Goal: Task Accomplishment & Management: Manage account settings

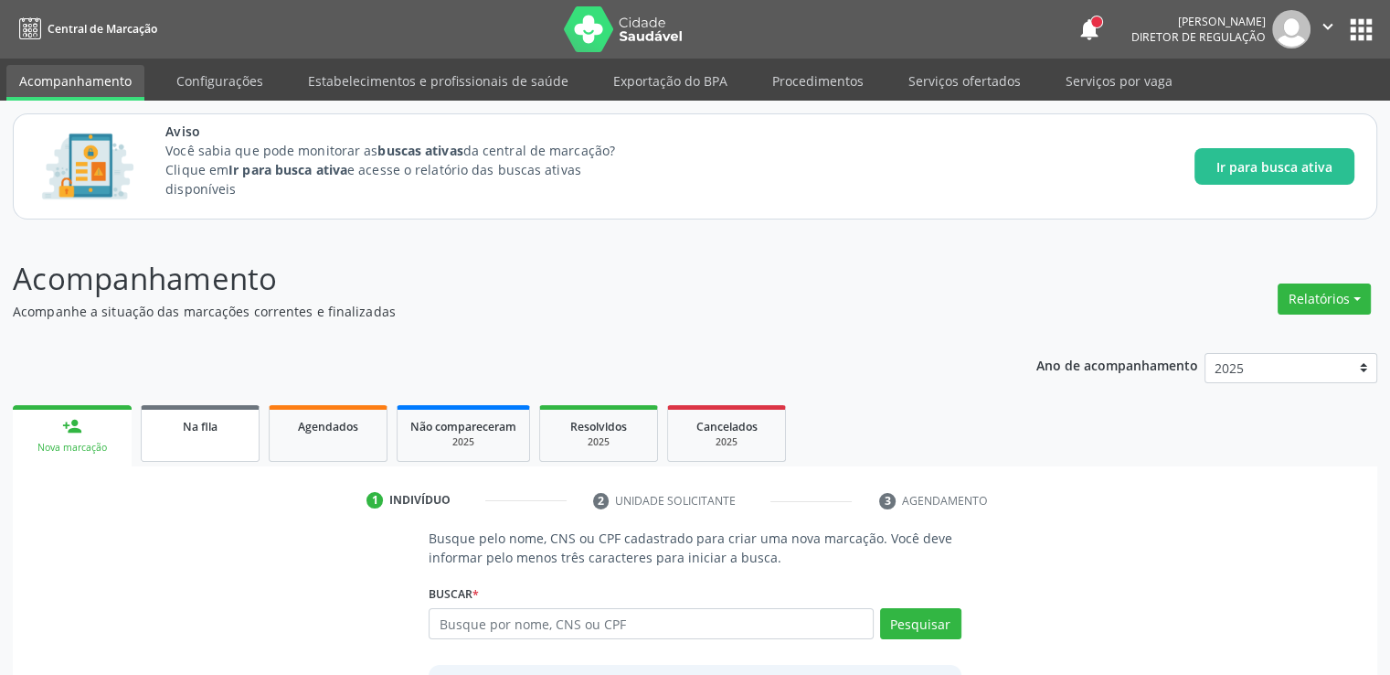
click at [216, 425] on span "Na fila" at bounding box center [200, 427] width 35 height 16
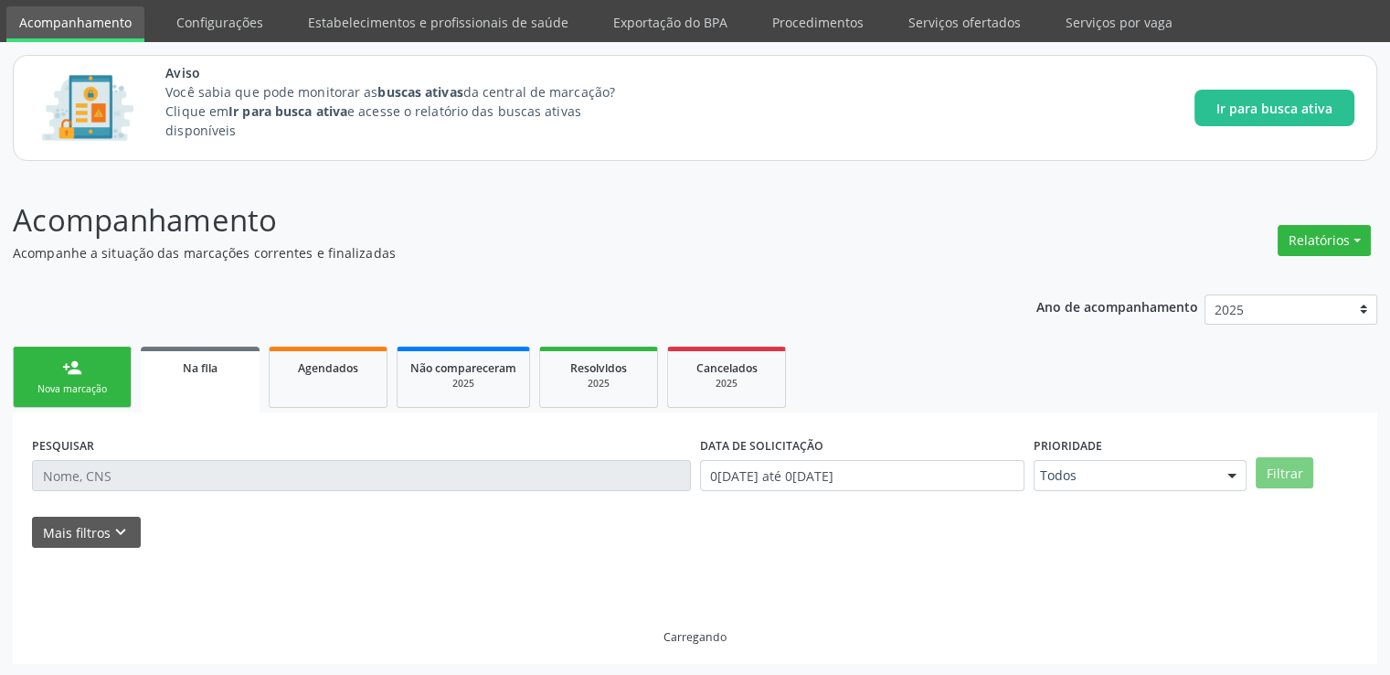
scroll to position [59, 0]
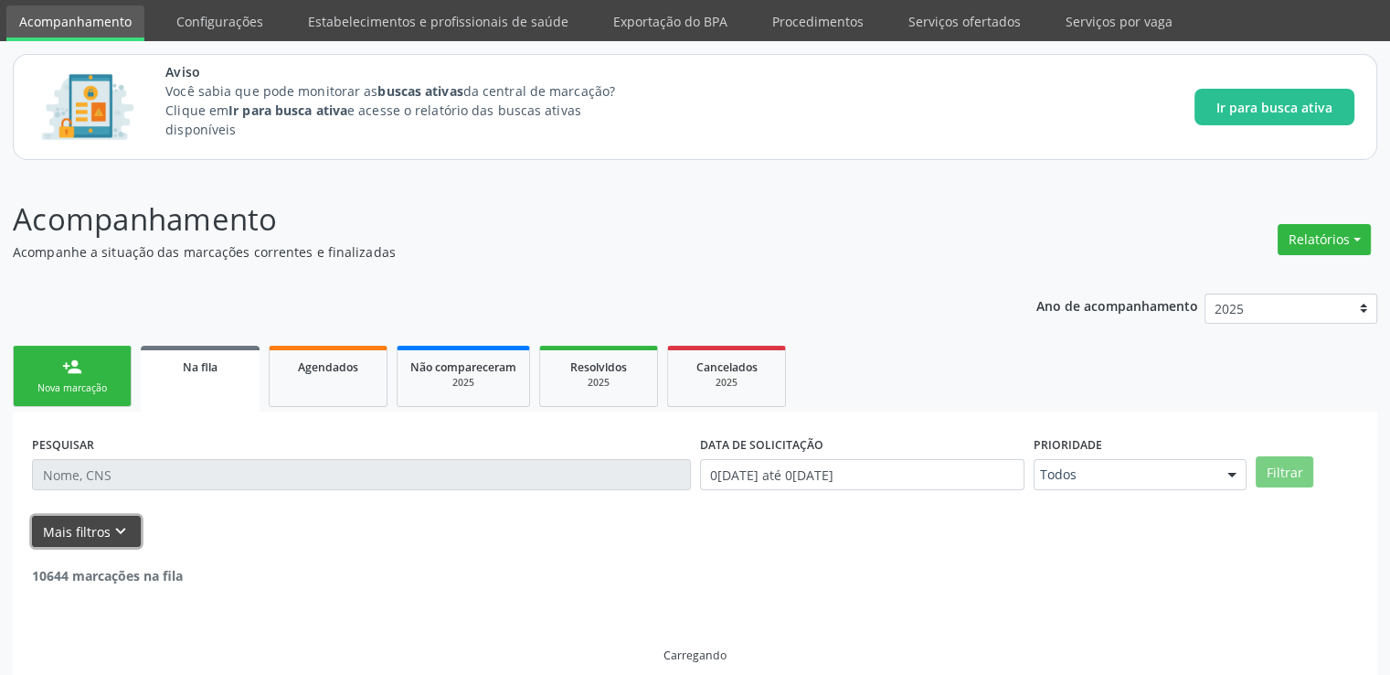
click at [85, 519] on button "Mais filtros keyboard_arrow_down" at bounding box center [86, 532] width 109 height 32
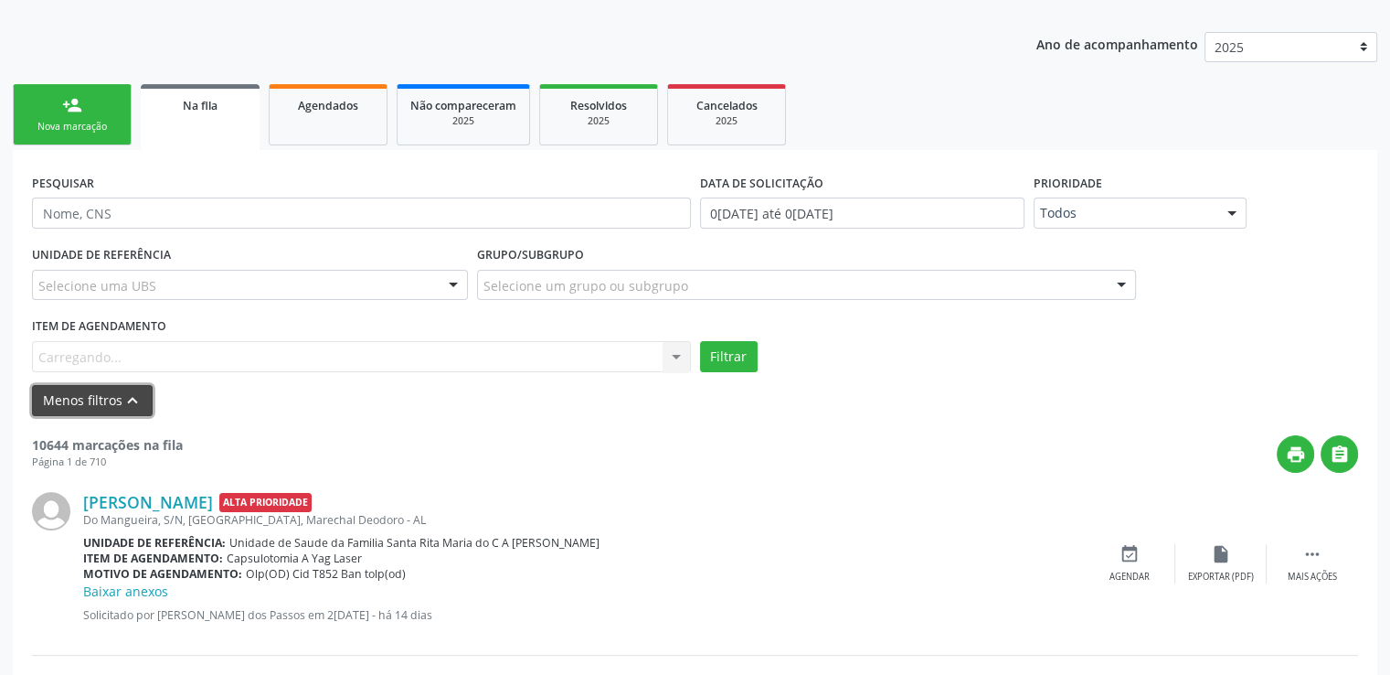
scroll to position [334, 0]
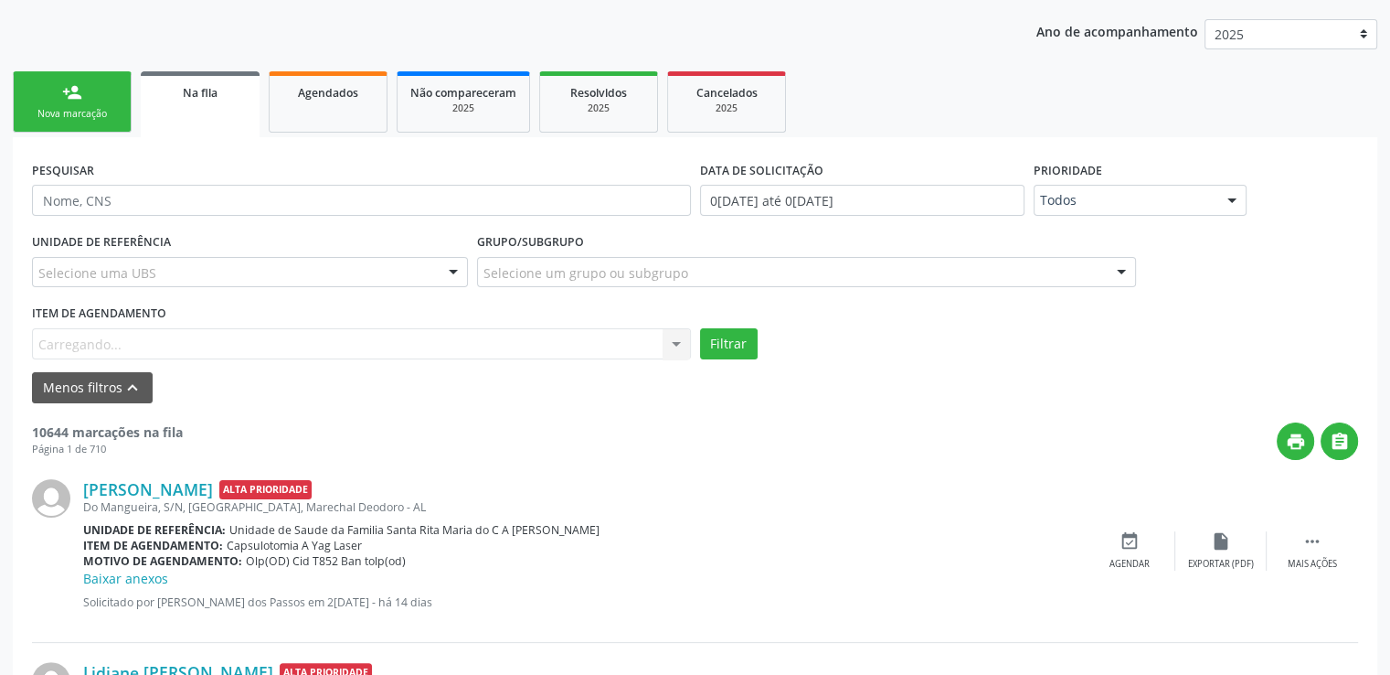
click at [102, 339] on div "Item de agendamento [GEOGRAPHIC_DATA]... No elements found. Consider changing t…" at bounding box center [361, 329] width 659 height 59
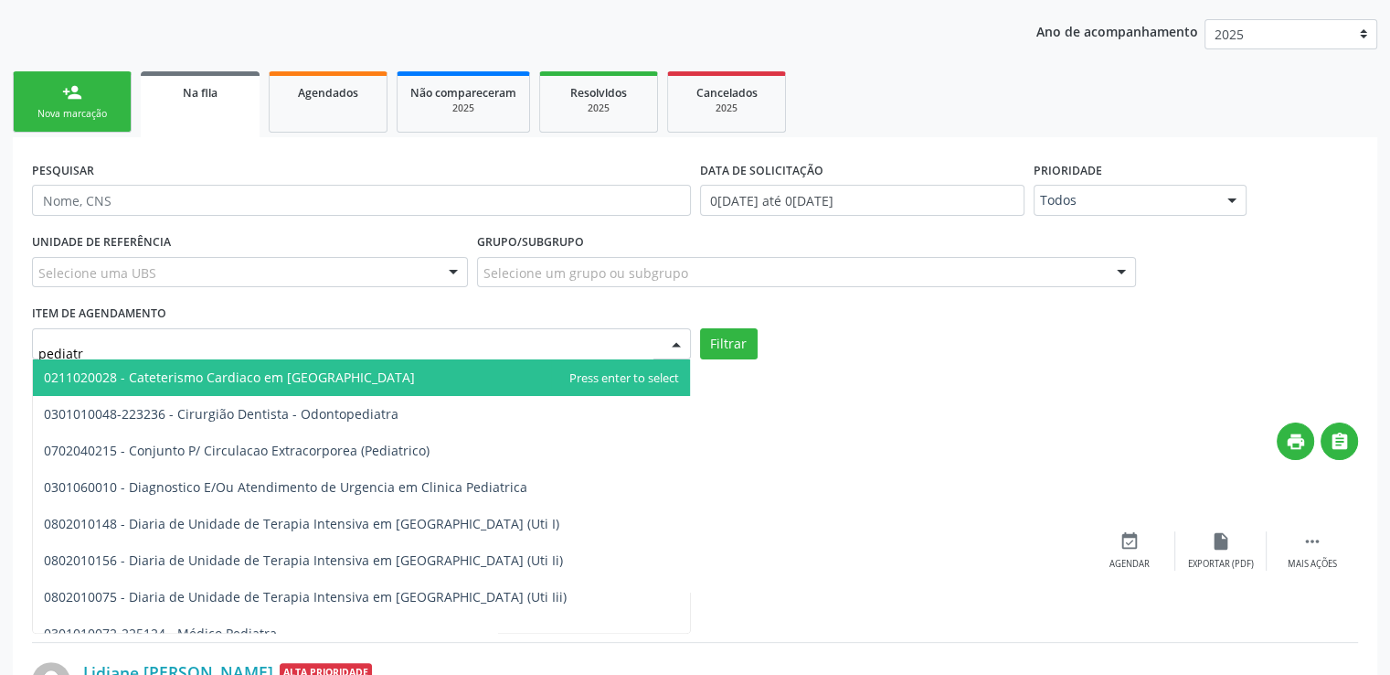
type input "pediatra"
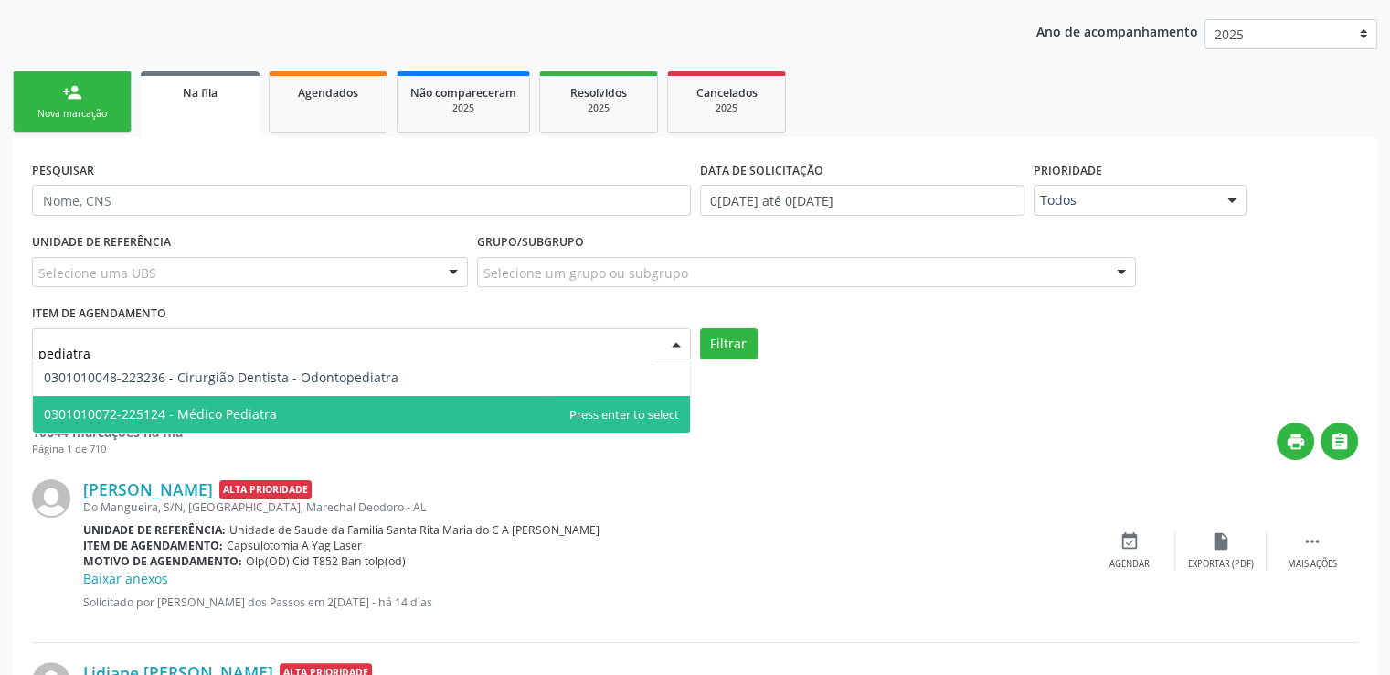
click at [201, 415] on span "0301010072-225124 - Médico Pediatra" at bounding box center [160, 413] width 233 height 17
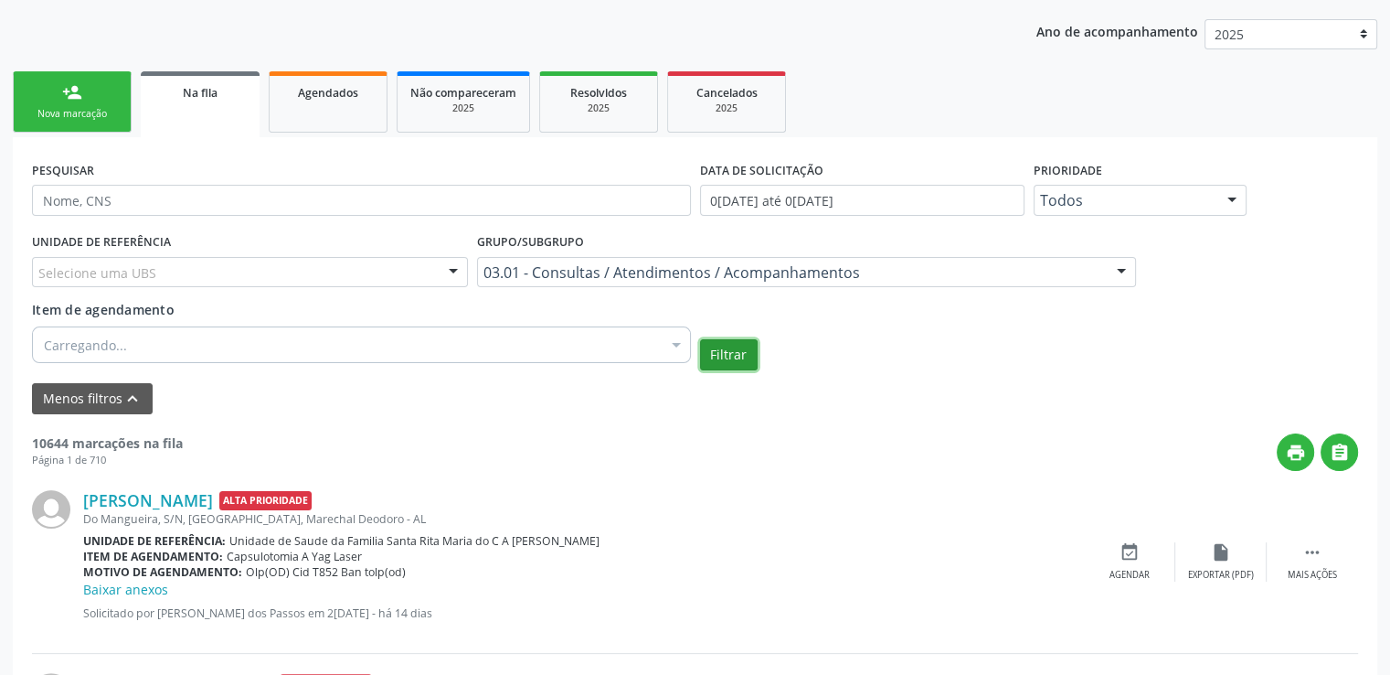
click at [718, 352] on button "Filtrar" at bounding box center [729, 354] width 58 height 31
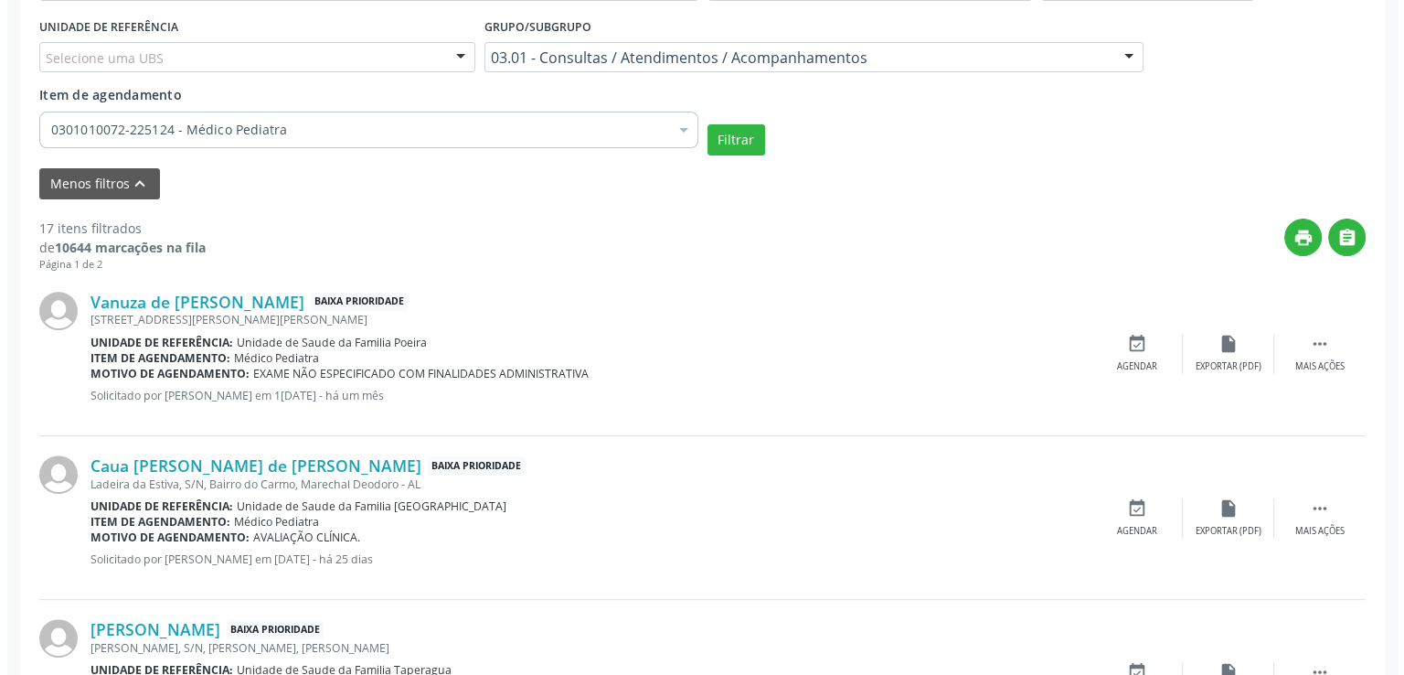
scroll to position [608, 0]
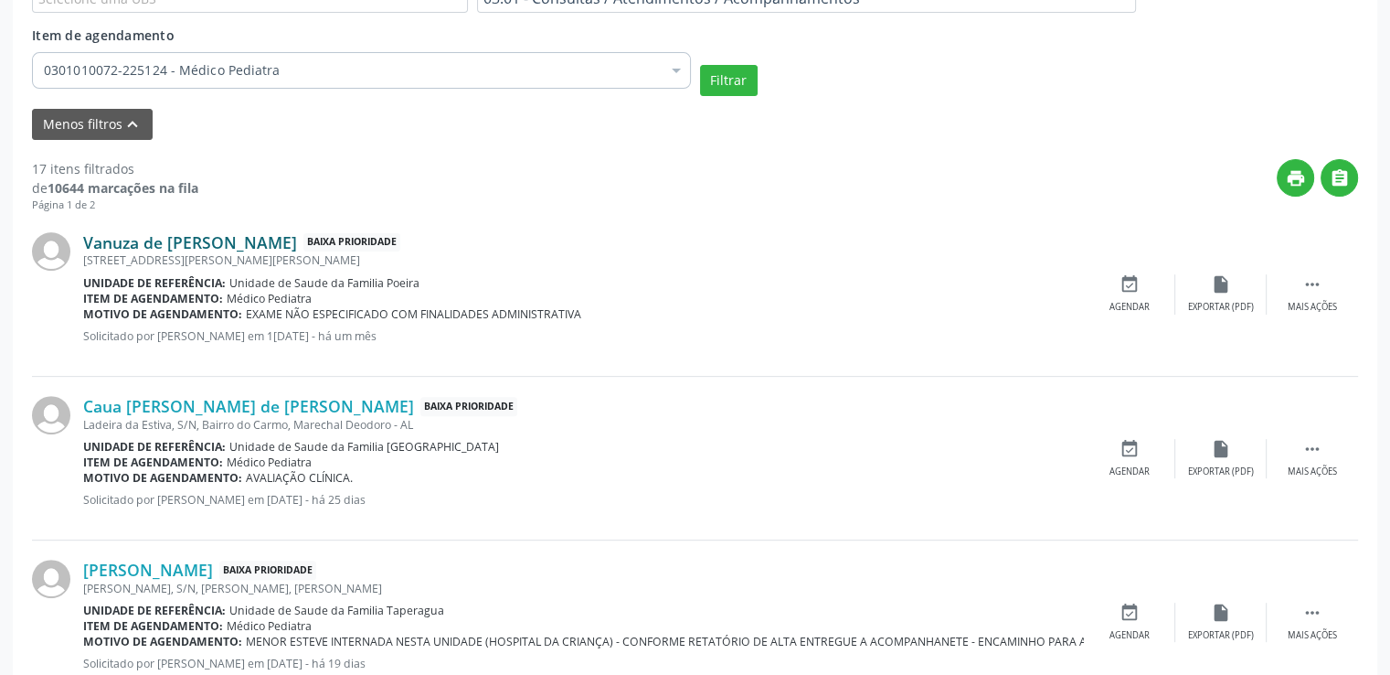
click at [218, 246] on link "Vanuza de [PERSON_NAME]" at bounding box center [190, 242] width 214 height 20
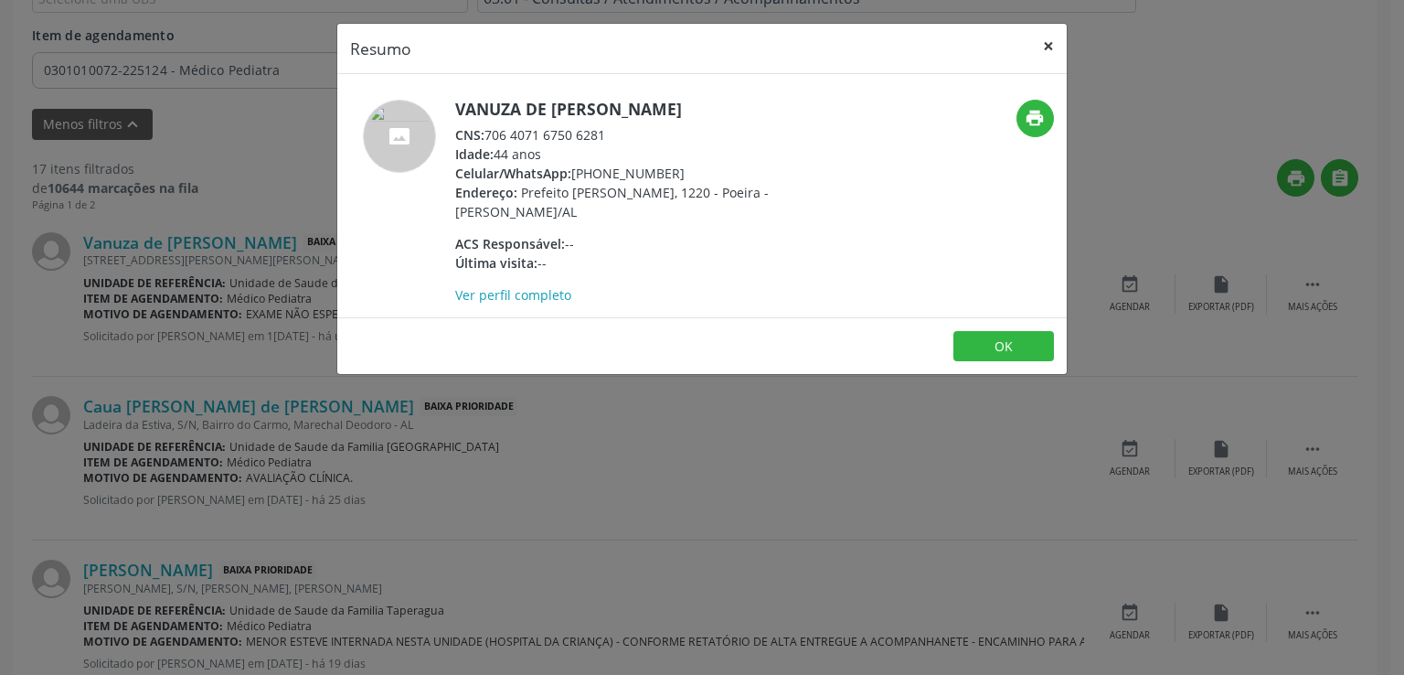
click at [1049, 50] on button "×" at bounding box center [1048, 46] width 37 height 45
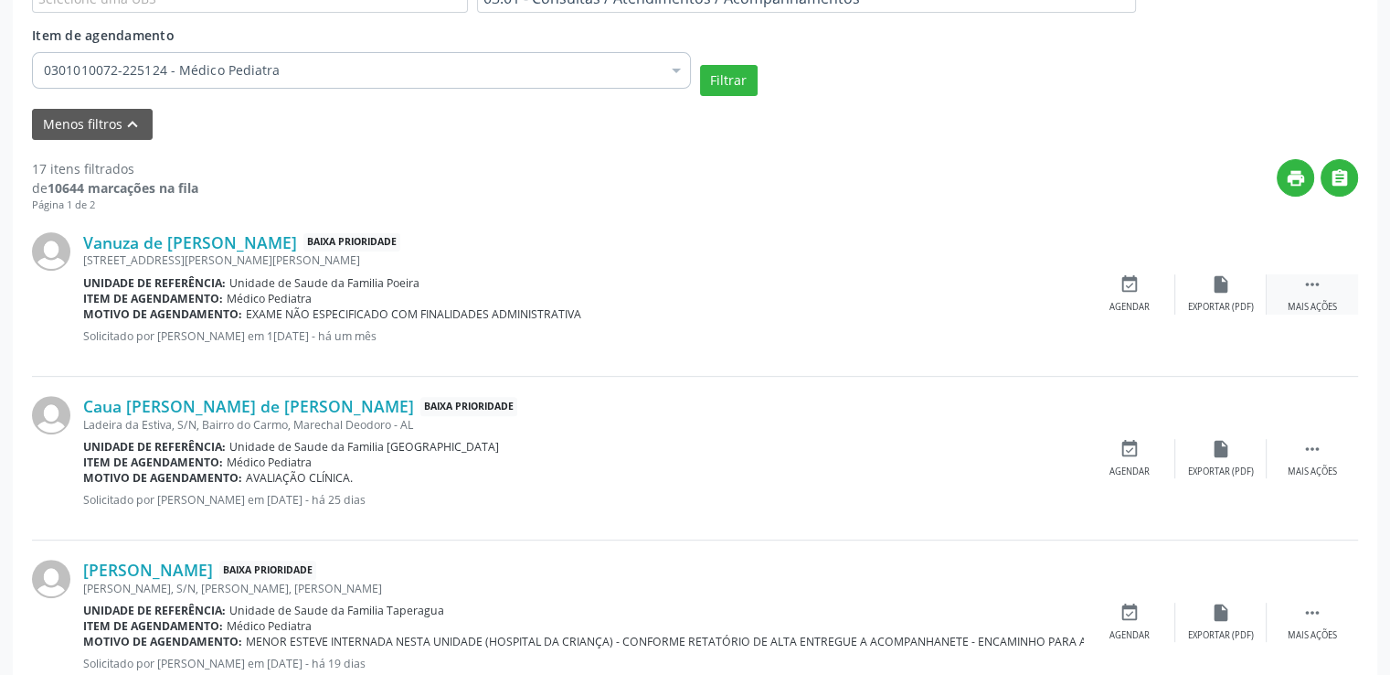
click at [1296, 282] on div " Mais ações" at bounding box center [1312, 293] width 91 height 39
click at [1120, 286] on icon "cancel" at bounding box center [1130, 284] width 20 height 20
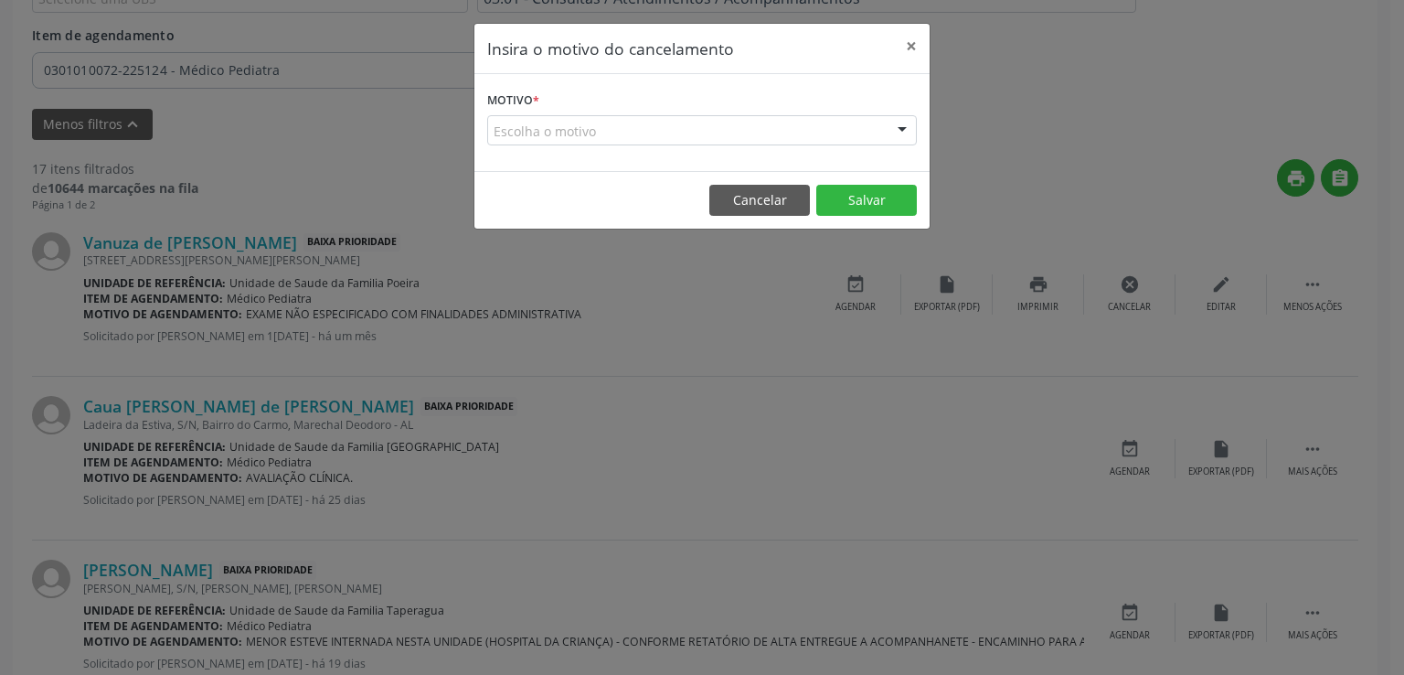
click at [633, 112] on form "Motivo * Escolha o motivo Outro Médico - Participação em eventos (ex: congresso…" at bounding box center [702, 116] width 430 height 59
click at [595, 151] on div "Motivo * Escolha o motivo Outro Médico - Participação em eventos (ex: congresso…" at bounding box center [701, 122] width 455 height 97
click at [591, 128] on div "Escolha o motivo" at bounding box center [702, 130] width 430 height 31
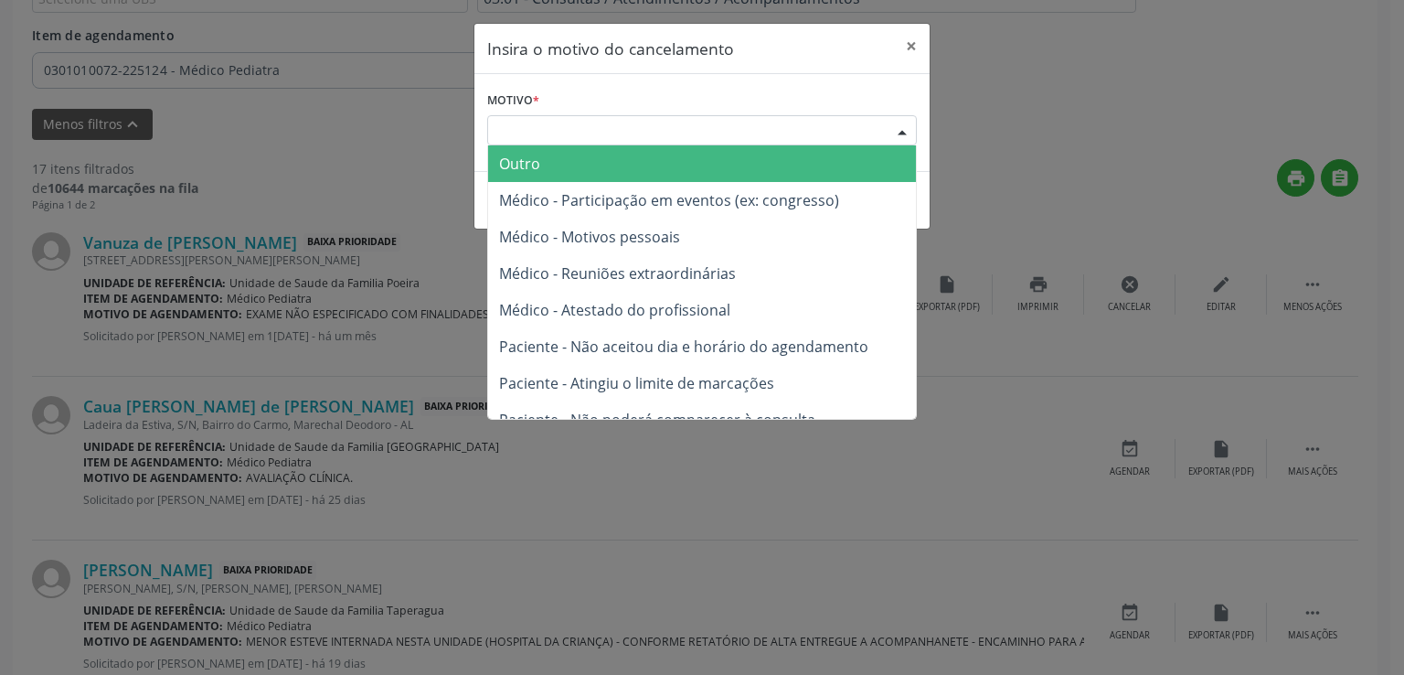
click at [517, 163] on span "Outro" at bounding box center [519, 164] width 41 height 20
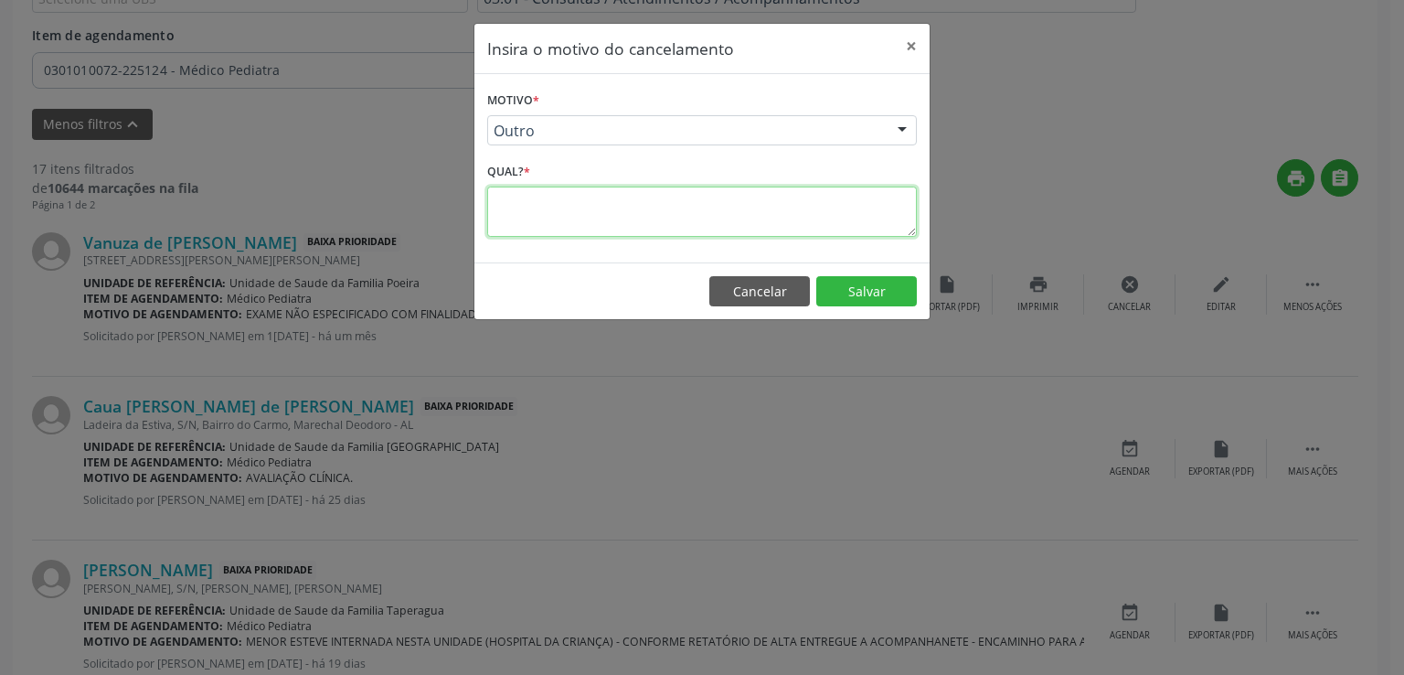
click at [556, 201] on textarea at bounding box center [702, 211] width 430 height 50
type textarea "paciente adulto"
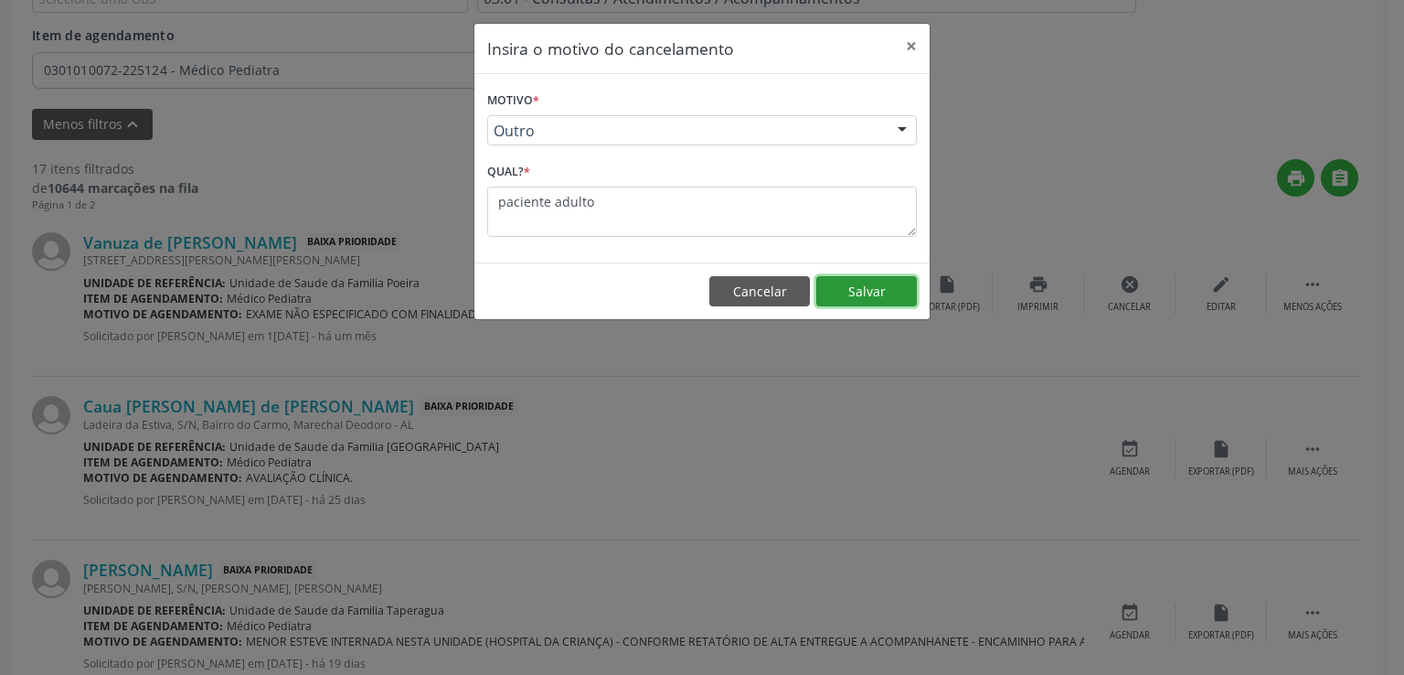
click at [887, 279] on button "Salvar" at bounding box center [866, 291] width 101 height 31
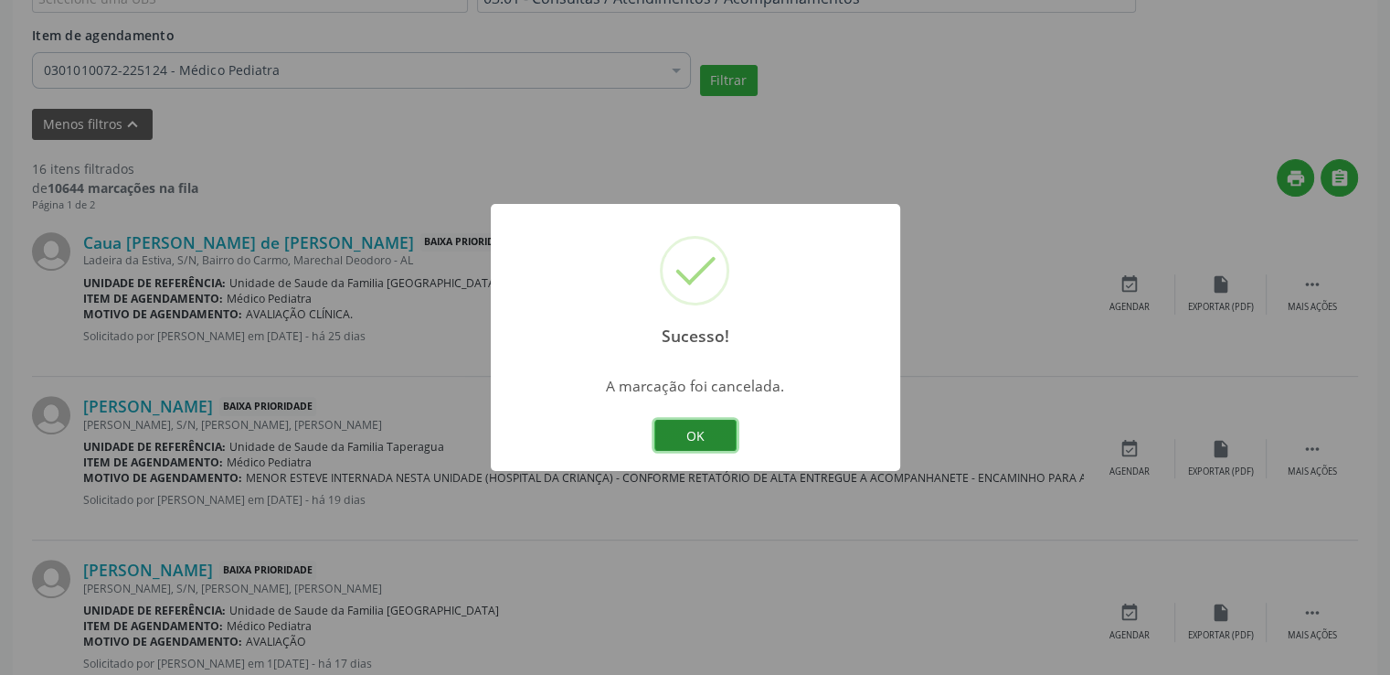
click at [686, 432] on button "OK" at bounding box center [696, 435] width 82 height 31
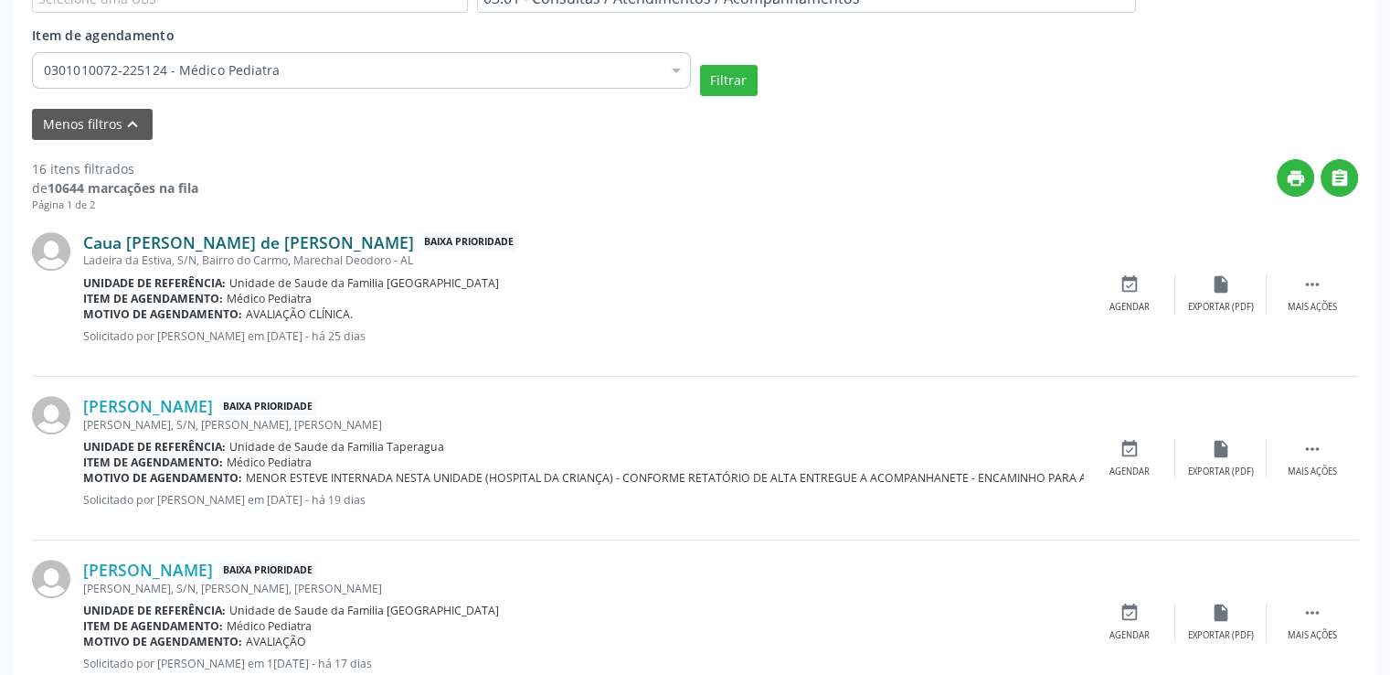
click at [274, 240] on link "Caua [PERSON_NAME] de [PERSON_NAME]" at bounding box center [248, 242] width 331 height 20
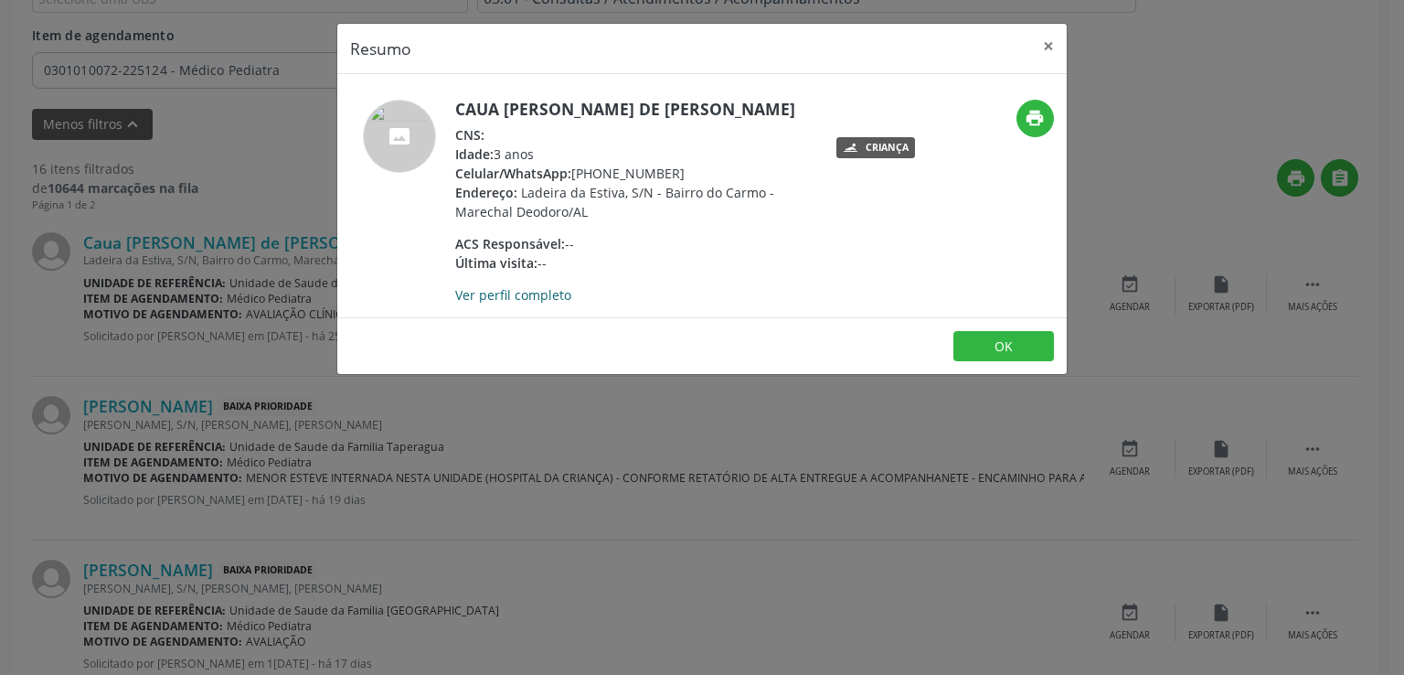
click at [521, 295] on link "Ver perfil completo" at bounding box center [513, 294] width 116 height 17
click at [1042, 42] on button "×" at bounding box center [1048, 46] width 37 height 45
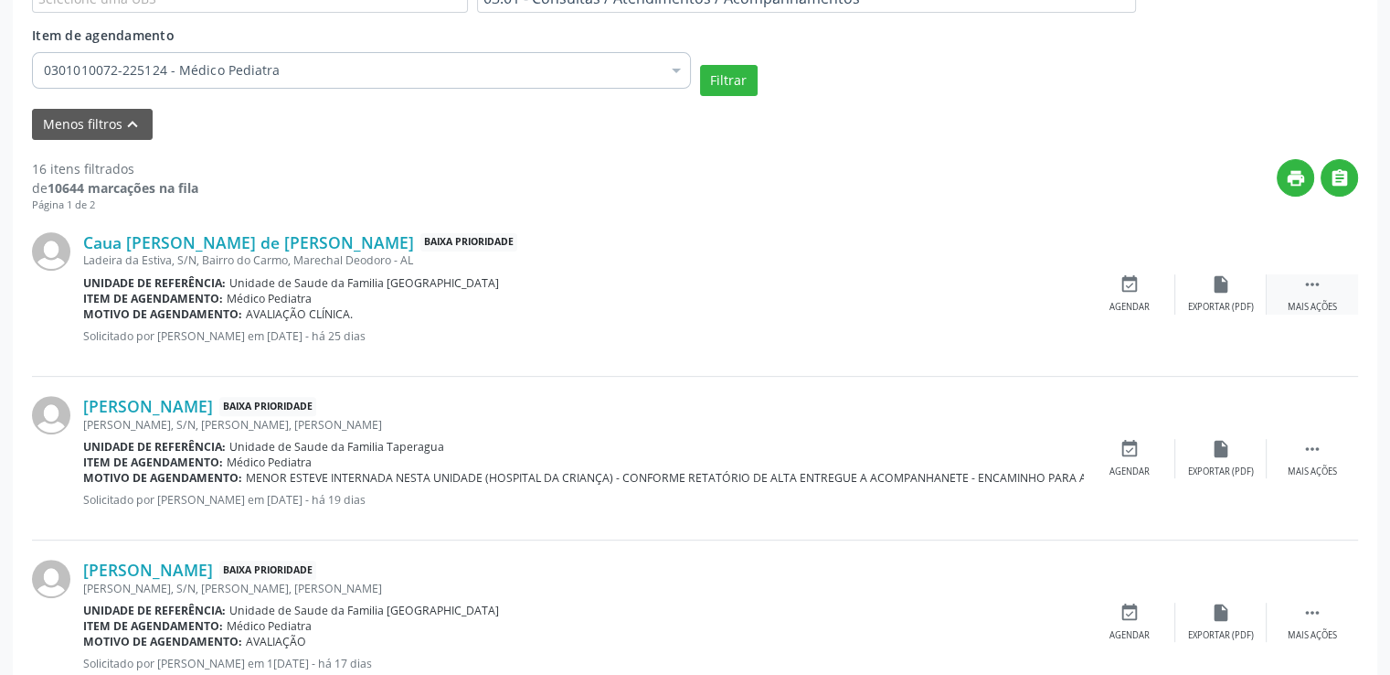
click at [1323, 281] on div " Mais ações" at bounding box center [1312, 293] width 91 height 39
click at [1140, 292] on div "cancel Cancelar" at bounding box center [1129, 293] width 91 height 39
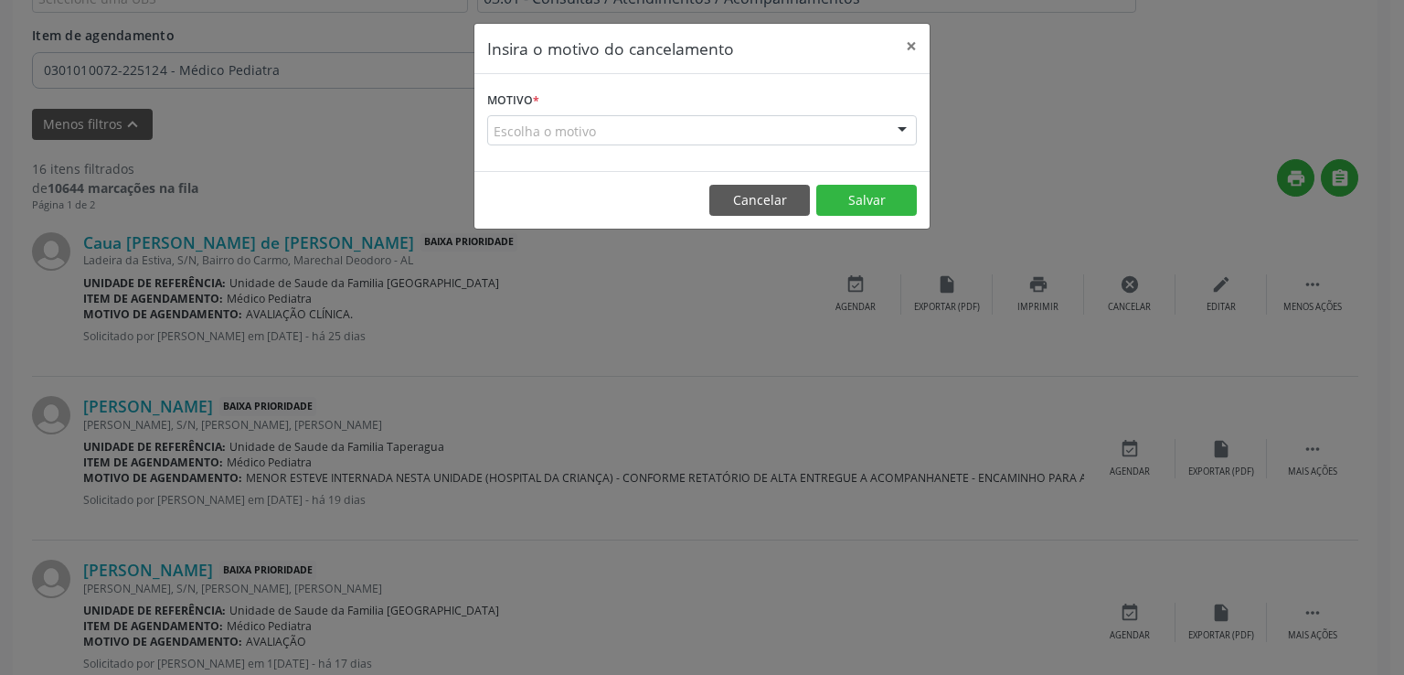
click at [562, 126] on div "Escolha o motivo" at bounding box center [702, 130] width 430 height 31
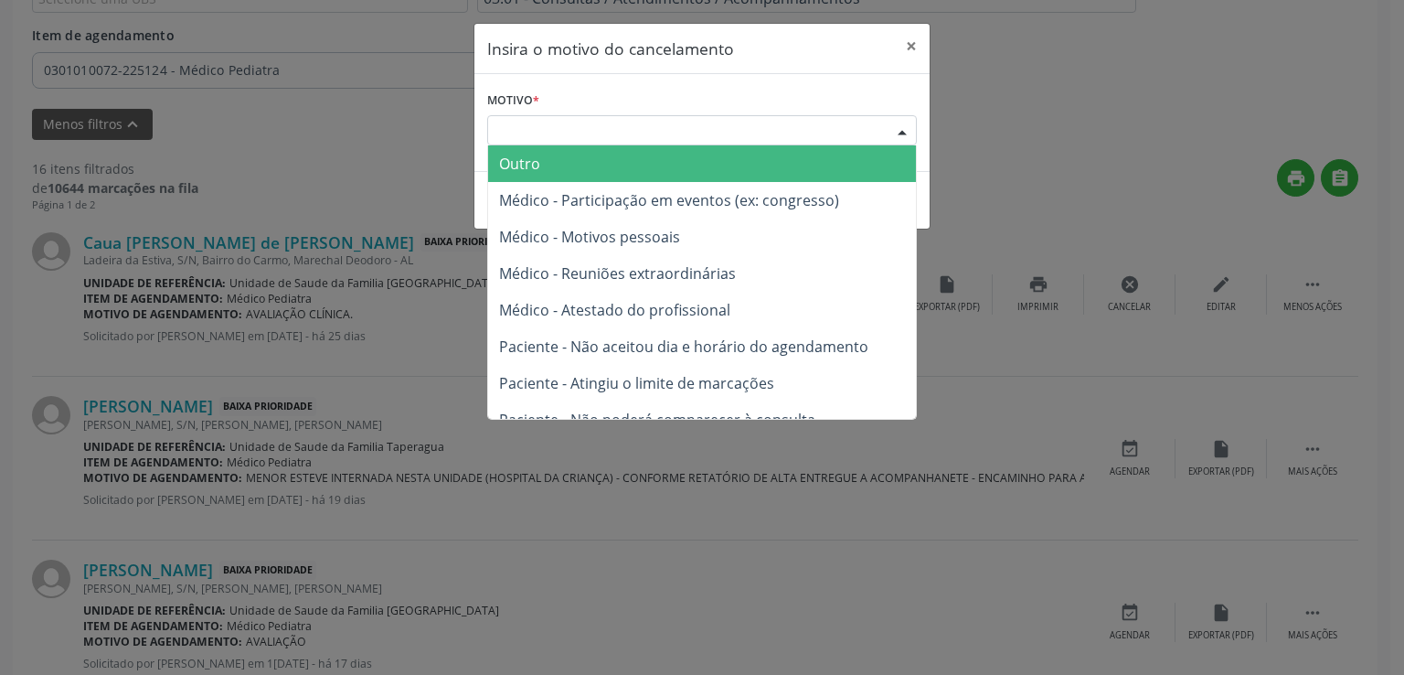
click at [540, 173] on span "Outro" at bounding box center [702, 163] width 428 height 37
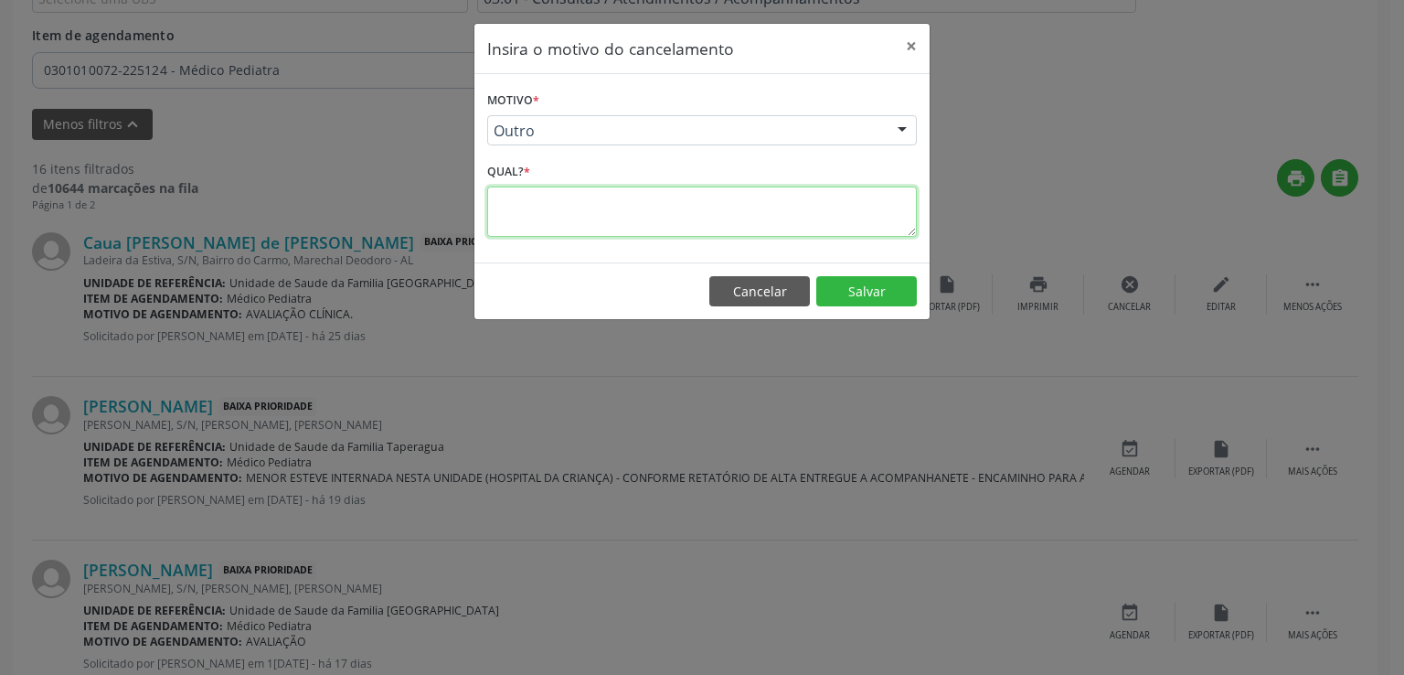
click at [528, 207] on textarea at bounding box center [702, 211] width 430 height 50
type textarea "PACIENTE SEM SUS OU CPF"
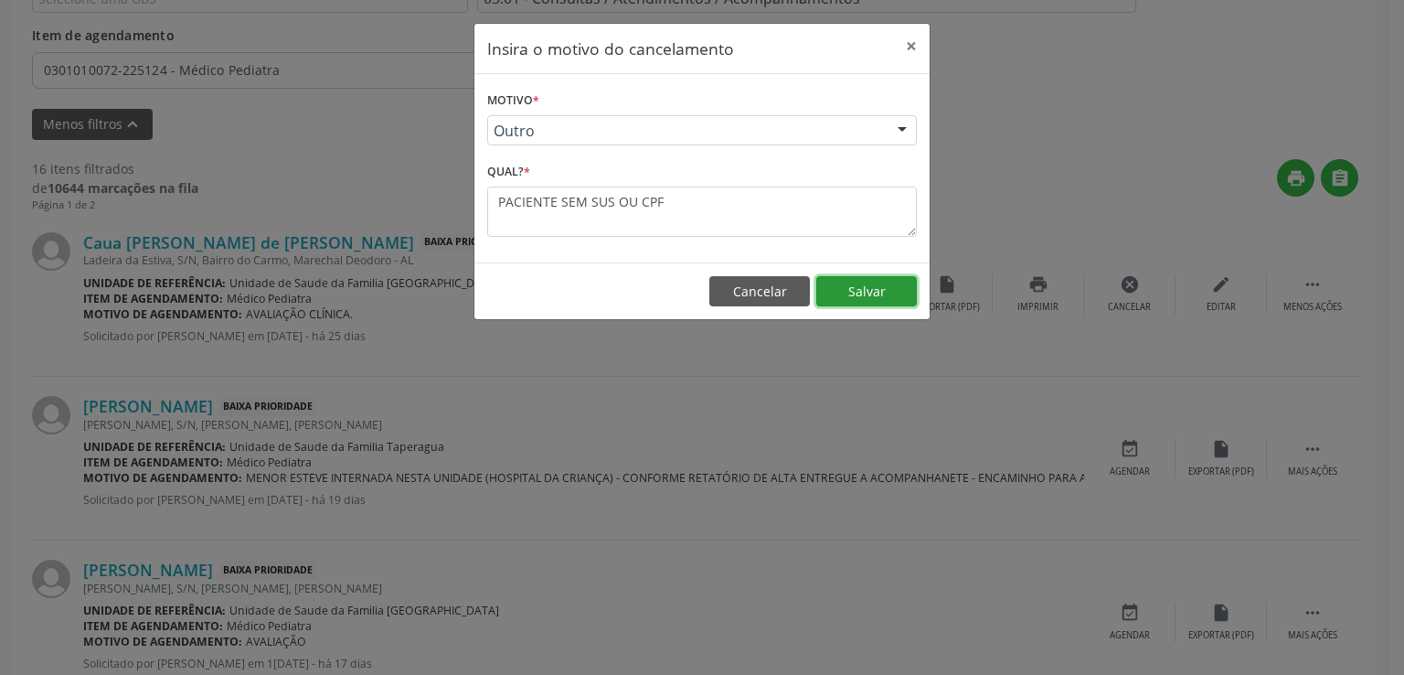
click at [879, 287] on button "Salvar" at bounding box center [866, 291] width 101 height 31
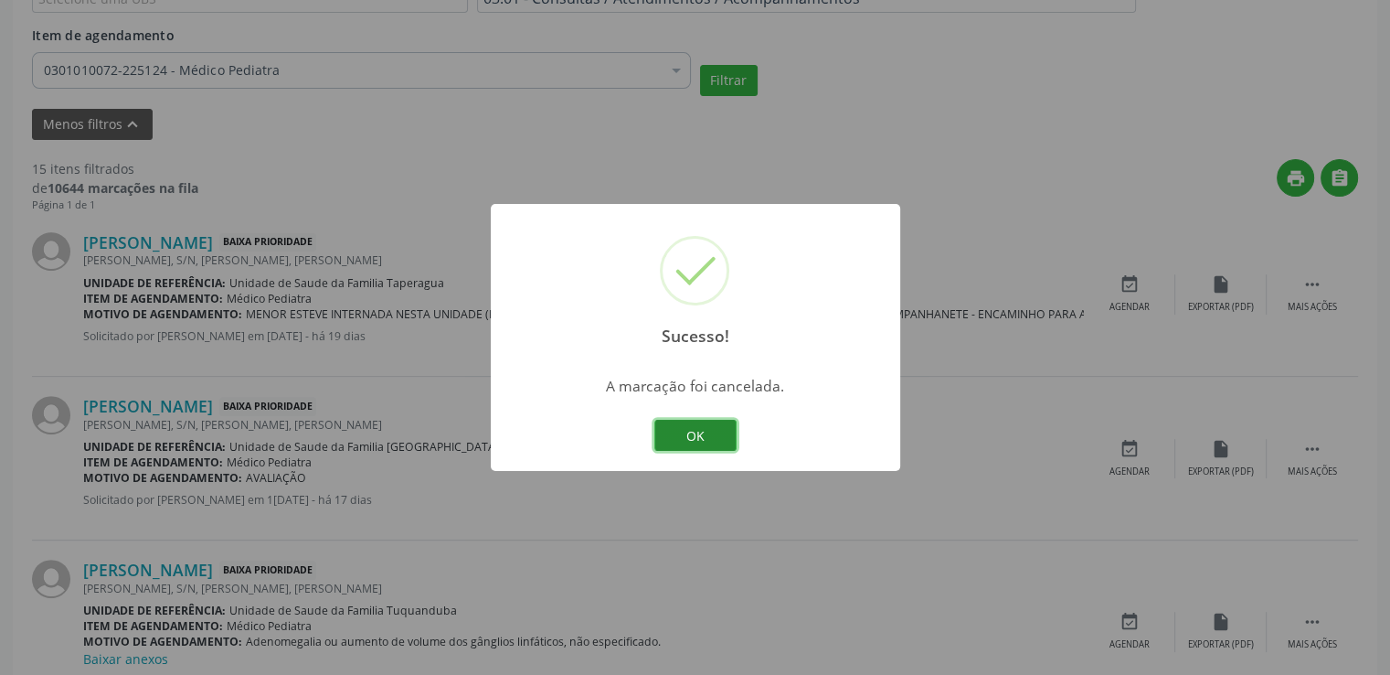
click at [695, 432] on button "OK" at bounding box center [696, 435] width 82 height 31
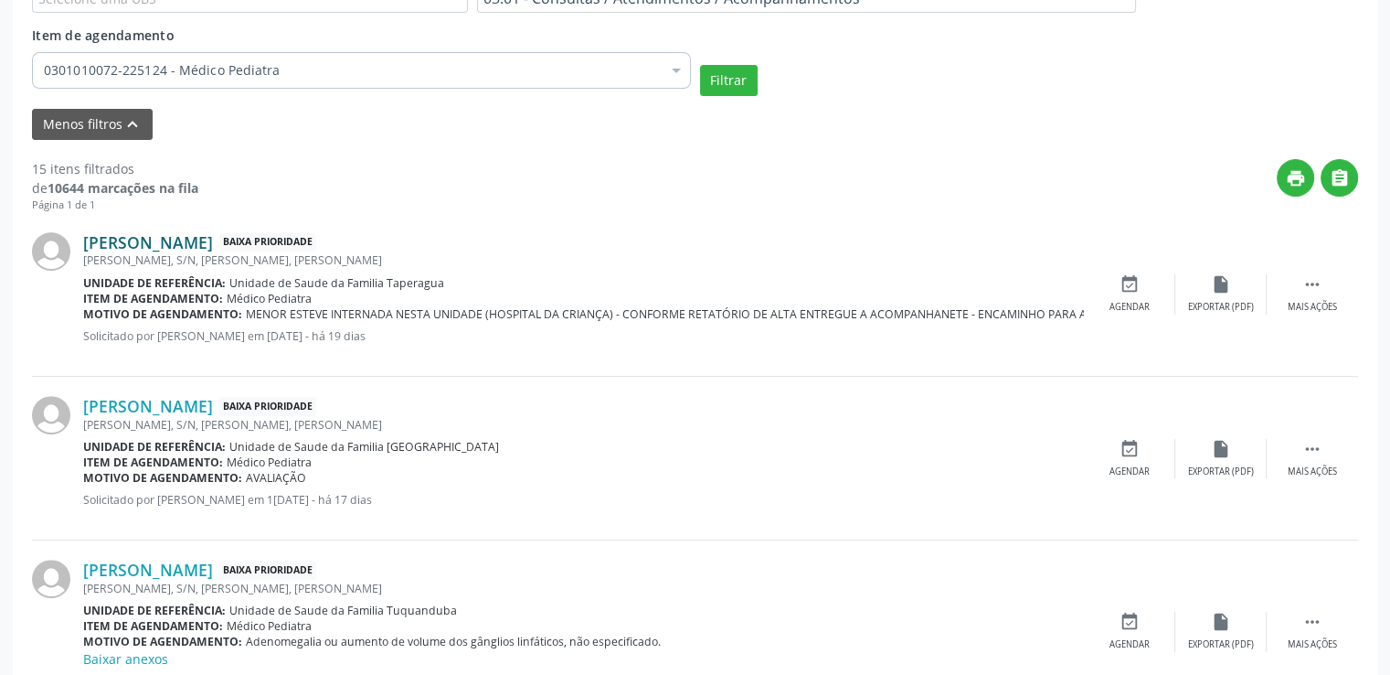
click at [213, 248] on link "[PERSON_NAME]" at bounding box center [148, 242] width 130 height 20
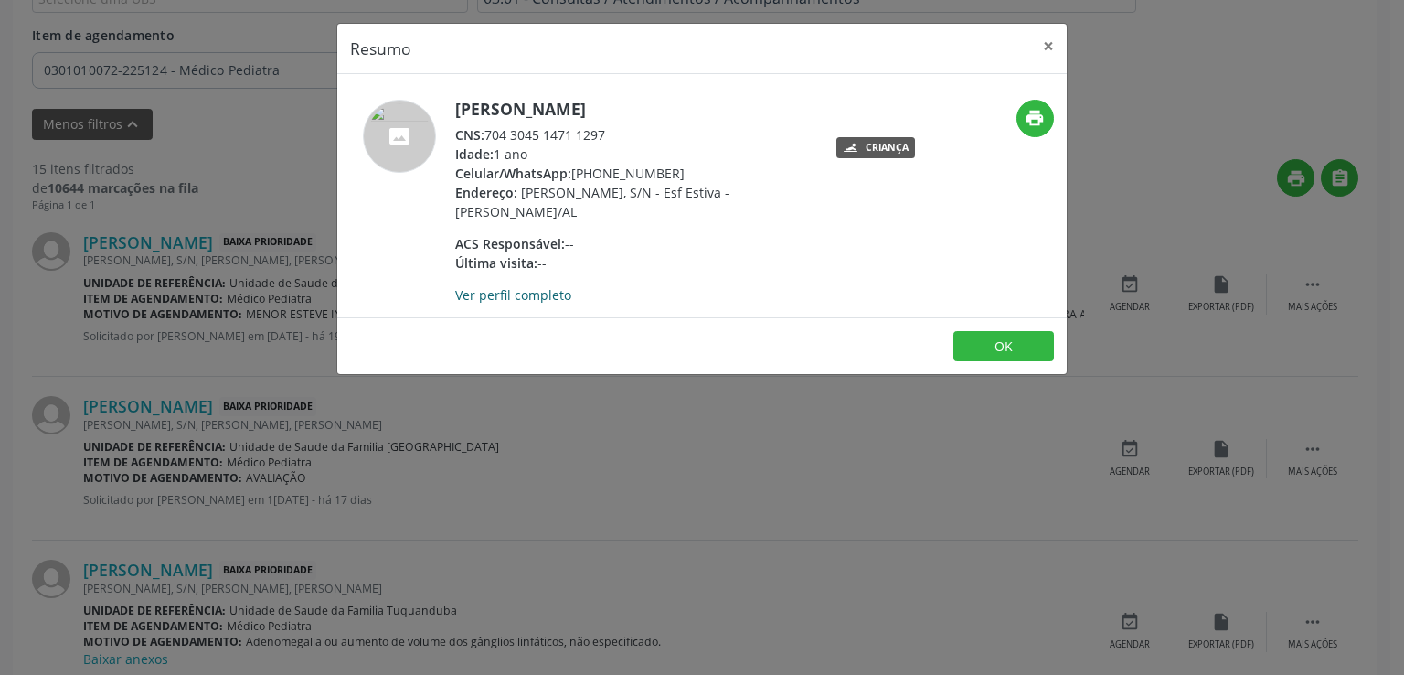
click at [534, 292] on link "Ver perfil completo" at bounding box center [513, 294] width 116 height 17
click at [1044, 42] on button "×" at bounding box center [1048, 46] width 37 height 45
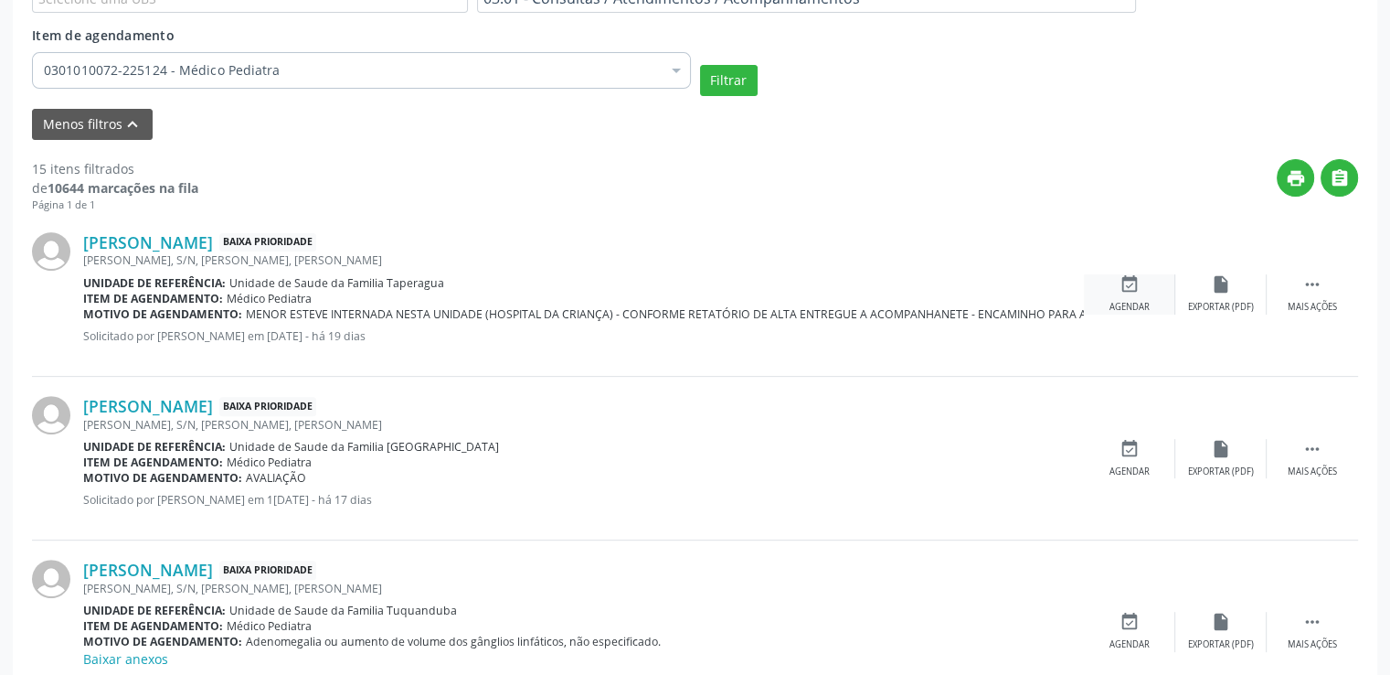
click at [1137, 284] on icon "event_available" at bounding box center [1130, 284] width 20 height 20
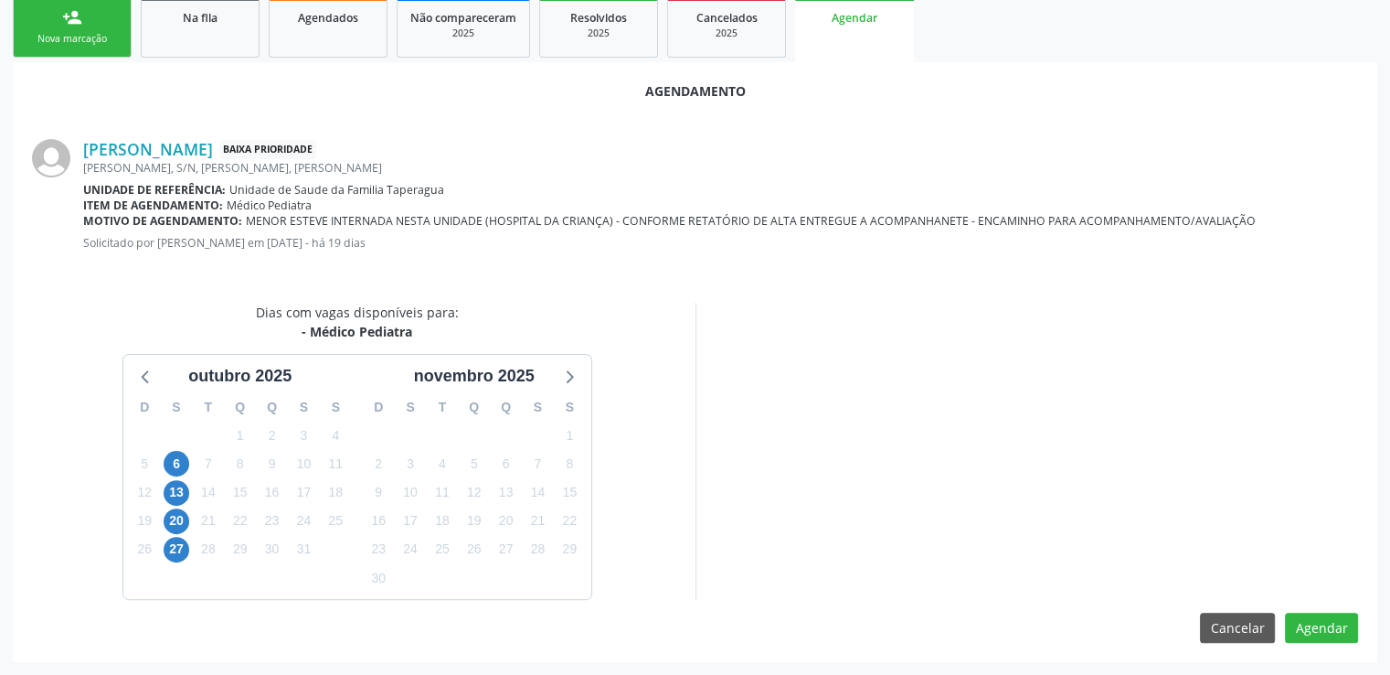
scroll to position [407, 0]
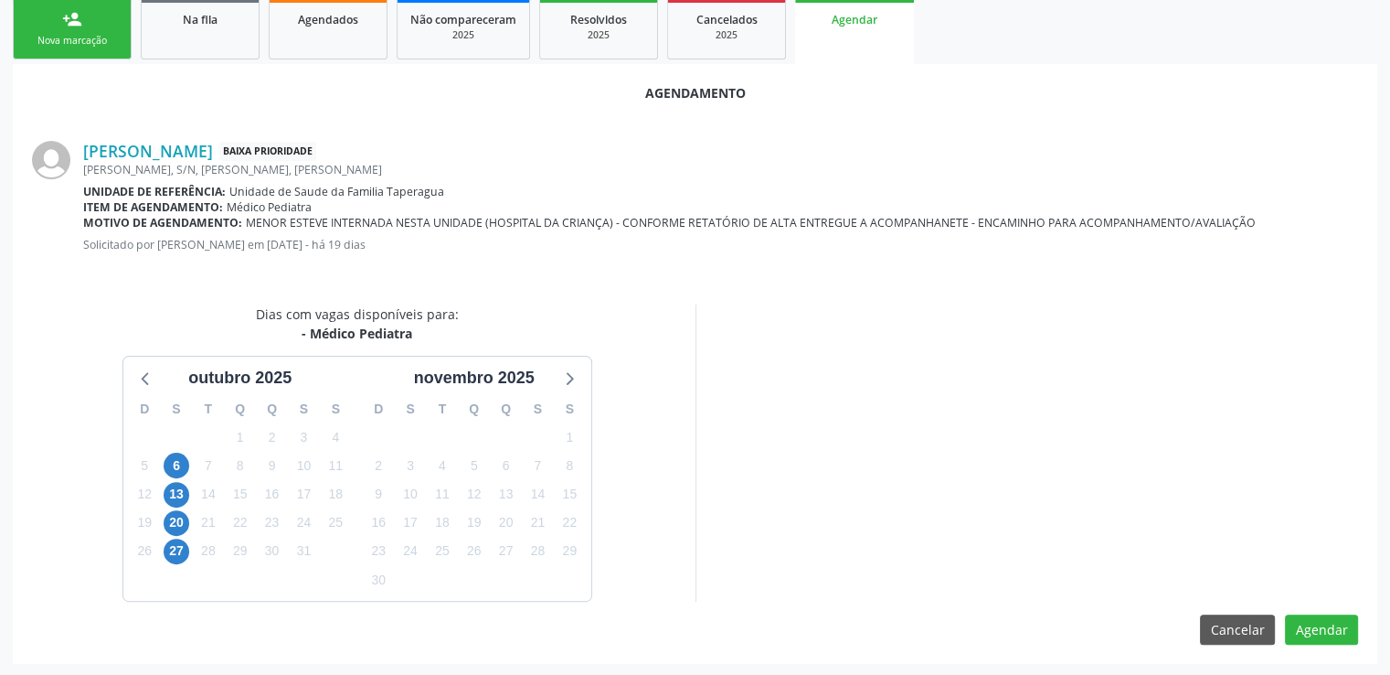
click at [1124, 283] on div "Agendamento [PERSON_NAME] Baixa Prioridade [PERSON_NAME], S/N, [PERSON_NAME], […" at bounding box center [695, 364] width 1365 height 600
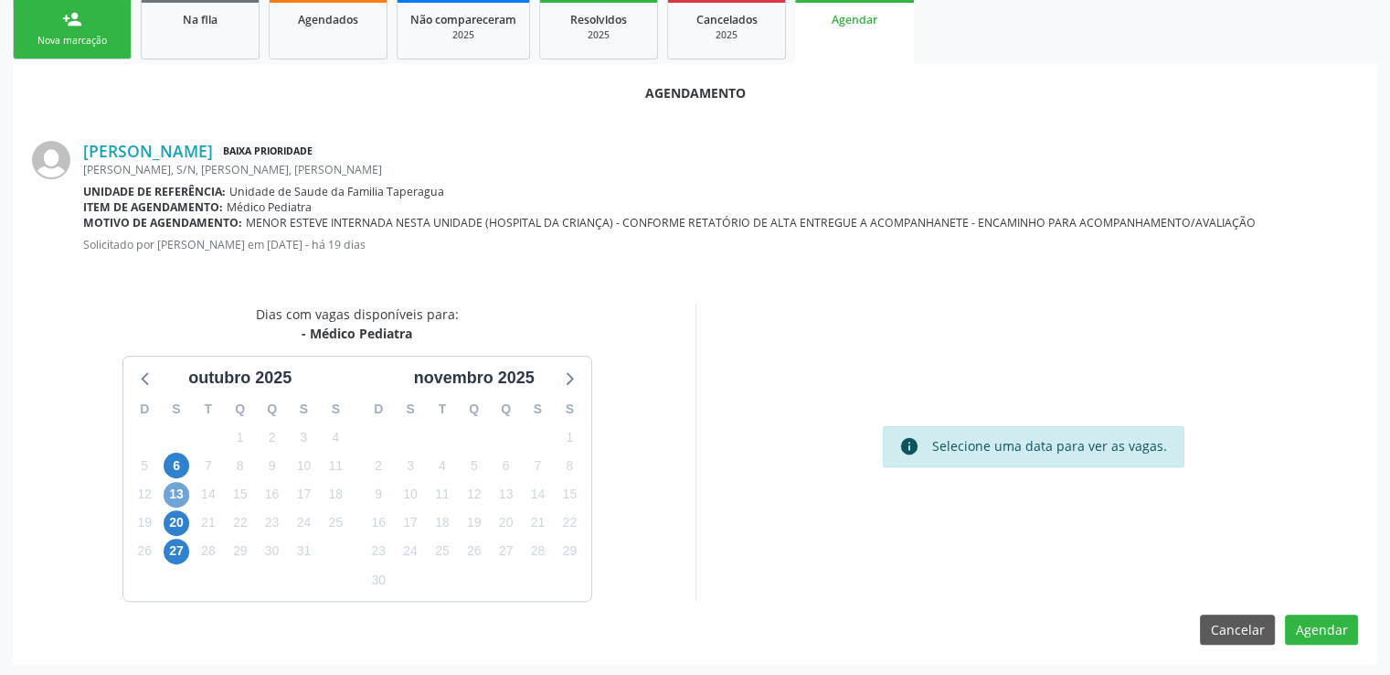
click at [178, 493] on span "13" at bounding box center [177, 495] width 26 height 26
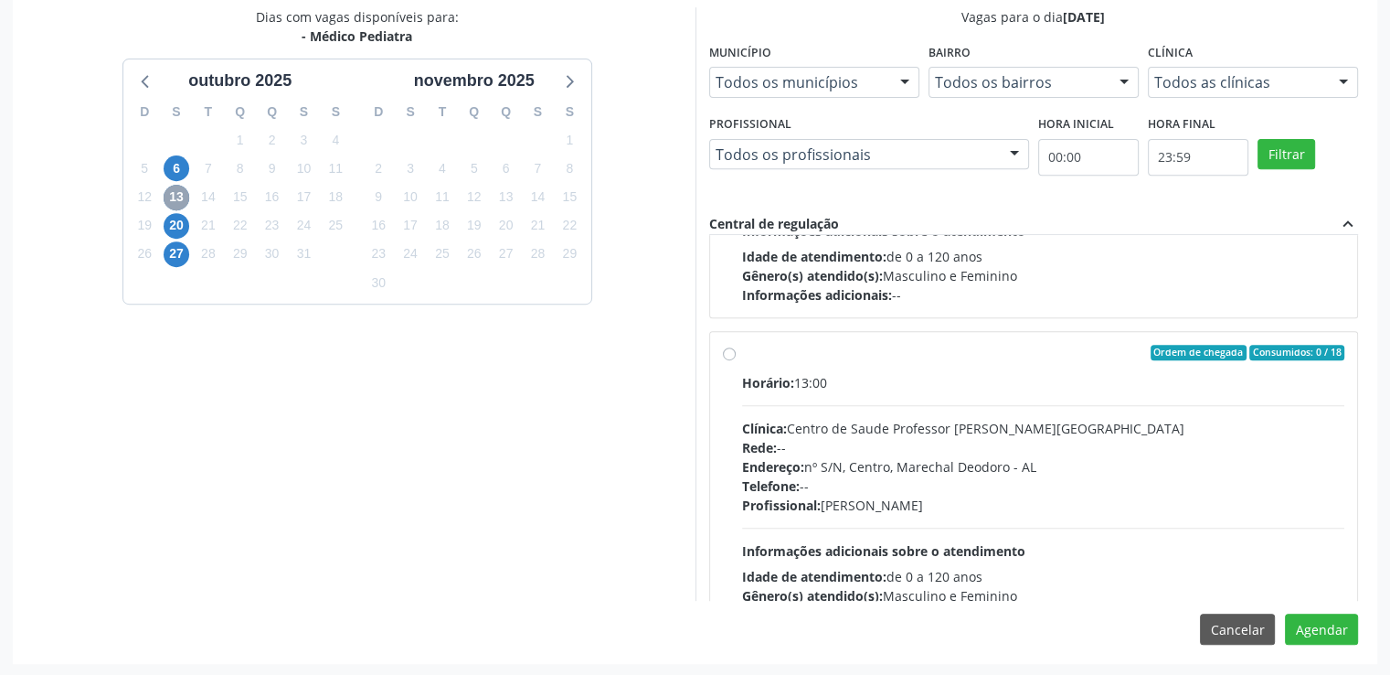
scroll to position [274, 0]
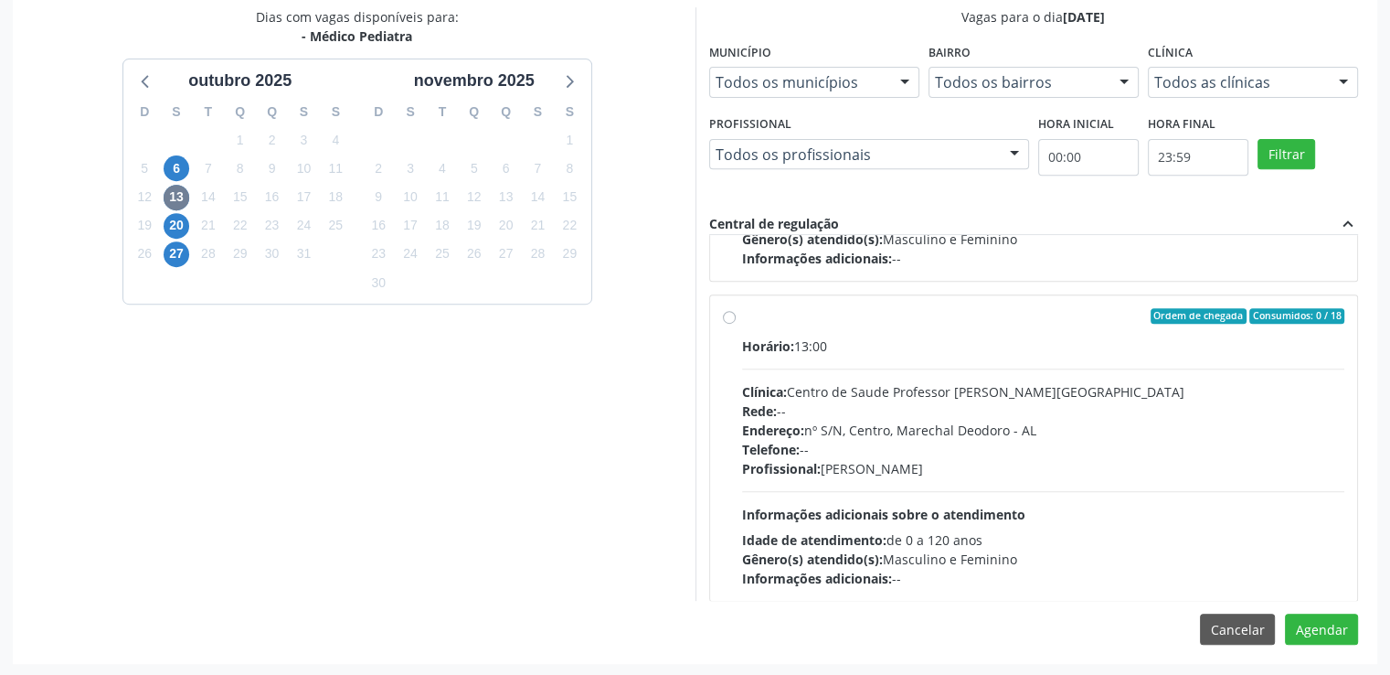
click at [742, 317] on label "Ordem de chegada Consumidos: 0 / 18 Horário: 13:00 Clínica: Centro de Saude Pro…" at bounding box center [1043, 448] width 603 height 281
click at [730, 317] on input "Ordem de chegada Consumidos: 0 / 18 Horário: 13:00 Clínica: Centro de Saude Pro…" at bounding box center [729, 316] width 13 height 16
radio input "true"
click at [742, 317] on label "Ordem de chegada Consumidos: 0 / 18 Horário: 13:00 Clínica: Centro de Saude Pro…" at bounding box center [1043, 448] width 603 height 281
click at [730, 317] on input "Ordem de chegada Consumidos: 0 / 18 Horário: 13:00 Clínica: Centro de Saude Pro…" at bounding box center [729, 316] width 13 height 16
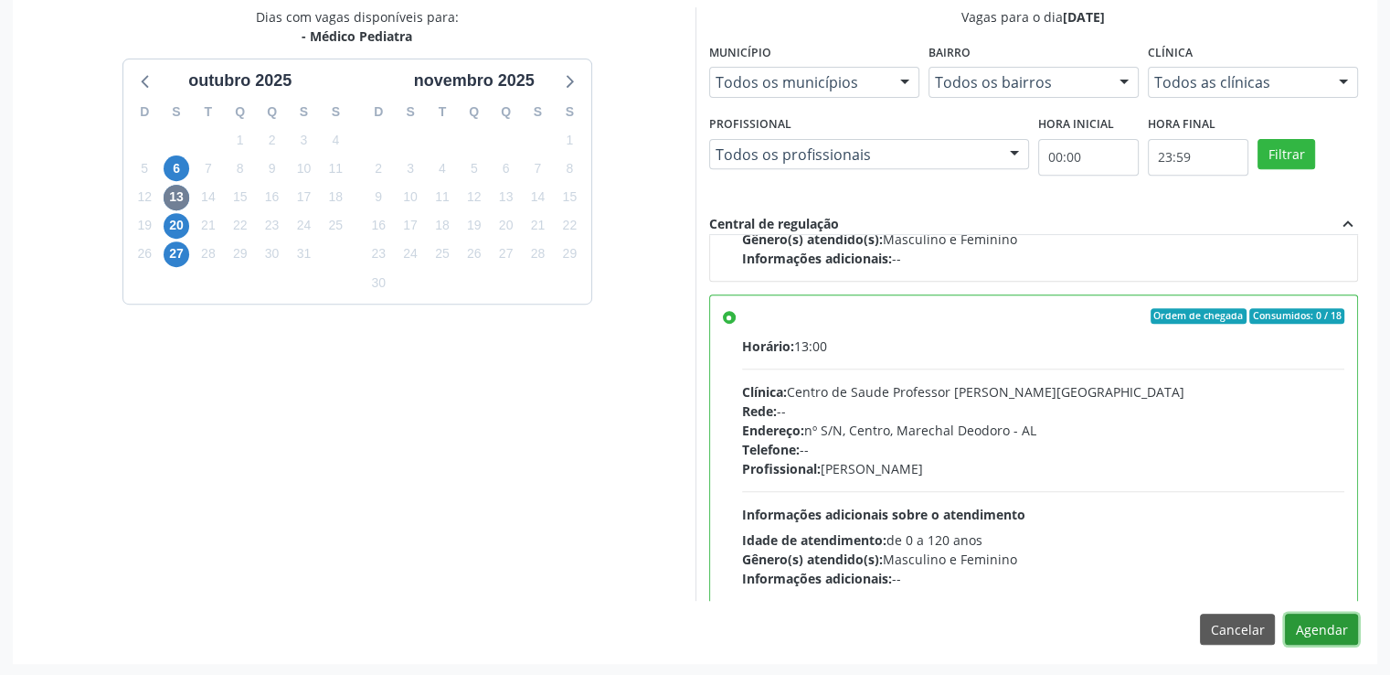
click at [1320, 633] on button "Agendar" at bounding box center [1321, 628] width 73 height 31
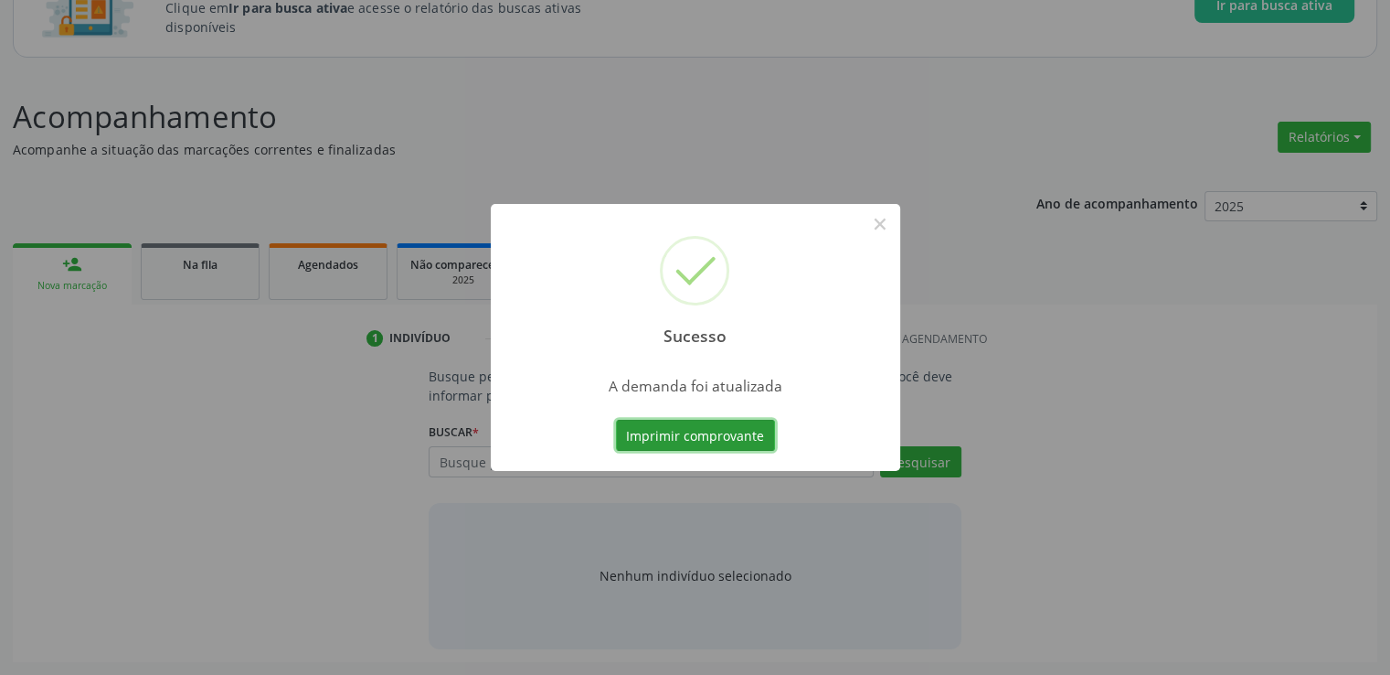
scroll to position [161, 0]
click at [879, 226] on button "×" at bounding box center [880, 223] width 31 height 31
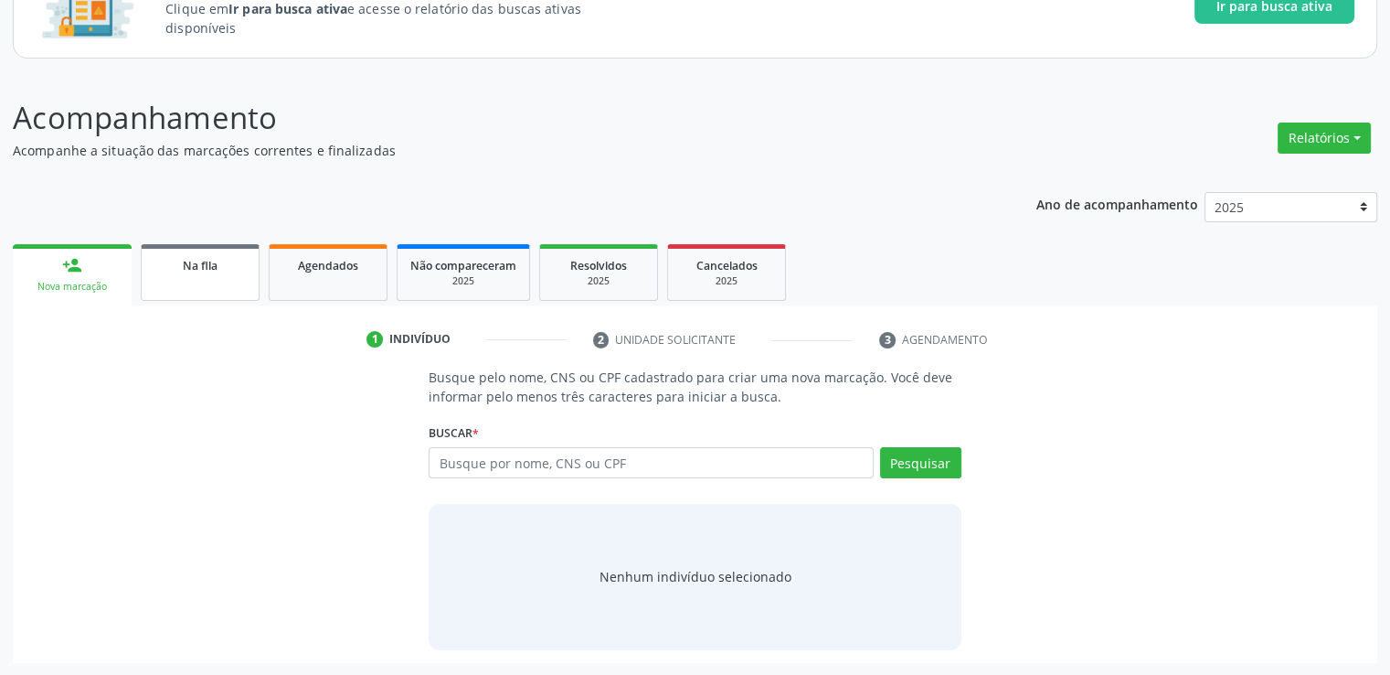
click at [160, 275] on link "Na fila" at bounding box center [200, 272] width 119 height 57
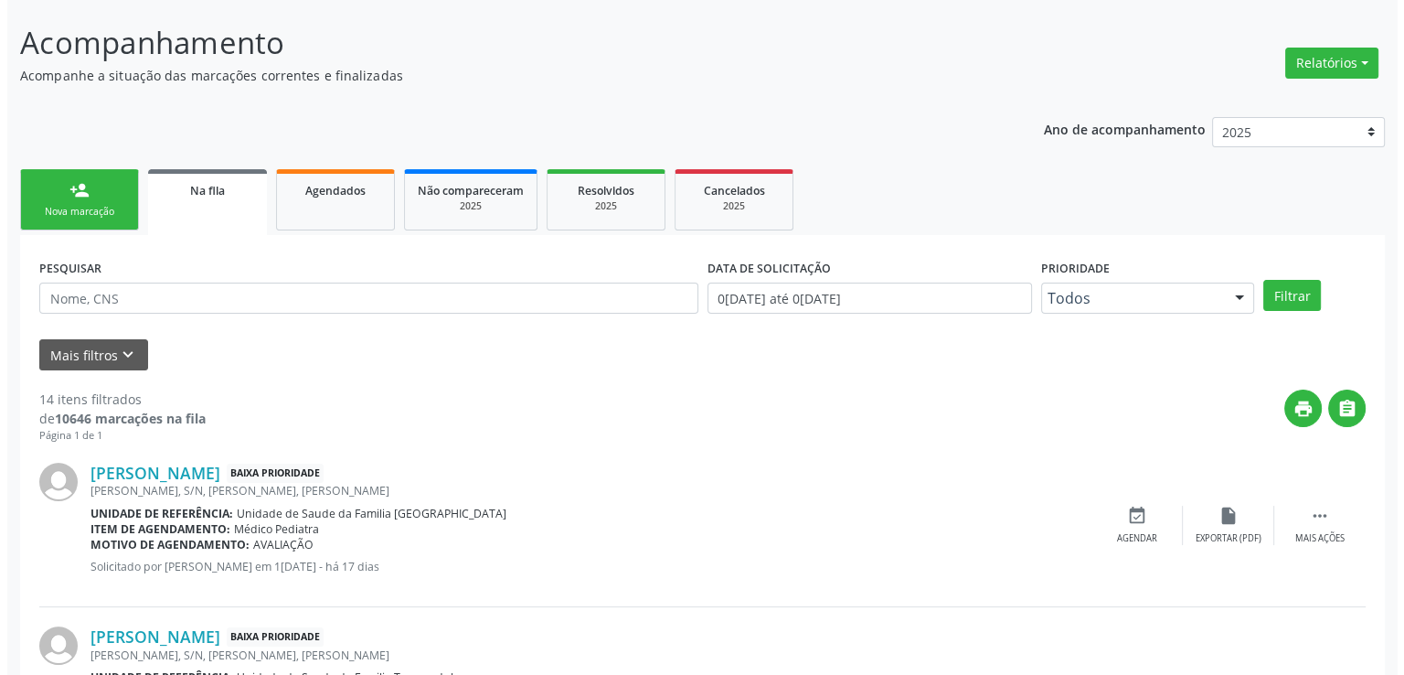
scroll to position [344, 0]
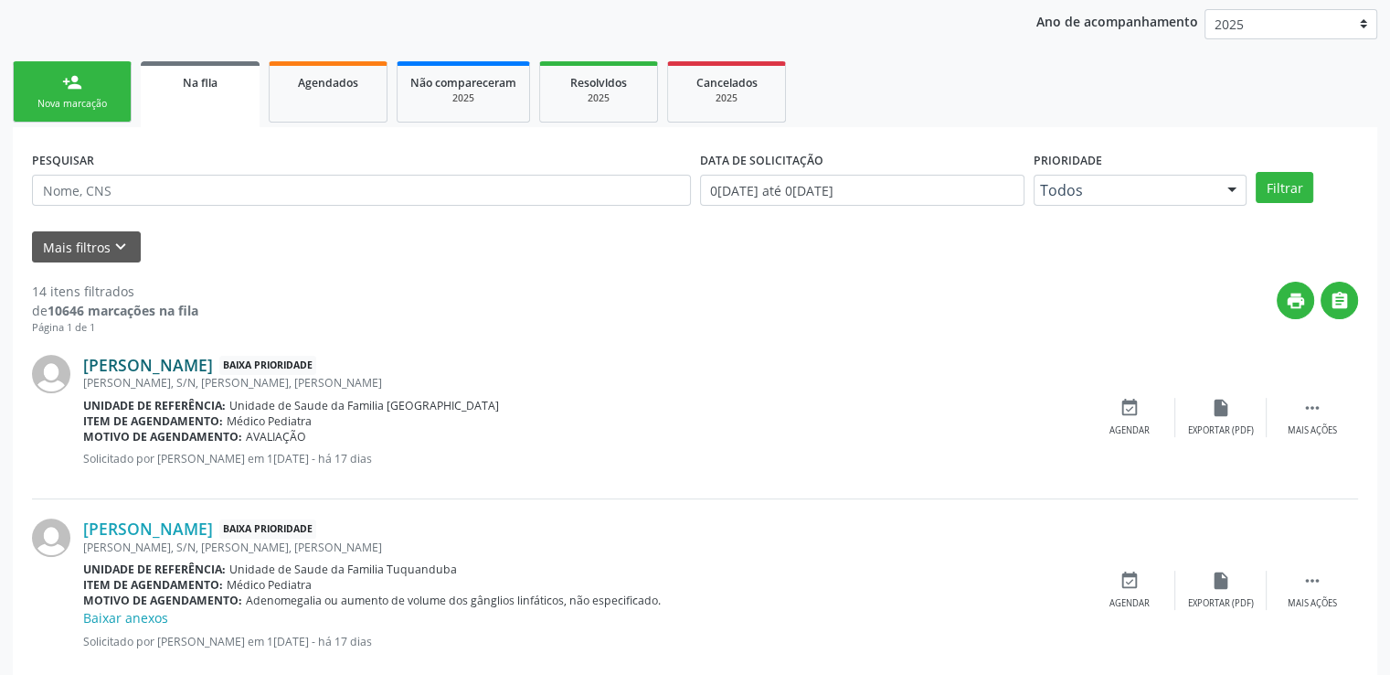
click at [213, 361] on link "[PERSON_NAME]" at bounding box center [148, 365] width 130 height 20
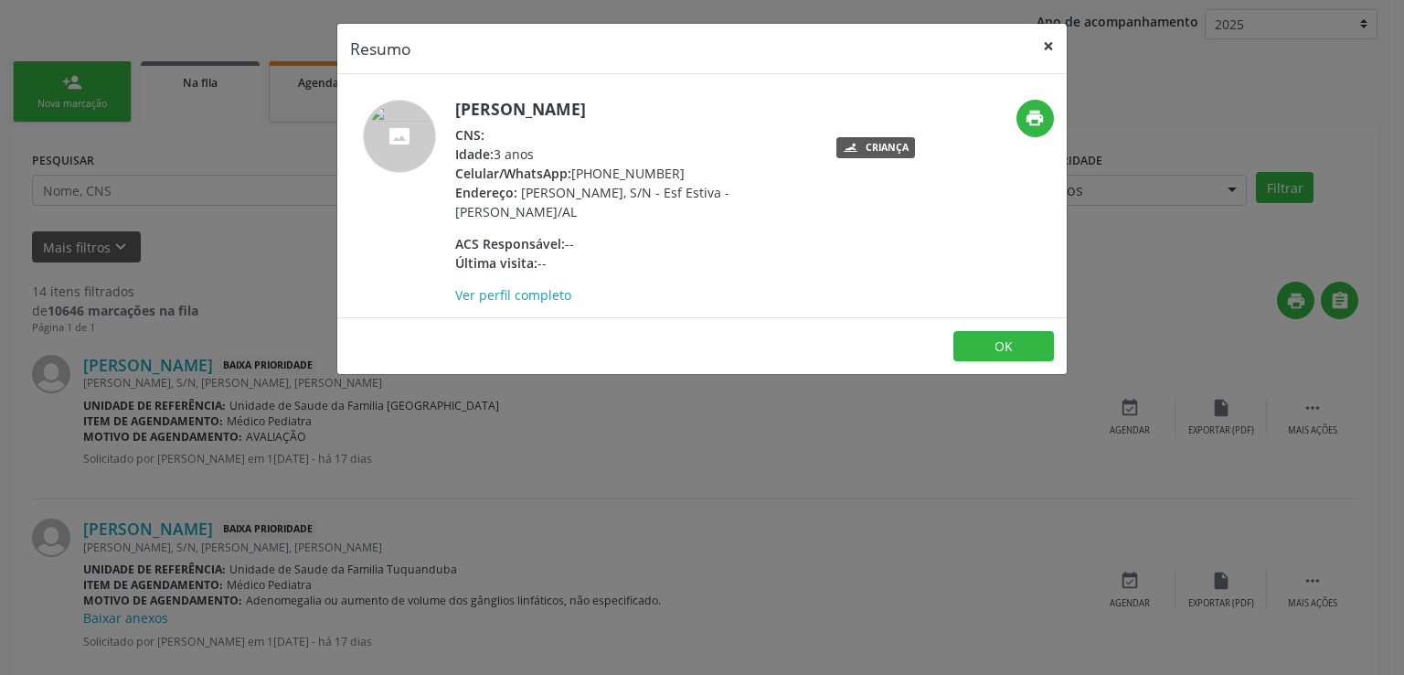
click at [1052, 43] on button "×" at bounding box center [1048, 46] width 37 height 45
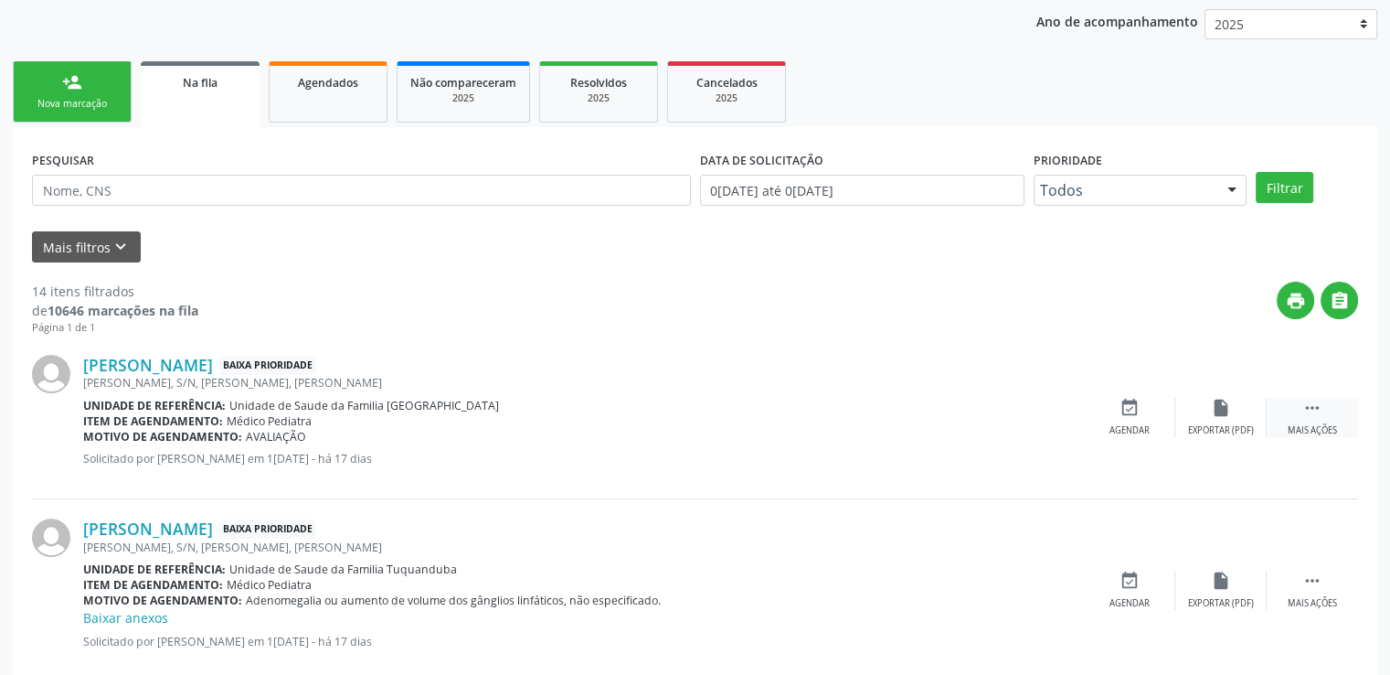
click at [1299, 410] on div " Mais ações" at bounding box center [1312, 417] width 91 height 39
click at [1299, 410] on div " Menos ações" at bounding box center [1312, 417] width 91 height 39
click at [1305, 409] on icon "" at bounding box center [1313, 408] width 20 height 20
click at [1128, 404] on icon "cancel" at bounding box center [1130, 408] width 20 height 20
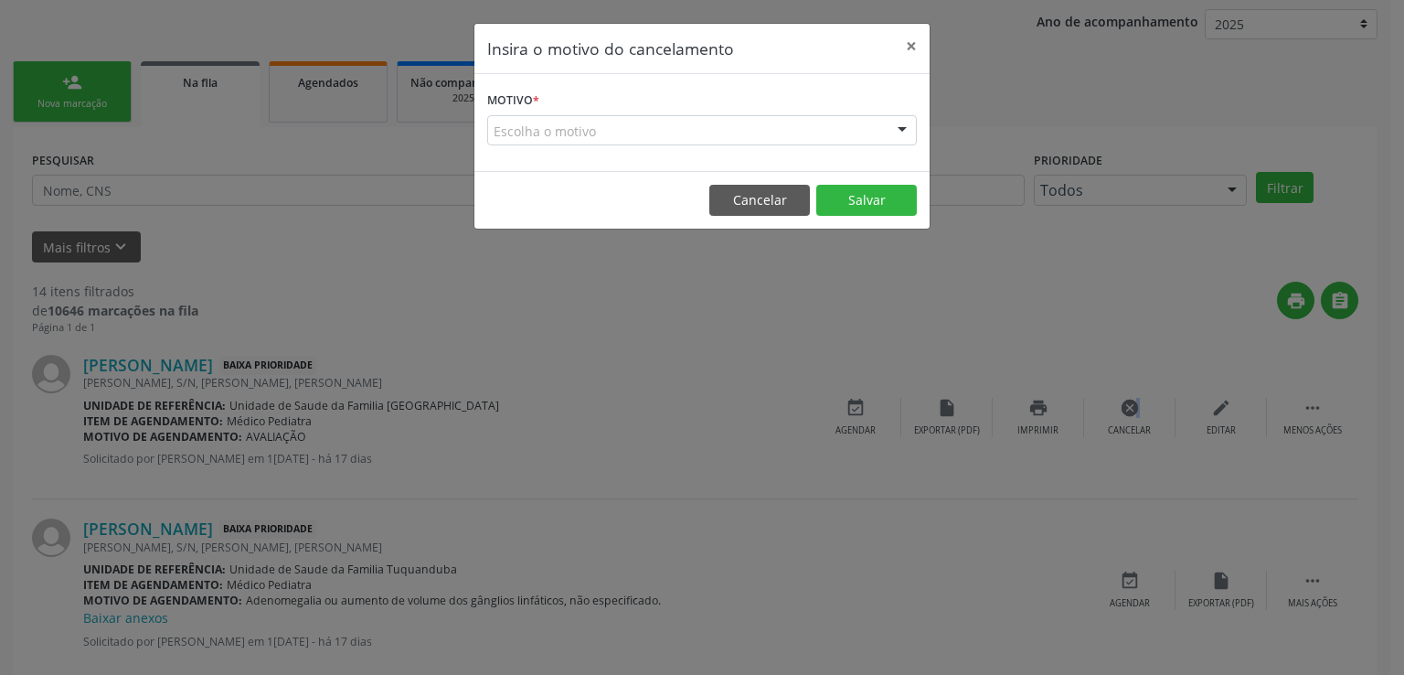
click at [594, 136] on div "Escolha o motivo" at bounding box center [702, 130] width 430 height 31
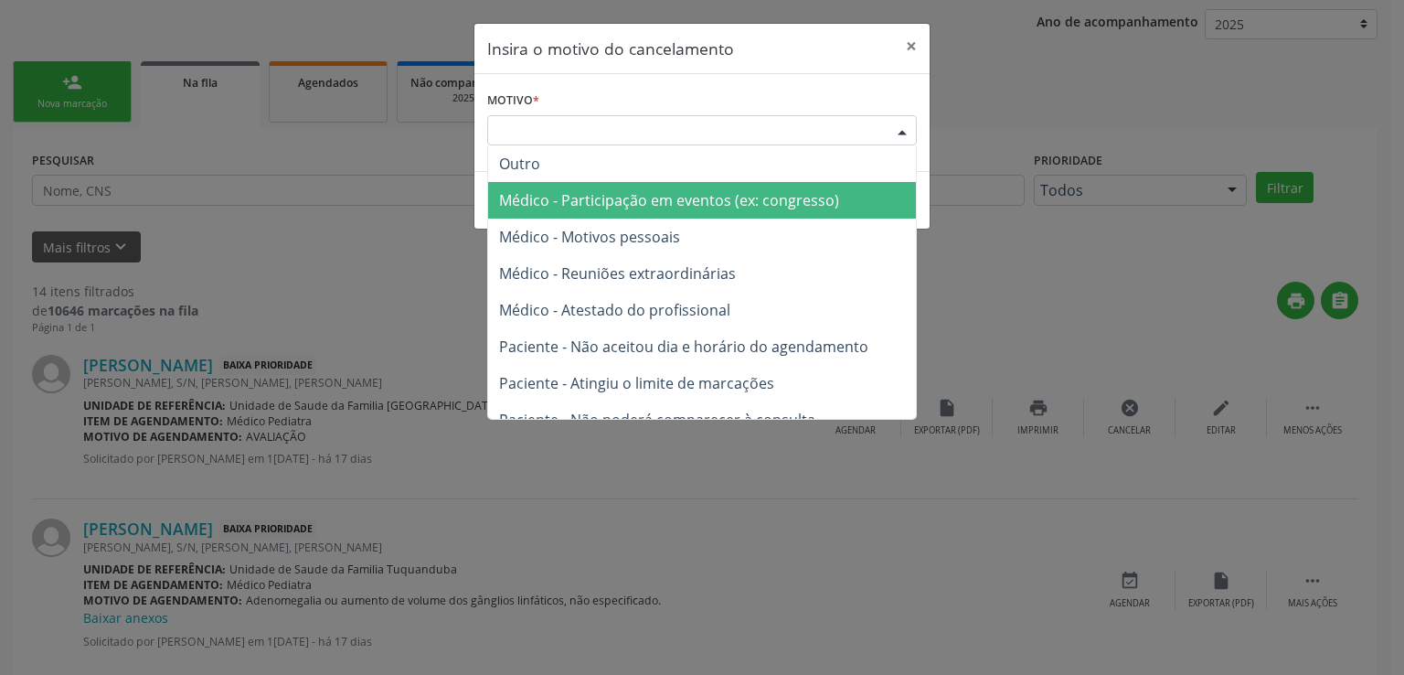
click at [533, 175] on span "Outro" at bounding box center [702, 163] width 428 height 37
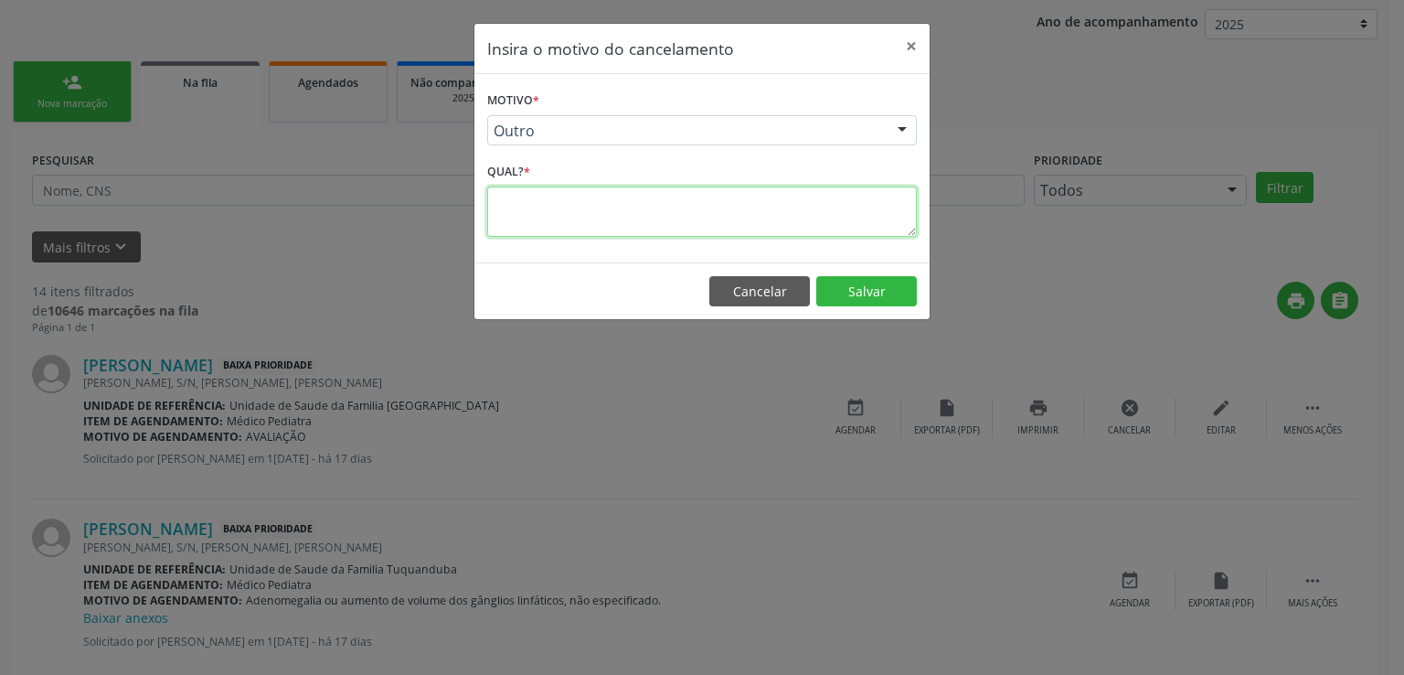
click at [537, 209] on textarea at bounding box center [702, 211] width 430 height 50
type textarea "CRIANÇA SEM O SUS OU CPF"
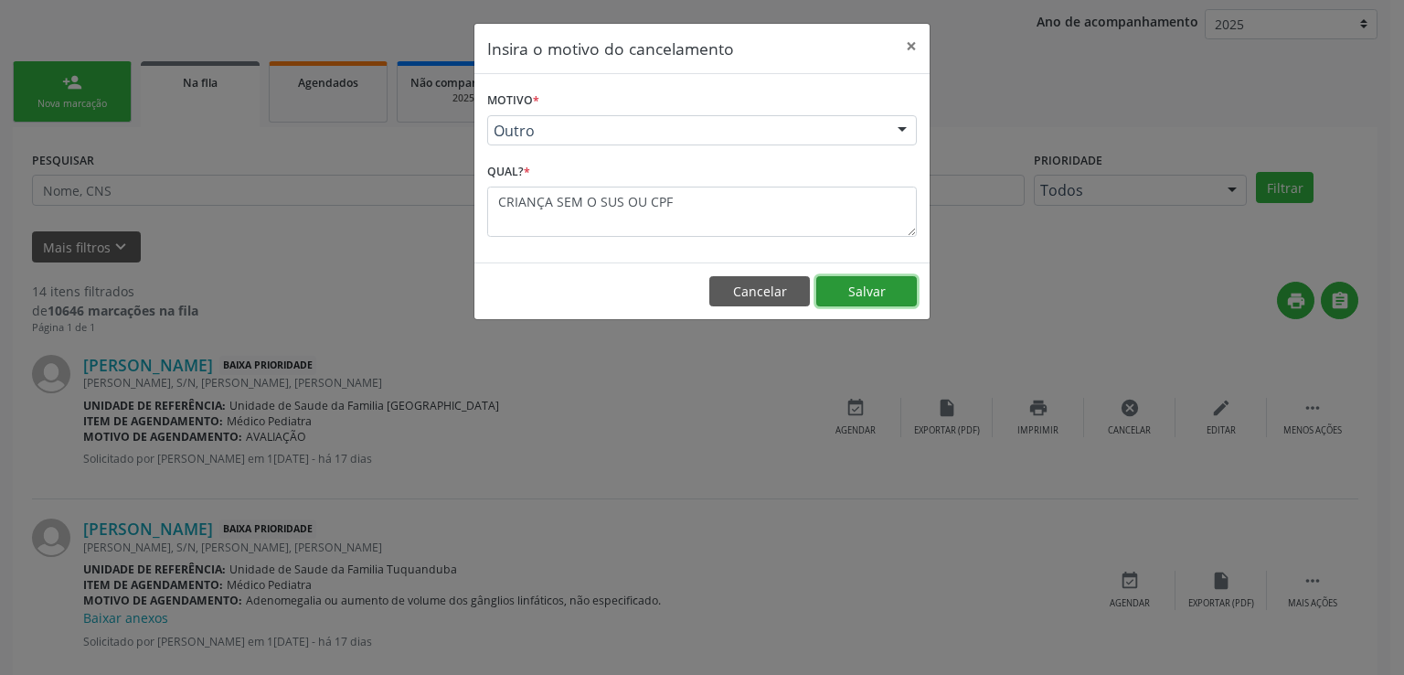
click at [868, 276] on button "Salvar" at bounding box center [866, 291] width 101 height 31
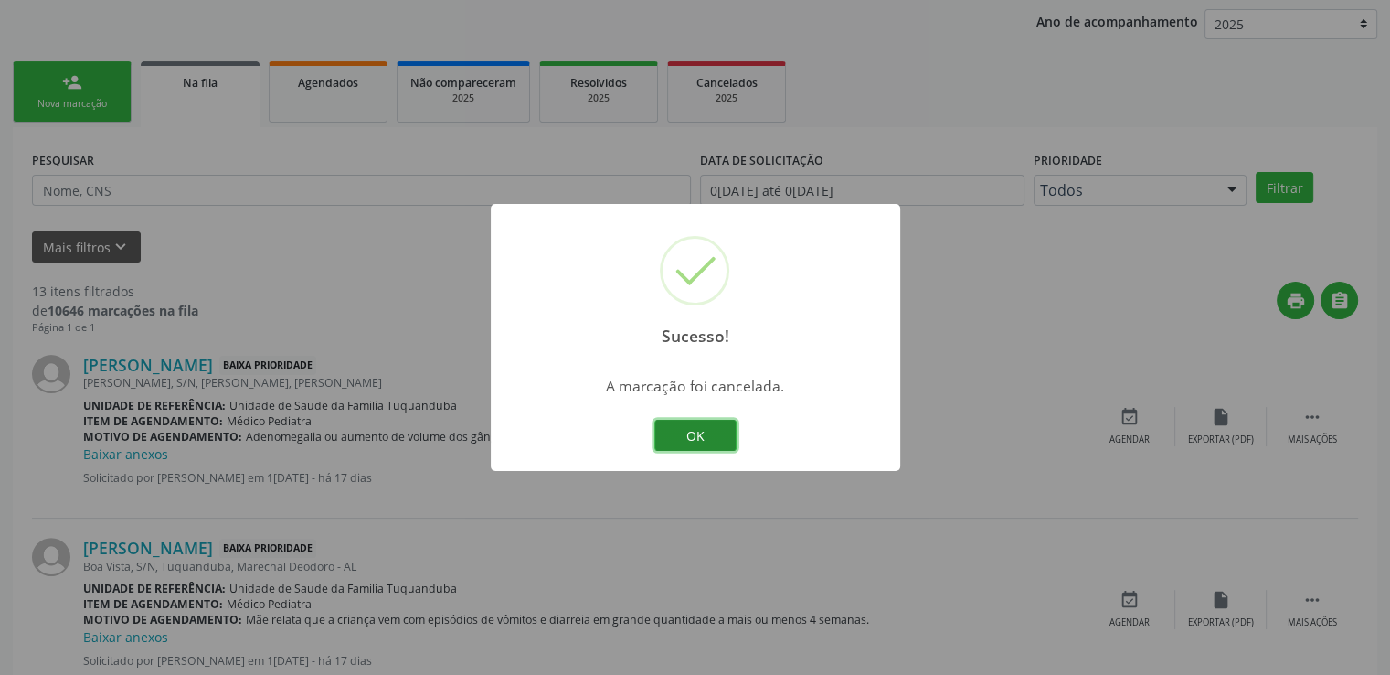
click at [722, 431] on button "OK" at bounding box center [696, 435] width 82 height 31
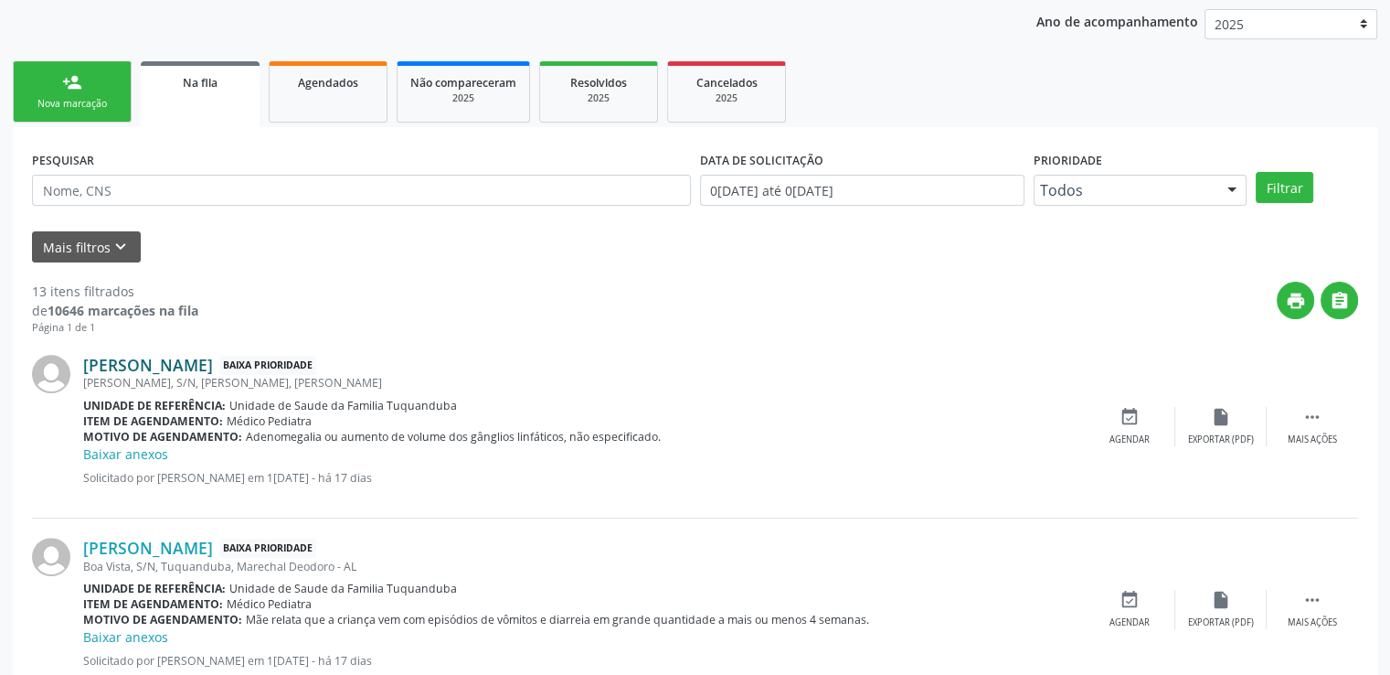
click at [178, 363] on link "[PERSON_NAME]" at bounding box center [148, 365] width 130 height 20
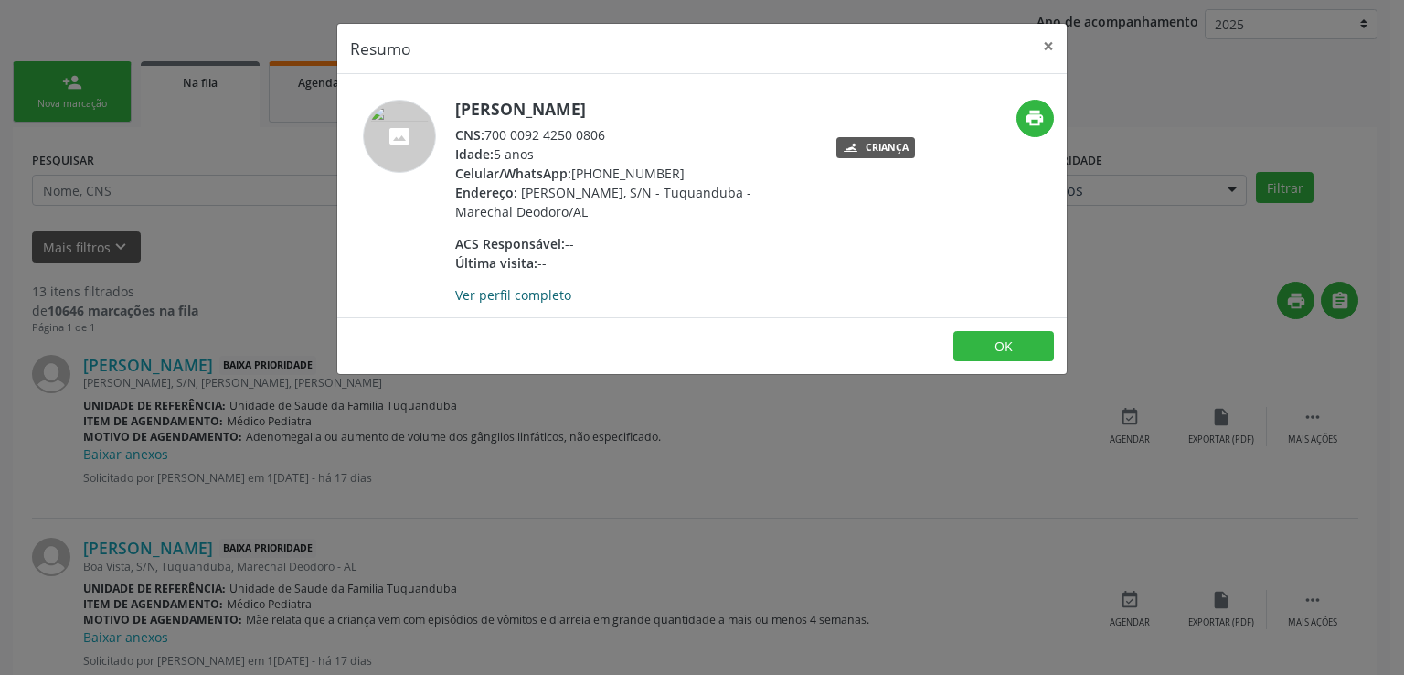
click at [524, 294] on link "Ver perfil completo" at bounding box center [513, 294] width 116 height 17
click at [1051, 48] on button "×" at bounding box center [1048, 46] width 37 height 45
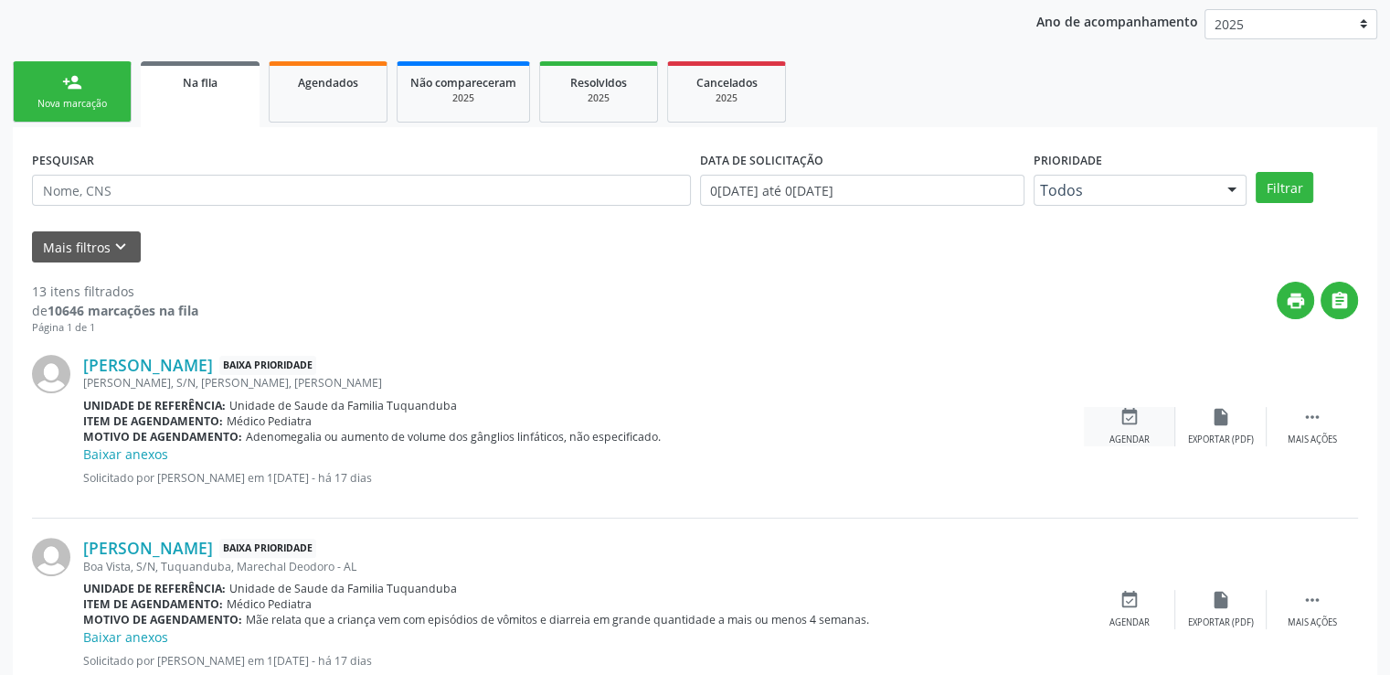
click at [1126, 412] on icon "event_available" at bounding box center [1130, 417] width 20 height 20
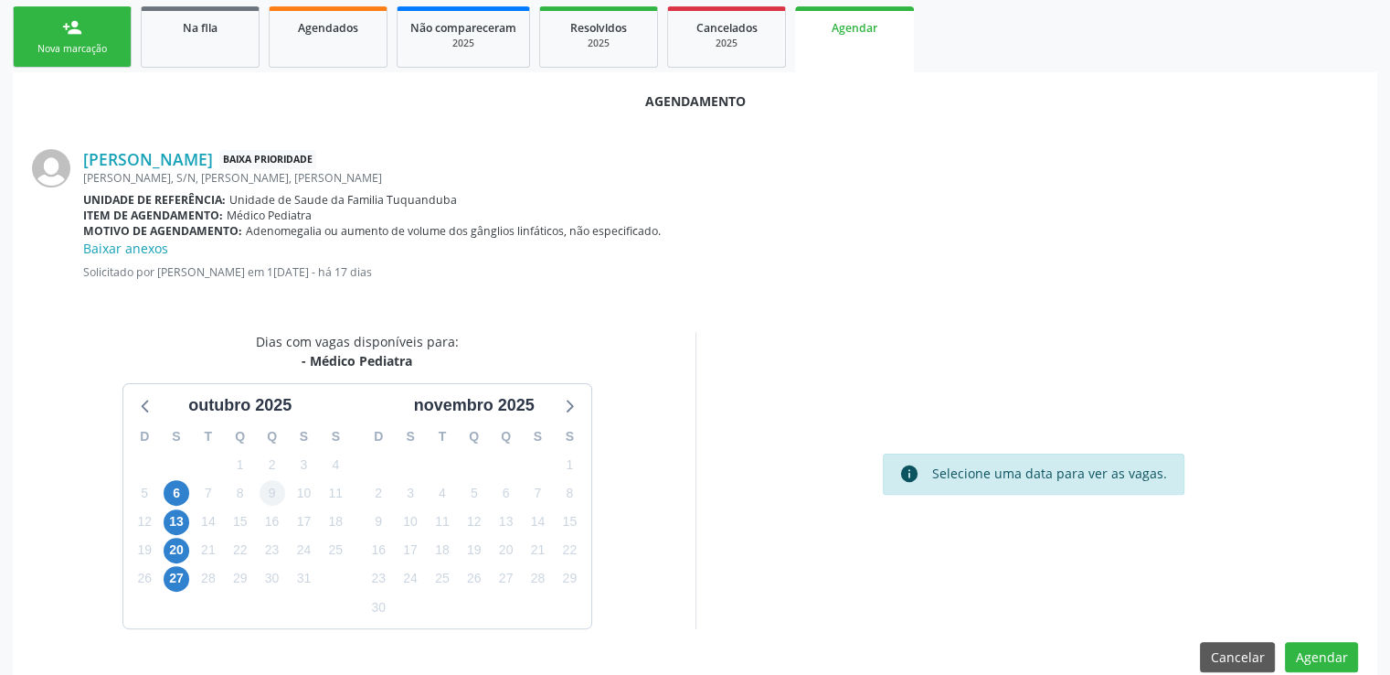
scroll to position [426, 0]
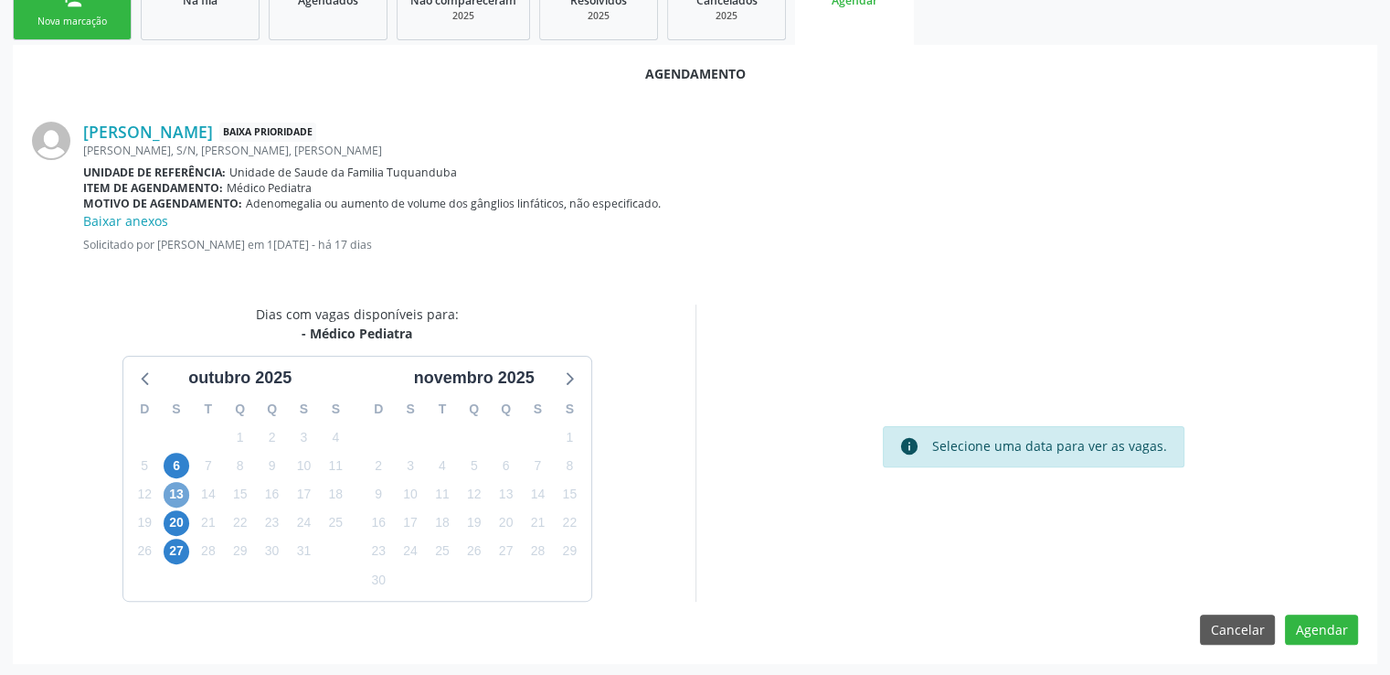
click at [174, 485] on span "13" at bounding box center [177, 495] width 26 height 26
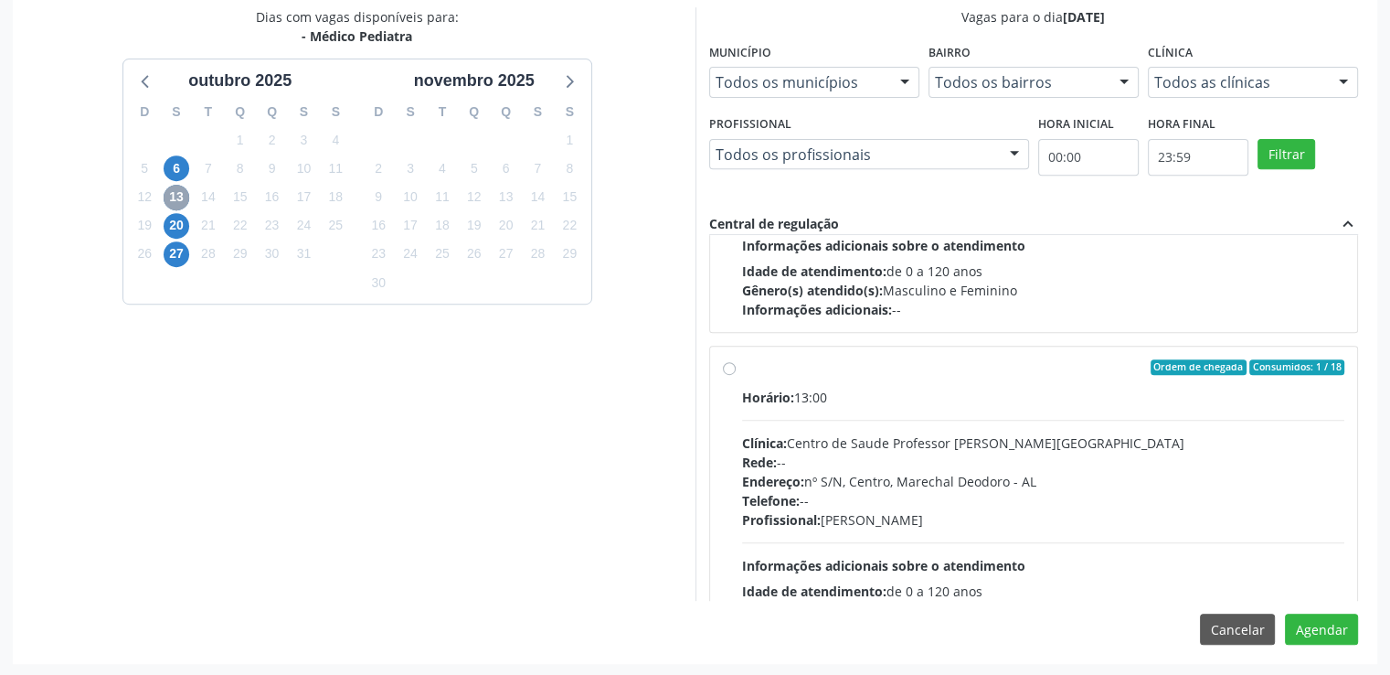
scroll to position [274, 0]
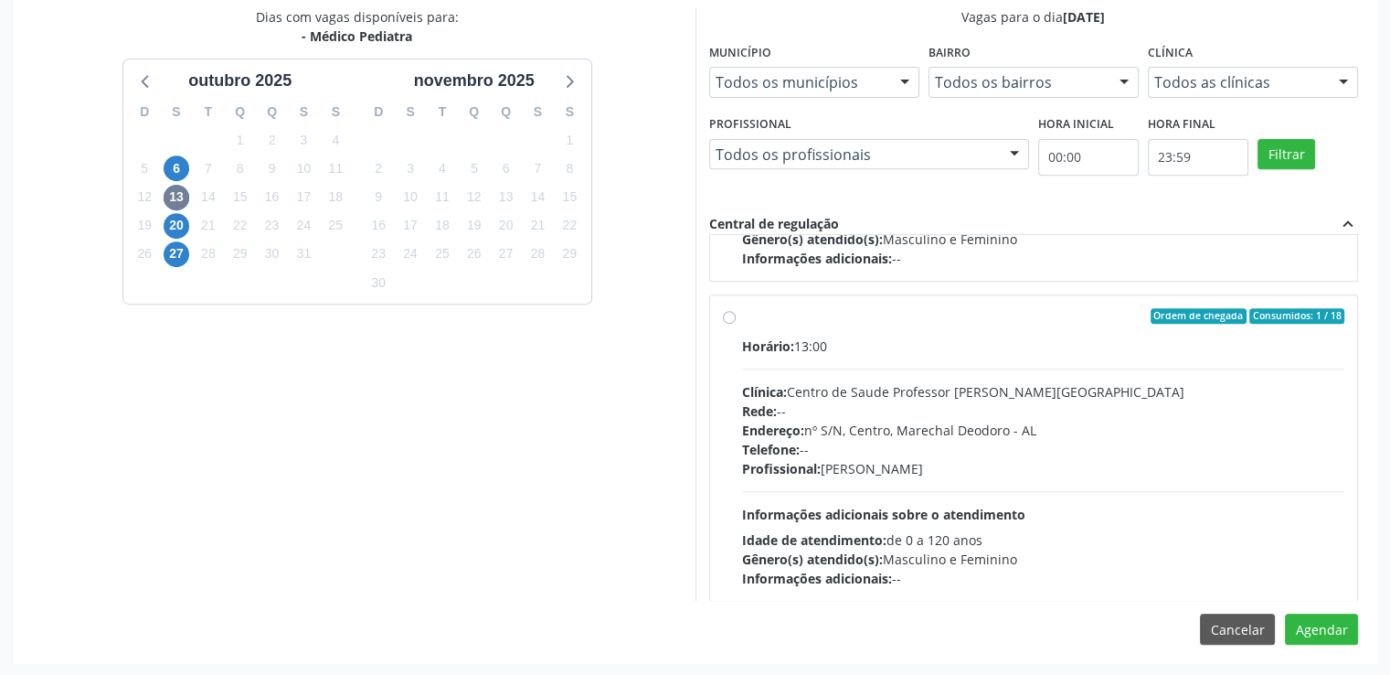
click at [742, 321] on label "Ordem de chegada Consumidos: 1 / 18 Horário: 13:00 Clínica: Centro de Saude Pro…" at bounding box center [1043, 448] width 603 height 281
click at [729, 321] on input "Ordem de chegada Consumidos: 1 / 18 Horário: 13:00 Clínica: Centro de Saude Pro…" at bounding box center [729, 316] width 13 height 16
radio input "true"
click at [742, 321] on label "Ordem de chegada Consumidos: 1 / 18 Horário: 13:00 Clínica: Centro de Saude Pro…" at bounding box center [1043, 448] width 603 height 281
click at [729, 321] on input "Ordem de chegada Consumidos: 1 / 18 Horário: 13:00 Clínica: Centro de Saude Pro…" at bounding box center [729, 316] width 13 height 16
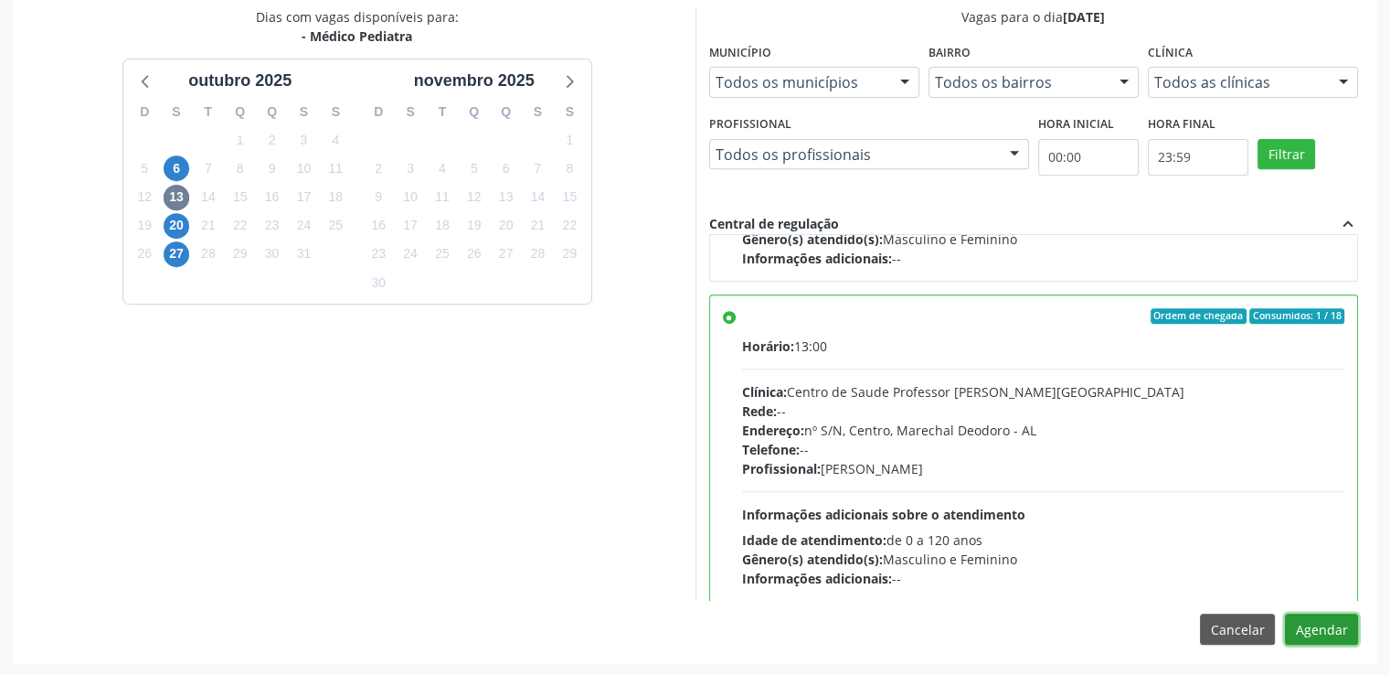
click at [1345, 628] on button "Agendar" at bounding box center [1321, 628] width 73 height 31
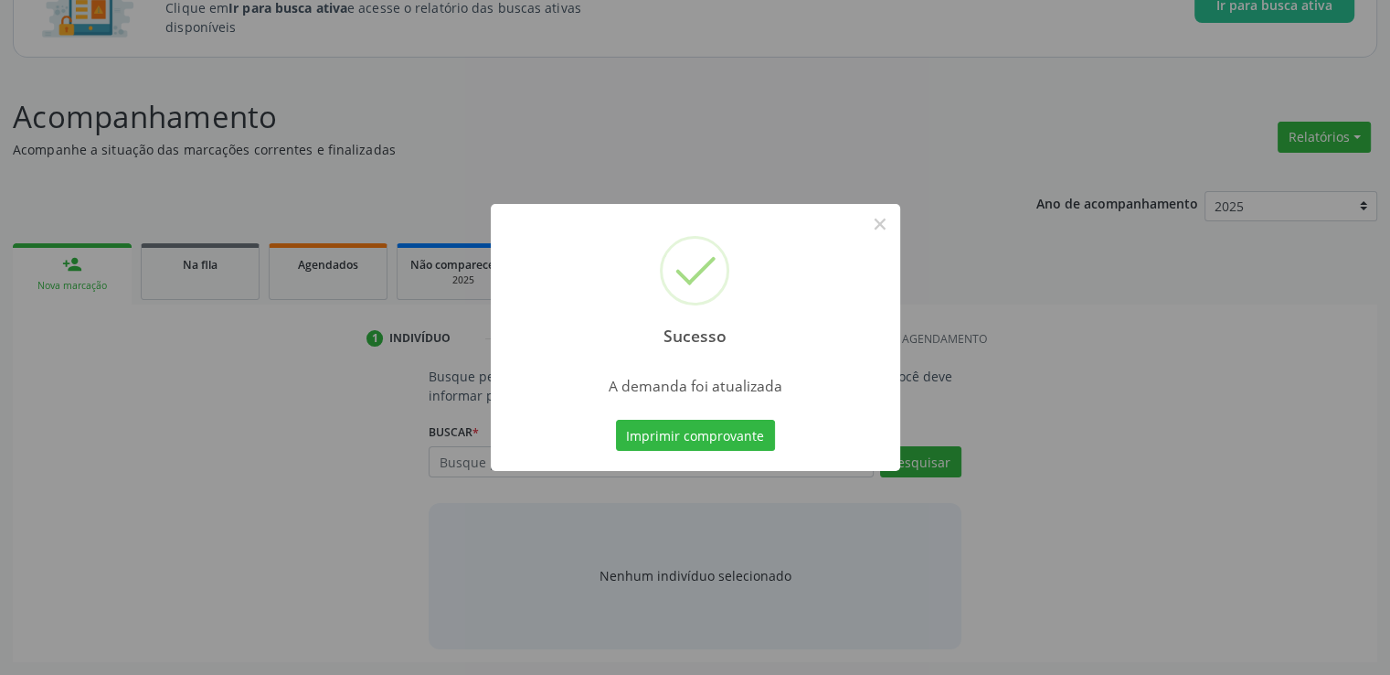
scroll to position [161, 0]
click at [876, 214] on button "×" at bounding box center [880, 223] width 31 height 31
click at [876, 214] on div "Sucesso × A demanda foi atualizada Imprimir comprovante Cancel" at bounding box center [695, 337] width 1390 height 675
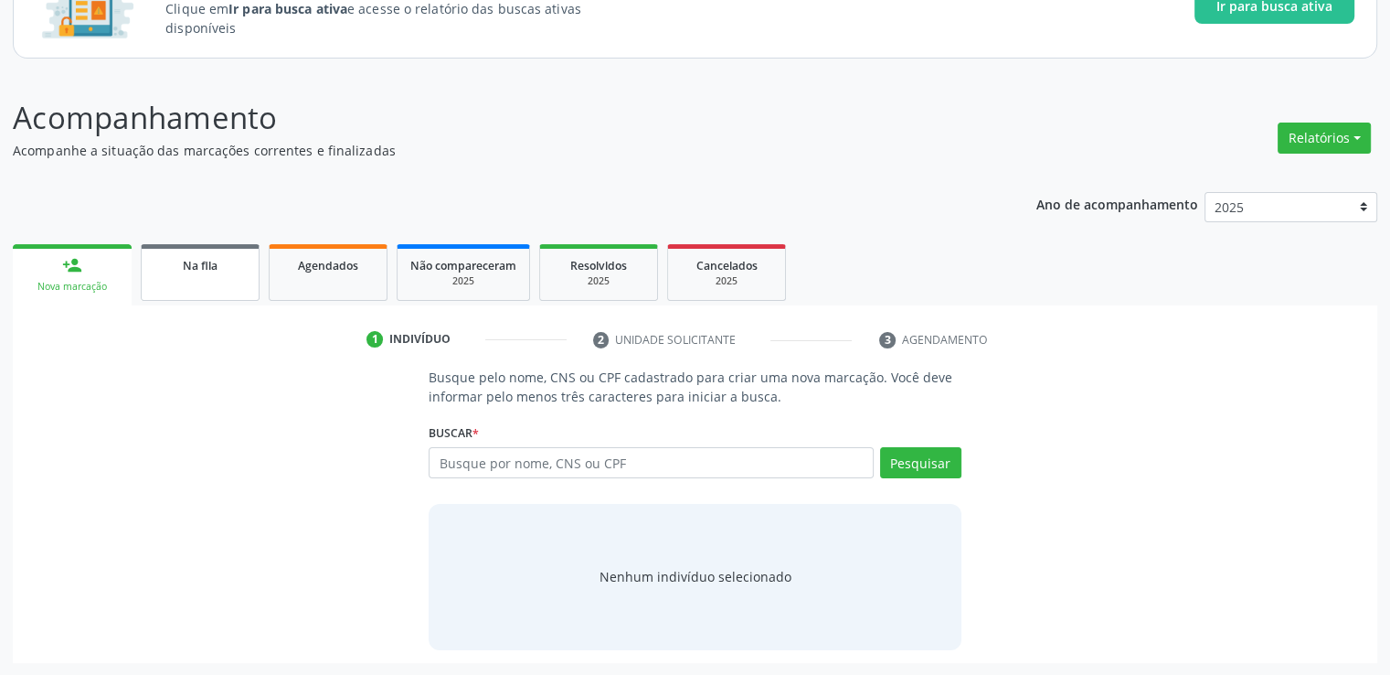
click at [208, 272] on span "Na fila" at bounding box center [200, 266] width 35 height 16
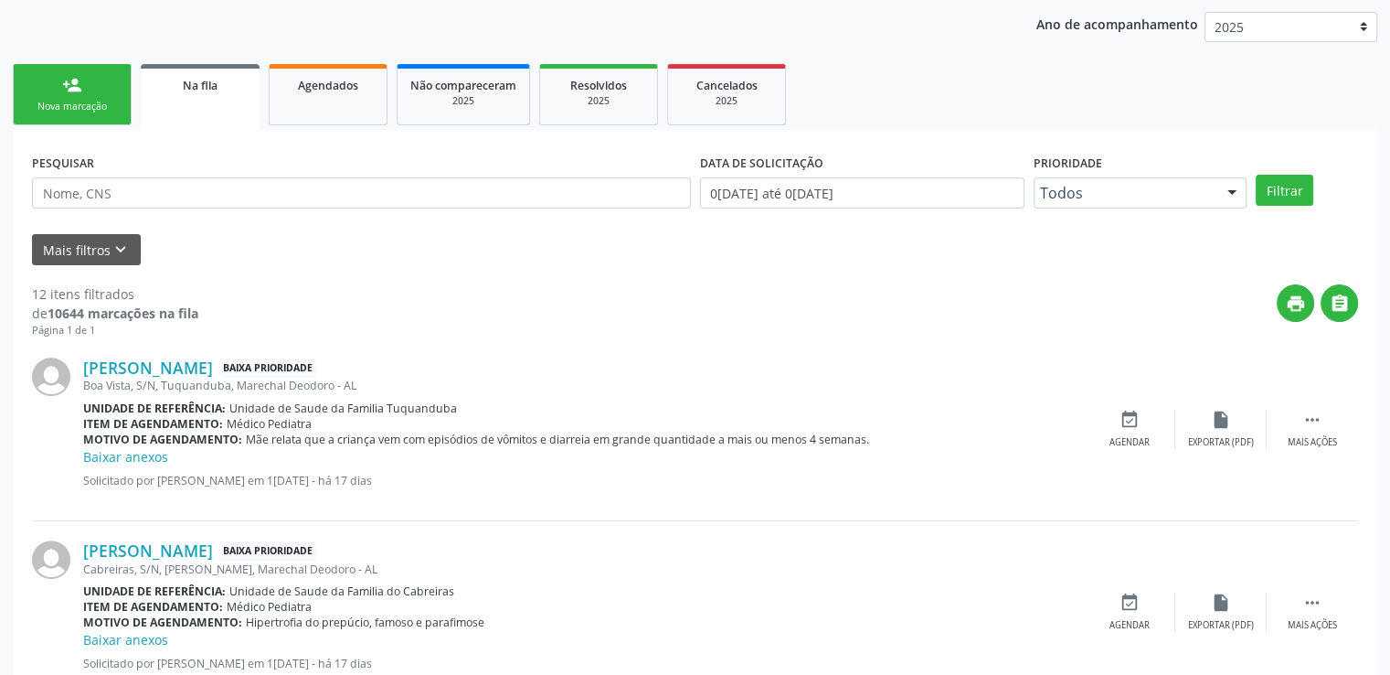
scroll to position [344, 0]
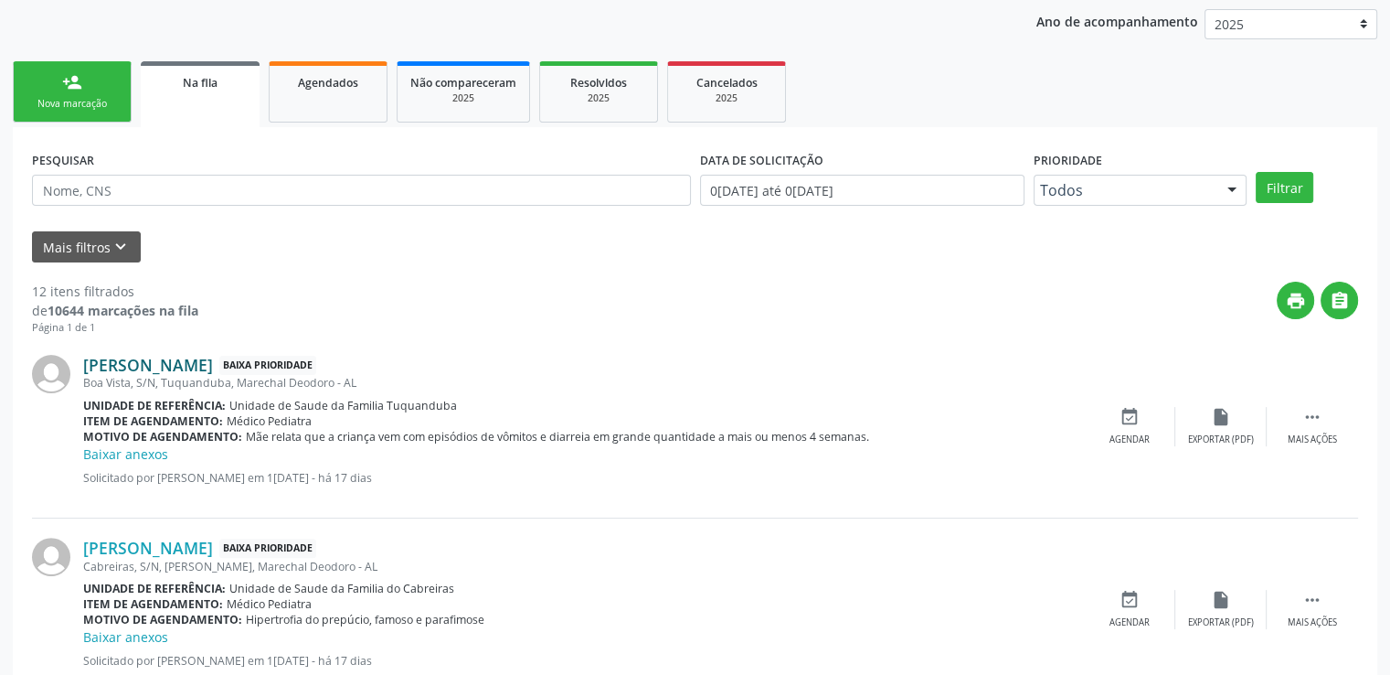
click at [189, 360] on link "[PERSON_NAME]" at bounding box center [148, 365] width 130 height 20
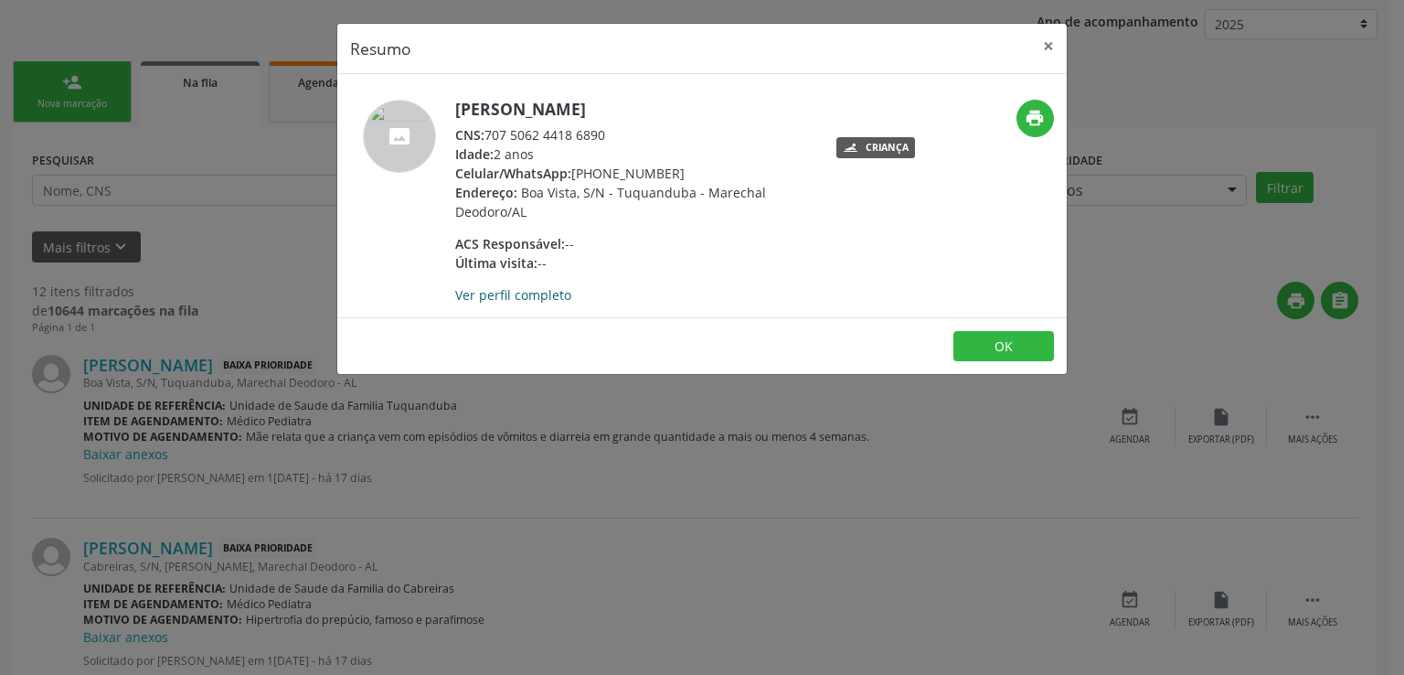
click at [497, 297] on link "Ver perfil completo" at bounding box center [513, 294] width 116 height 17
click at [1044, 45] on button "×" at bounding box center [1048, 46] width 37 height 45
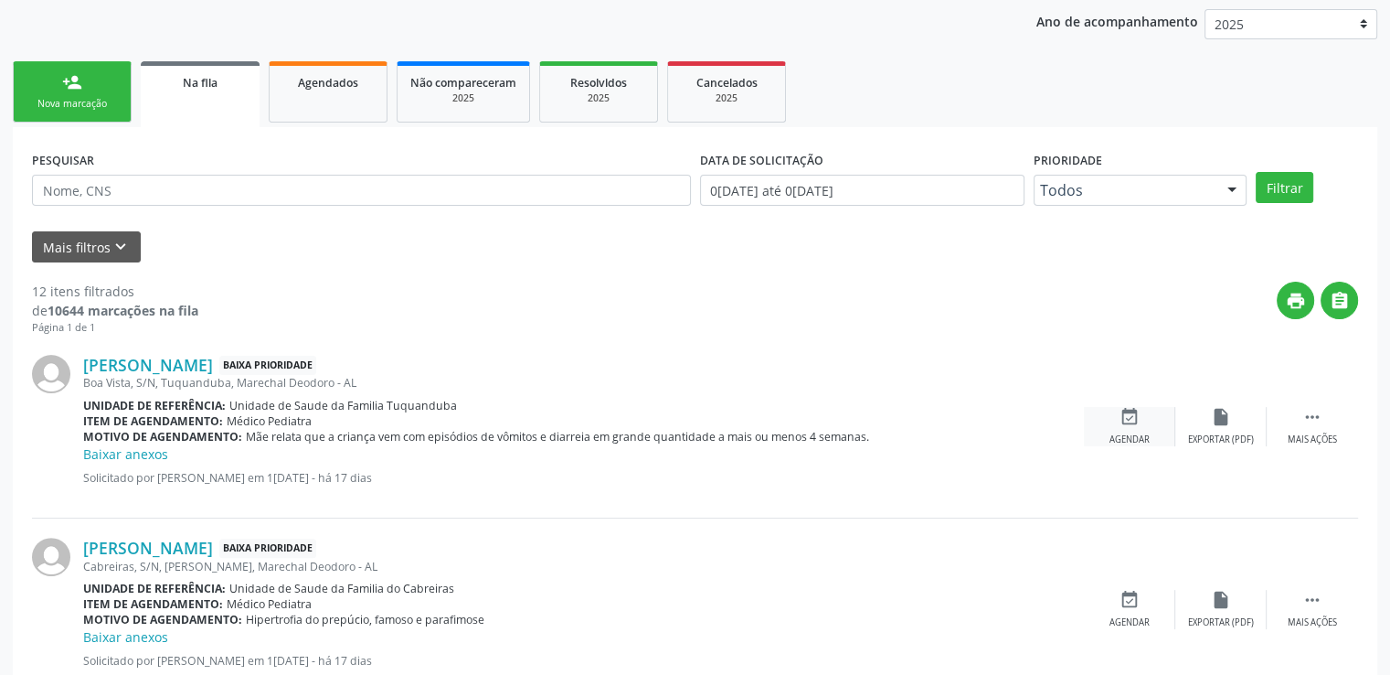
click at [1132, 414] on icon "event_available" at bounding box center [1130, 417] width 20 height 20
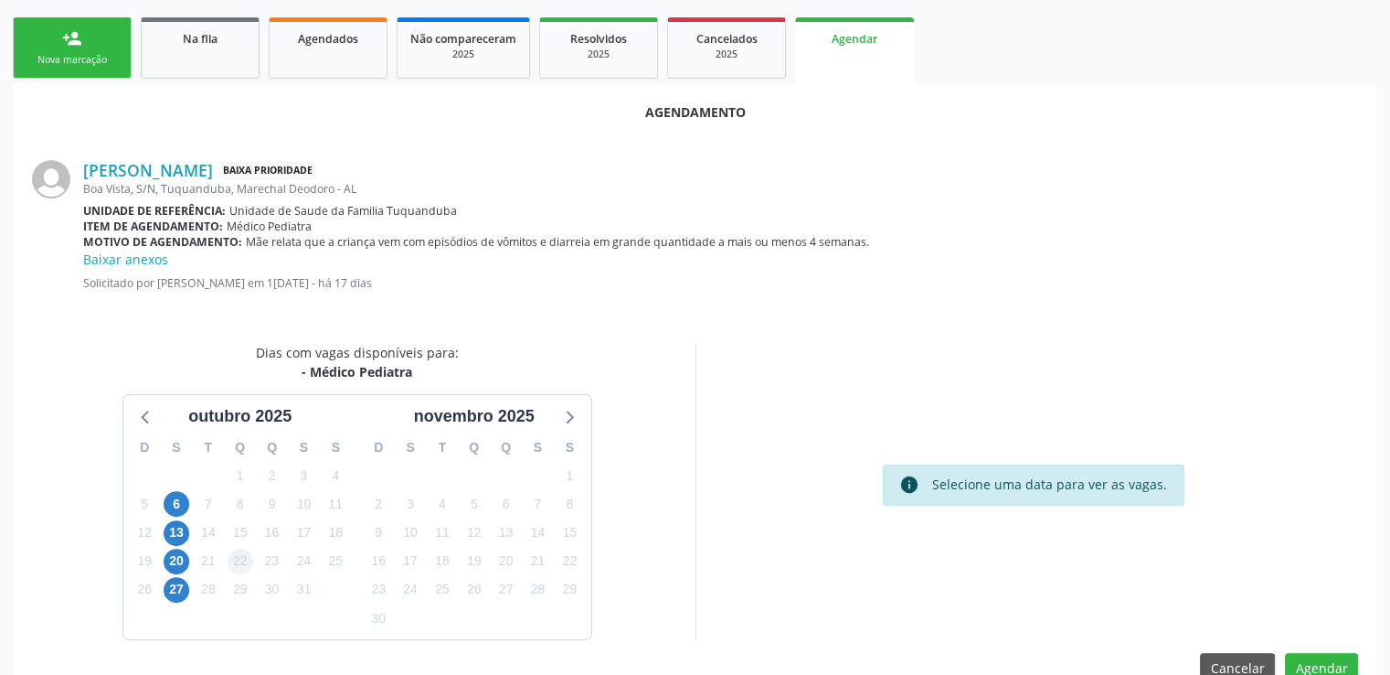
scroll to position [426, 0]
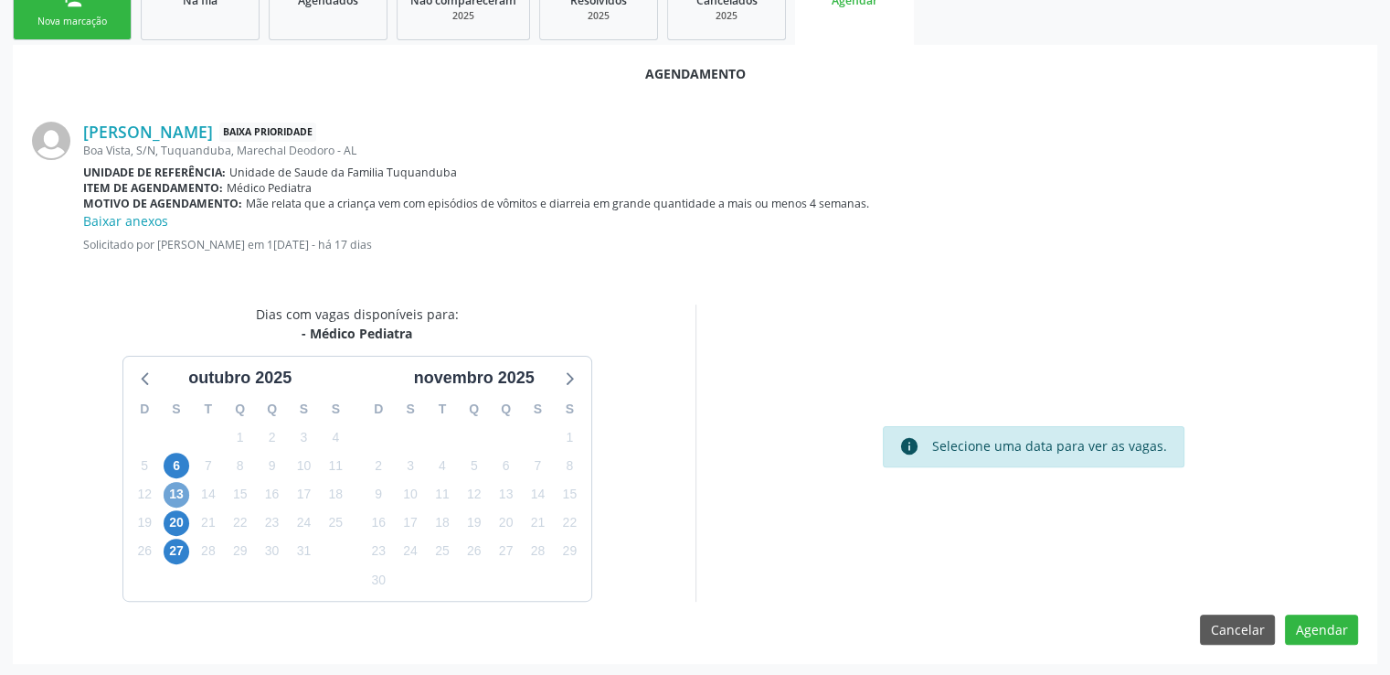
click at [179, 487] on span "13" at bounding box center [177, 495] width 26 height 26
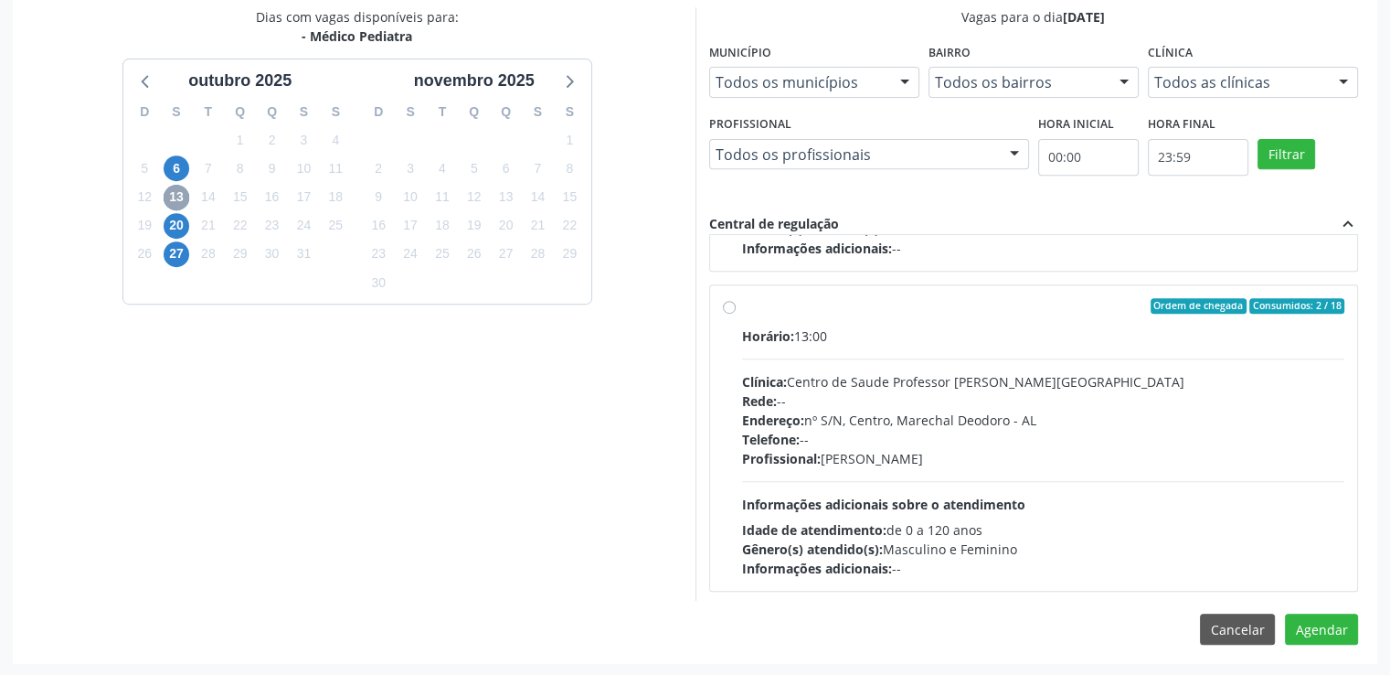
scroll to position [285, 0]
click at [742, 304] on label "Ordem de chegada Consumidos: 2 / 18 Horário: 13:00 Clínica: Centro de Saude Pro…" at bounding box center [1043, 437] width 603 height 281
click at [728, 304] on input "Ordem de chegada Consumidos: 2 / 18 Horário: 13:00 Clínica: Centro de Saude Pro…" at bounding box center [729, 305] width 13 height 16
radio input "true"
click at [1303, 631] on button "Agendar" at bounding box center [1321, 628] width 73 height 31
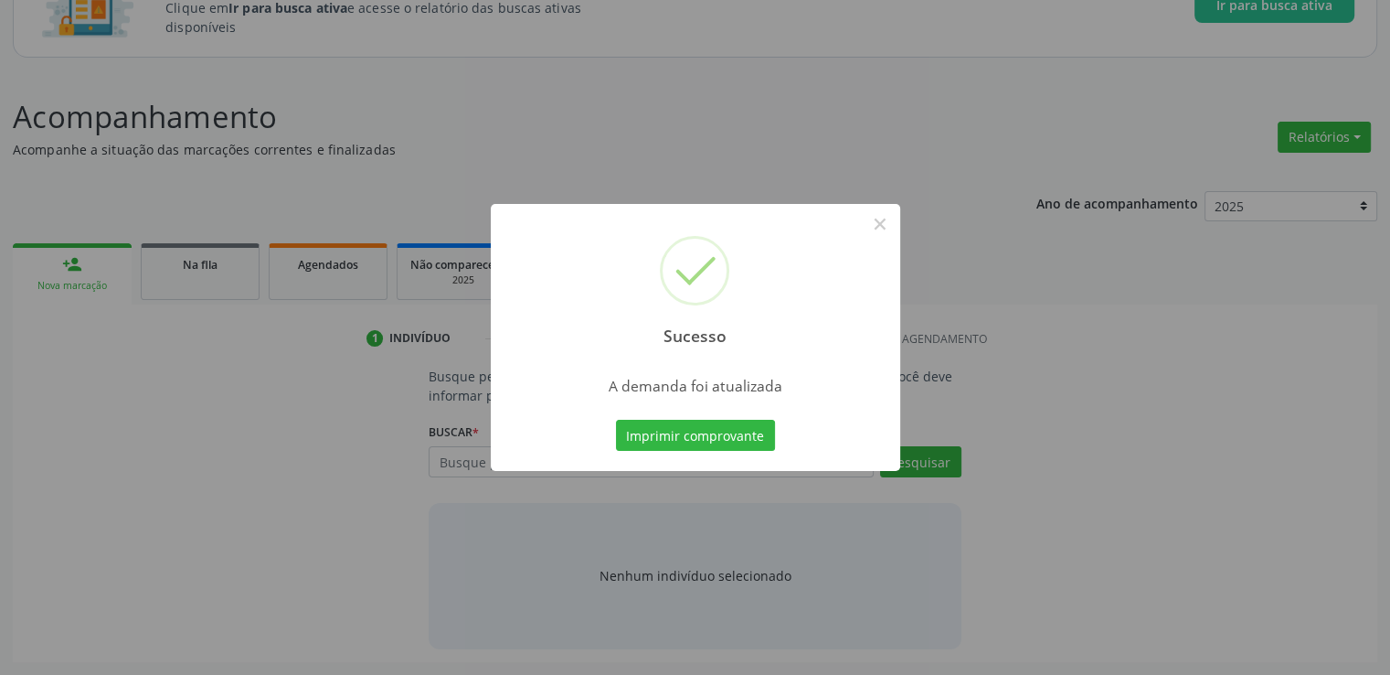
scroll to position [161, 0]
click at [882, 226] on button "×" at bounding box center [880, 223] width 31 height 31
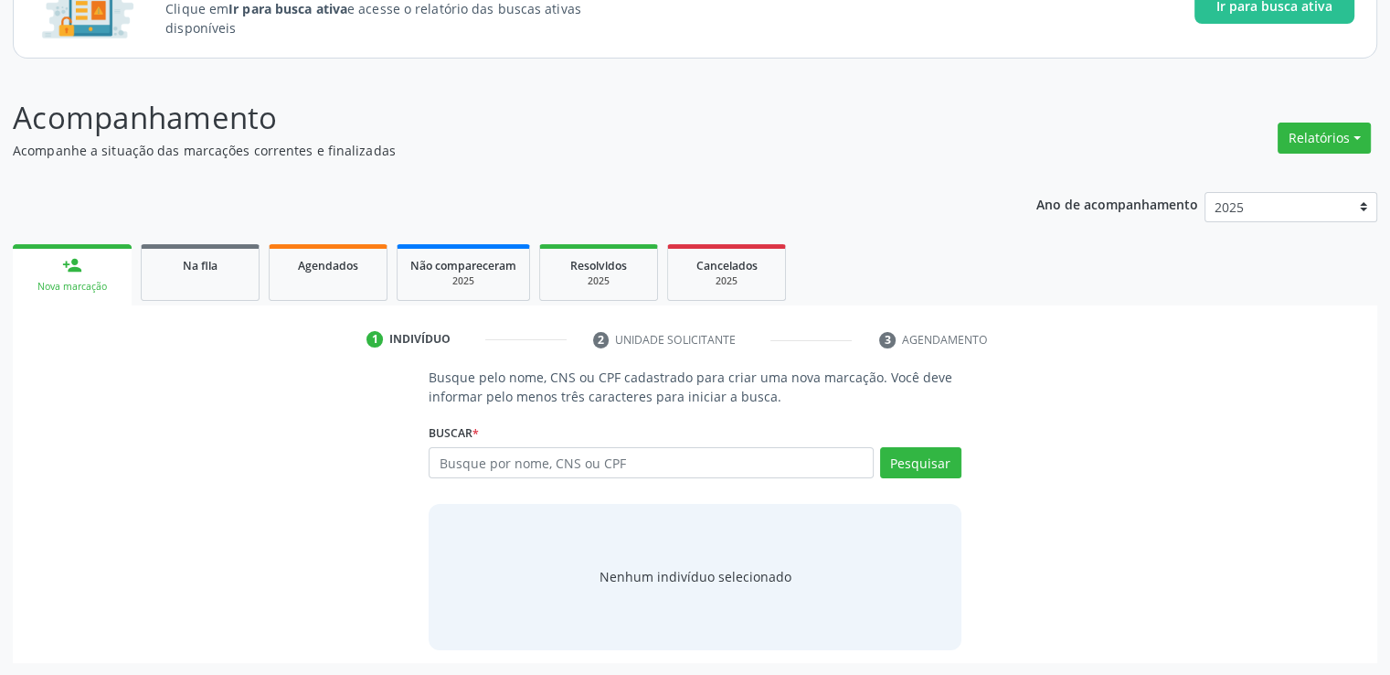
click at [251, 275] on link "Na fila" at bounding box center [200, 272] width 119 height 57
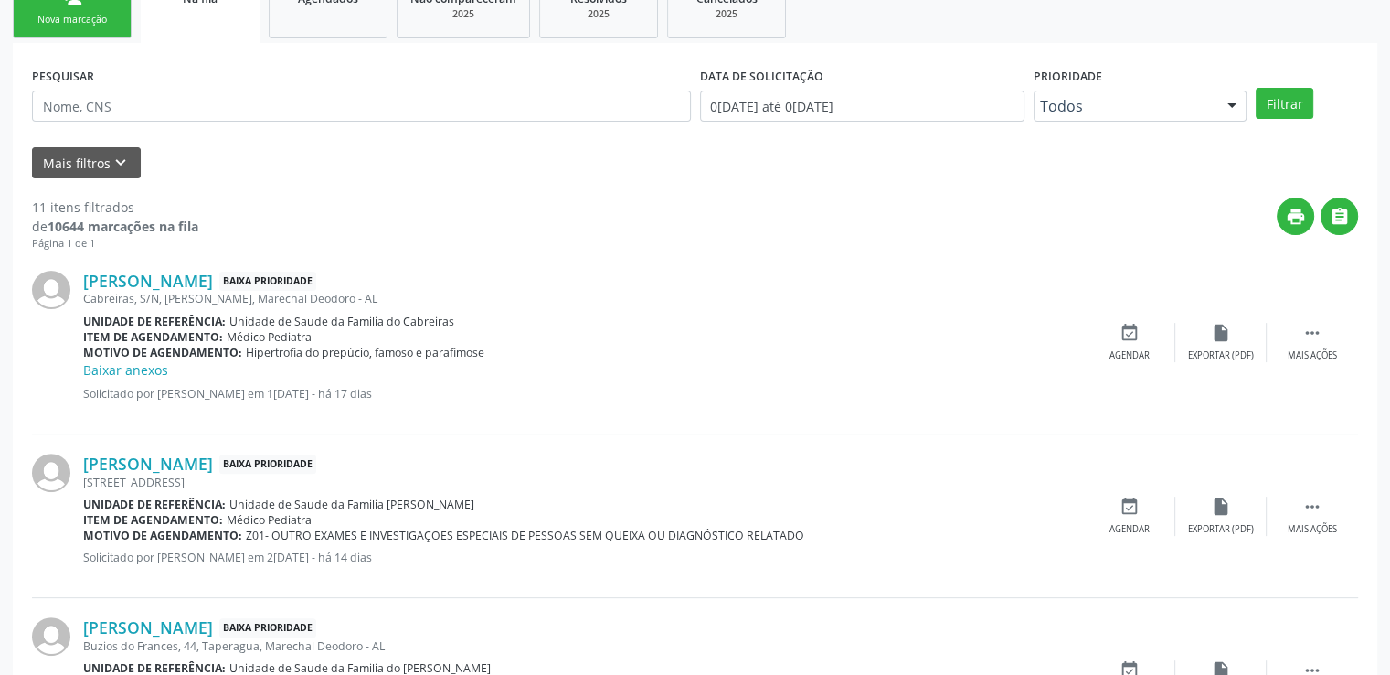
scroll to position [435, 0]
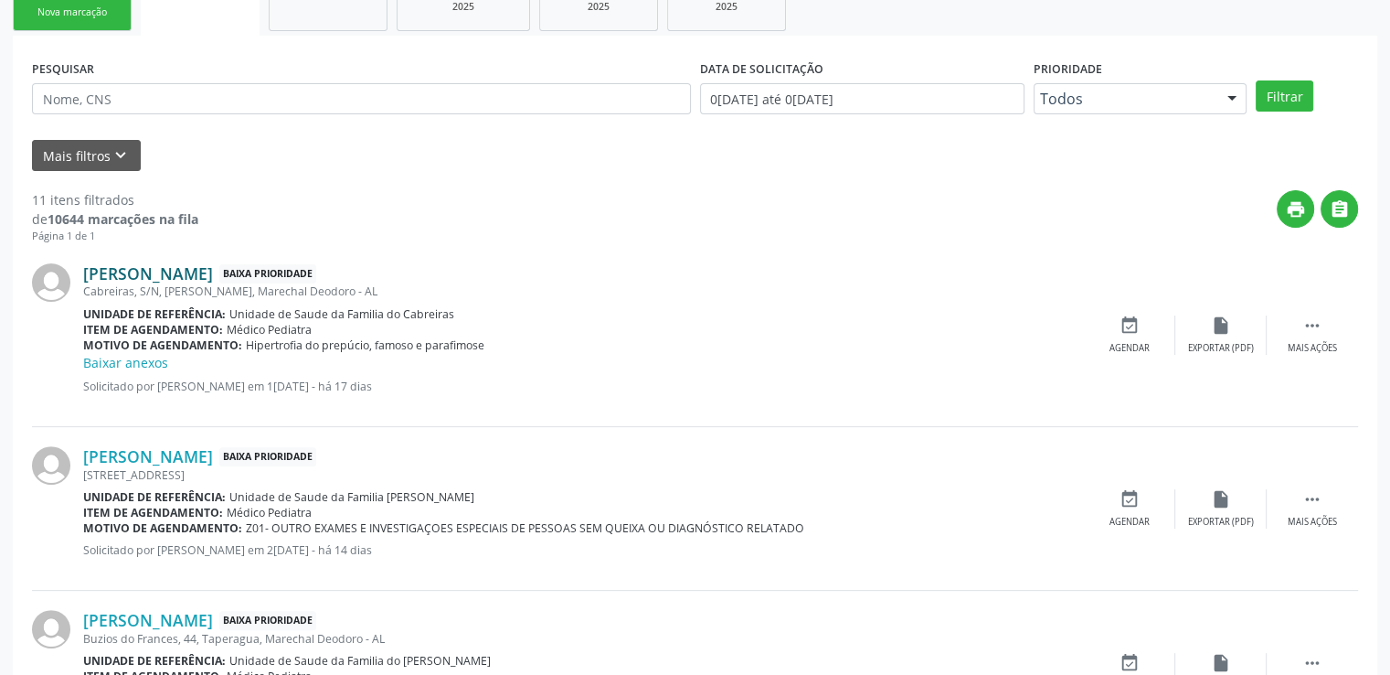
click at [213, 272] on link "[PERSON_NAME]" at bounding box center [148, 273] width 130 height 20
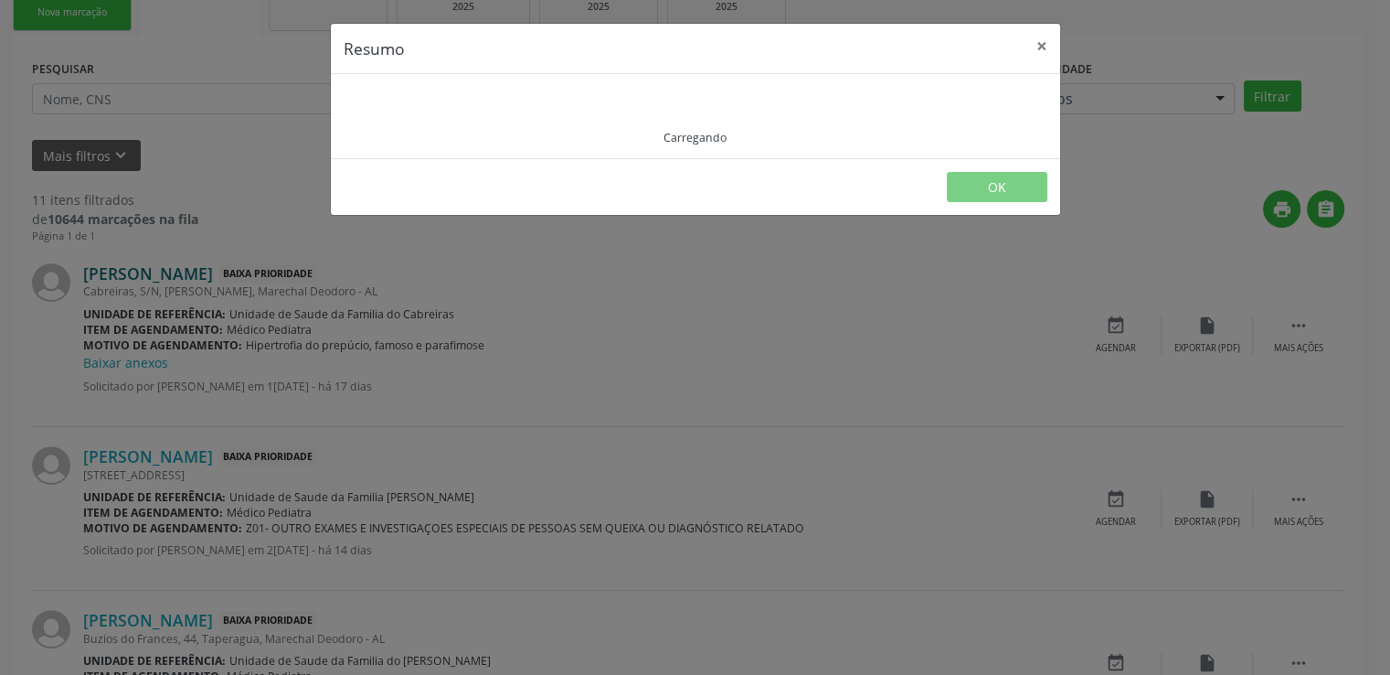
click at [234, 272] on div "Resumo × Carregando OK" at bounding box center [695, 337] width 1390 height 675
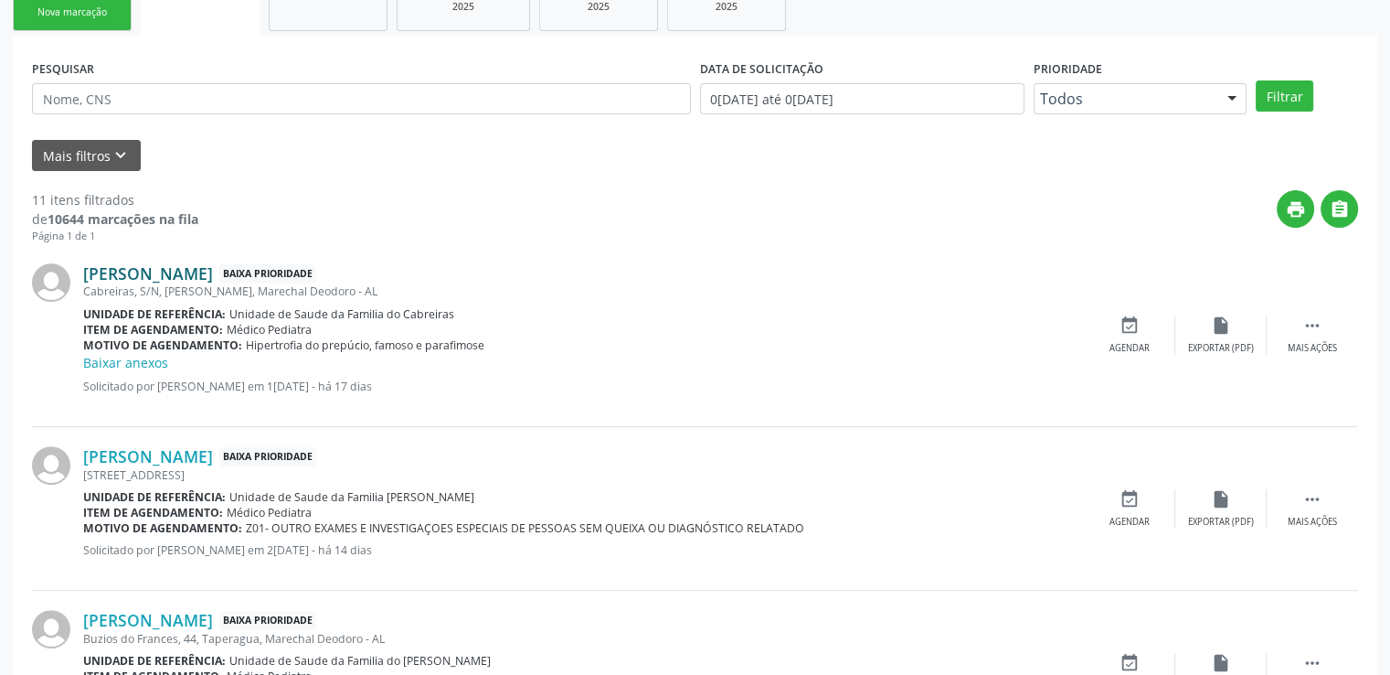
click at [213, 272] on link "[PERSON_NAME]" at bounding box center [148, 273] width 130 height 20
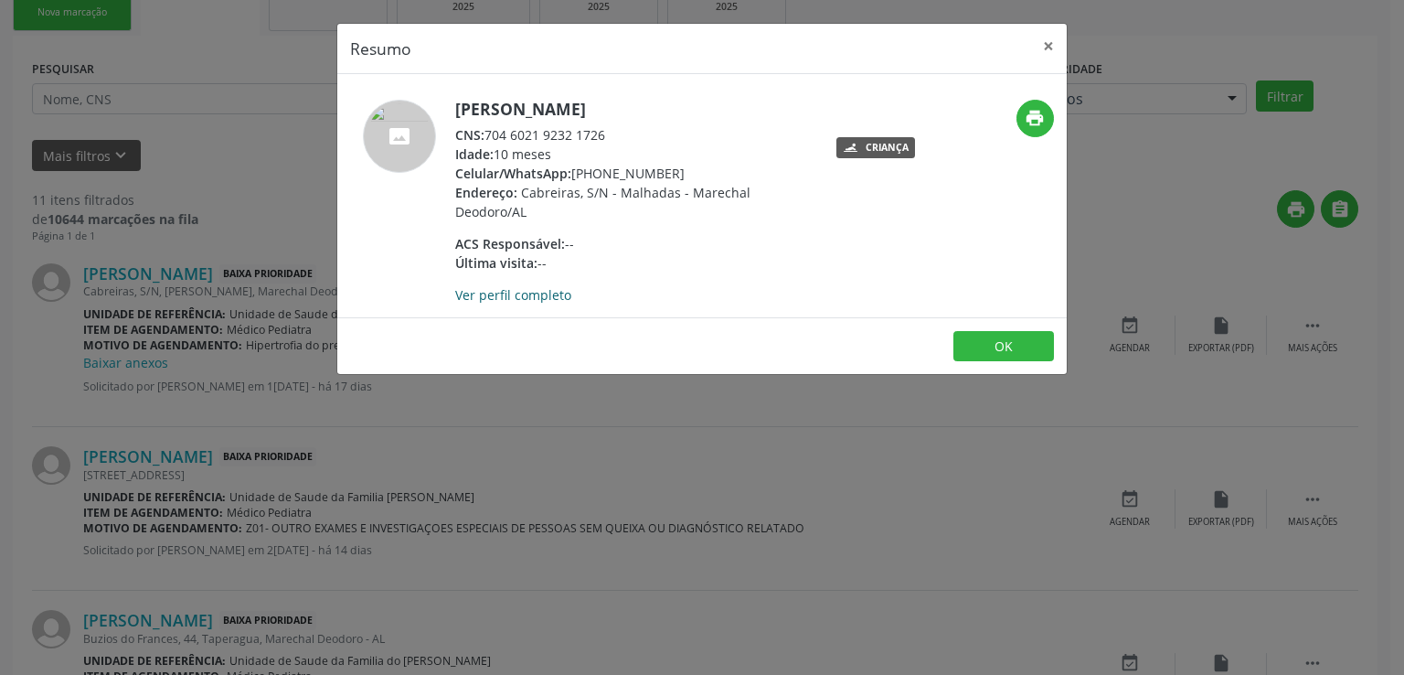
click at [533, 300] on link "Ver perfil completo" at bounding box center [513, 294] width 116 height 17
click at [1043, 51] on button "×" at bounding box center [1048, 46] width 37 height 45
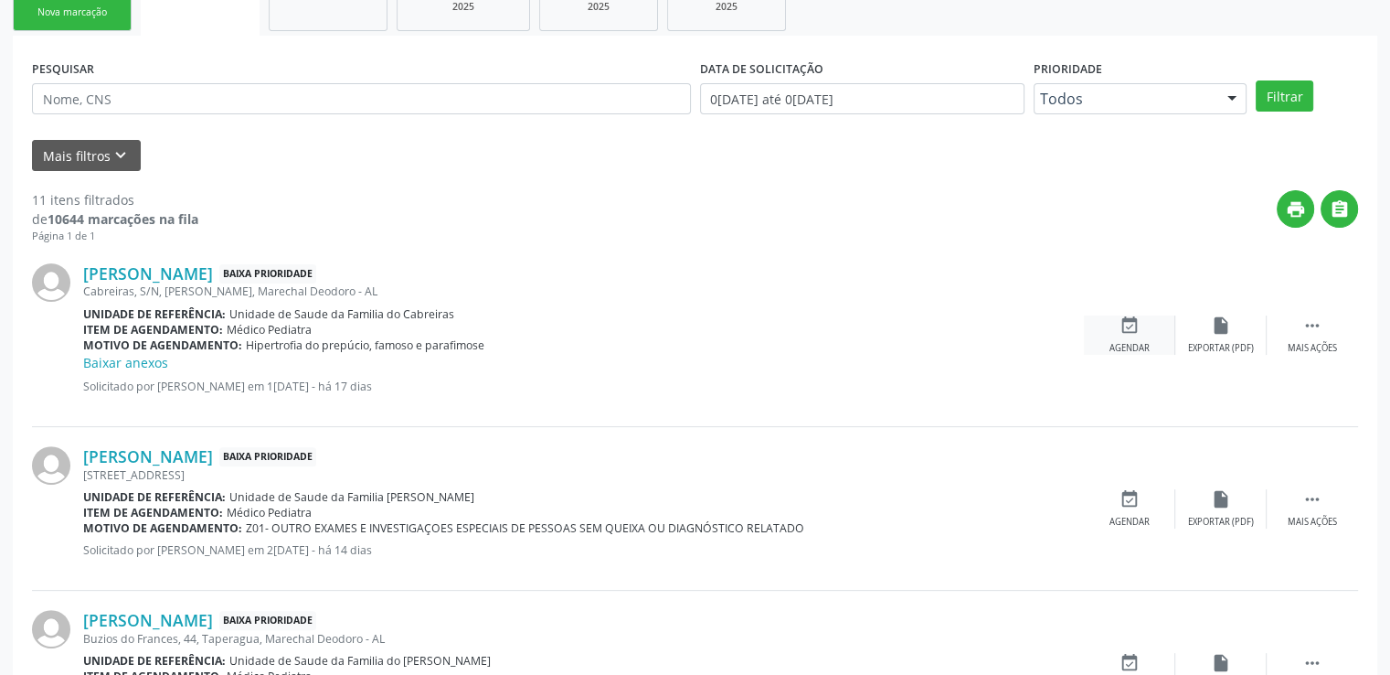
click at [1137, 328] on icon "event_available" at bounding box center [1130, 325] width 20 height 20
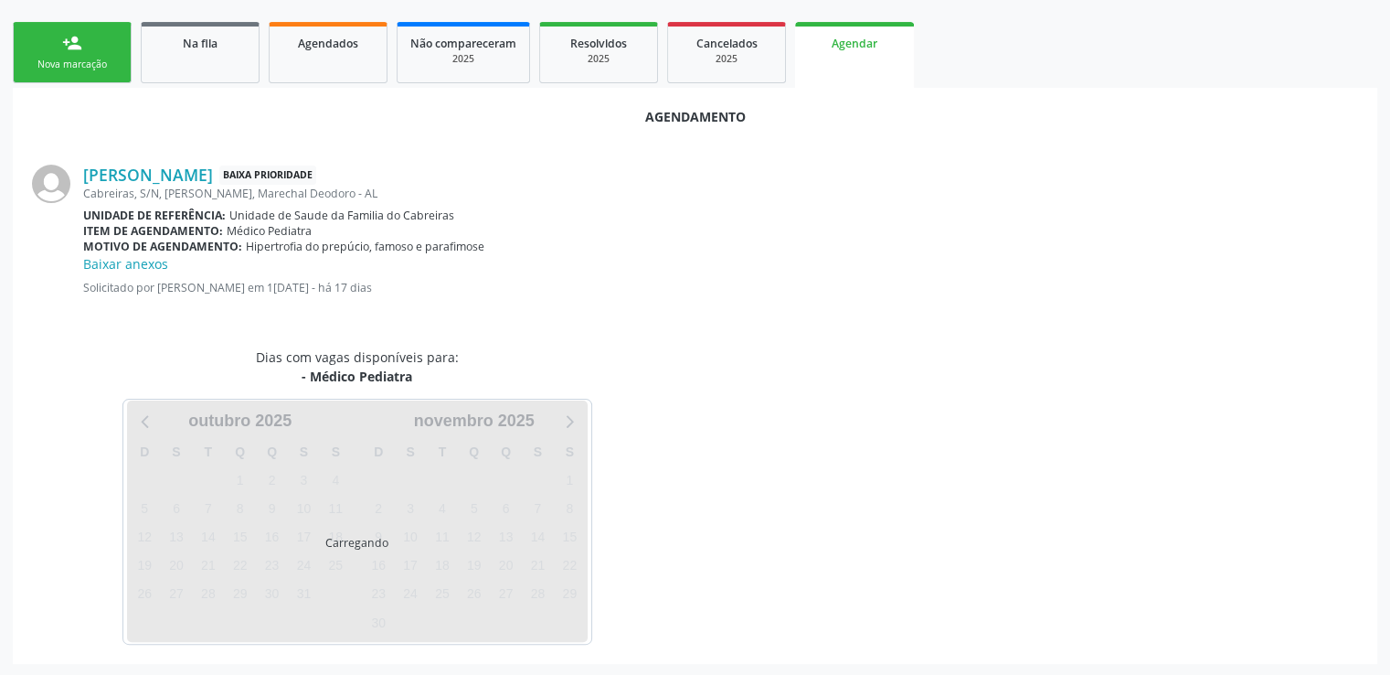
scroll to position [426, 0]
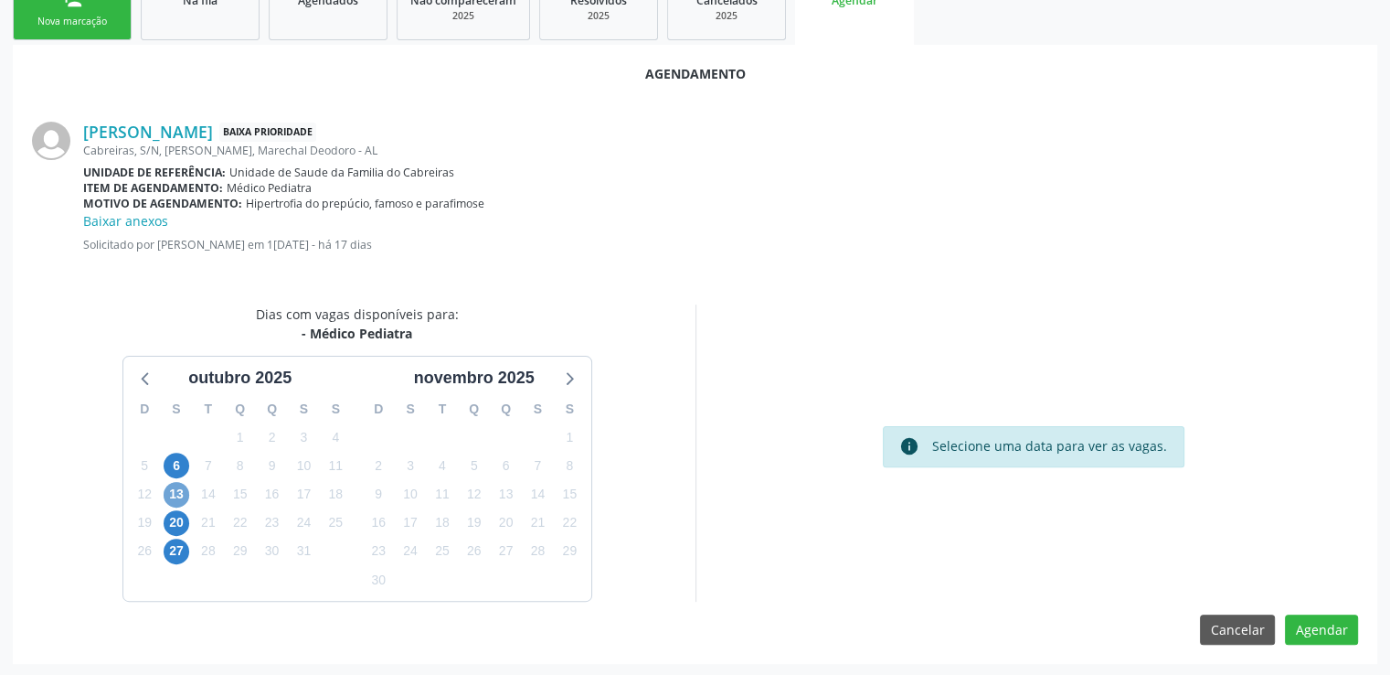
click at [181, 487] on span "13" at bounding box center [177, 495] width 26 height 26
click at [175, 487] on span "13" at bounding box center [177, 495] width 26 height 26
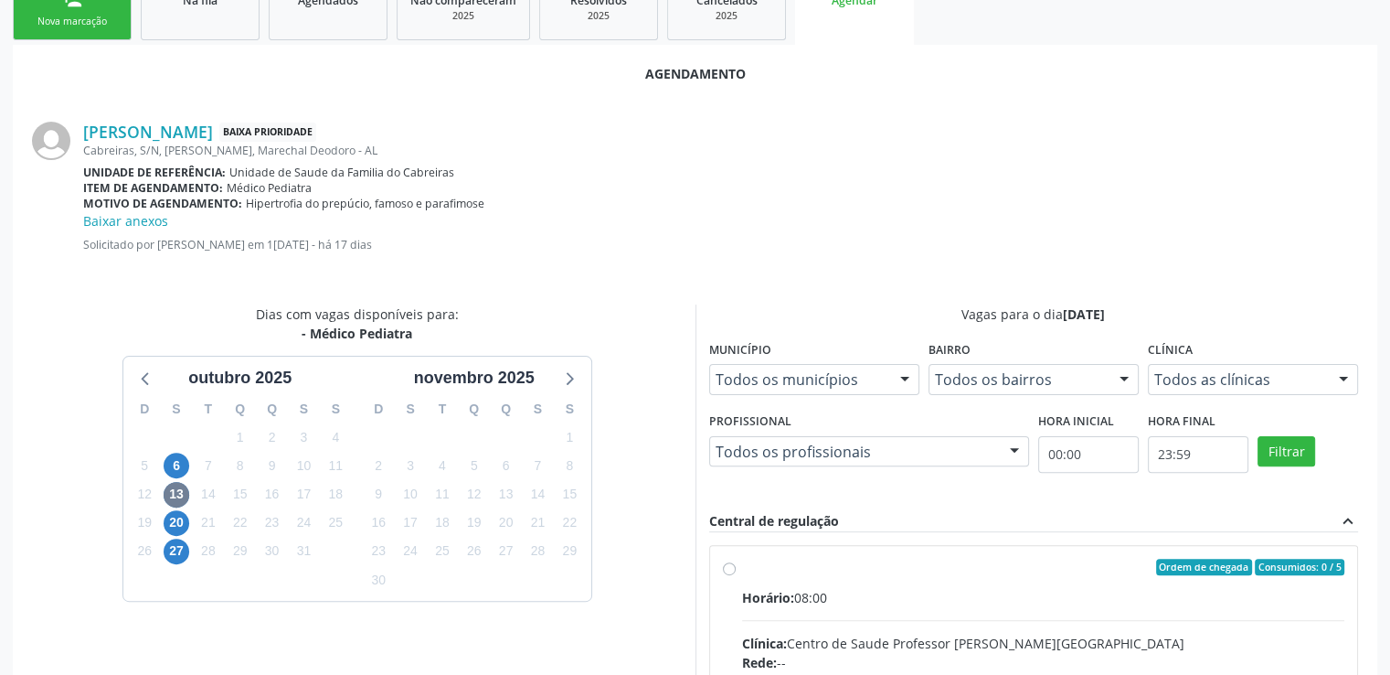
click at [729, 567] on input "Ordem de chegada Consumidos: 0 / 5 Horário: 08:00 Clínica: Centro de Saude Prof…" at bounding box center [729, 567] width 13 height 16
radio input "true"
click at [729, 567] on input "Ordem de chegada Consumidos: 0 / 5 Horário: 08:00 Clínica: Centro de Saude Prof…" at bounding box center [729, 567] width 13 height 16
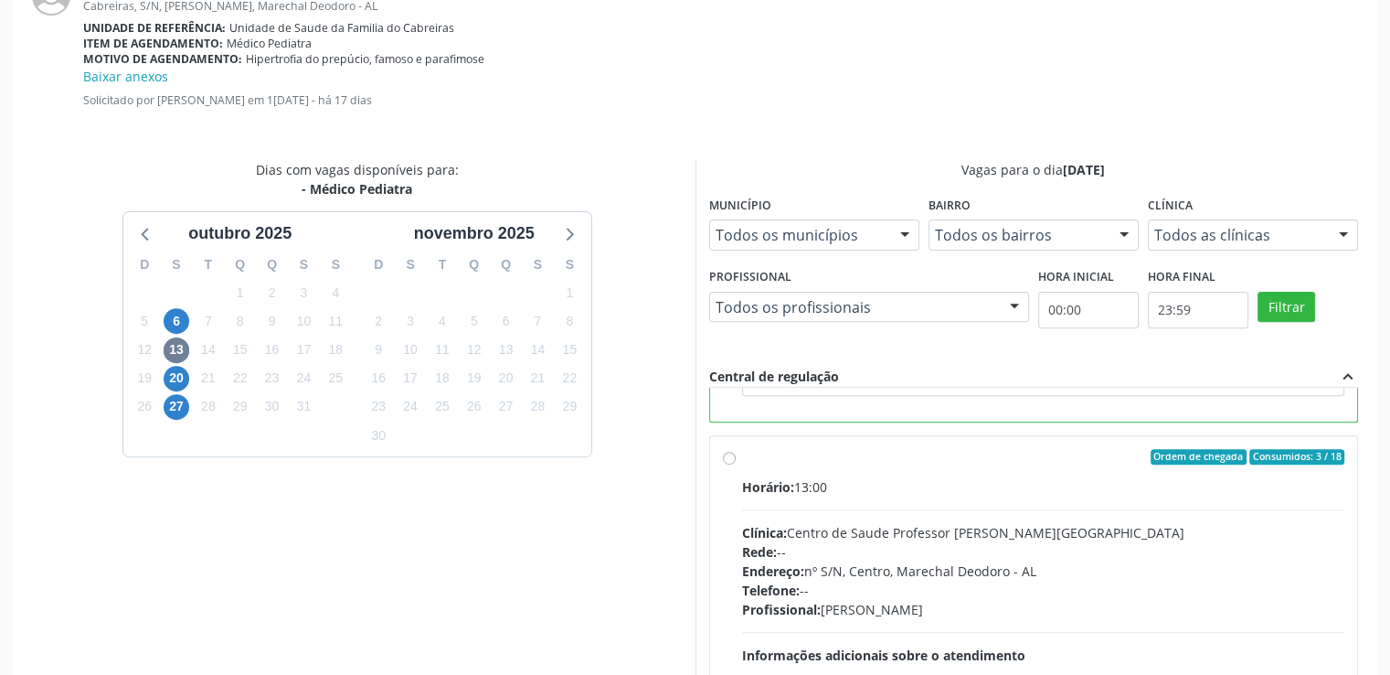
scroll to position [723, 0]
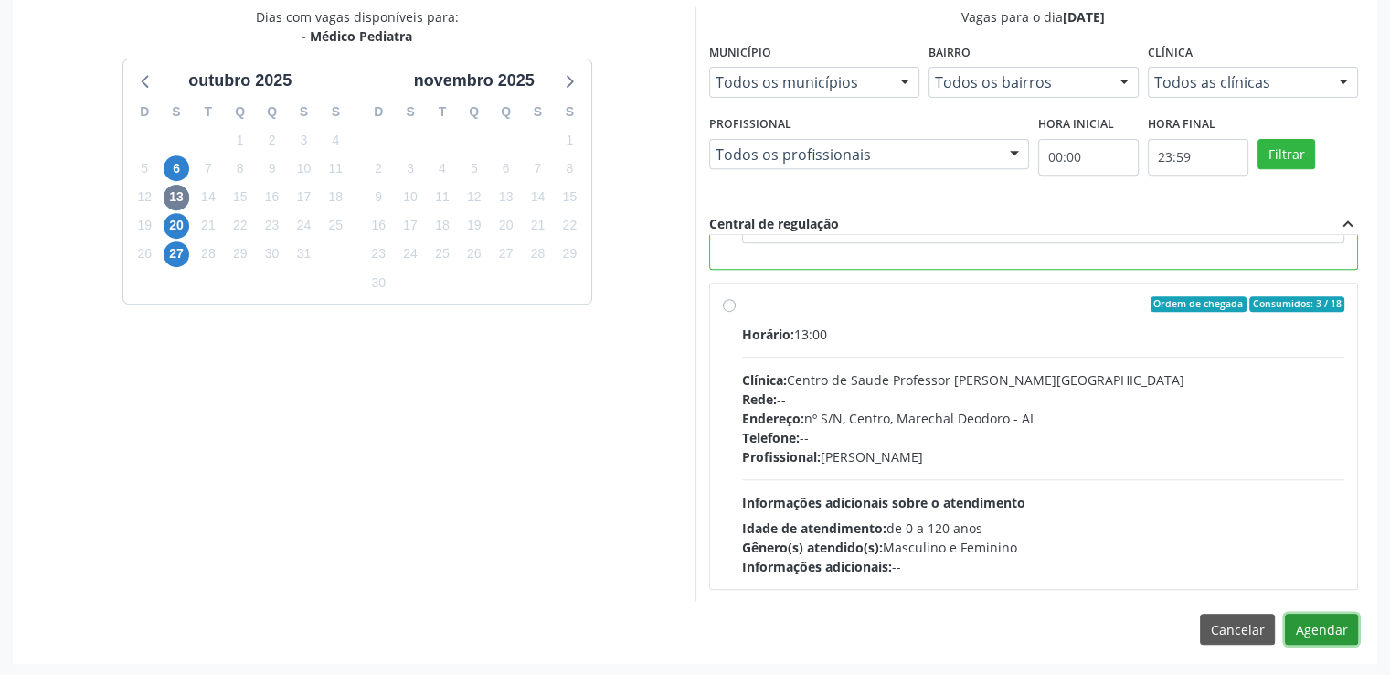
click at [1321, 623] on button "Agendar" at bounding box center [1321, 628] width 73 height 31
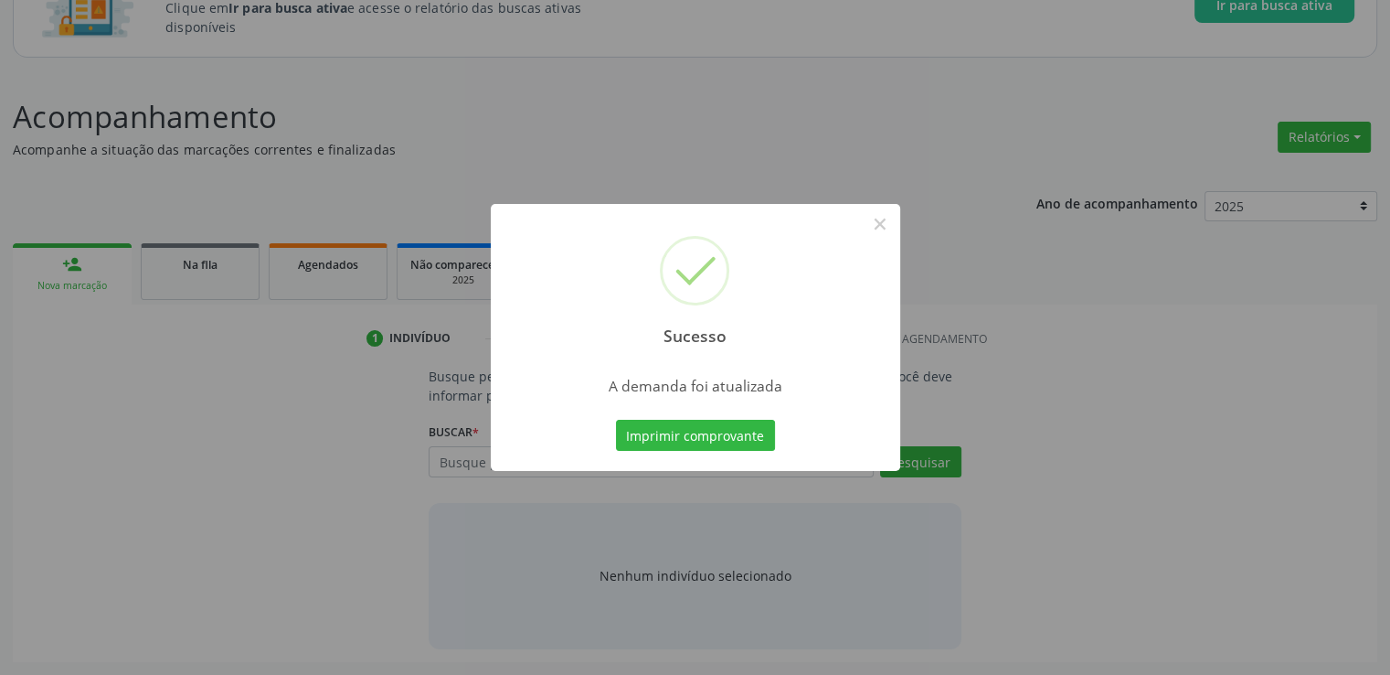
scroll to position [161, 0]
click at [879, 229] on button "×" at bounding box center [880, 223] width 31 height 31
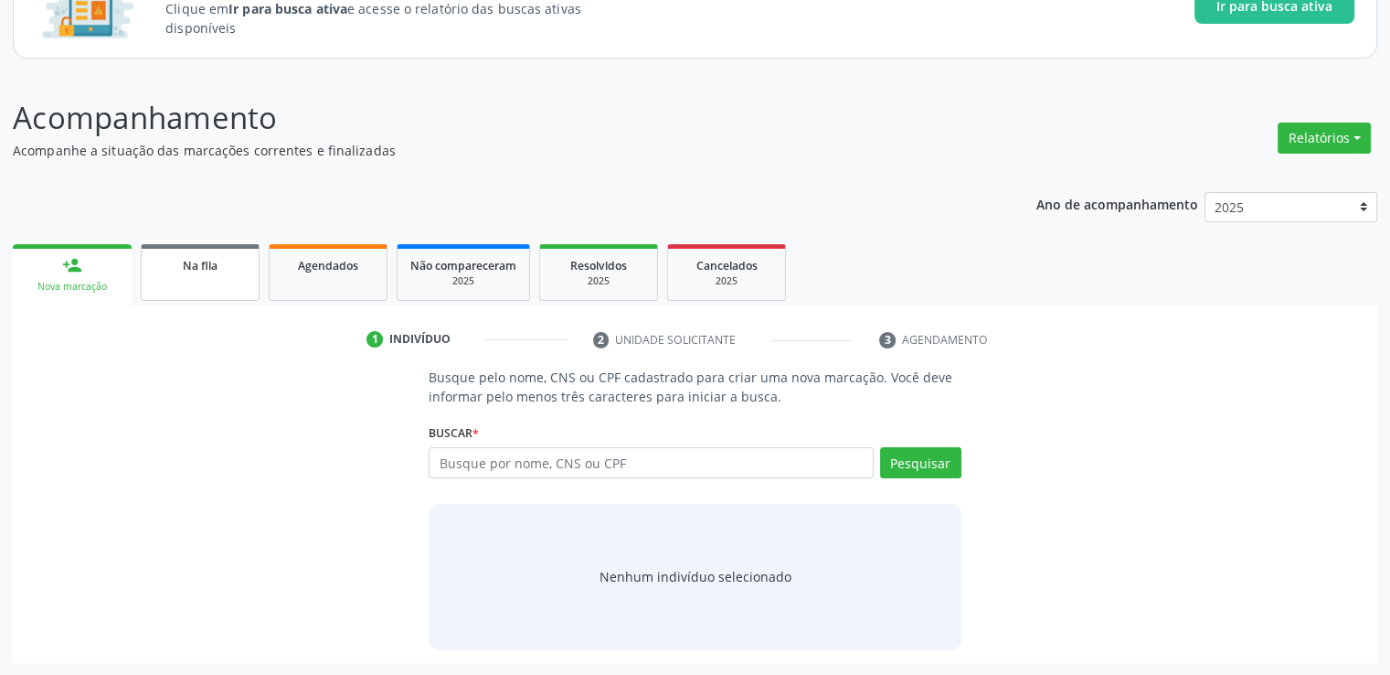
click at [184, 280] on link "Na fila" at bounding box center [200, 272] width 119 height 57
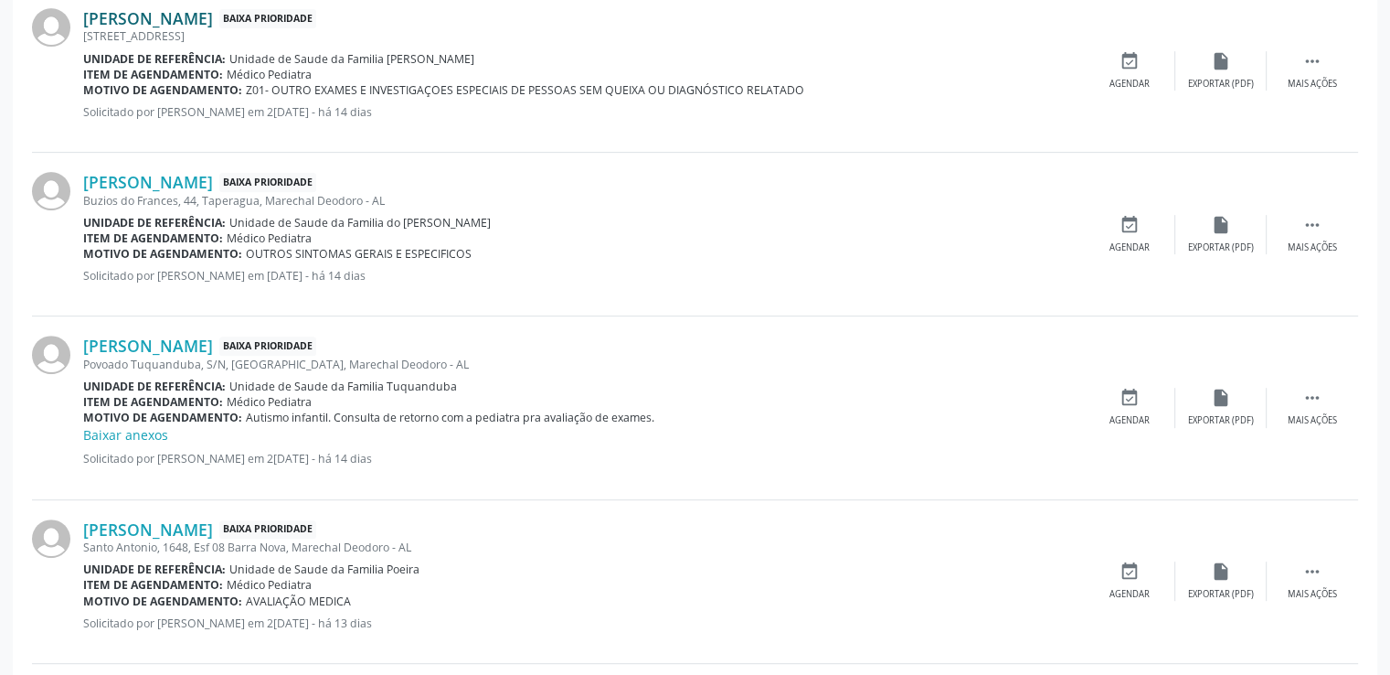
scroll to position [527, 0]
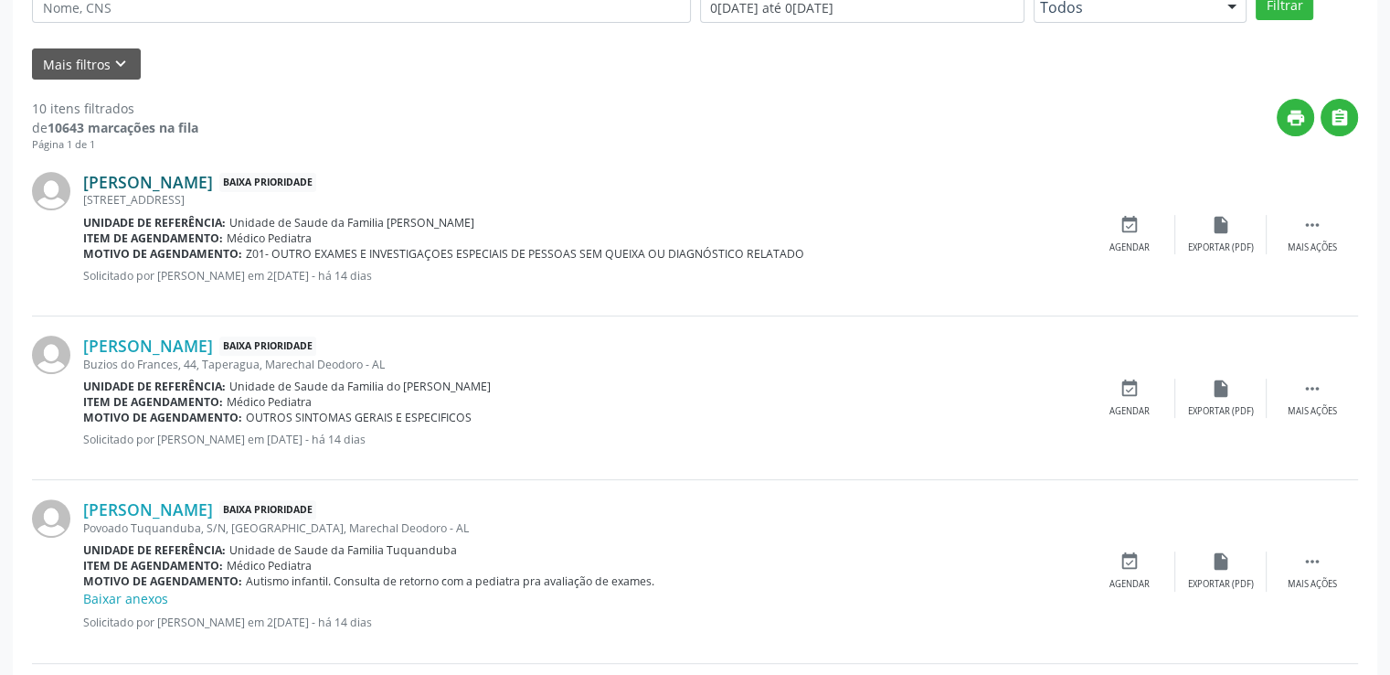
click at [204, 180] on link "[PERSON_NAME]" at bounding box center [148, 182] width 130 height 20
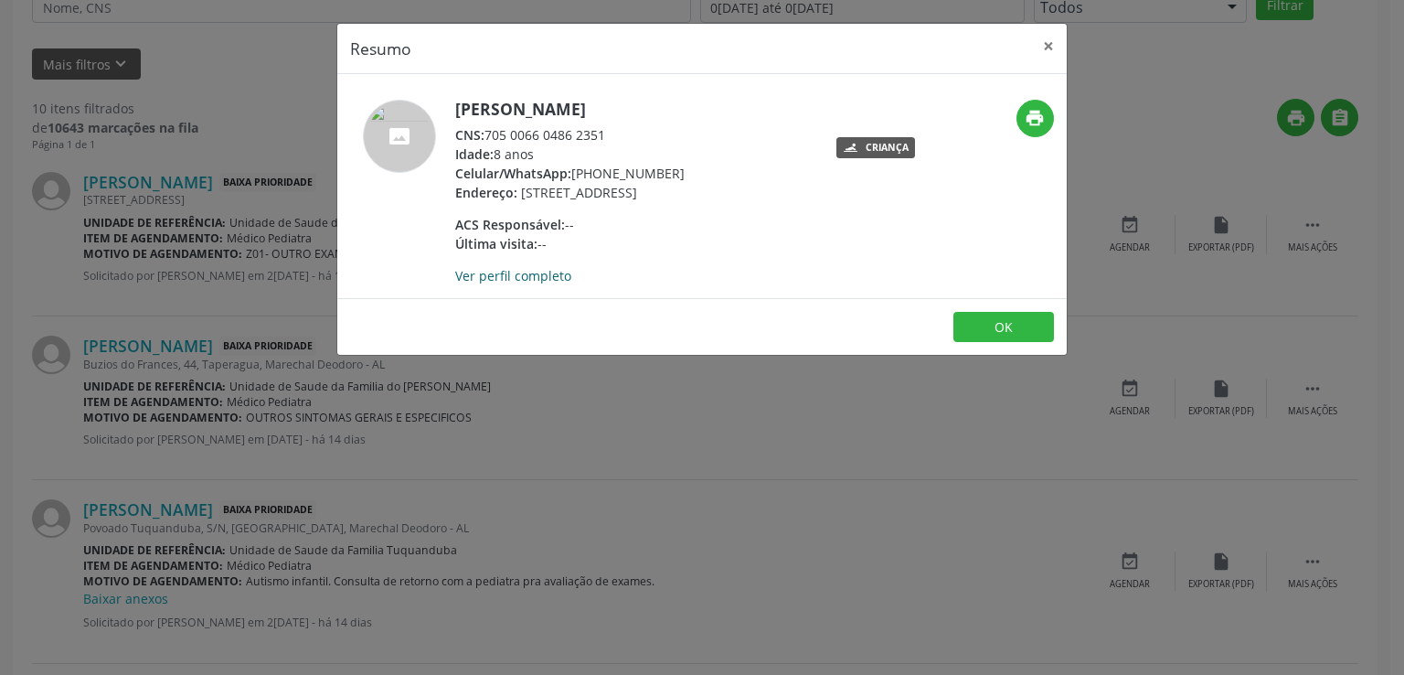
click at [534, 284] on link "Ver perfil completo" at bounding box center [513, 275] width 116 height 17
click at [1049, 50] on button "×" at bounding box center [1048, 46] width 37 height 45
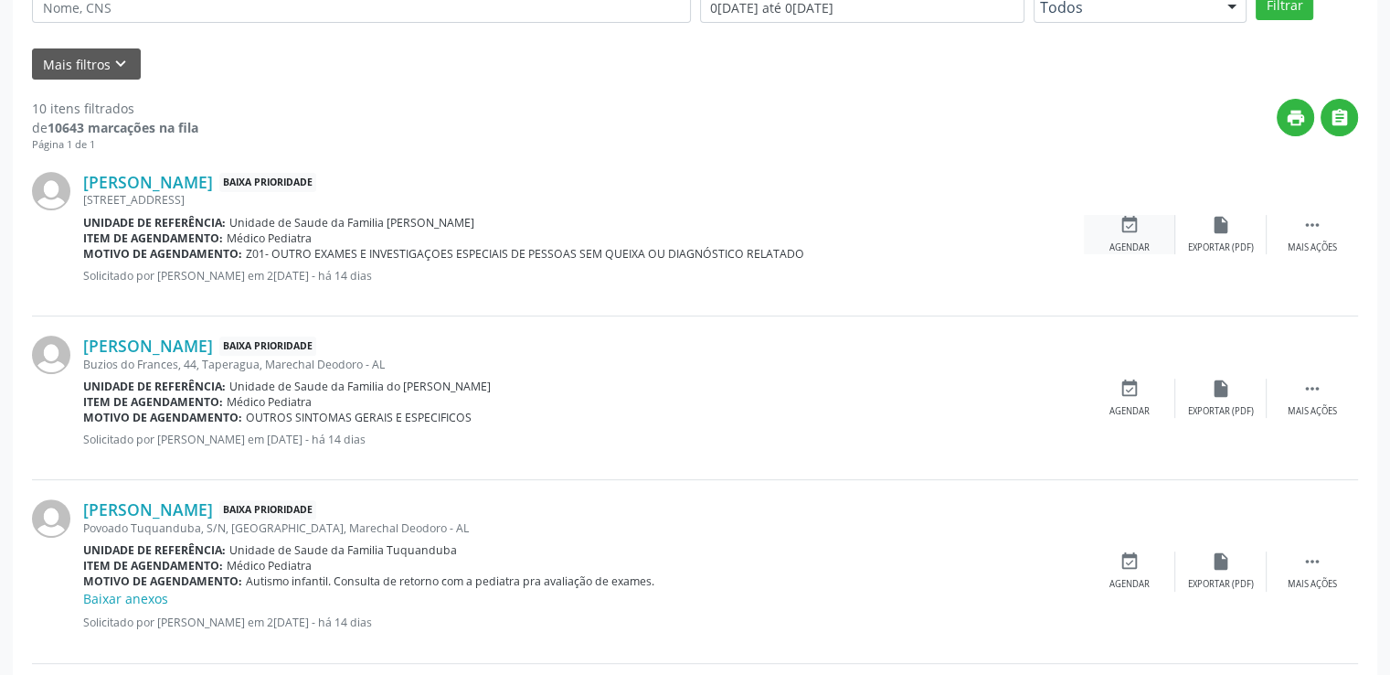
click at [1137, 233] on div "event_available Agendar" at bounding box center [1129, 234] width 91 height 39
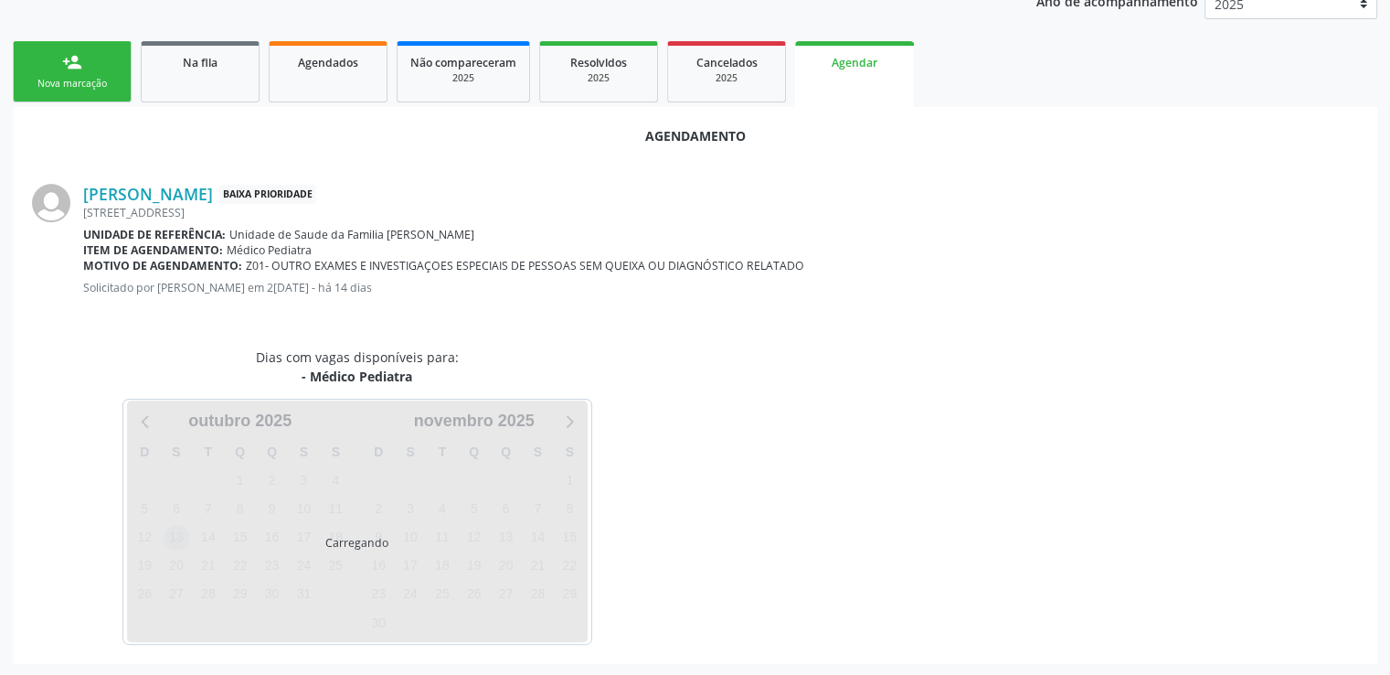
scroll to position [407, 0]
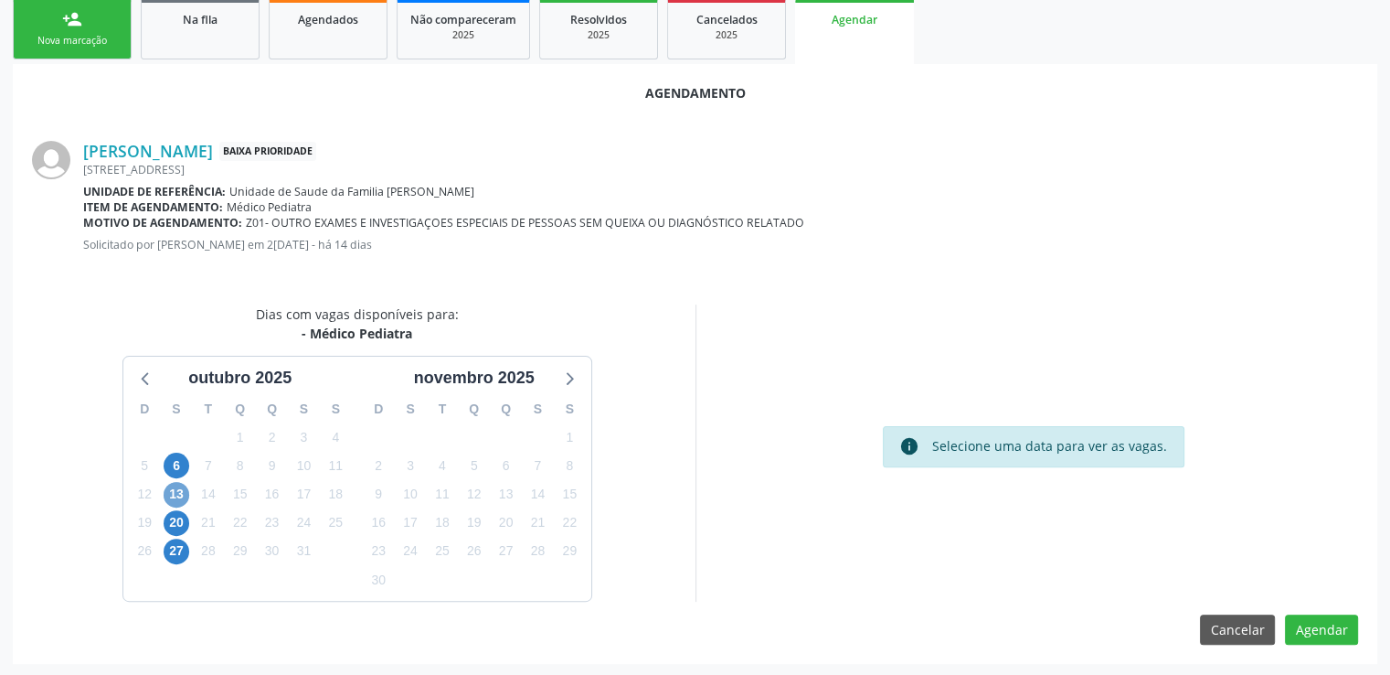
click at [180, 494] on span "13" at bounding box center [177, 495] width 26 height 26
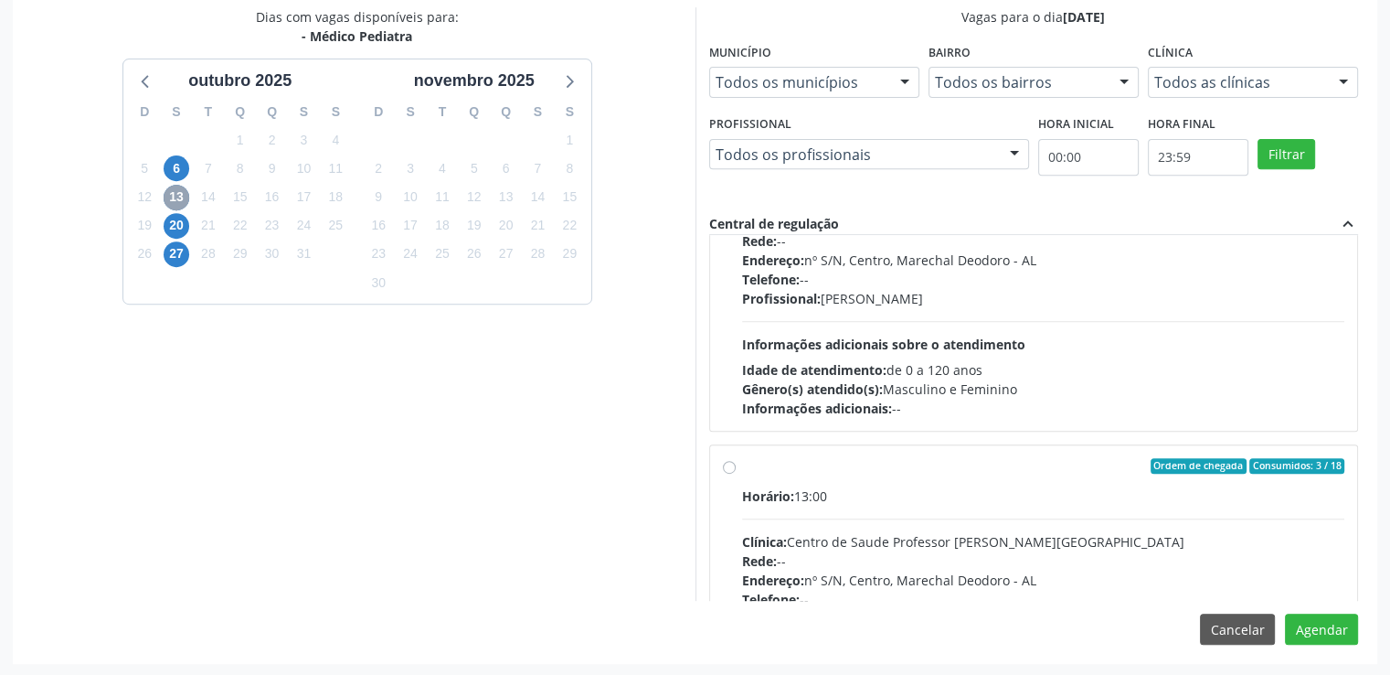
scroll to position [274, 0]
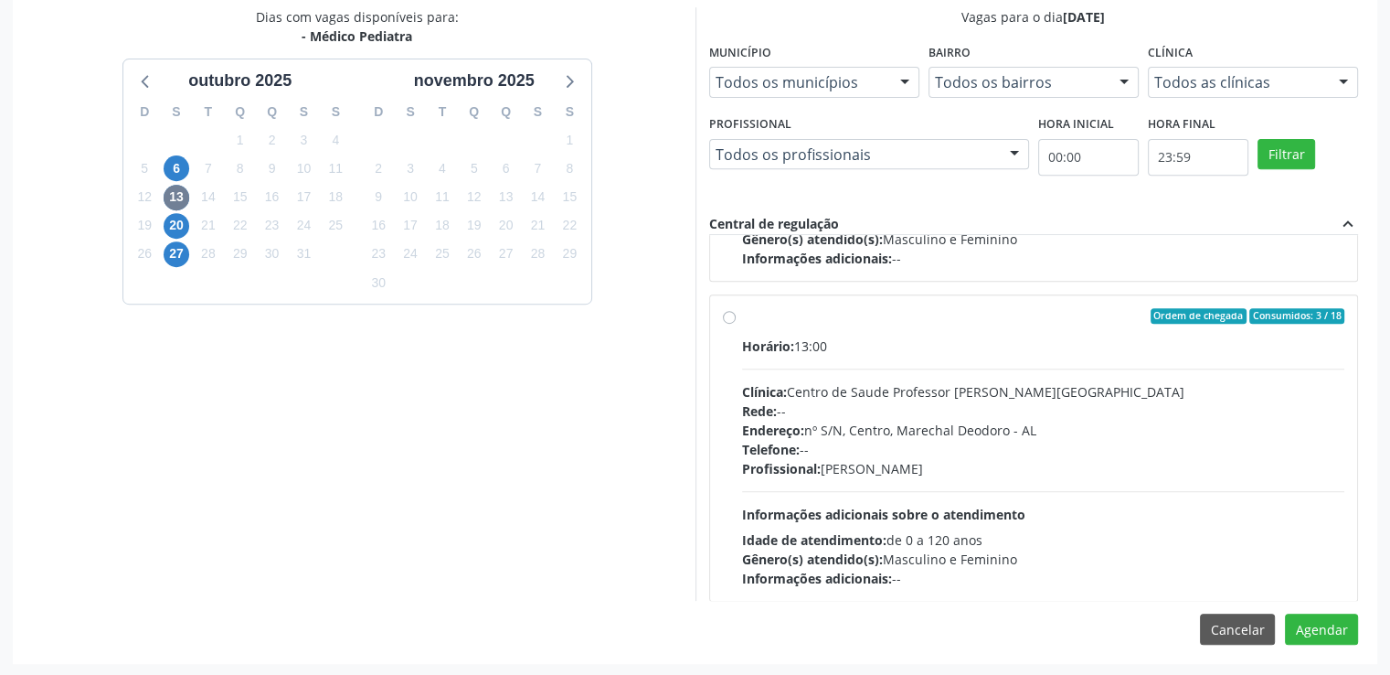
click at [742, 314] on label "Ordem de chegada Consumidos: 3 / 18 Horário: 13:00 Clínica: Centro de Saude Pro…" at bounding box center [1043, 448] width 603 height 281
click at [724, 314] on input "Ordem de chegada Consumidos: 3 / 18 Horário: 13:00 Clínica: Centro de Saude Pro…" at bounding box center [729, 316] width 13 height 16
radio input "true"
click at [742, 314] on label "Ordem de chegada Consumidos: 3 / 18 Horário: 13:00 Clínica: Centro de Saude Pro…" at bounding box center [1043, 448] width 603 height 281
click at [724, 314] on input "Ordem de chegada Consumidos: 3 / 18 Horário: 13:00 Clínica: Centro de Saude Pro…" at bounding box center [729, 316] width 13 height 16
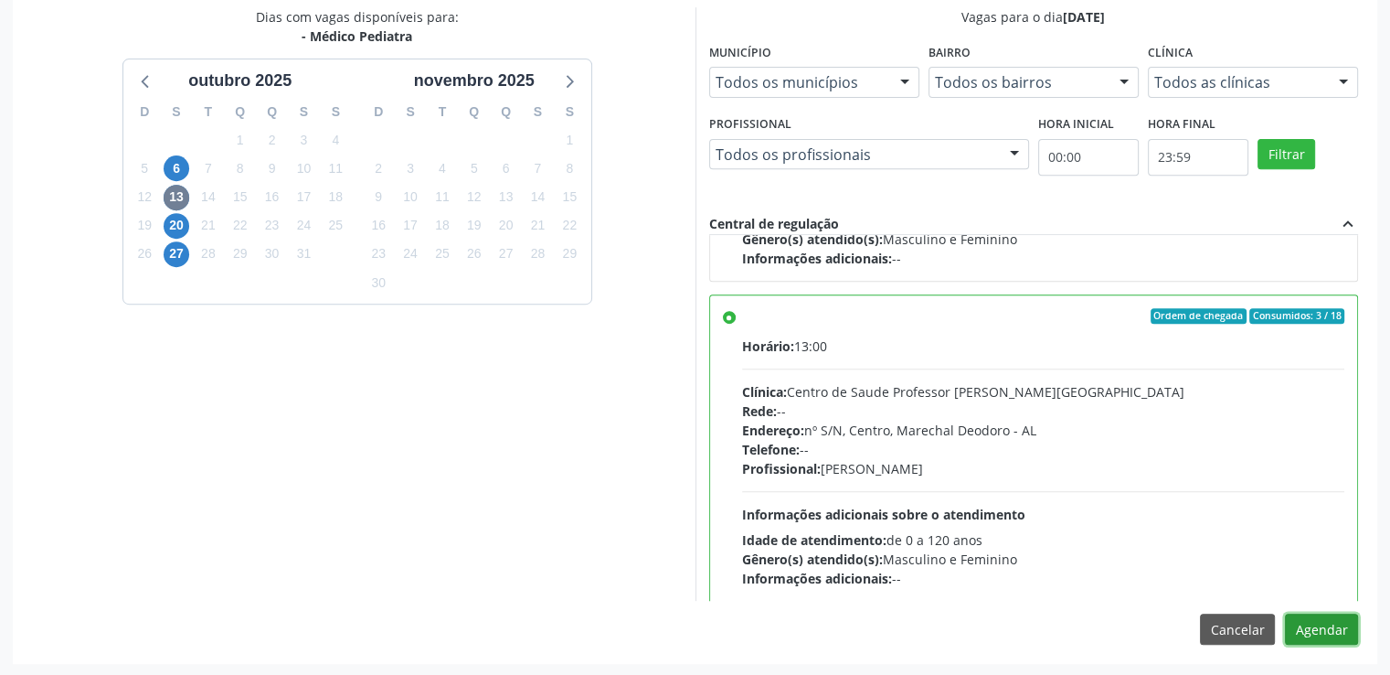
click at [1309, 623] on button "Agendar" at bounding box center [1321, 628] width 73 height 31
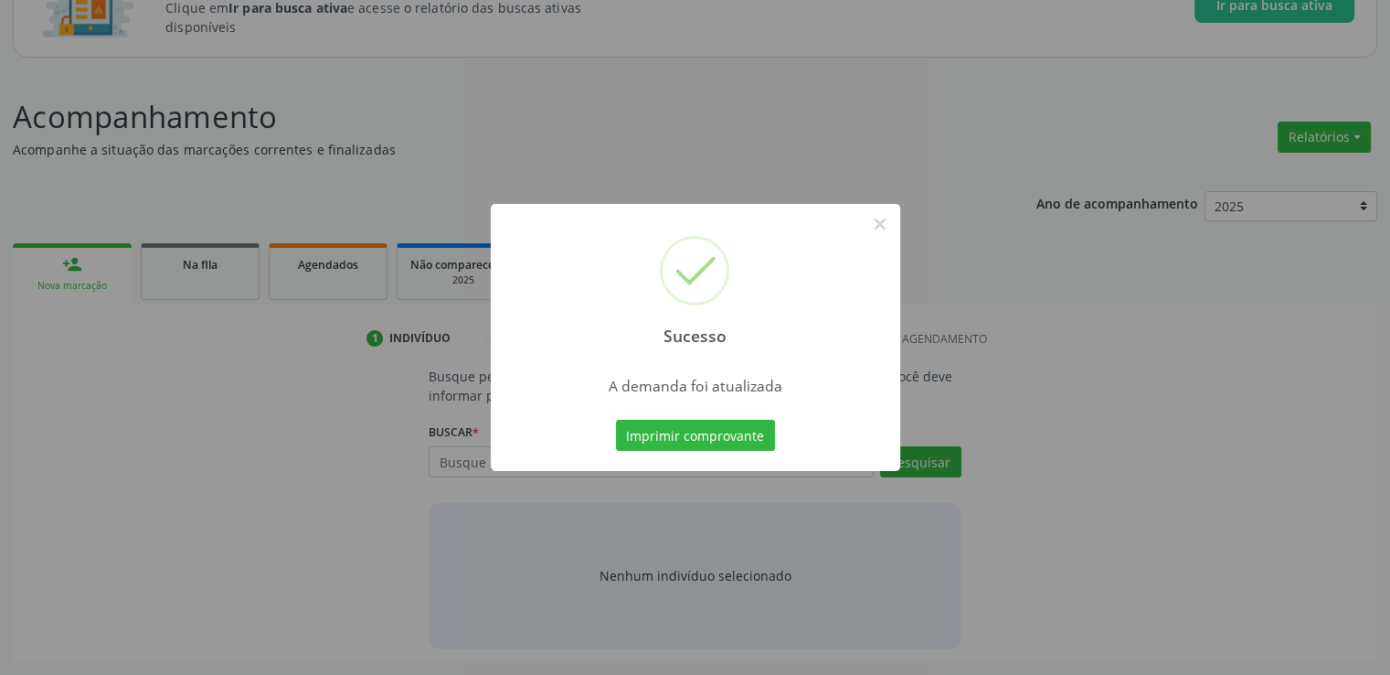
scroll to position [161, 0]
click at [879, 224] on button "×" at bounding box center [880, 223] width 31 height 31
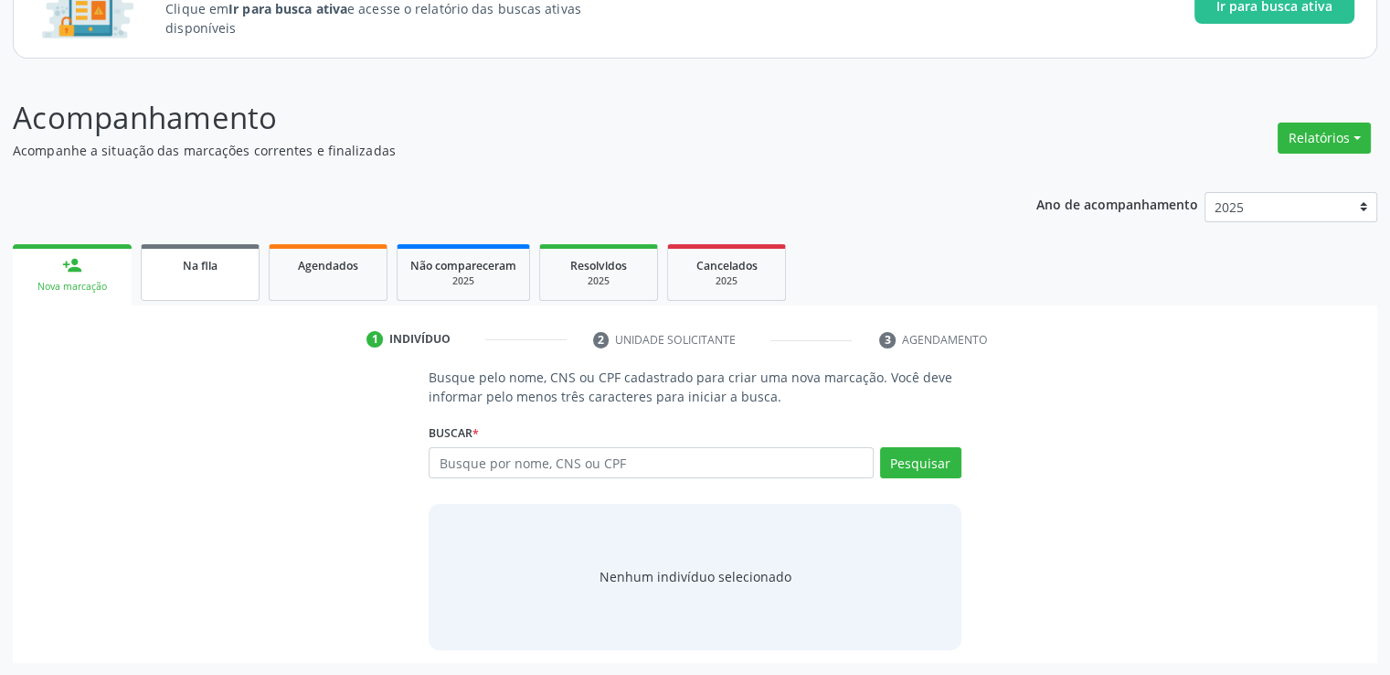
click at [190, 274] on link "Na fila" at bounding box center [200, 272] width 119 height 57
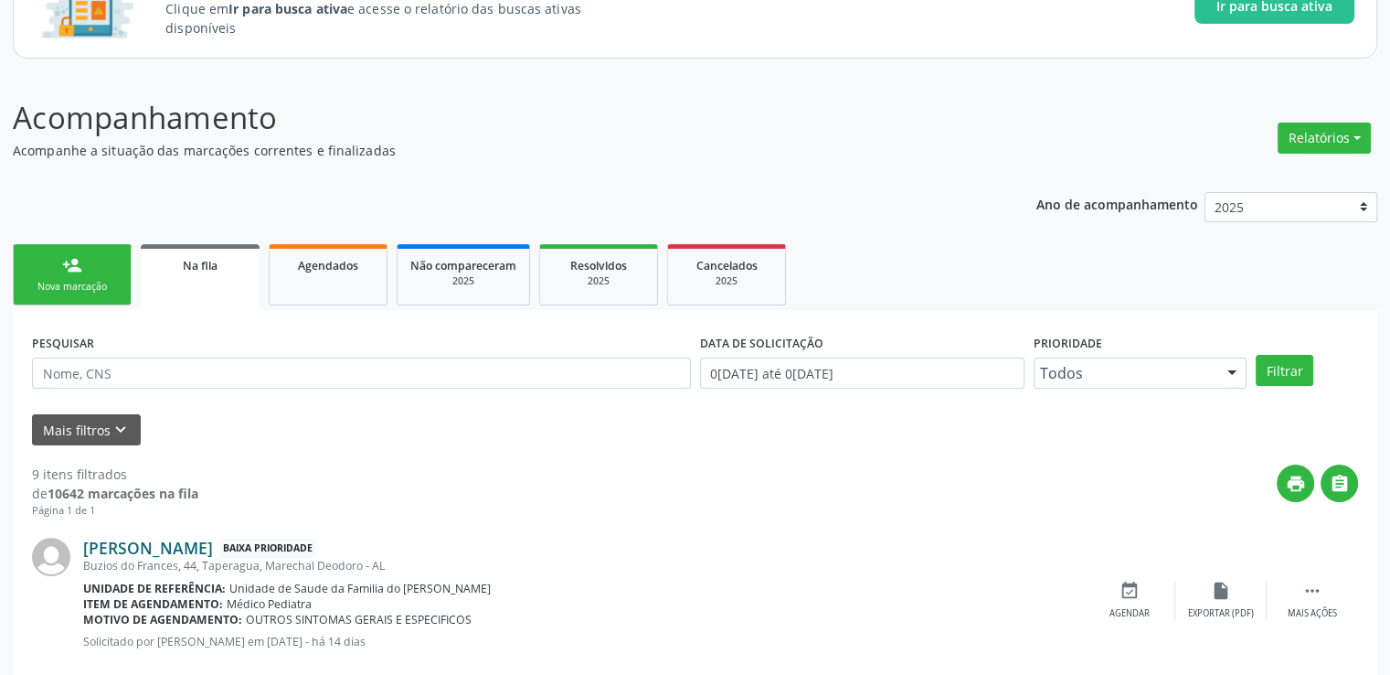
click at [160, 551] on link "[PERSON_NAME]" at bounding box center [148, 548] width 130 height 20
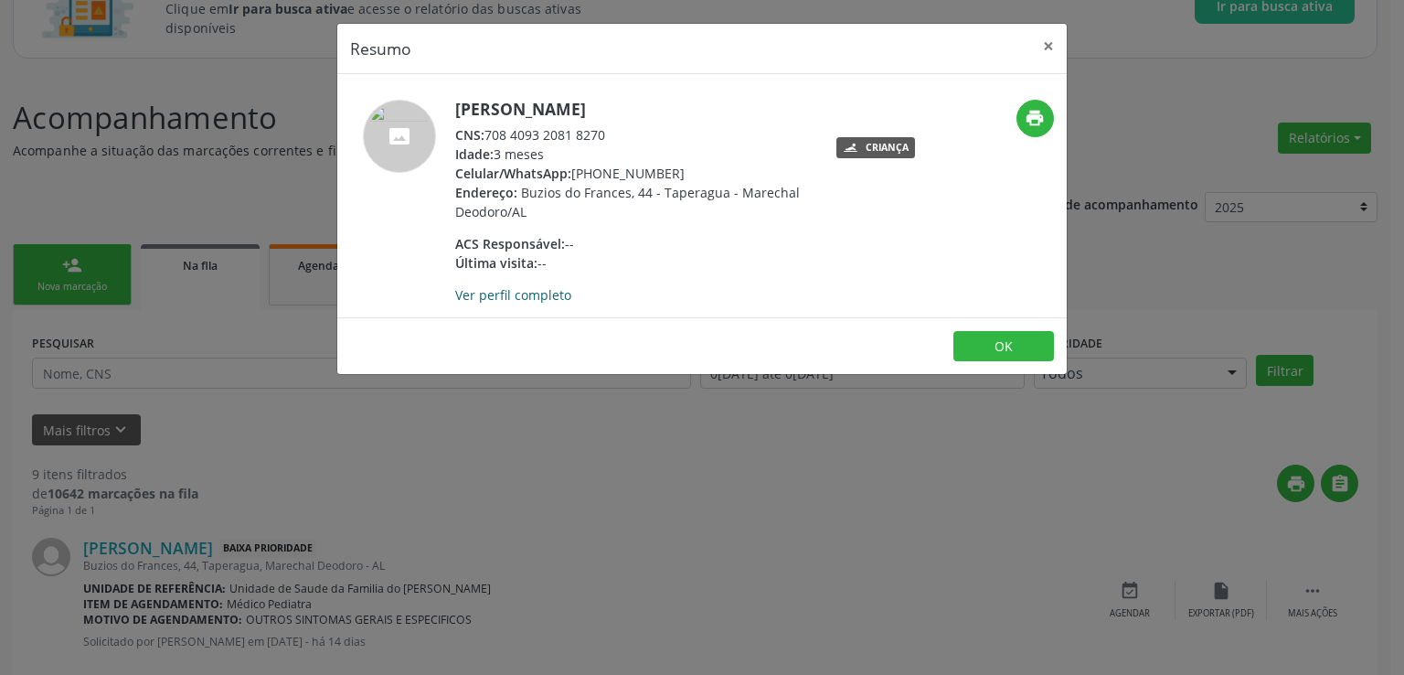
click at [526, 295] on link "Ver perfil completo" at bounding box center [513, 294] width 116 height 17
click at [1054, 46] on button "×" at bounding box center [1048, 46] width 37 height 45
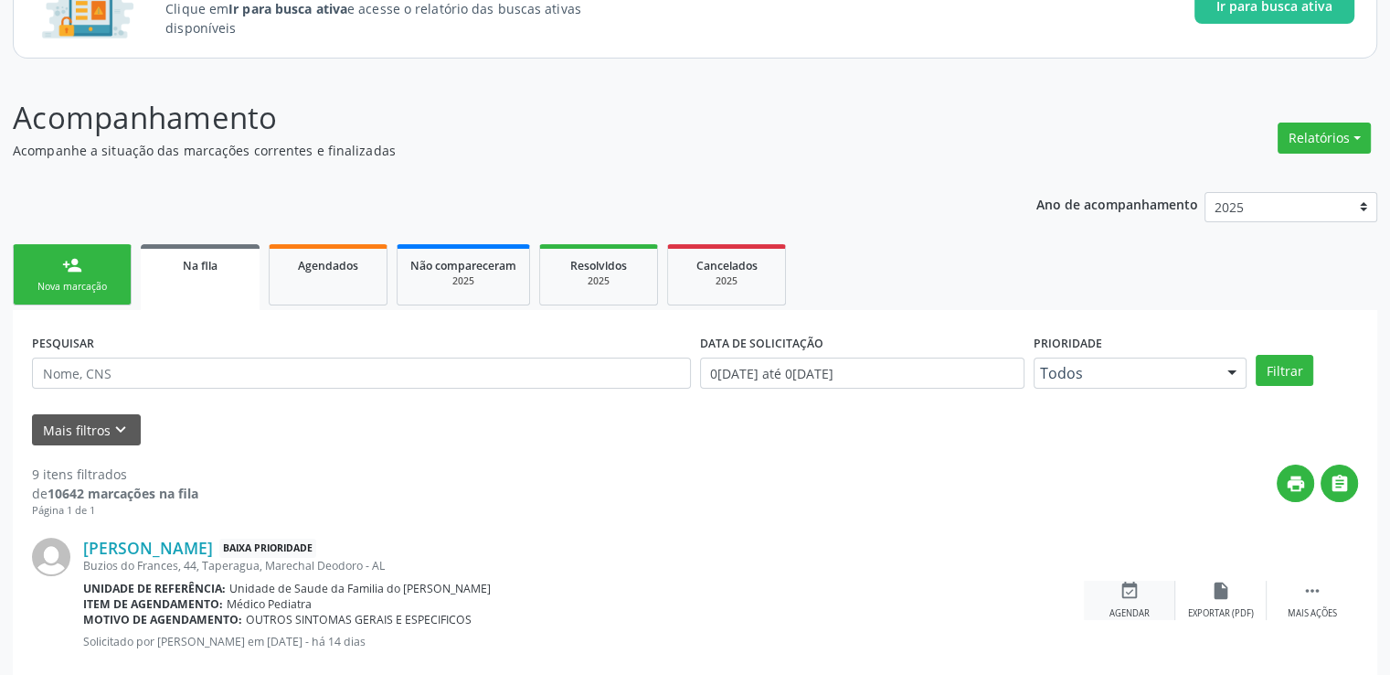
click at [1130, 596] on icon "event_available" at bounding box center [1130, 590] width 20 height 20
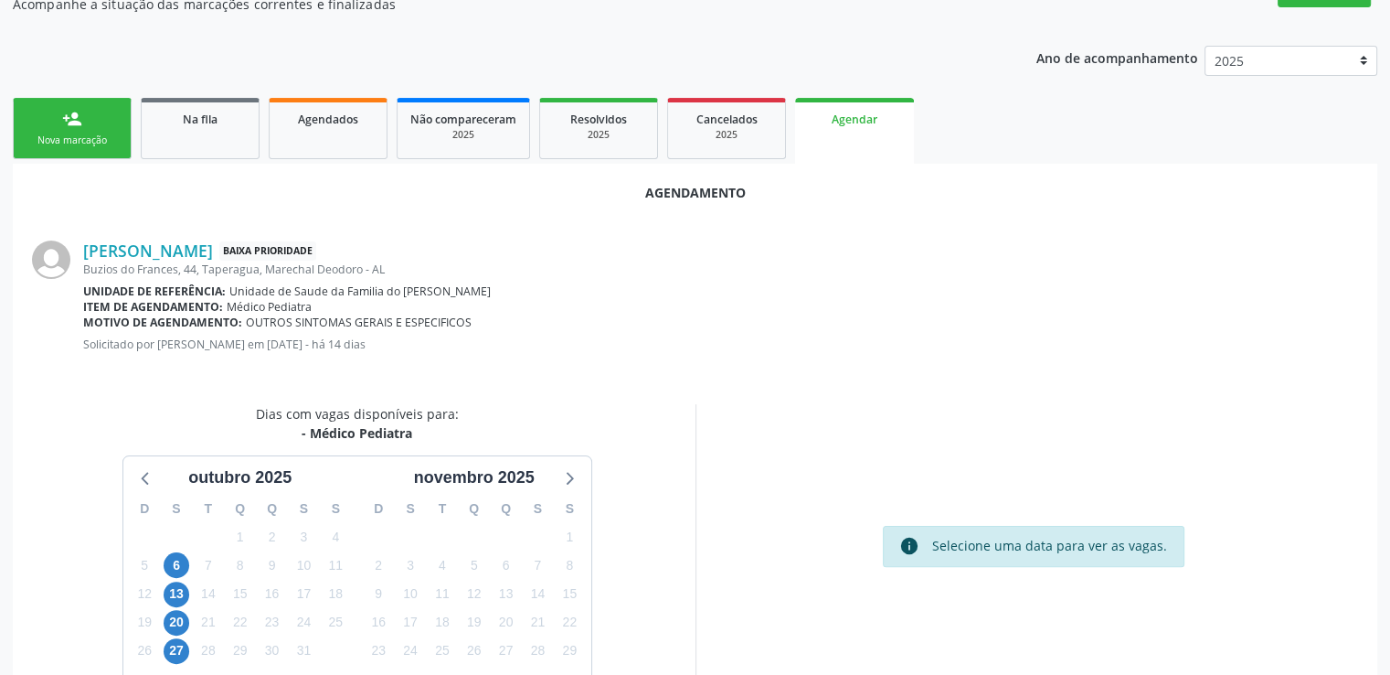
scroll to position [407, 0]
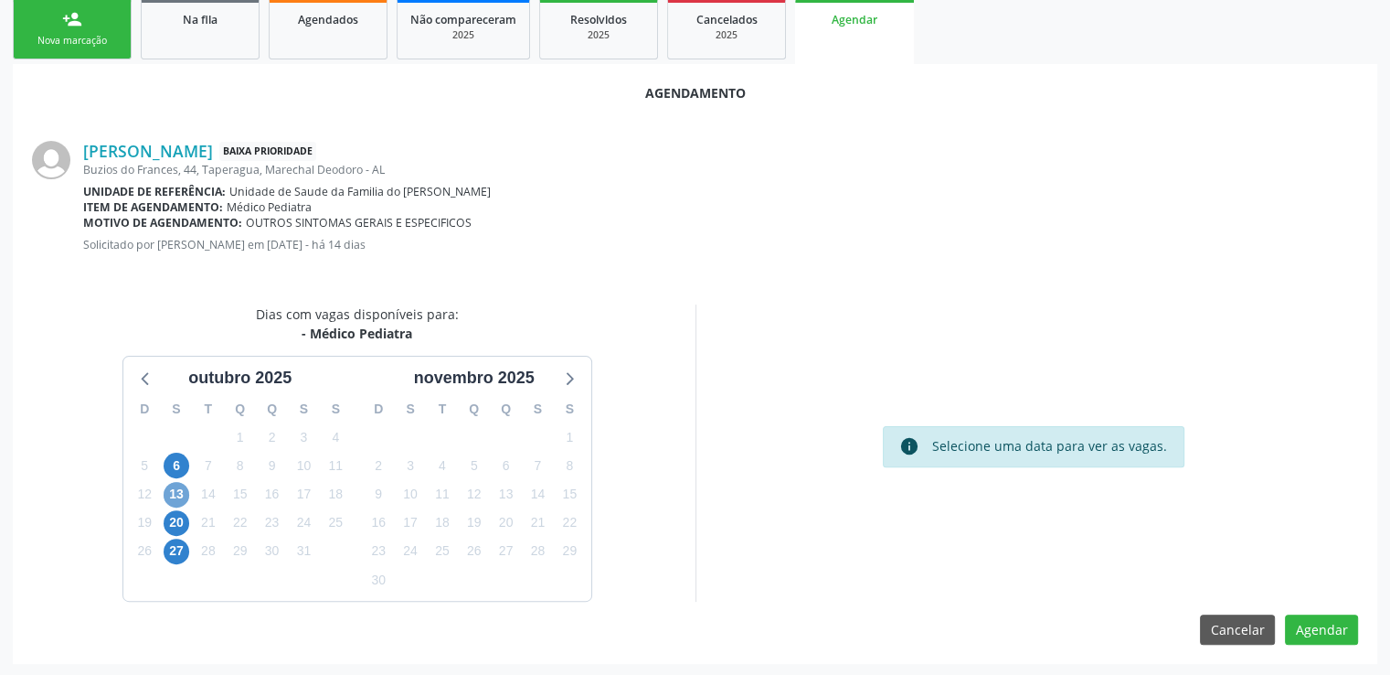
click at [176, 483] on span "13" at bounding box center [177, 495] width 26 height 26
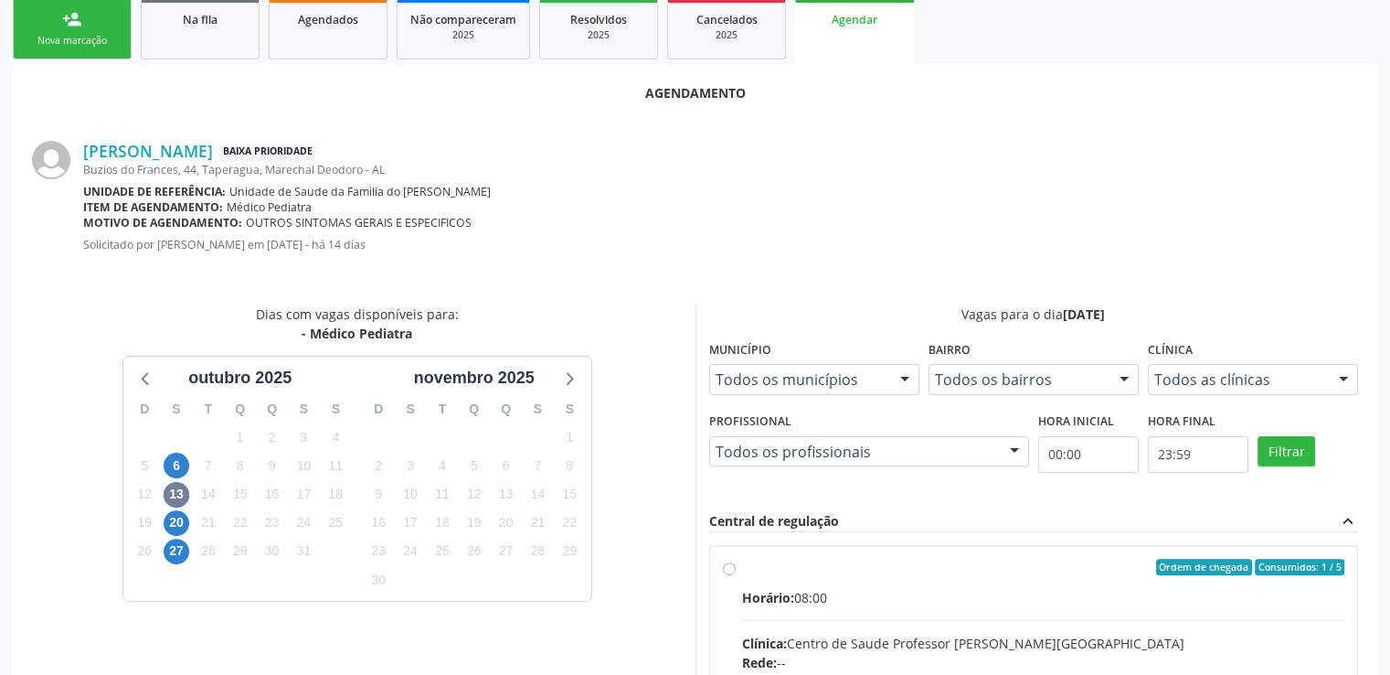
click at [726, 565] on input "Ordem de chegada Consumidos: 1 / 5 Horário: 08:00 Clínica: Centro de Saude Prof…" at bounding box center [729, 567] width 13 height 16
radio input "true"
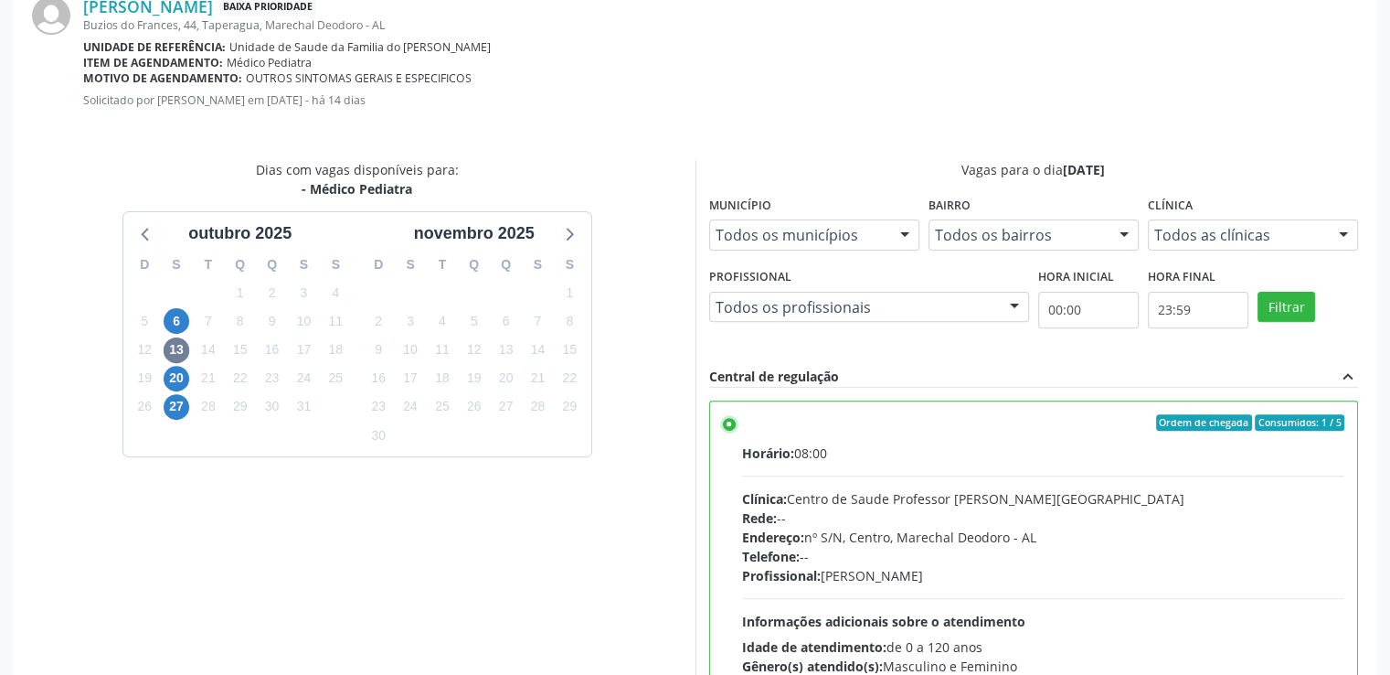
scroll to position [704, 0]
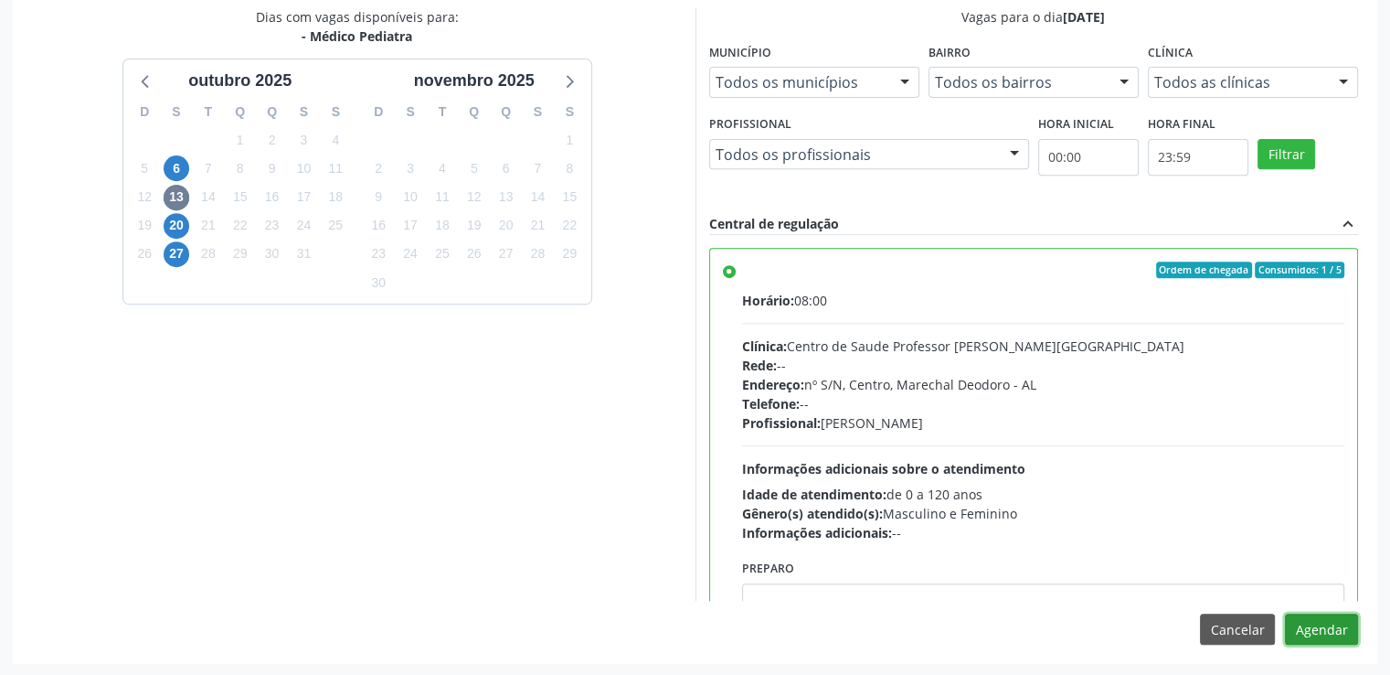
click at [1328, 634] on button "Agendar" at bounding box center [1321, 628] width 73 height 31
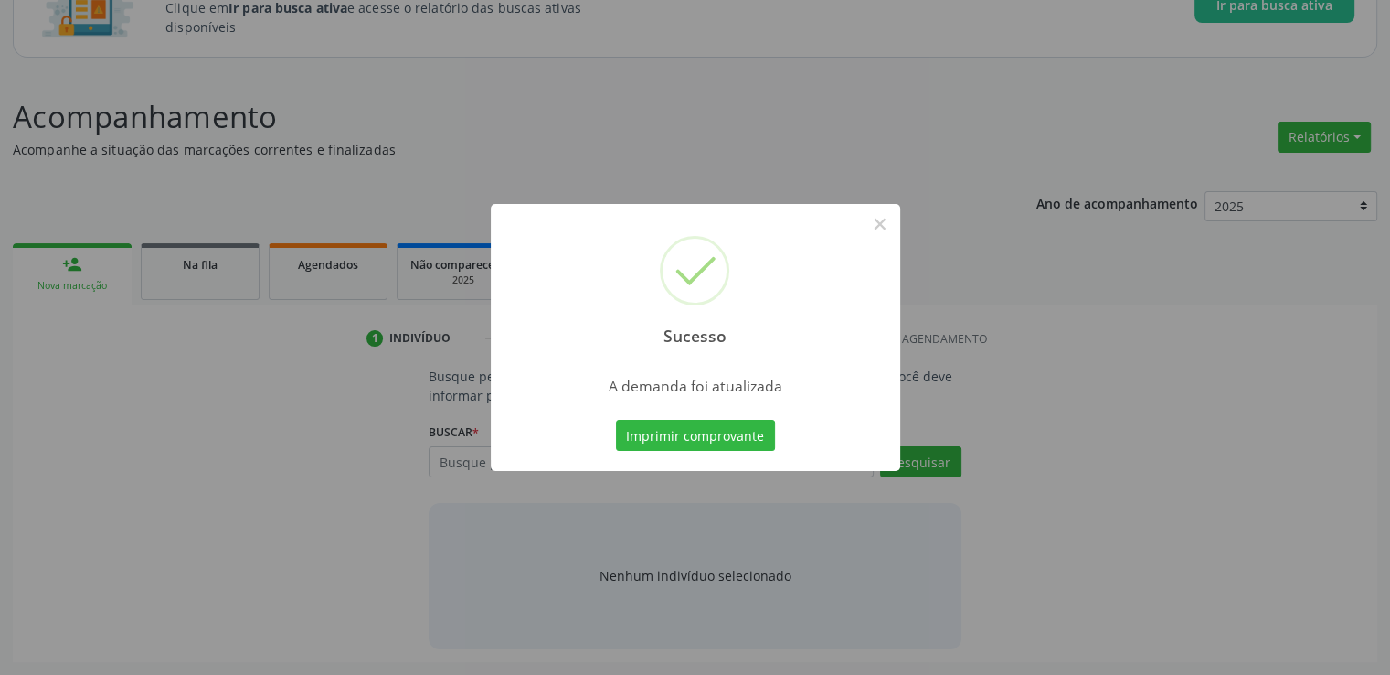
scroll to position [161, 0]
click at [878, 235] on button "×" at bounding box center [880, 223] width 31 height 31
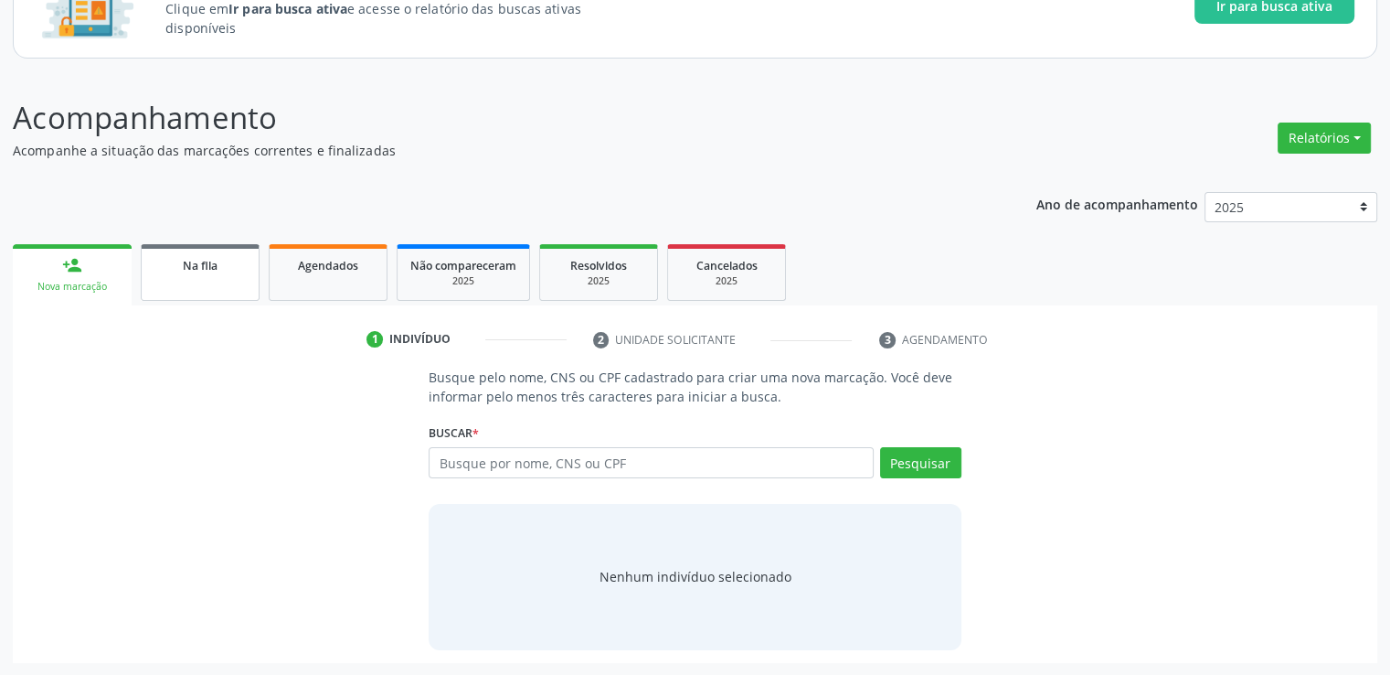
click at [208, 280] on link "Na fila" at bounding box center [200, 272] width 119 height 57
click at [208, 280] on div "Ano de acompanhamento 2025 person_add Nova marcação Na fila Agendados Não compa…" at bounding box center [695, 421] width 1365 height 484
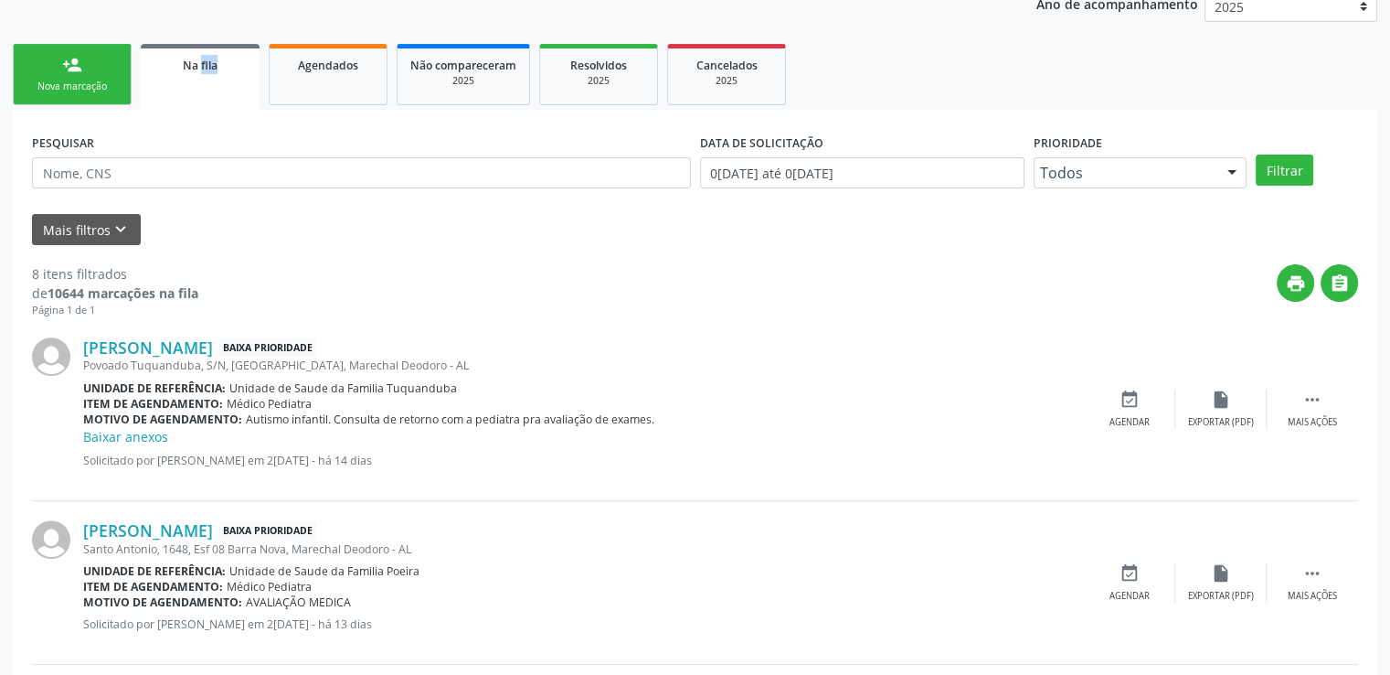
scroll to position [425, 0]
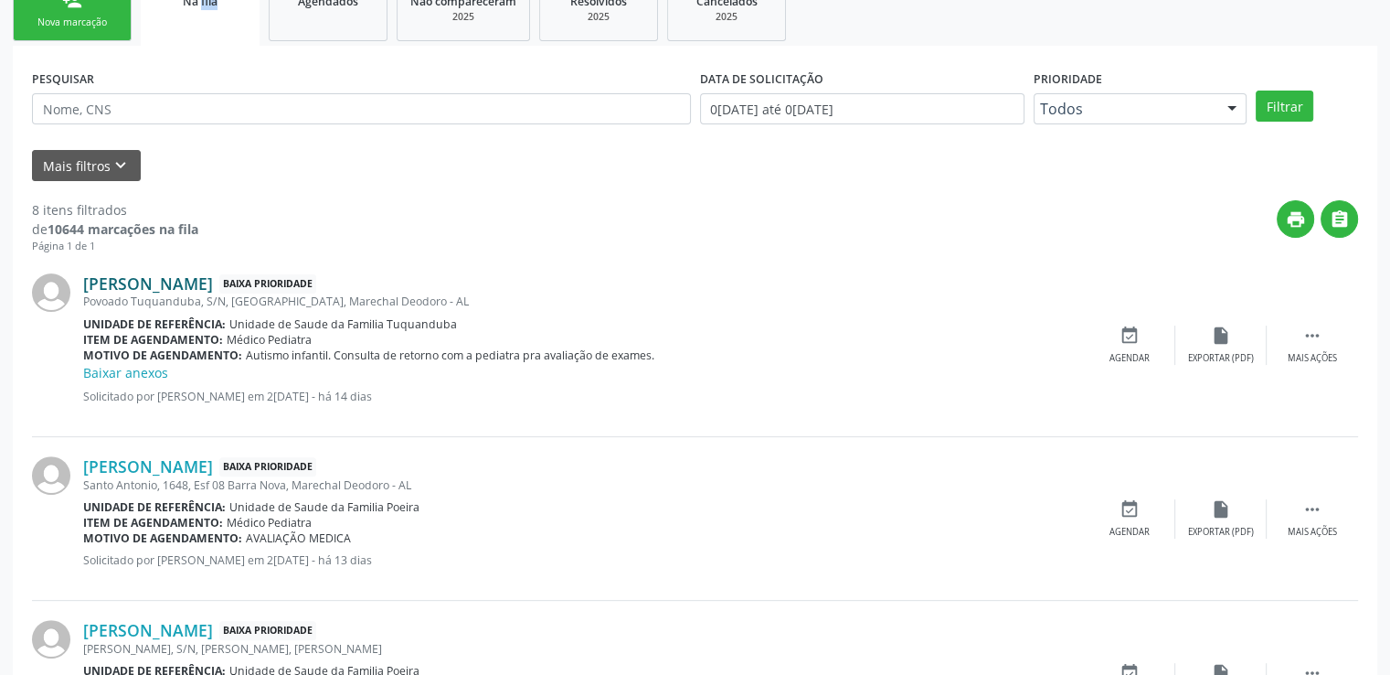
click at [197, 286] on link "[PERSON_NAME]" at bounding box center [148, 283] width 130 height 20
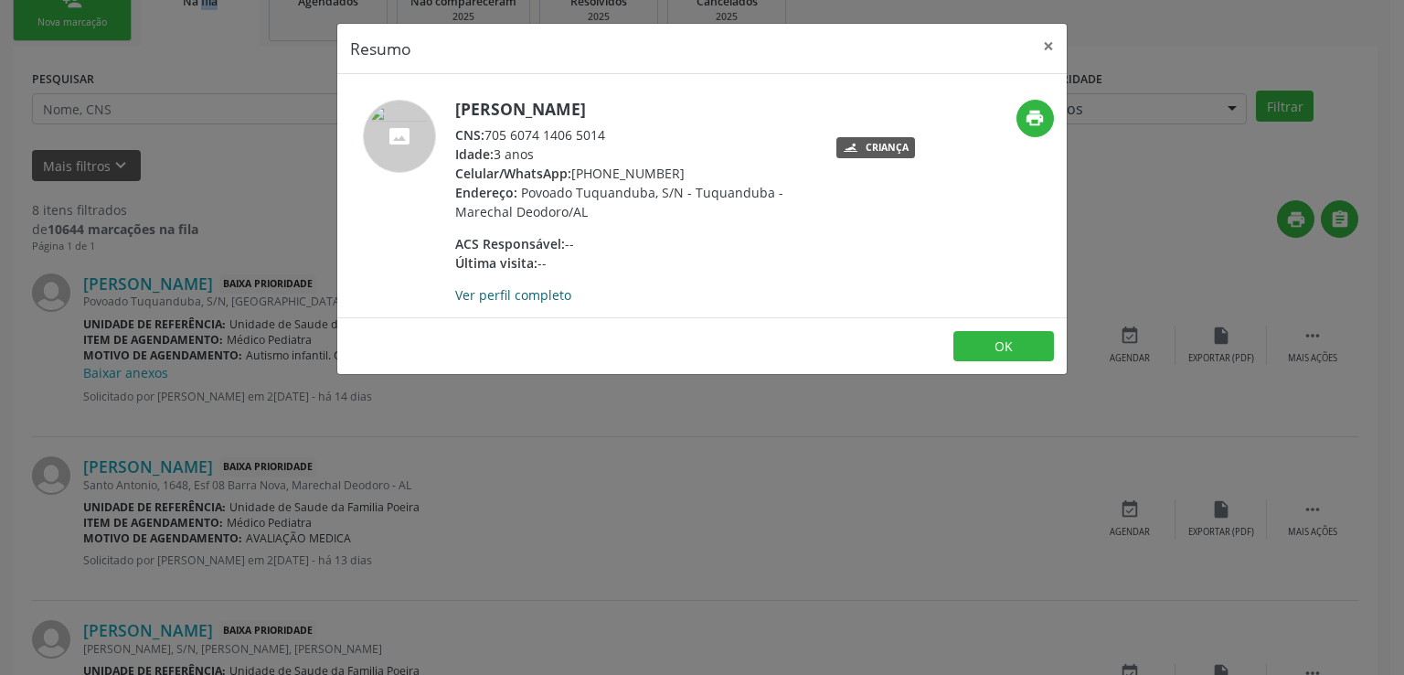
click at [532, 295] on link "Ver perfil completo" at bounding box center [513, 294] width 116 height 17
click at [1047, 46] on button "×" at bounding box center [1048, 46] width 37 height 45
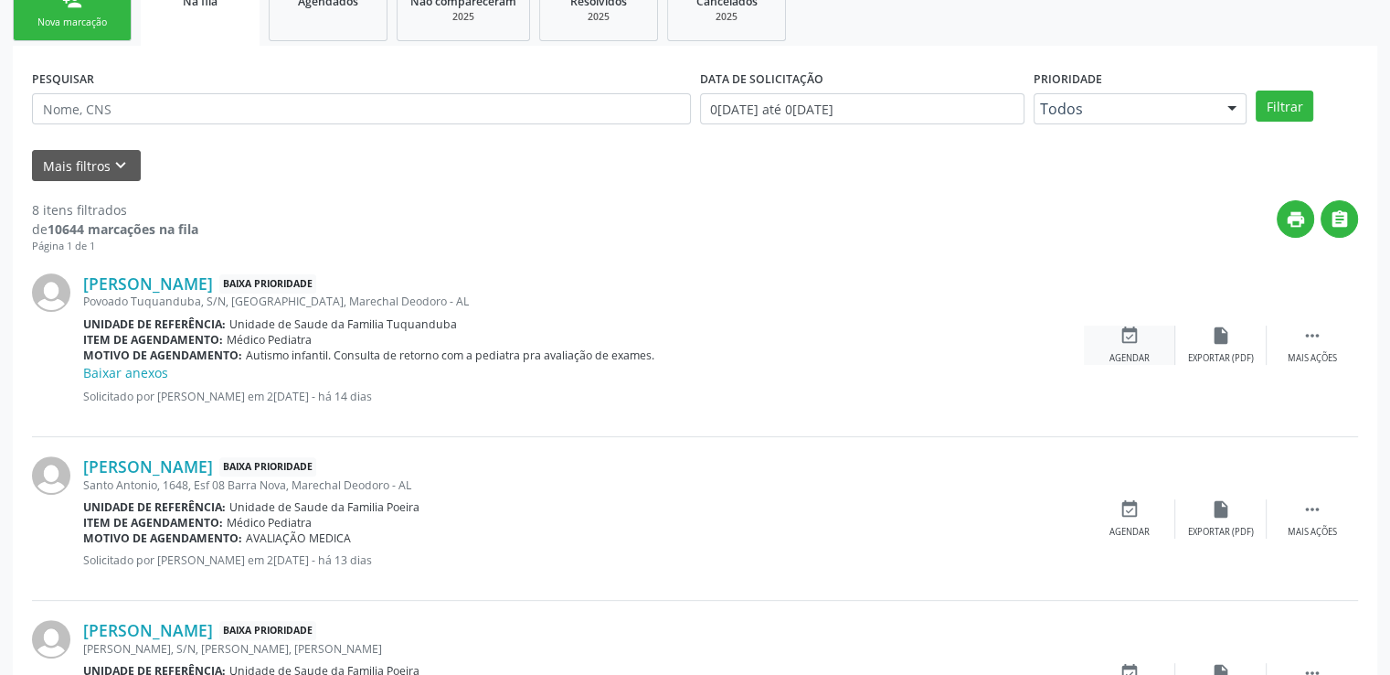
click at [1131, 338] on icon "event_available" at bounding box center [1130, 335] width 20 height 20
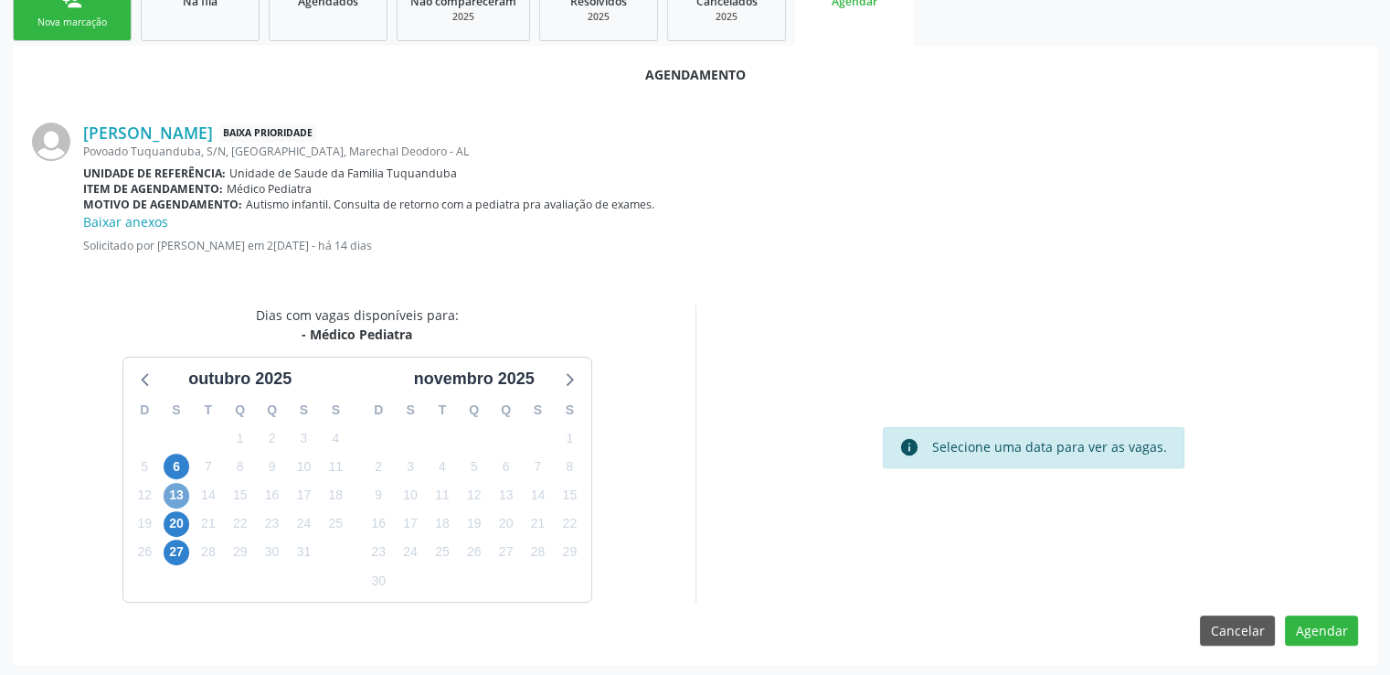
click at [179, 487] on span "13" at bounding box center [177, 496] width 26 height 26
click at [172, 495] on span "13" at bounding box center [177, 496] width 26 height 26
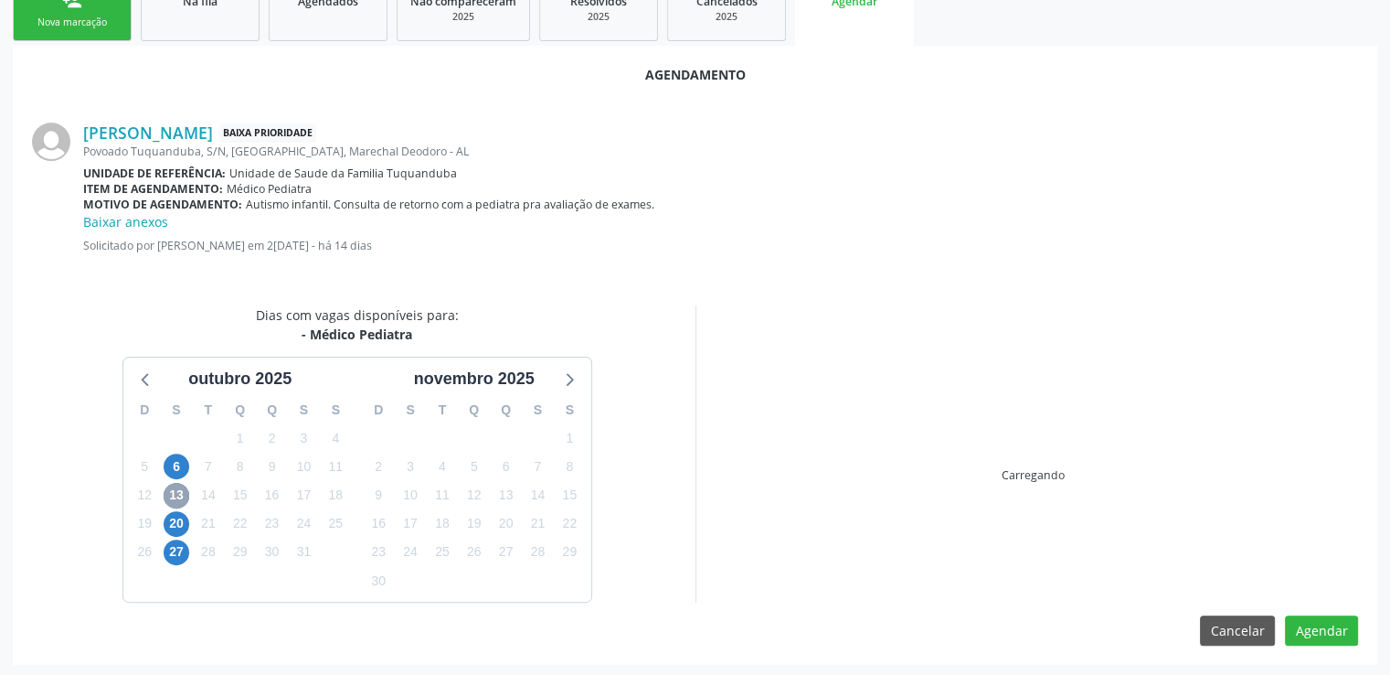
click at [172, 495] on span "13" at bounding box center [177, 496] width 26 height 26
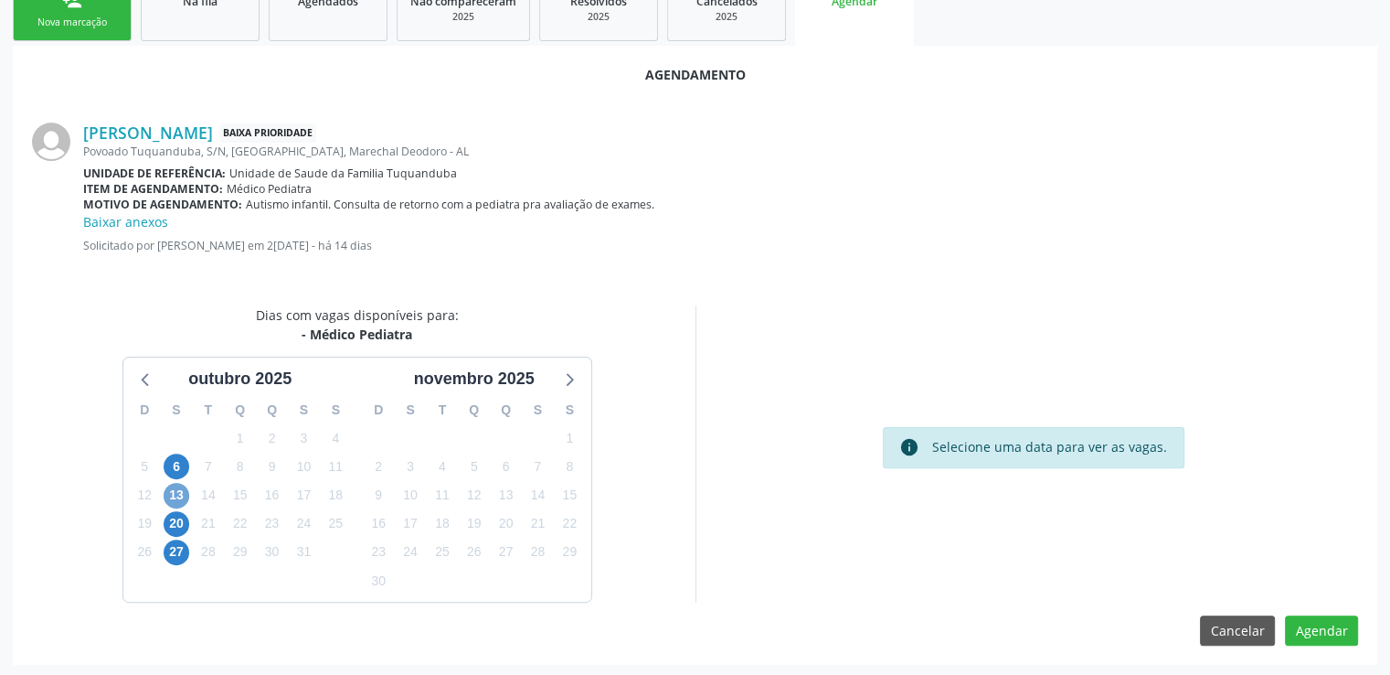
click at [172, 495] on span "13" at bounding box center [177, 496] width 26 height 26
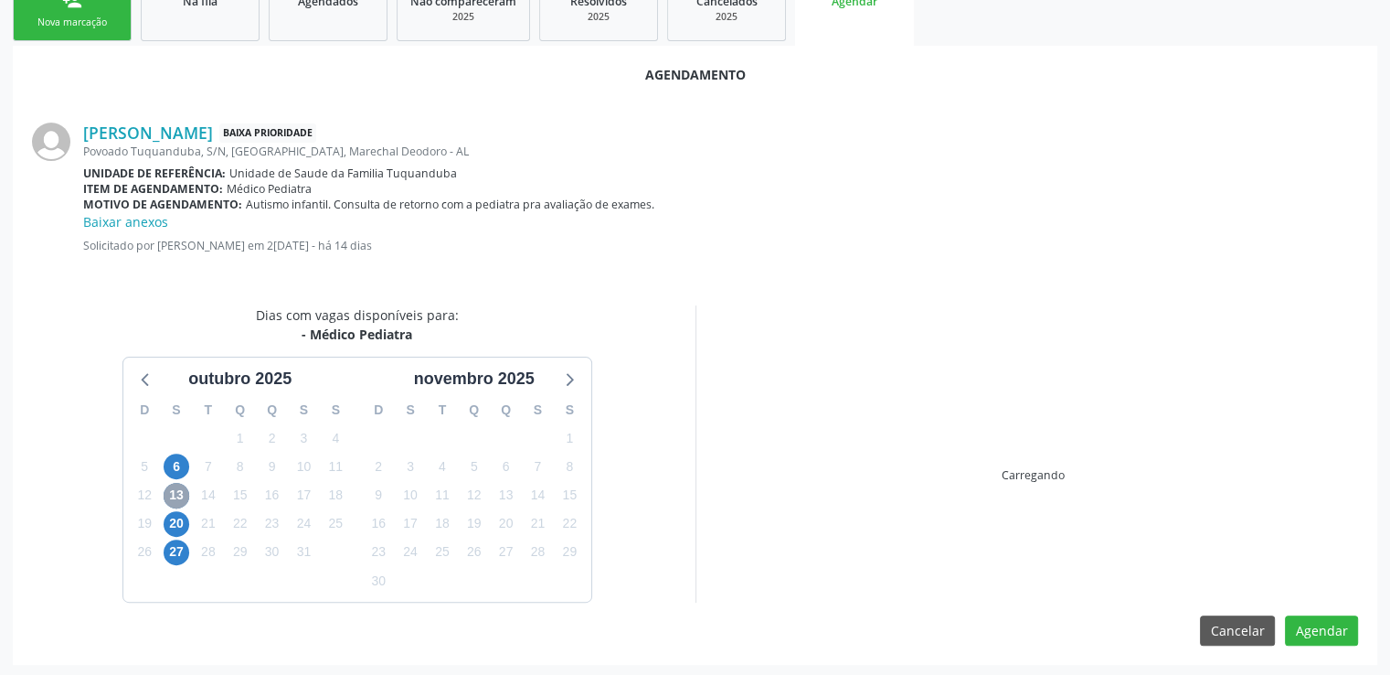
click at [172, 495] on span "13" at bounding box center [177, 496] width 26 height 26
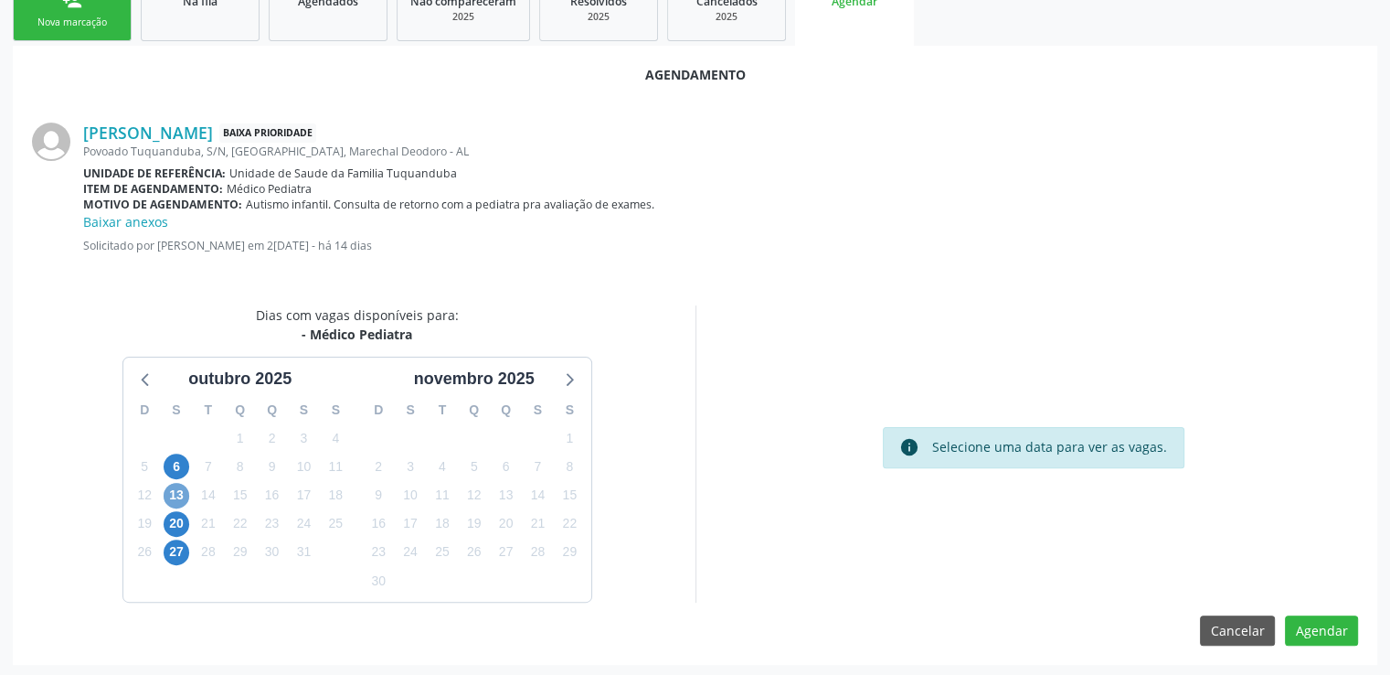
click at [173, 495] on span "13" at bounding box center [177, 496] width 26 height 26
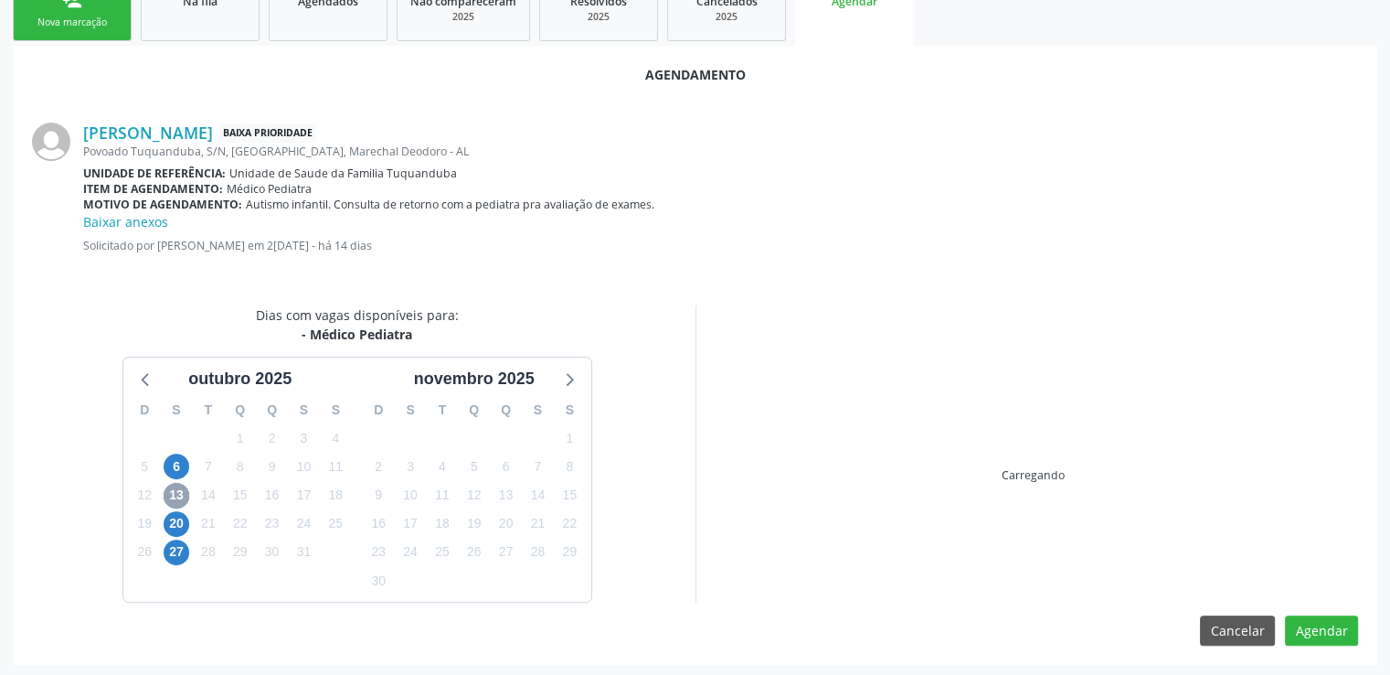
click at [173, 495] on span "13" at bounding box center [177, 496] width 26 height 26
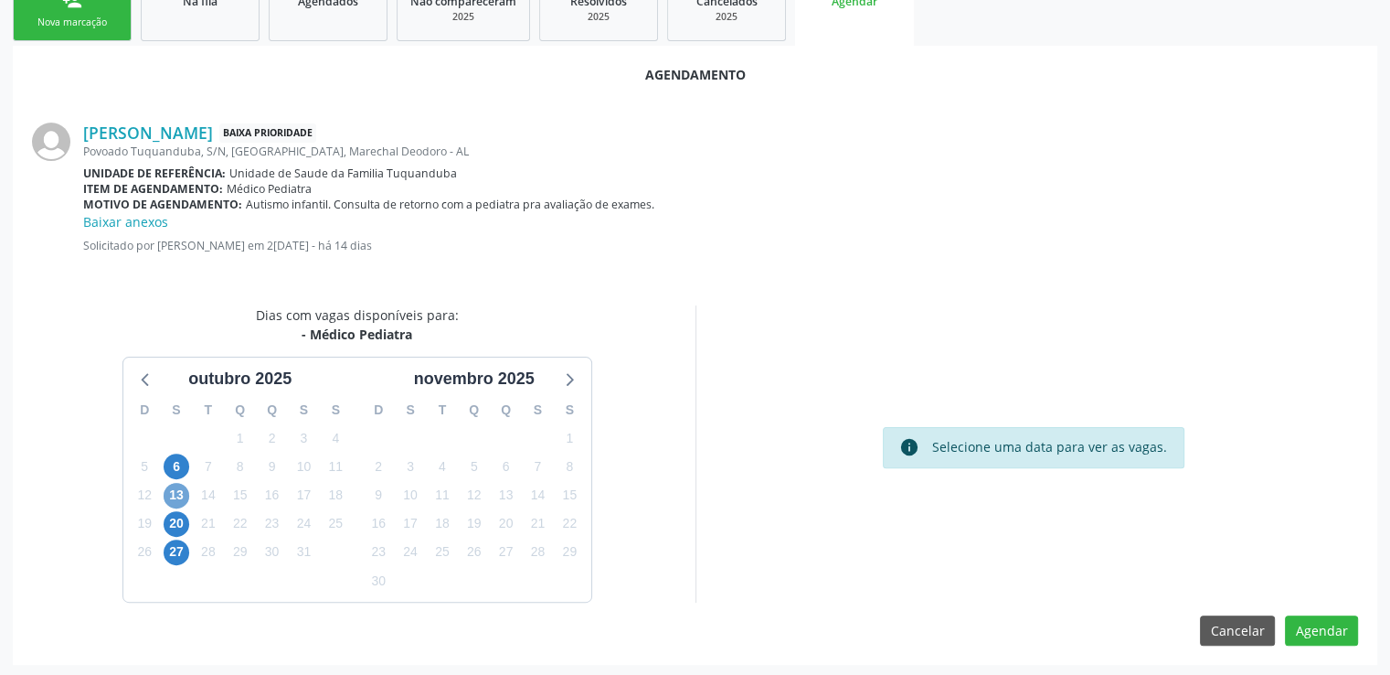
click at [173, 494] on span "13" at bounding box center [177, 496] width 26 height 26
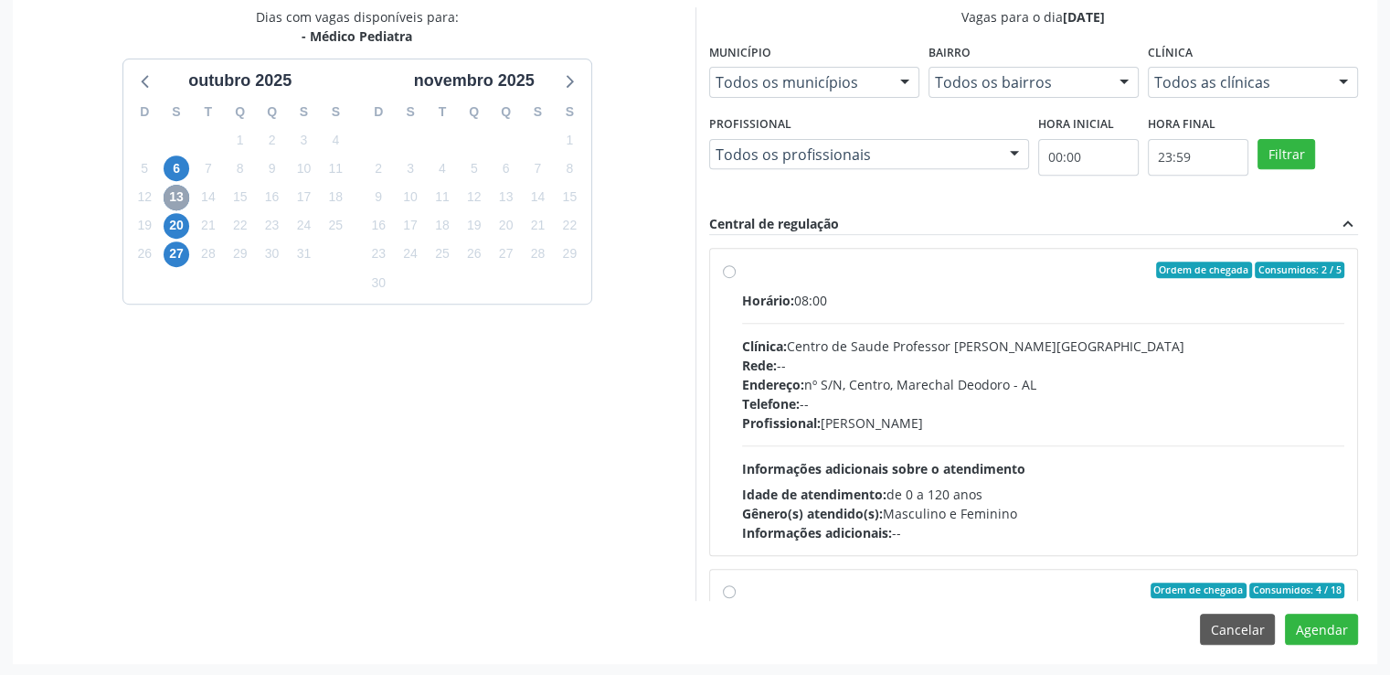
scroll to position [183, 0]
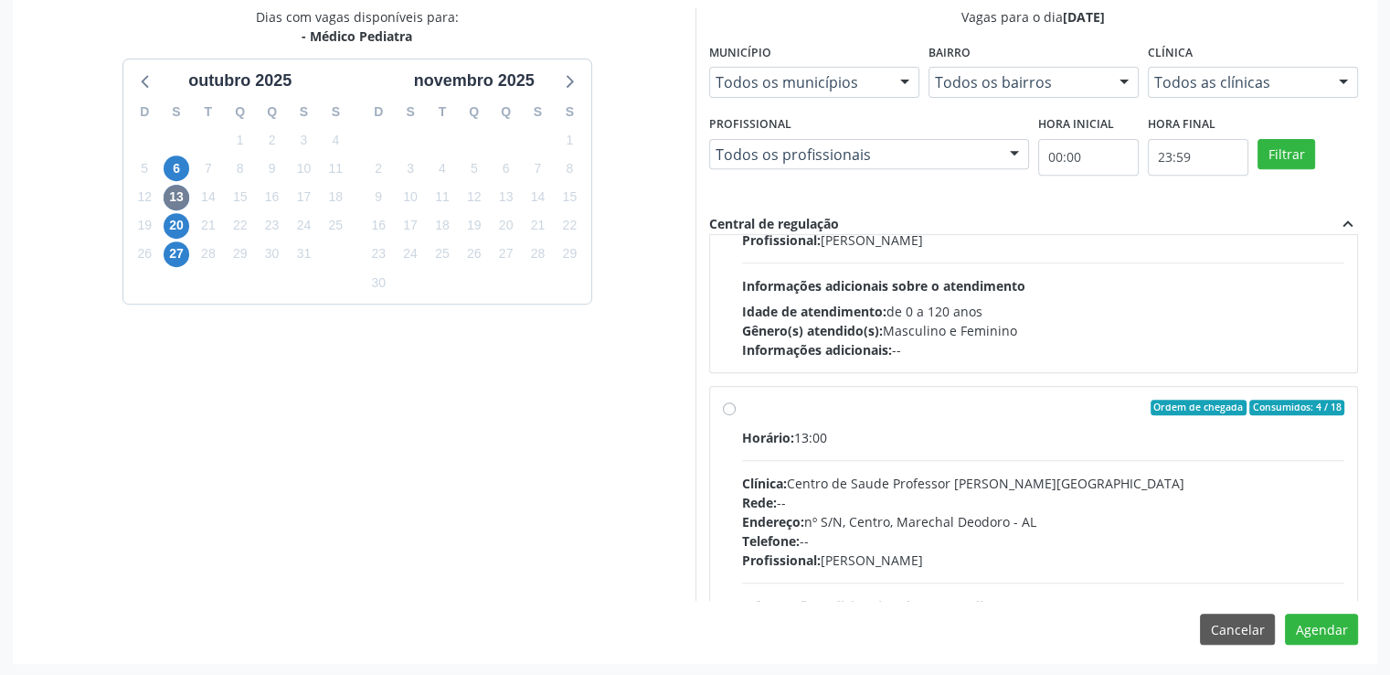
click at [742, 409] on label "Ordem de chegada Consumidos: 4 / 18 Horário: 13:00 Clínica: Centro de Saude Pro…" at bounding box center [1043, 539] width 603 height 281
click at [727, 409] on input "Ordem de chegada Consumidos: 4 / 18 Horário: 13:00 Clínica: Centro de Saude Pro…" at bounding box center [729, 407] width 13 height 16
radio input "true"
click at [1318, 626] on button "Agendar" at bounding box center [1321, 628] width 73 height 31
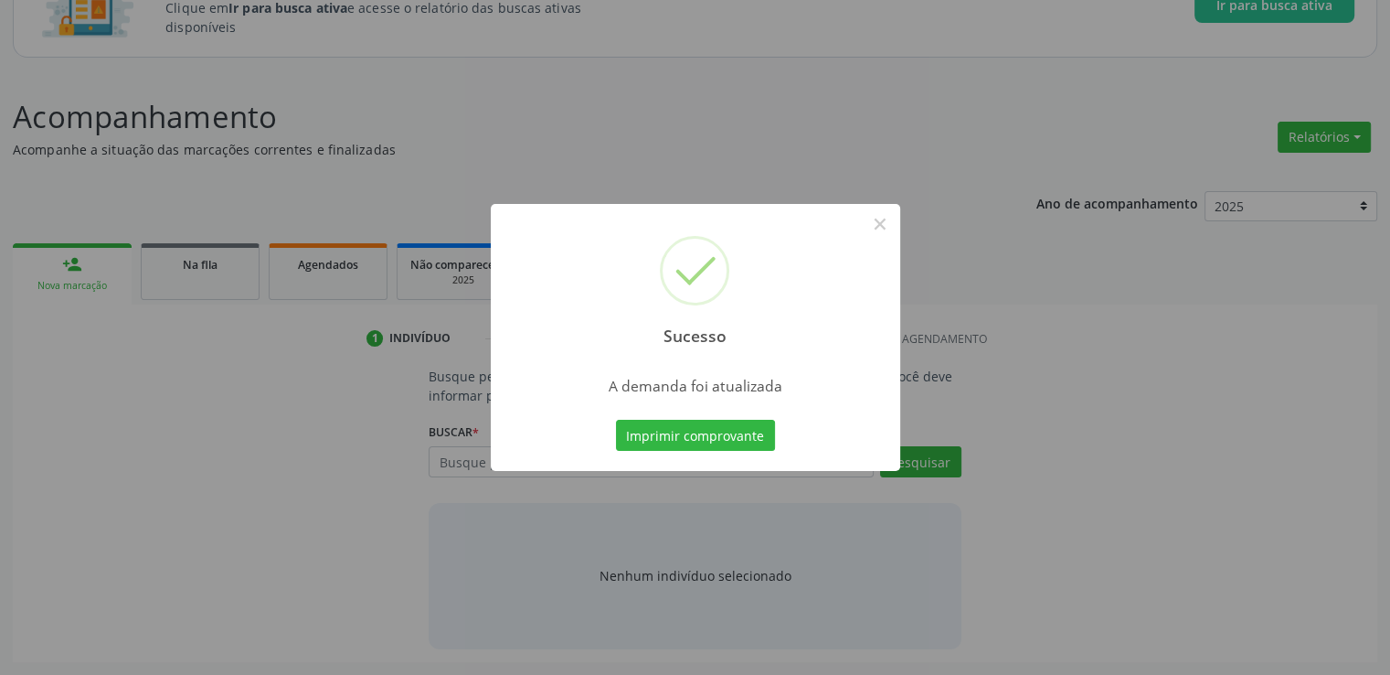
scroll to position [161, 0]
click at [870, 229] on button "×" at bounding box center [880, 223] width 31 height 31
click at [870, 229] on div "Sucesso × A demanda foi atualizada Imprimir comprovante Cancel" at bounding box center [695, 337] width 1390 height 675
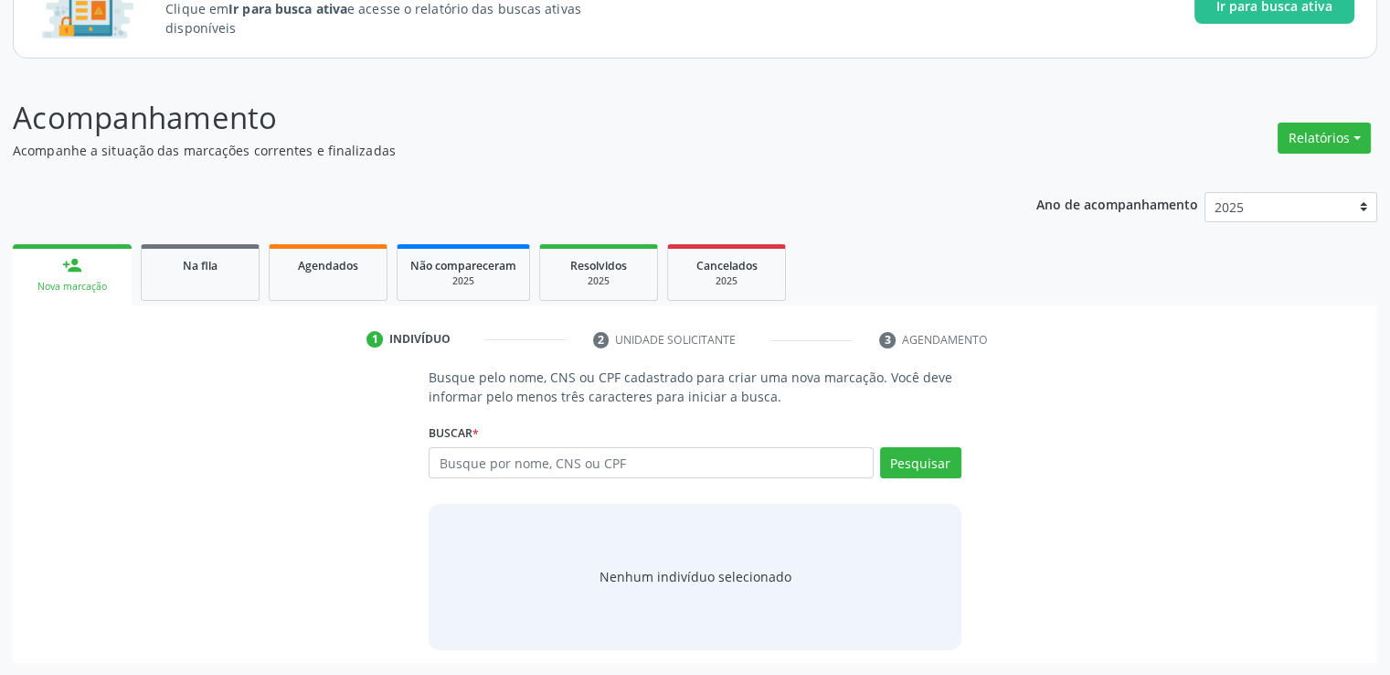
click at [190, 262] on span "Na fila" at bounding box center [200, 266] width 35 height 16
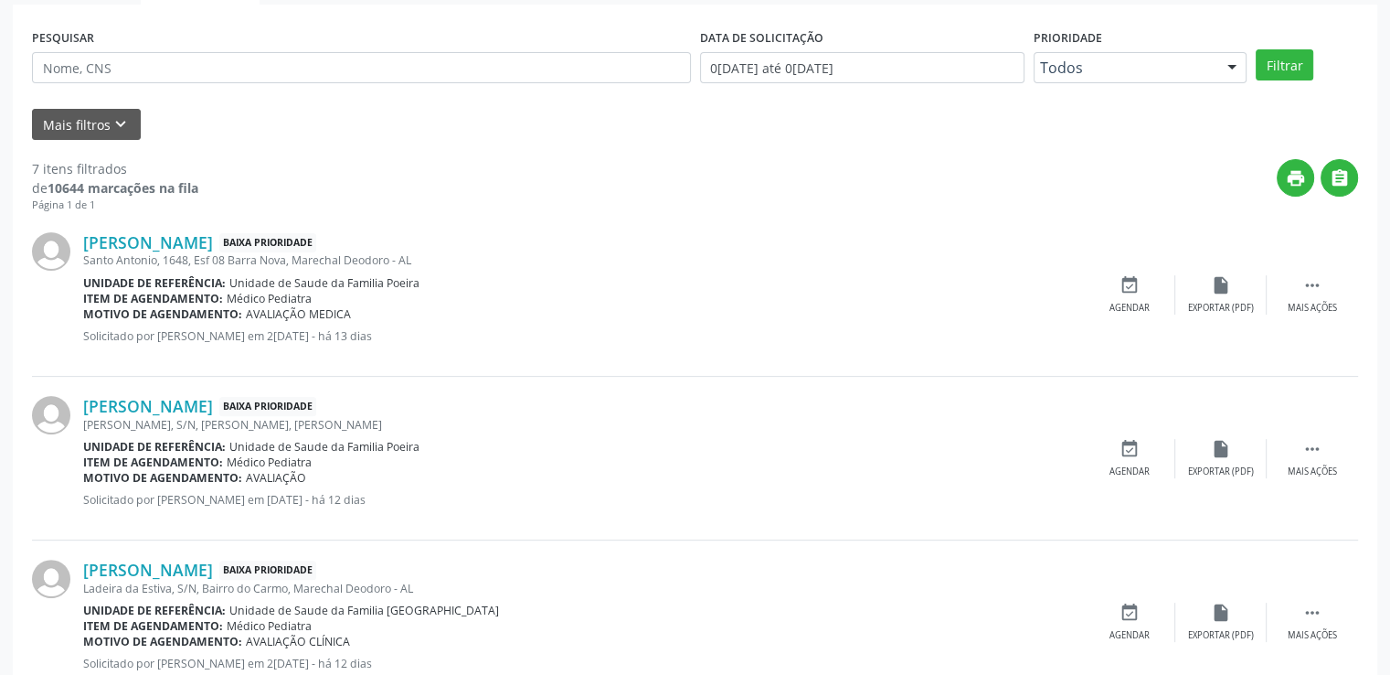
scroll to position [435, 0]
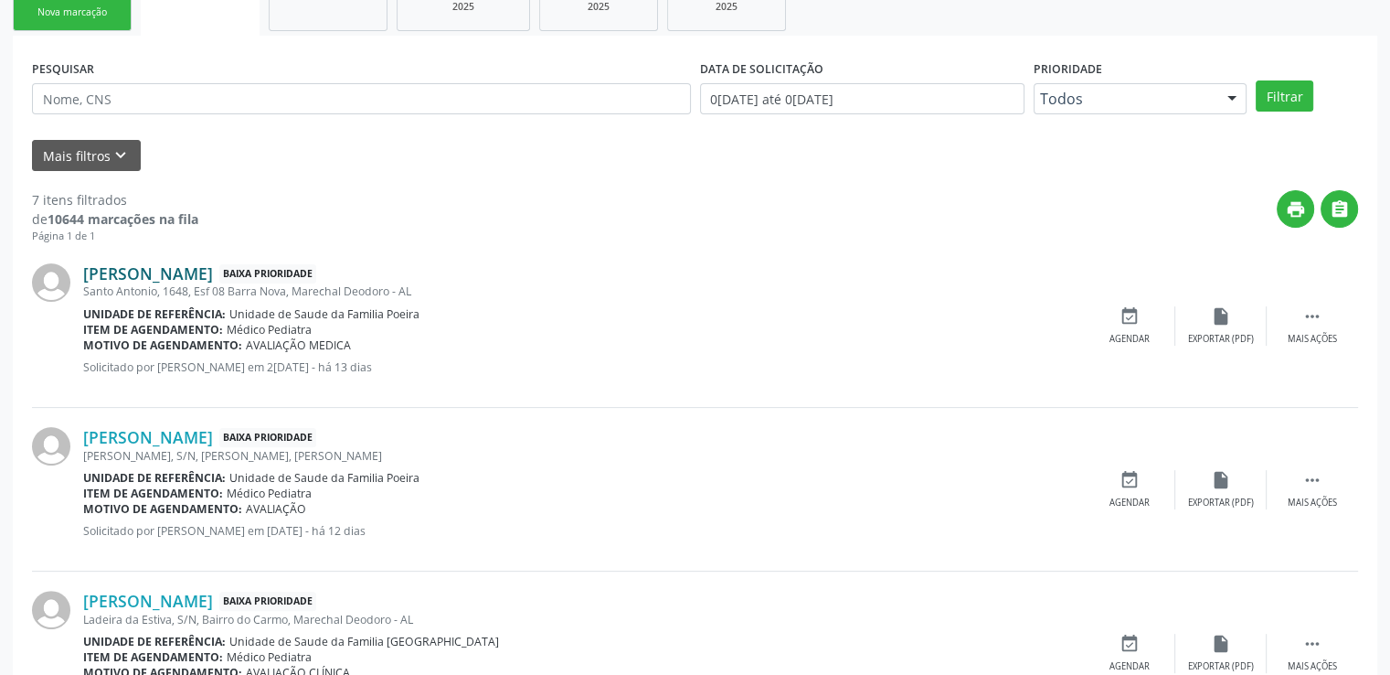
click at [176, 274] on link "[PERSON_NAME]" at bounding box center [148, 273] width 130 height 20
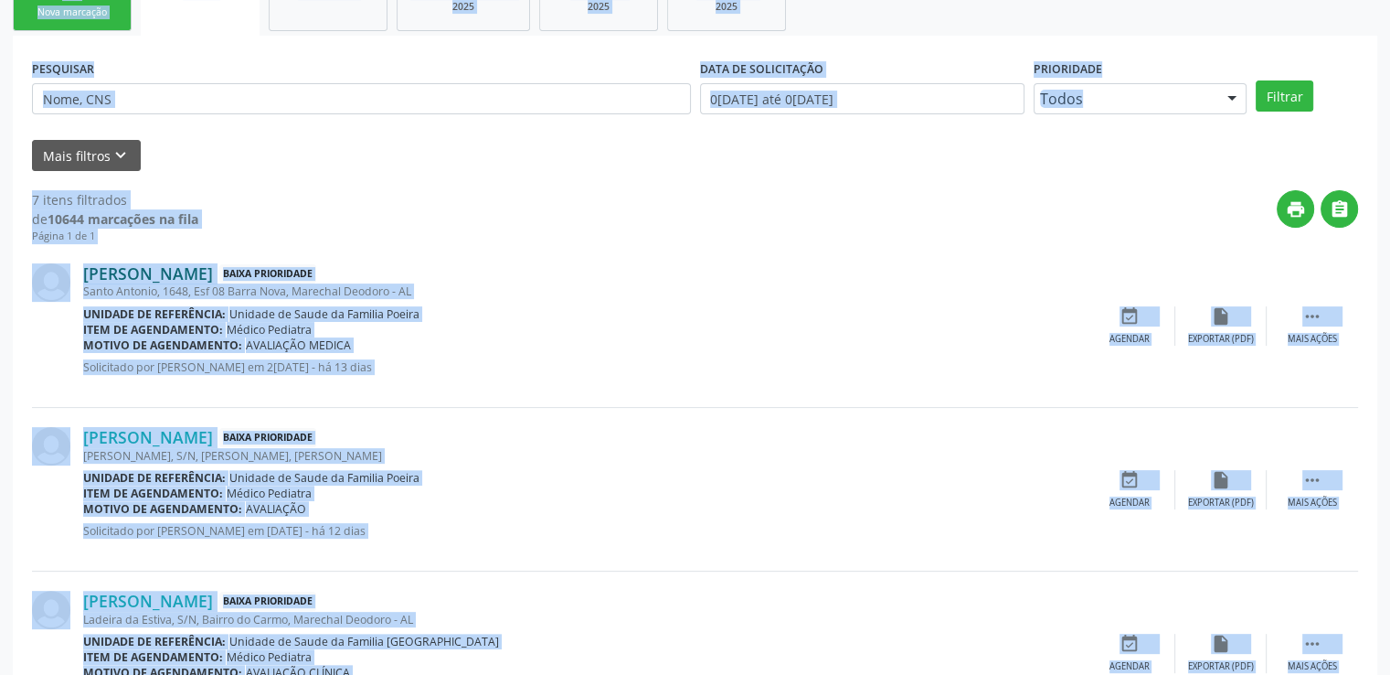
click at [176, 274] on link "[PERSON_NAME]" at bounding box center [148, 273] width 130 height 20
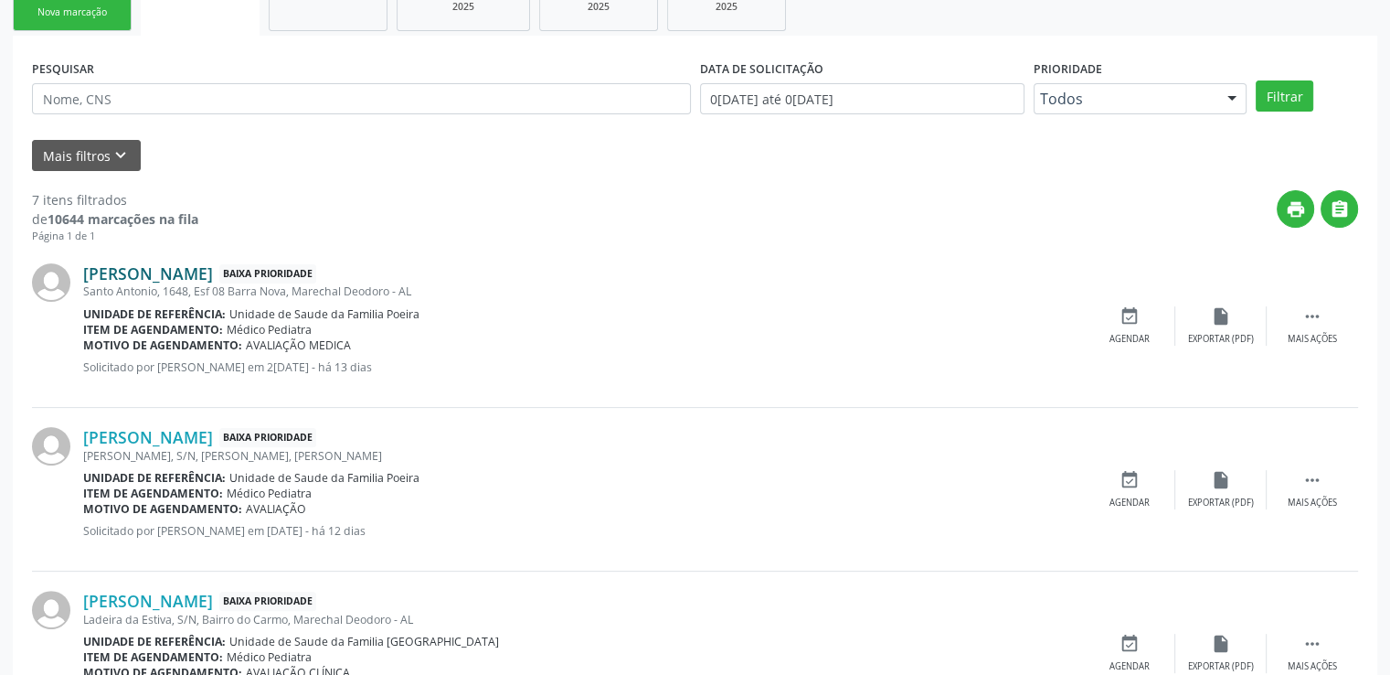
click at [197, 274] on link "[PERSON_NAME]" at bounding box center [148, 273] width 130 height 20
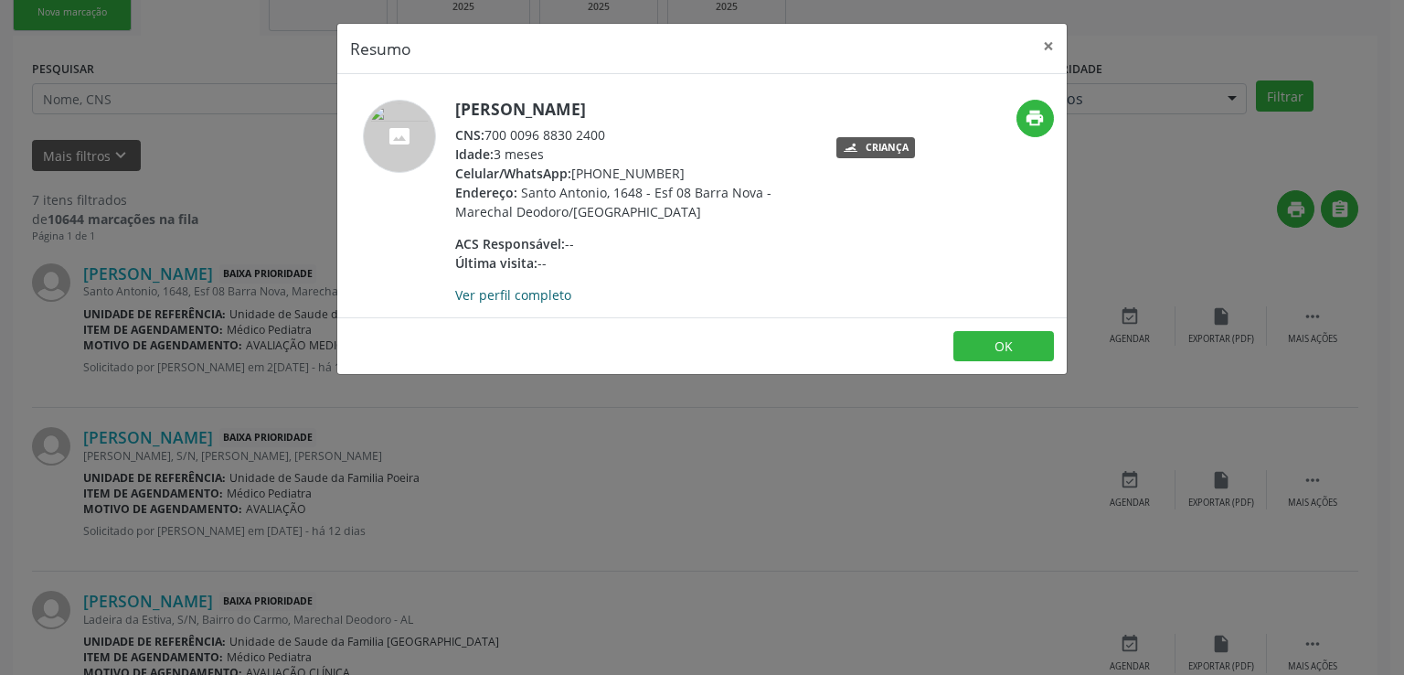
click at [500, 302] on link "Ver perfil completo" at bounding box center [513, 294] width 116 height 17
click at [1042, 48] on button "×" at bounding box center [1048, 46] width 37 height 45
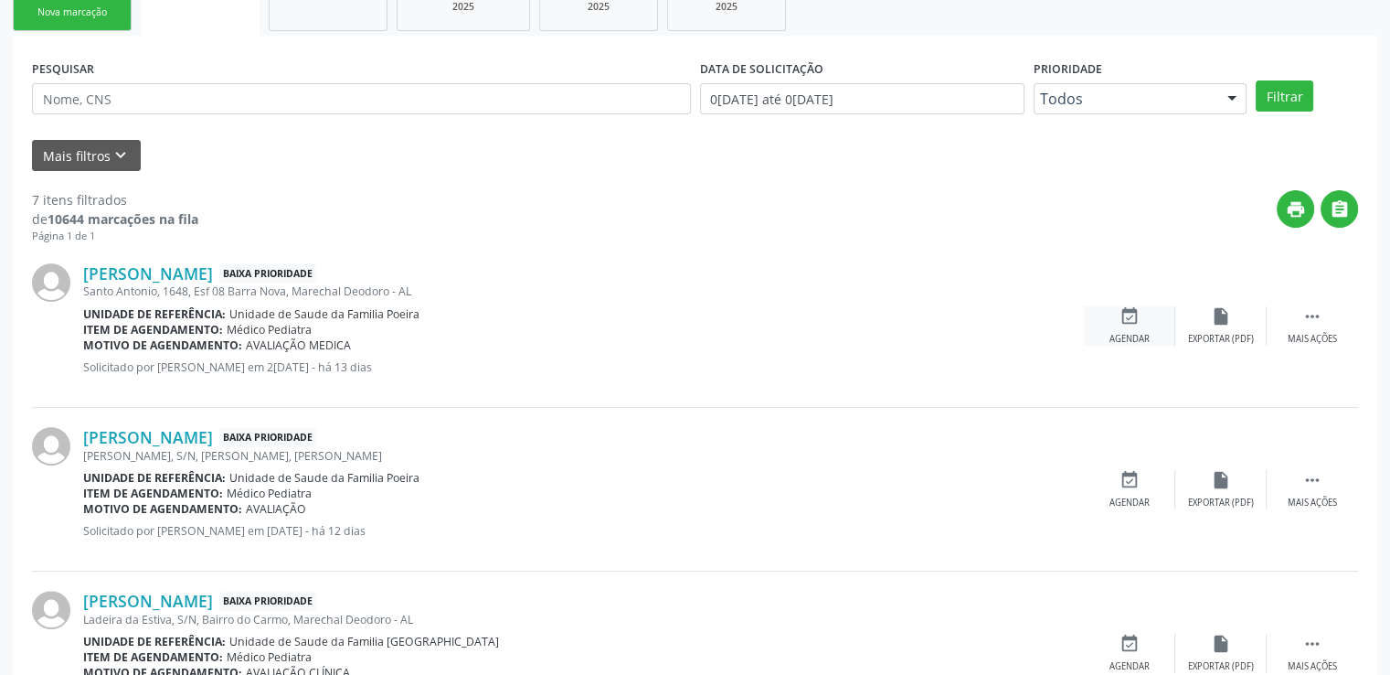
click at [1120, 321] on icon "event_available" at bounding box center [1130, 316] width 20 height 20
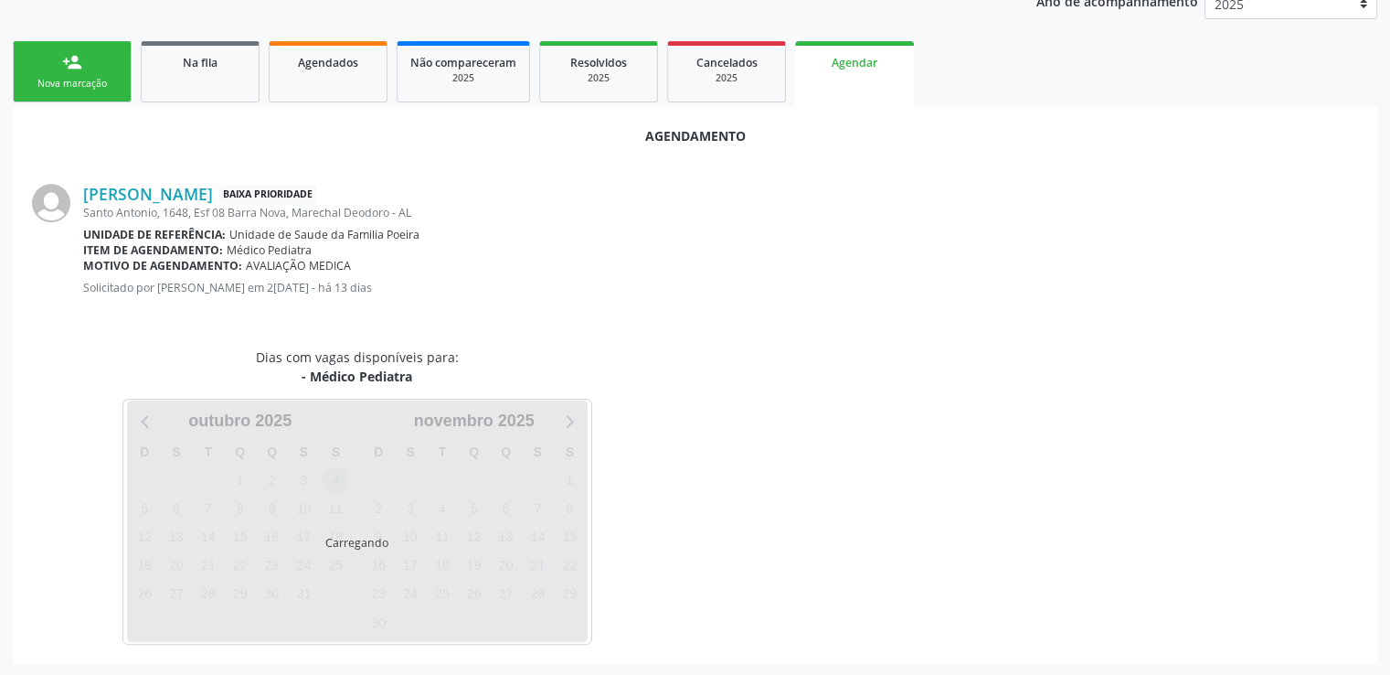
scroll to position [407, 0]
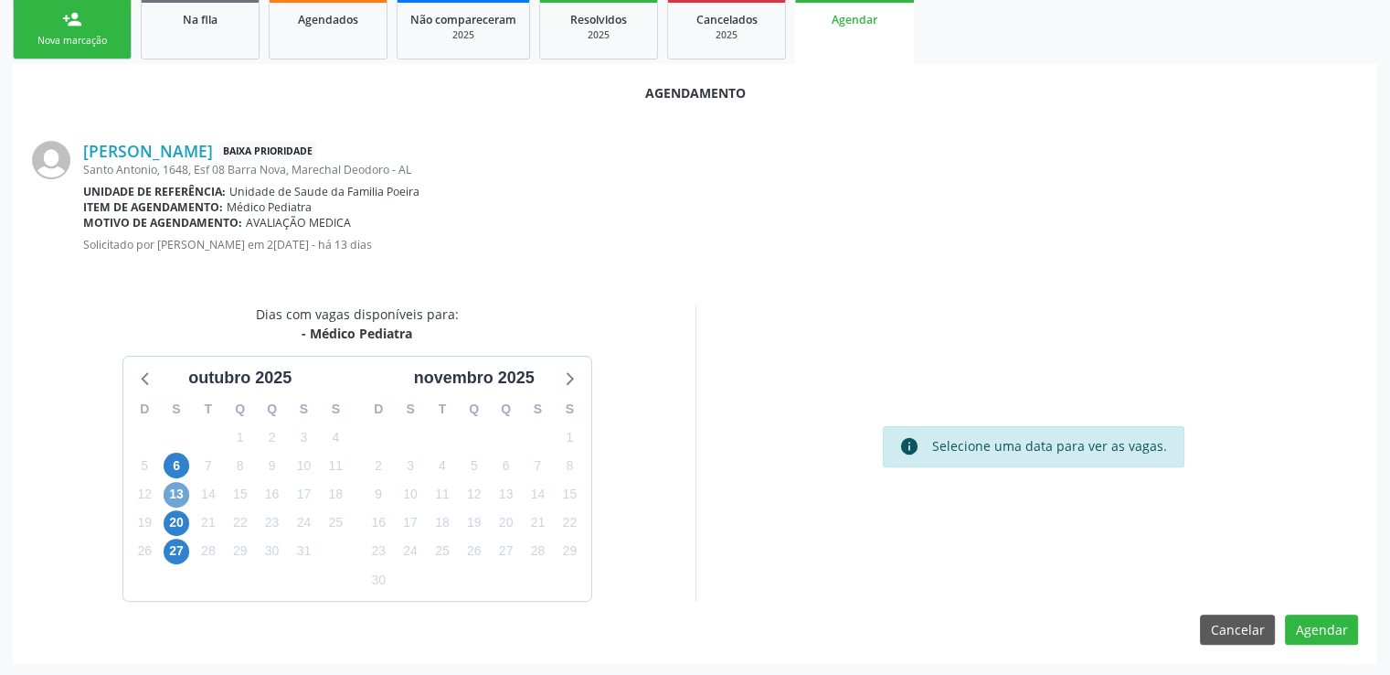
click at [174, 490] on span "13" at bounding box center [177, 495] width 26 height 26
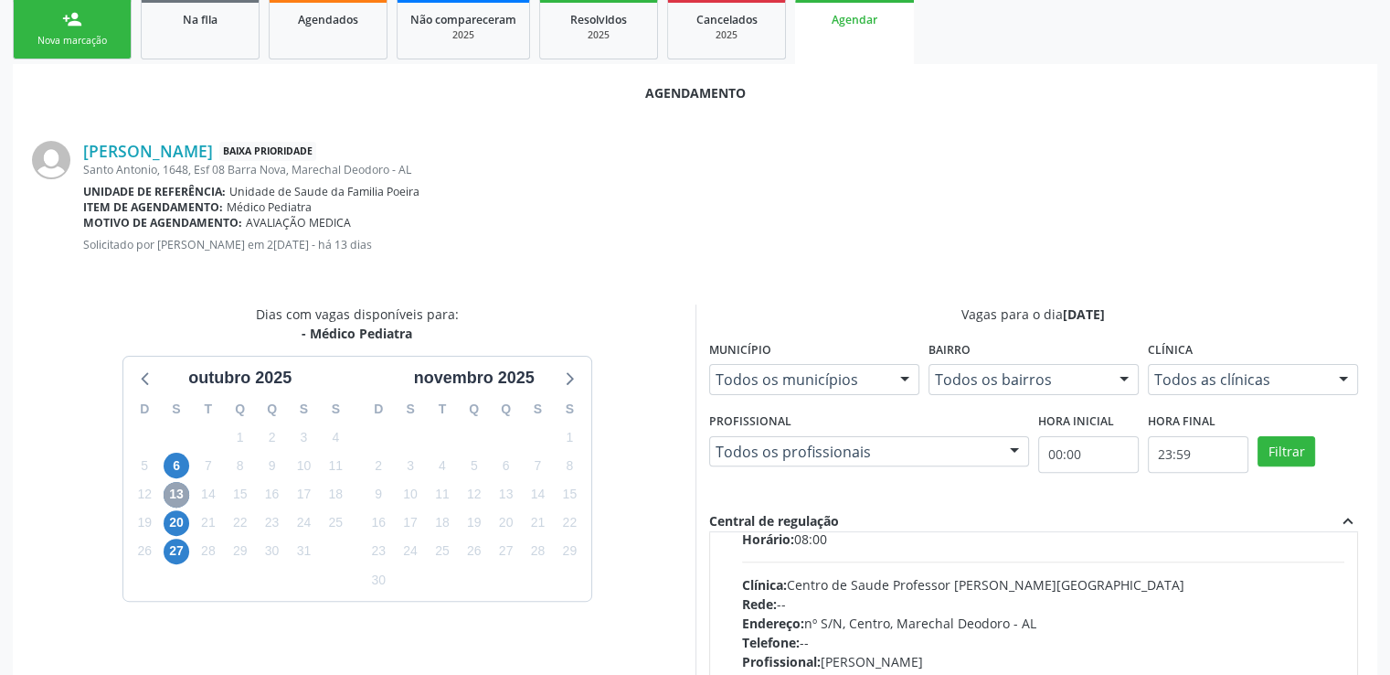
scroll to position [0, 0]
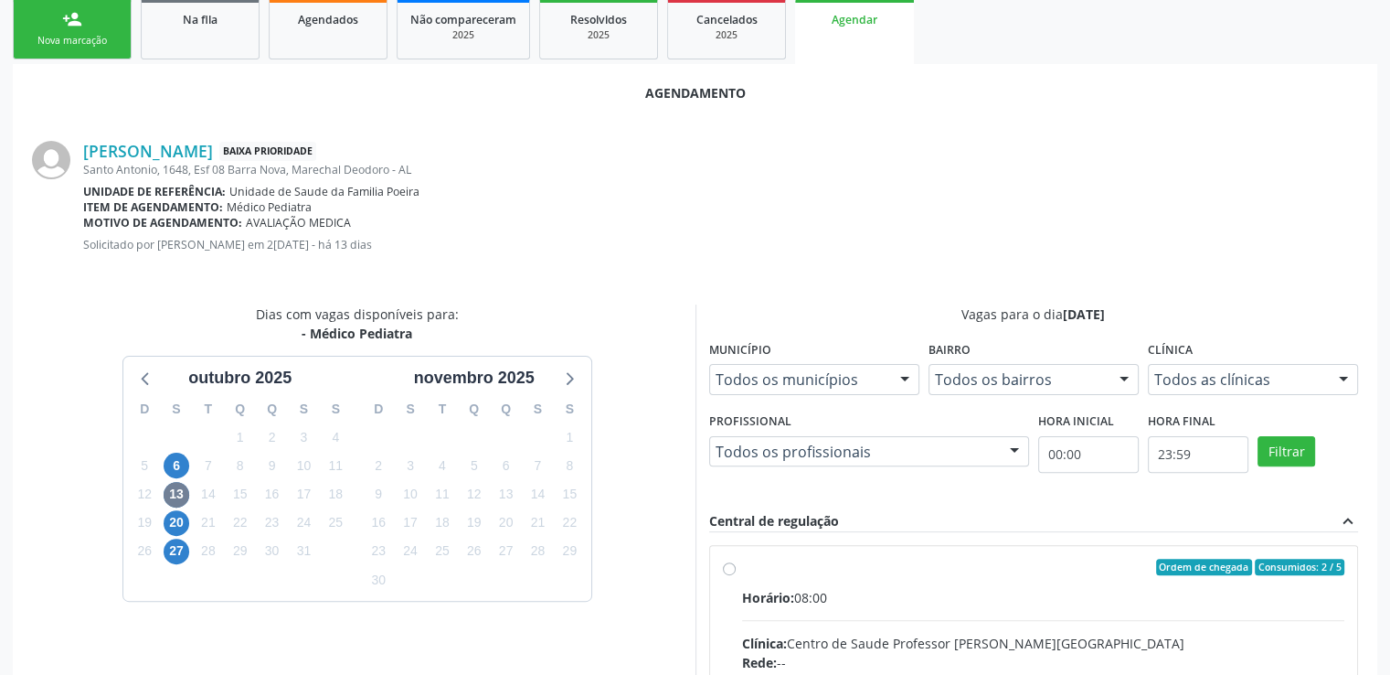
click at [723, 566] on input "Ordem de chegada Consumidos: 2 / 5 Horário: 08:00 Clínica: Centro de Saude Prof…" at bounding box center [729, 567] width 13 height 16
radio input "true"
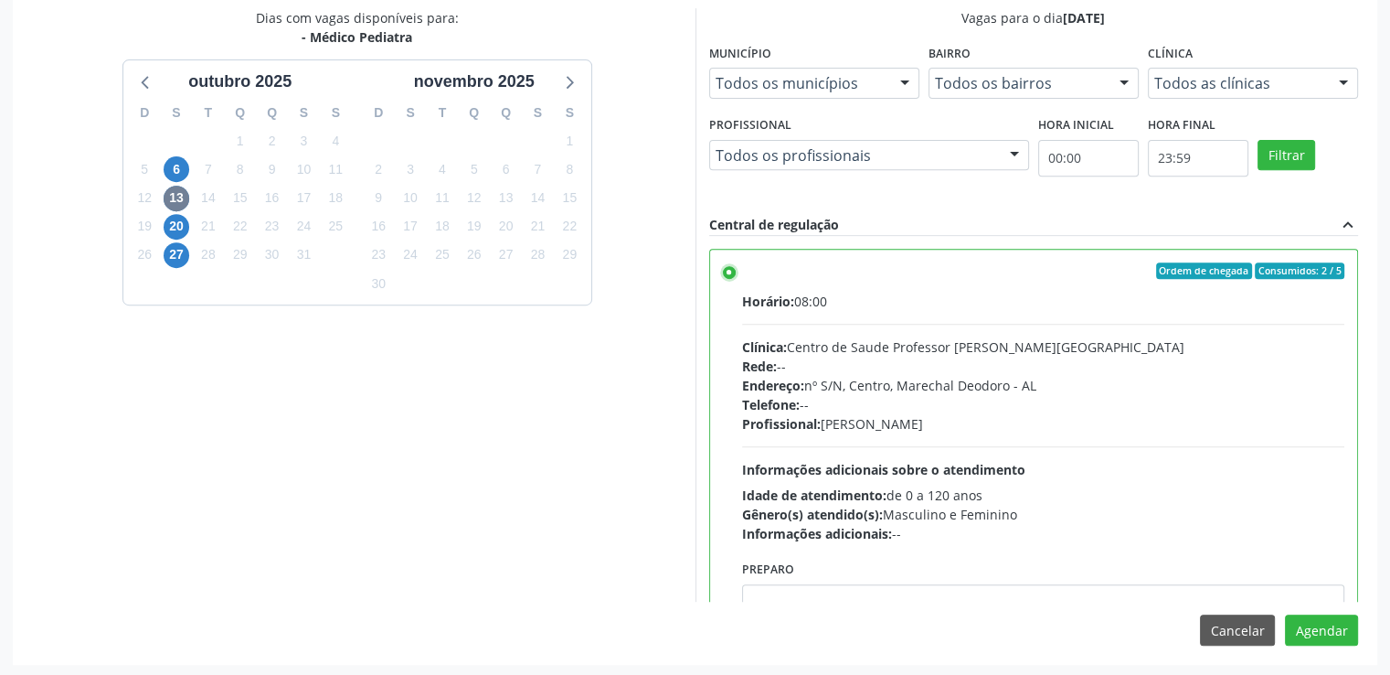
scroll to position [704, 0]
click at [1317, 617] on button "Agendar" at bounding box center [1321, 628] width 73 height 31
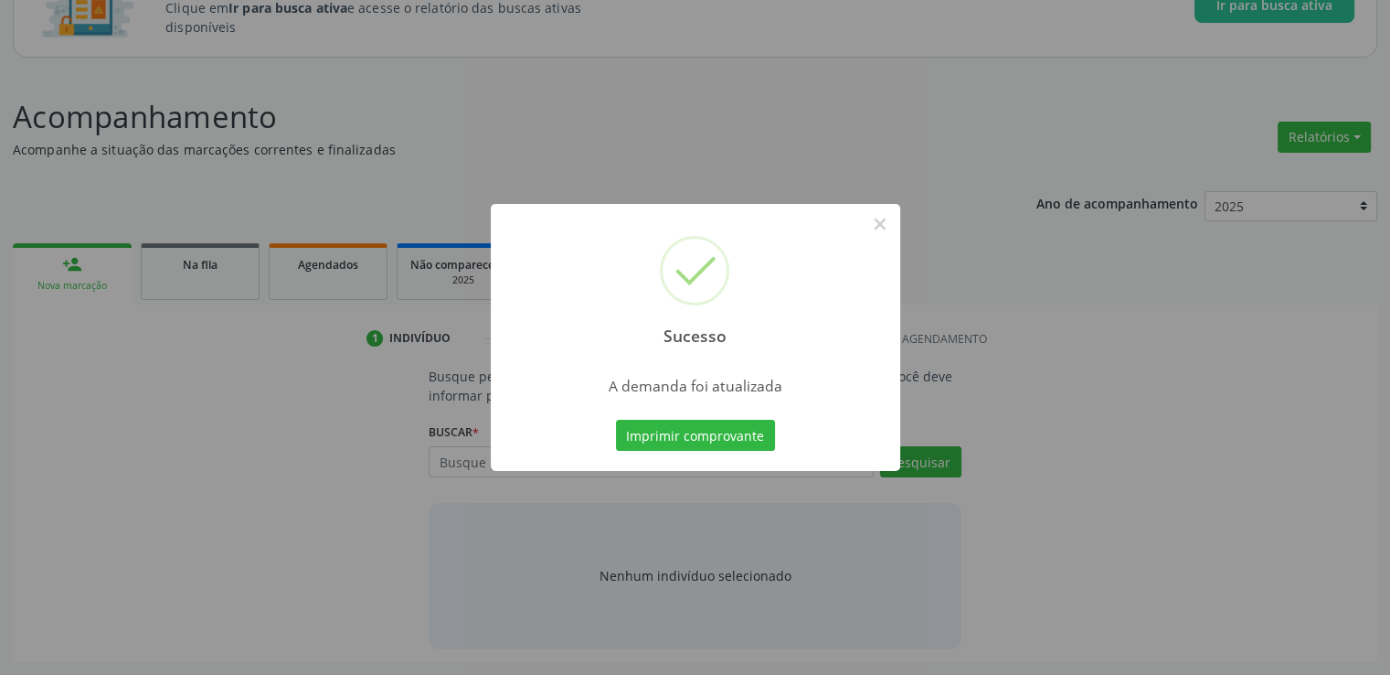
scroll to position [161, 0]
click at [879, 224] on button "×" at bounding box center [880, 223] width 31 height 31
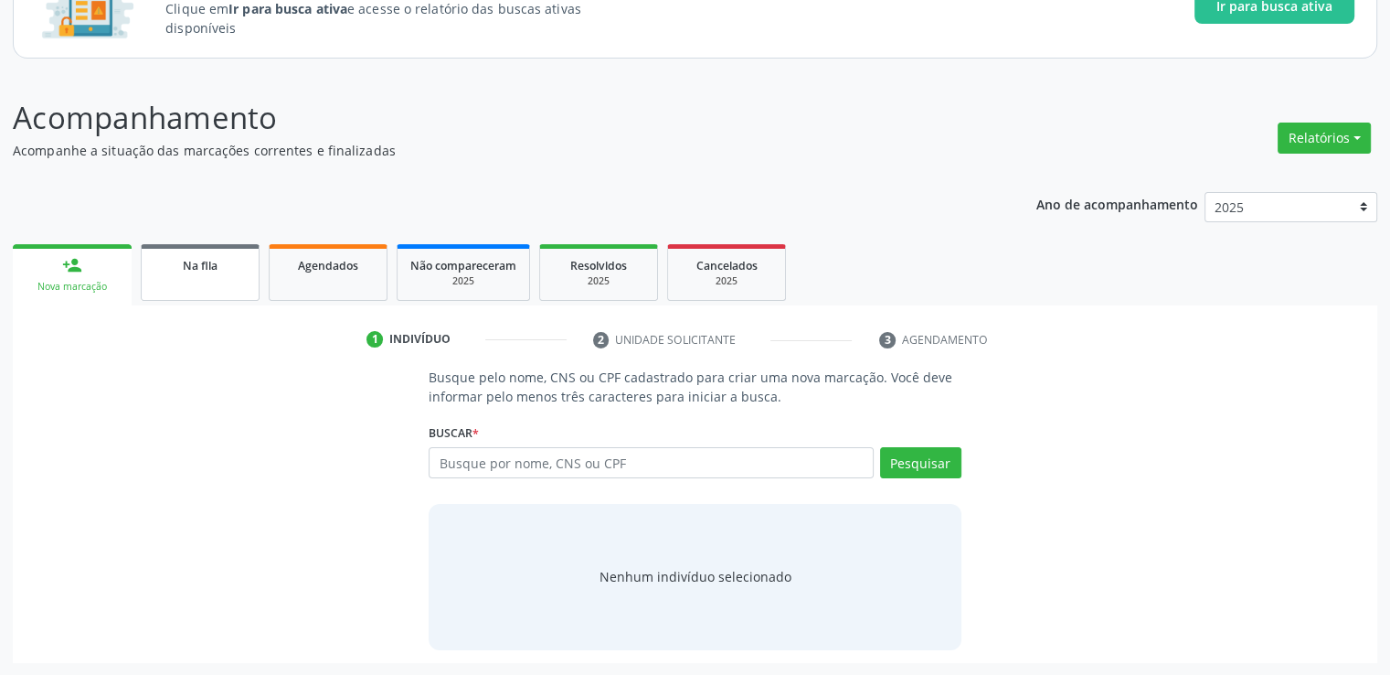
click at [204, 275] on link "Na fila" at bounding box center [200, 272] width 119 height 57
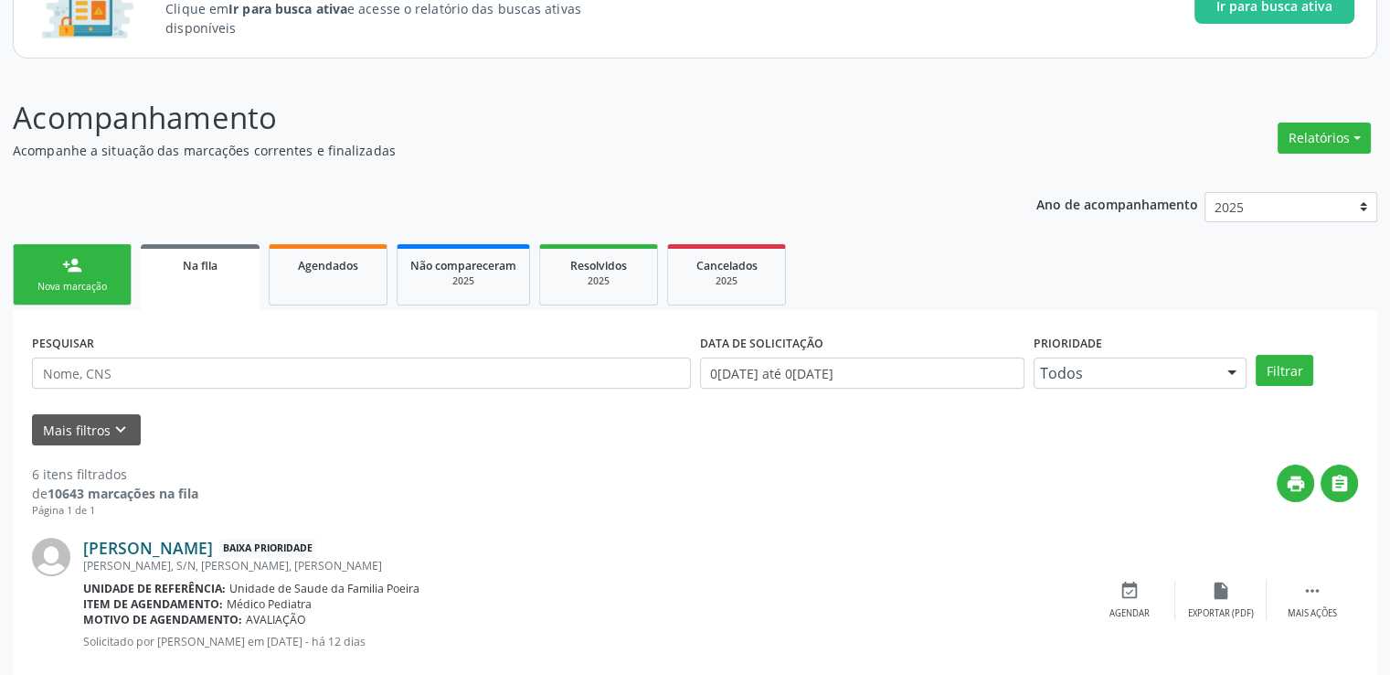
click at [186, 547] on link "[PERSON_NAME]" at bounding box center [148, 548] width 130 height 20
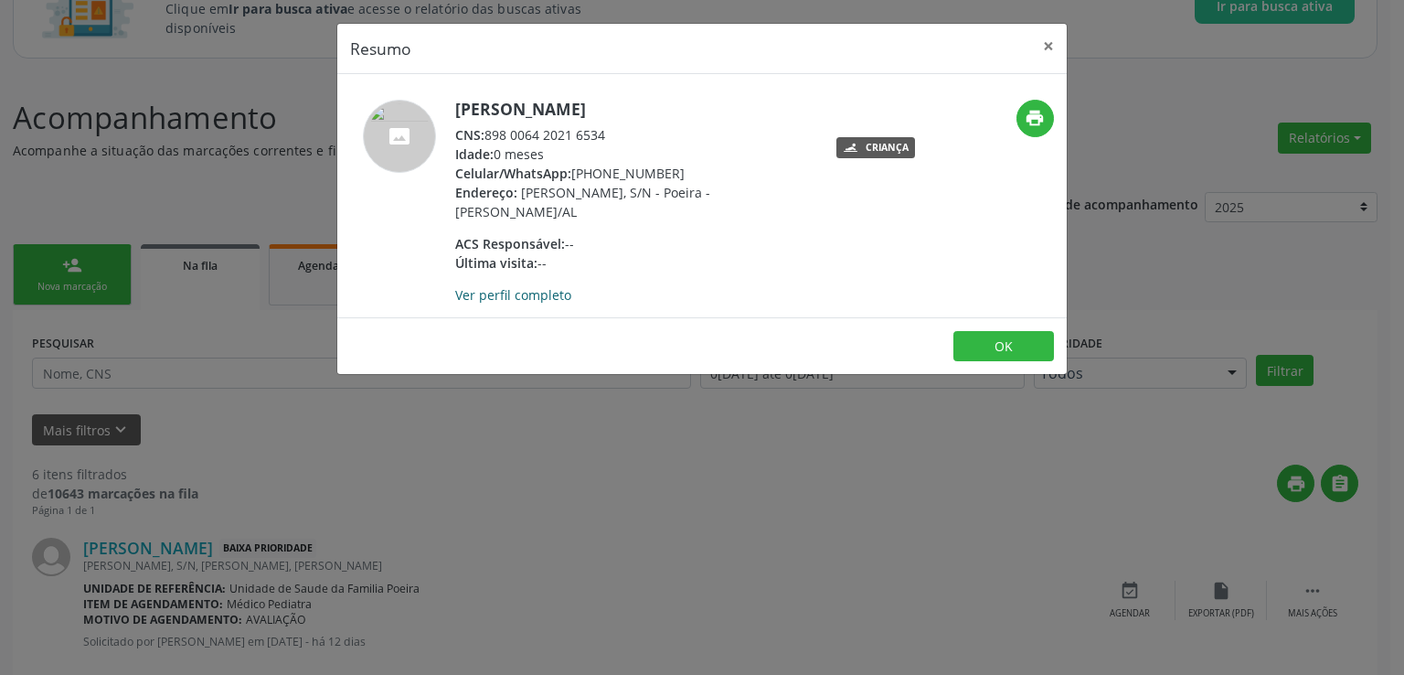
click at [527, 297] on link "Ver perfil completo" at bounding box center [513, 294] width 116 height 17
click at [1053, 40] on button "×" at bounding box center [1048, 46] width 37 height 45
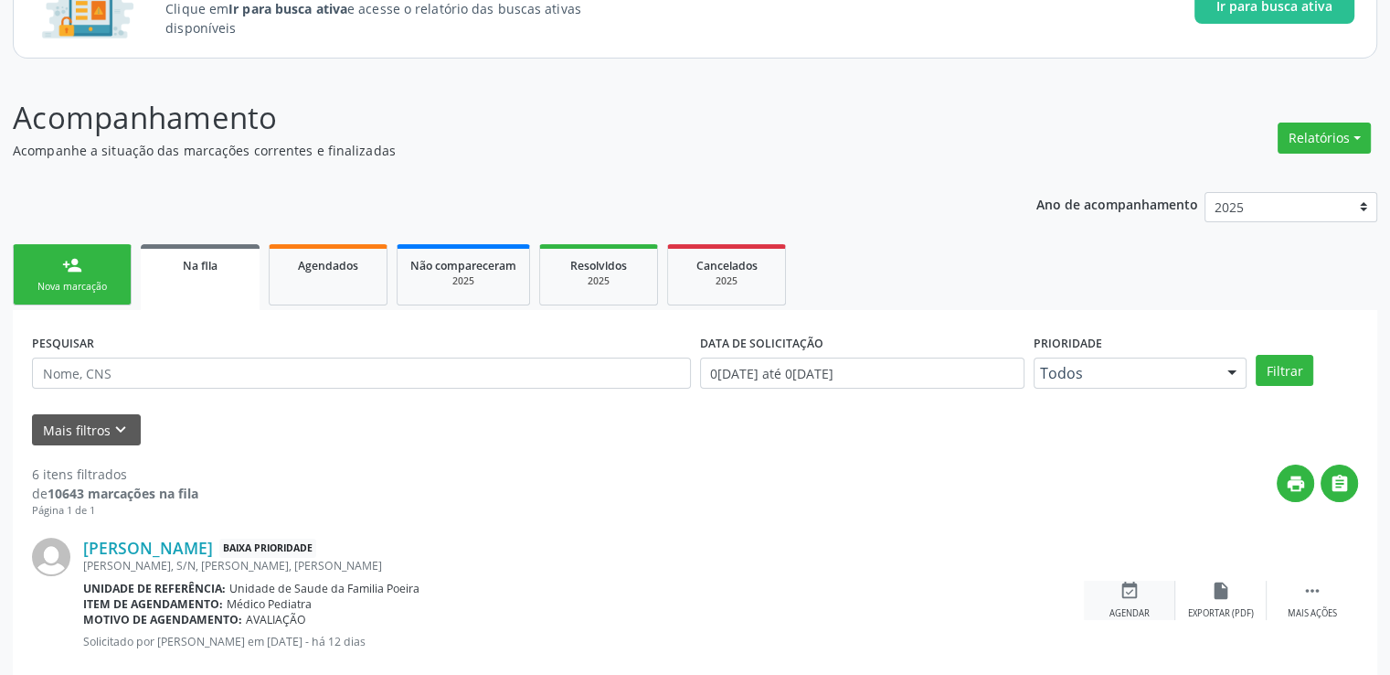
click at [1127, 601] on div "event_available Agendar" at bounding box center [1129, 599] width 91 height 39
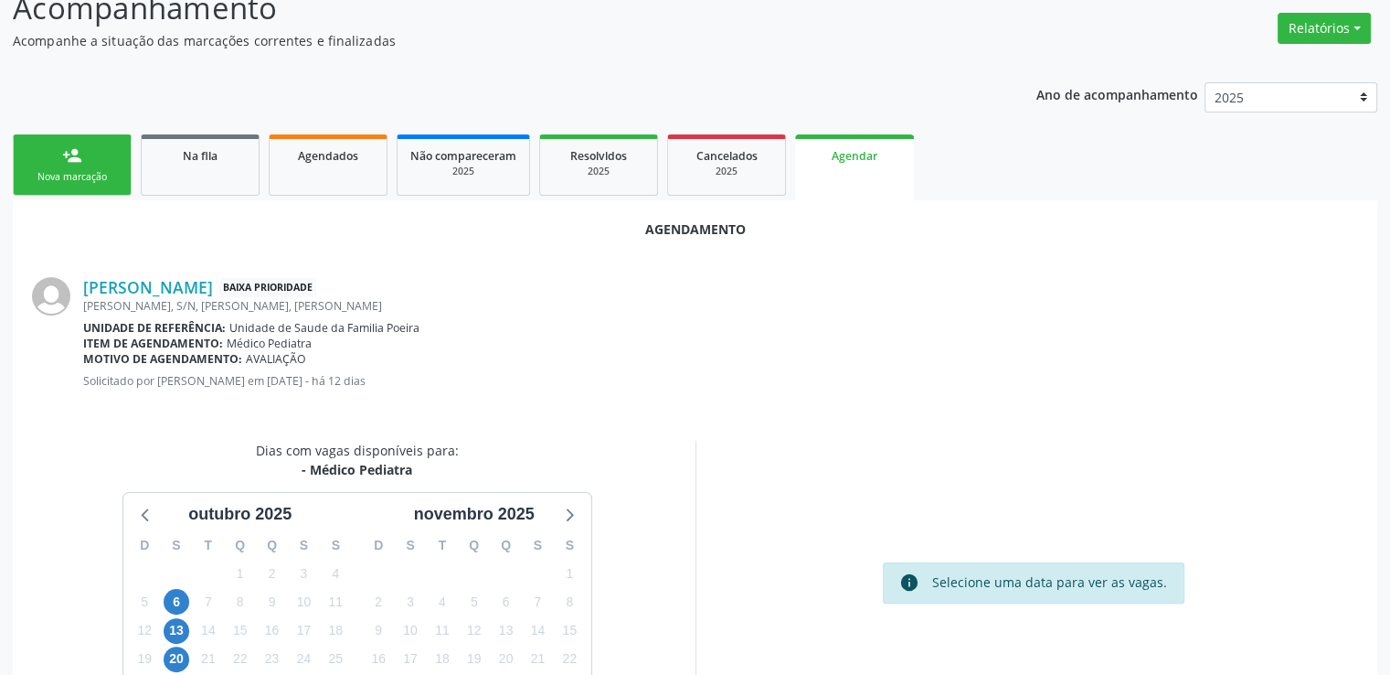
scroll to position [407, 0]
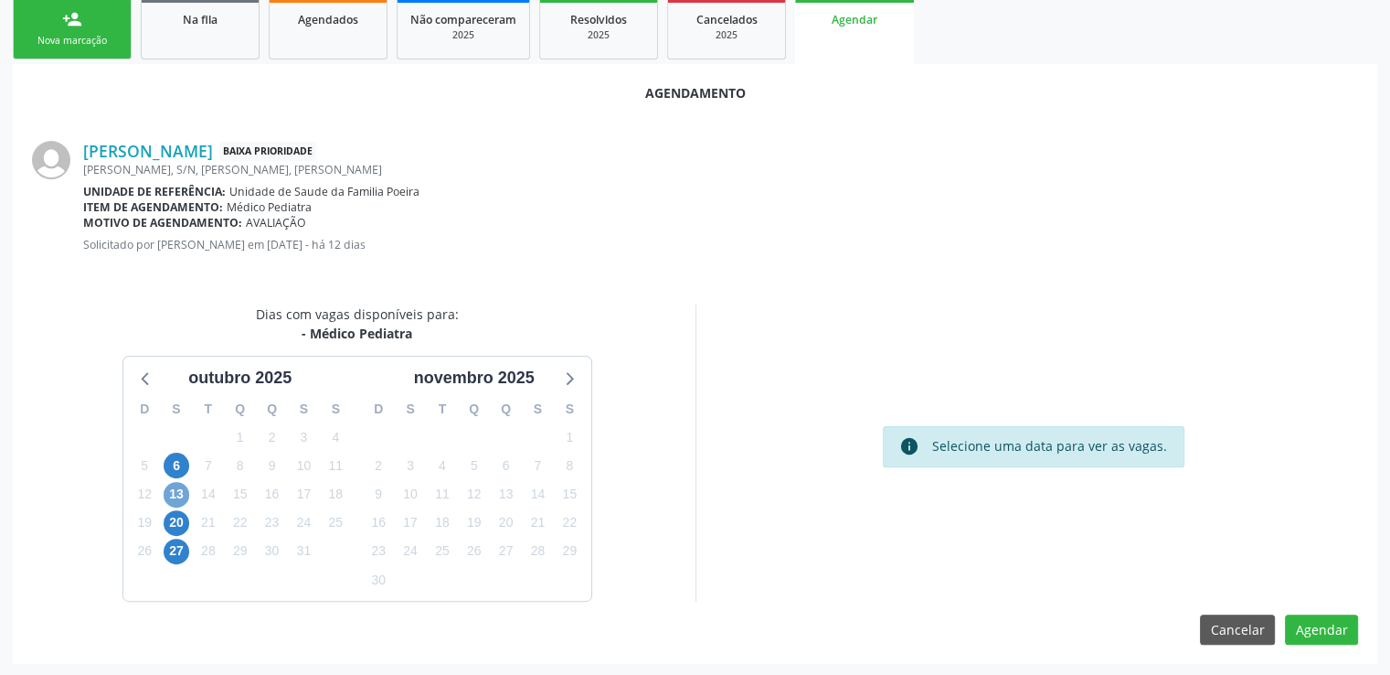
click at [174, 490] on span "13" at bounding box center [177, 495] width 26 height 26
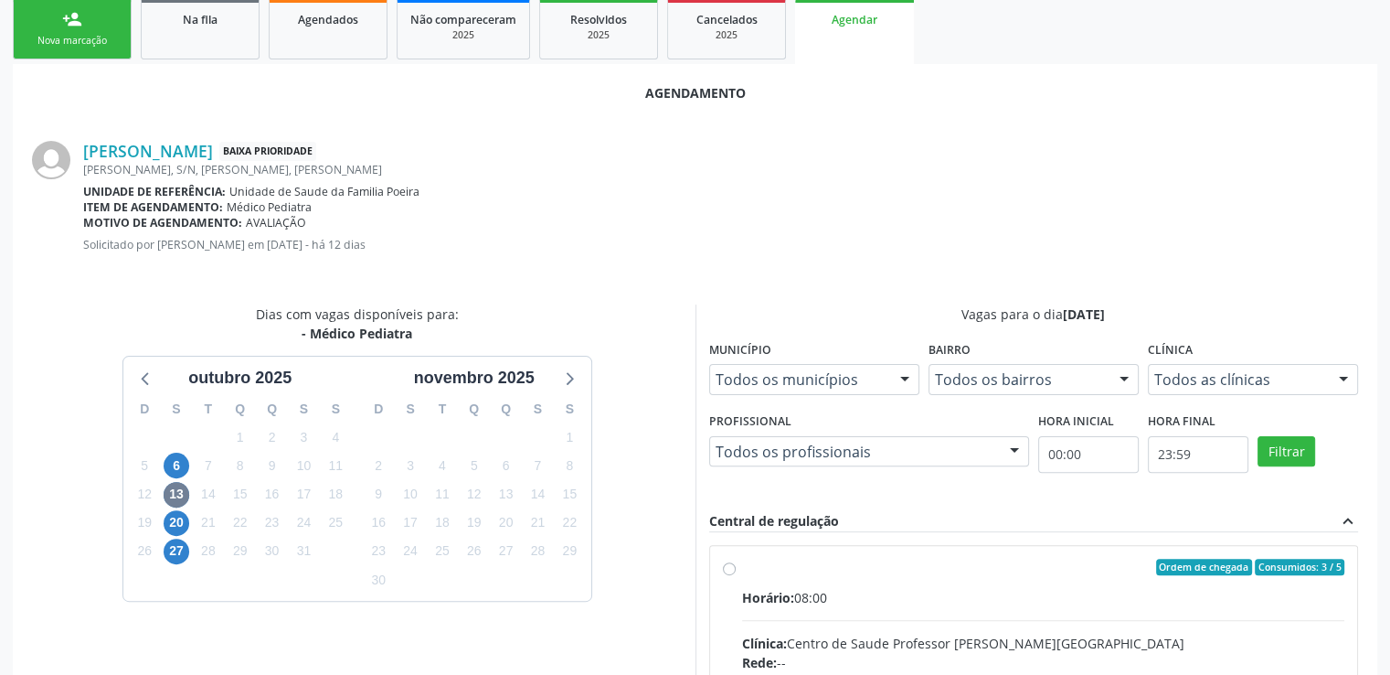
click at [730, 568] on input "Ordem de chegada Consumidos: 3 / 5 Horário: 08:00 Clínica: Centro de Saude Prof…" at bounding box center [729, 567] width 13 height 16
radio input "true"
click at [730, 568] on input "Ordem de chegada Consumidos: 3 / 5 Horário: 08:00 Clínica: Centro de Saude Prof…" at bounding box center [729, 567] width 13 height 16
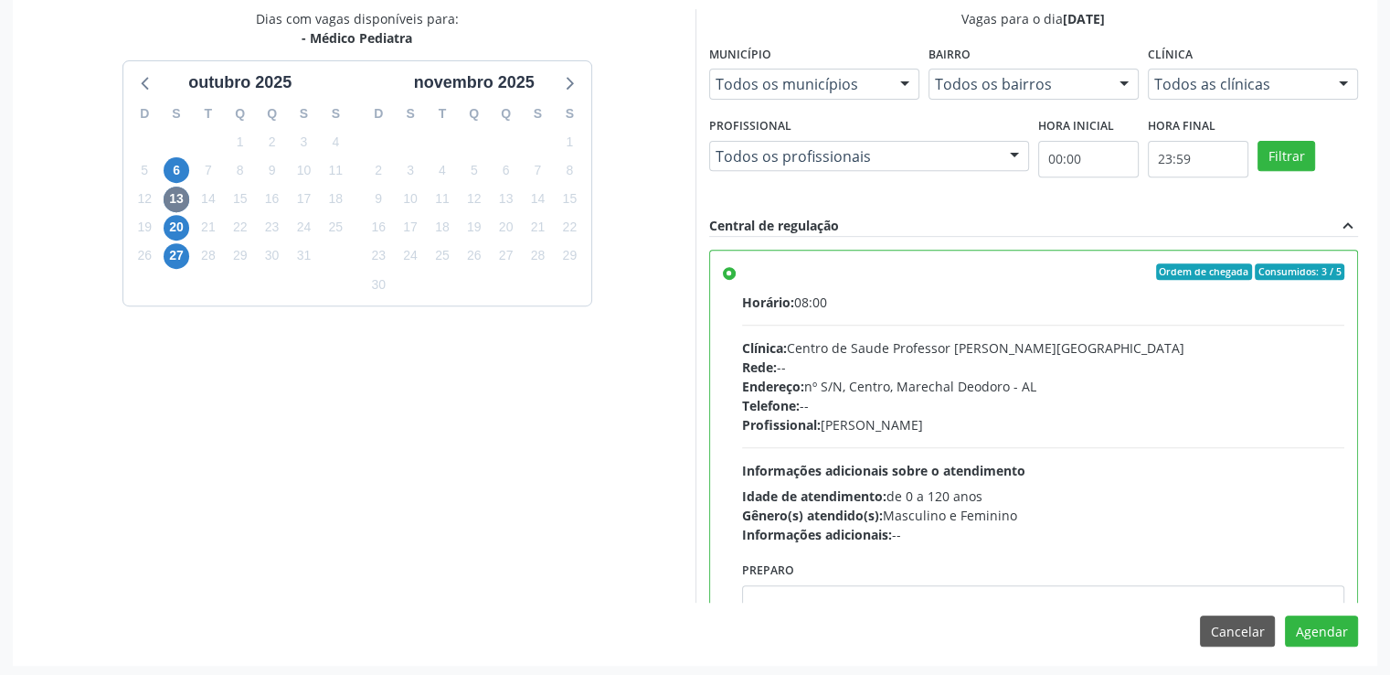
scroll to position [704, 0]
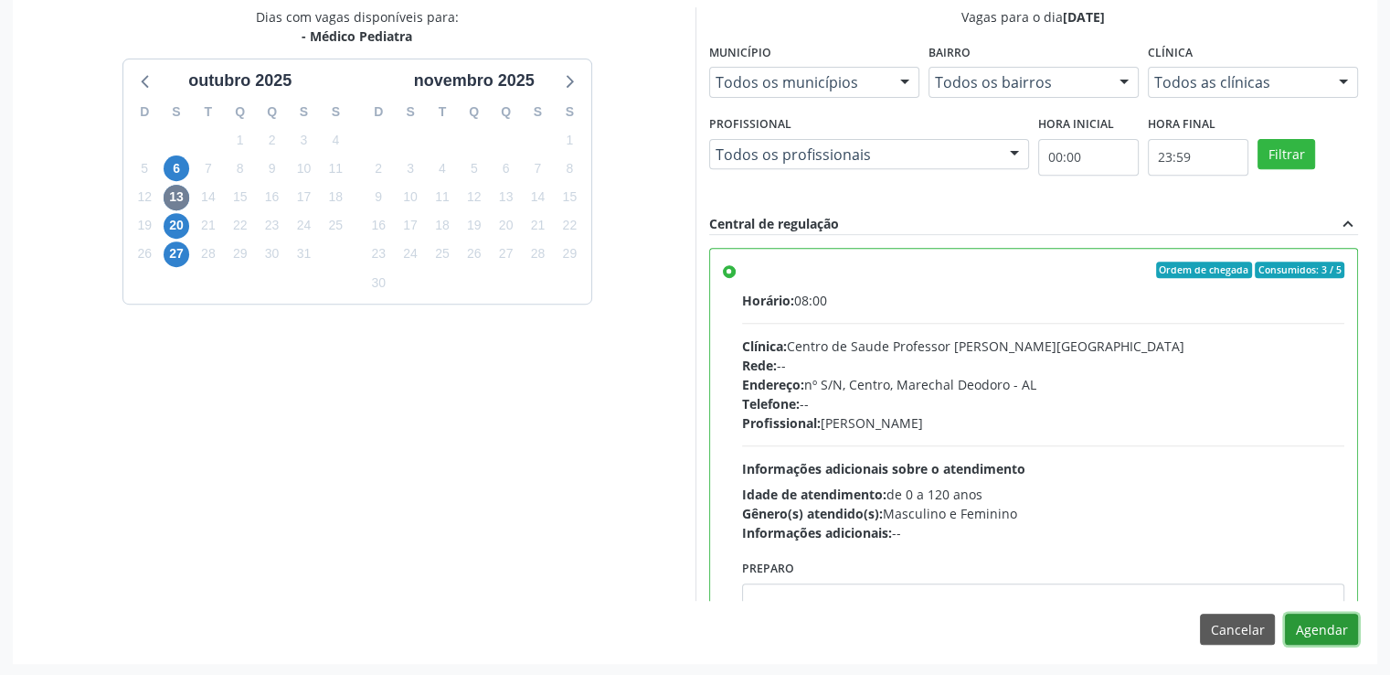
click at [1305, 626] on button "Agendar" at bounding box center [1321, 628] width 73 height 31
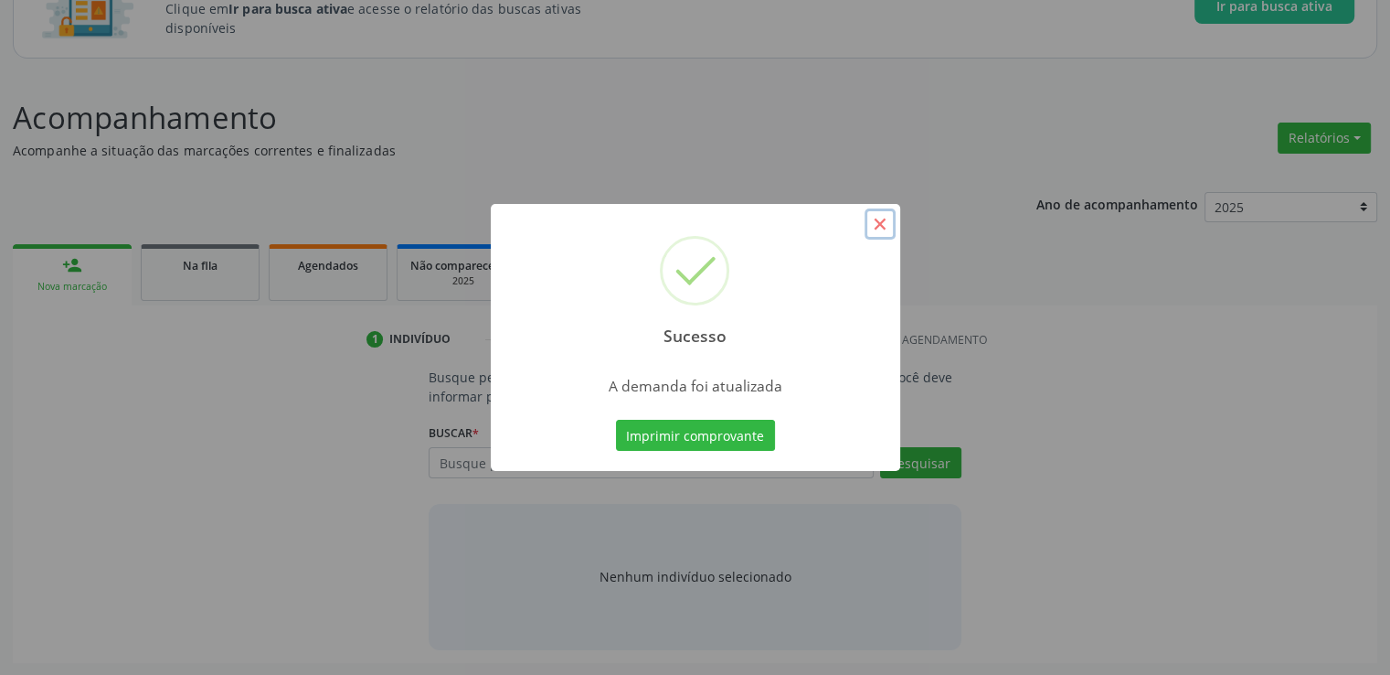
click at [880, 224] on button "×" at bounding box center [880, 223] width 31 height 31
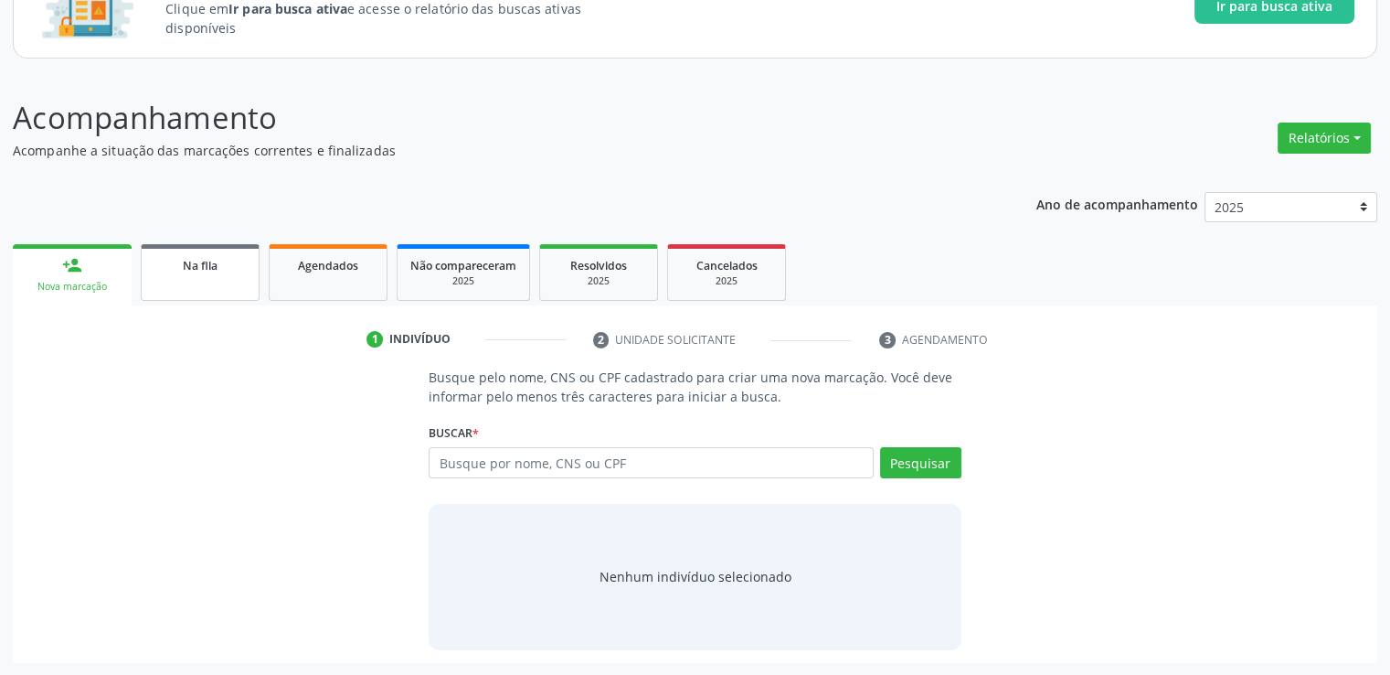
click at [171, 264] on div "Na fila" at bounding box center [199, 264] width 91 height 19
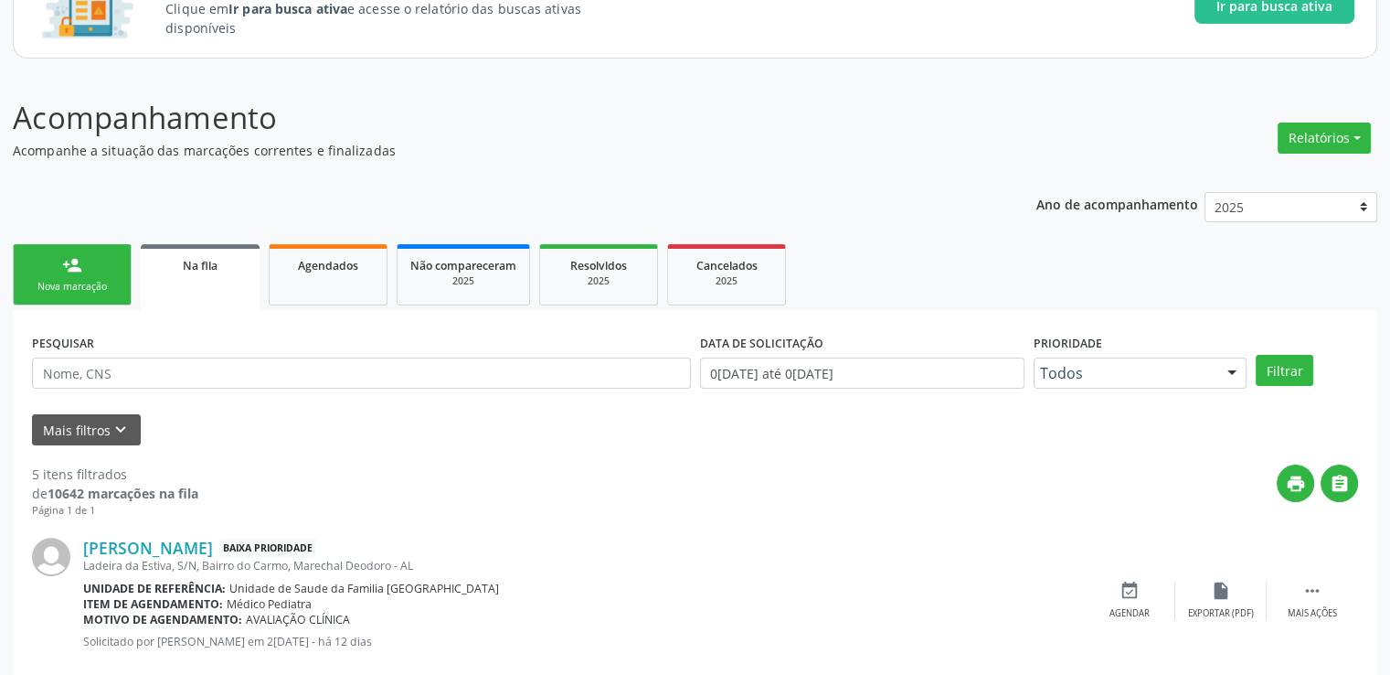
scroll to position [344, 0]
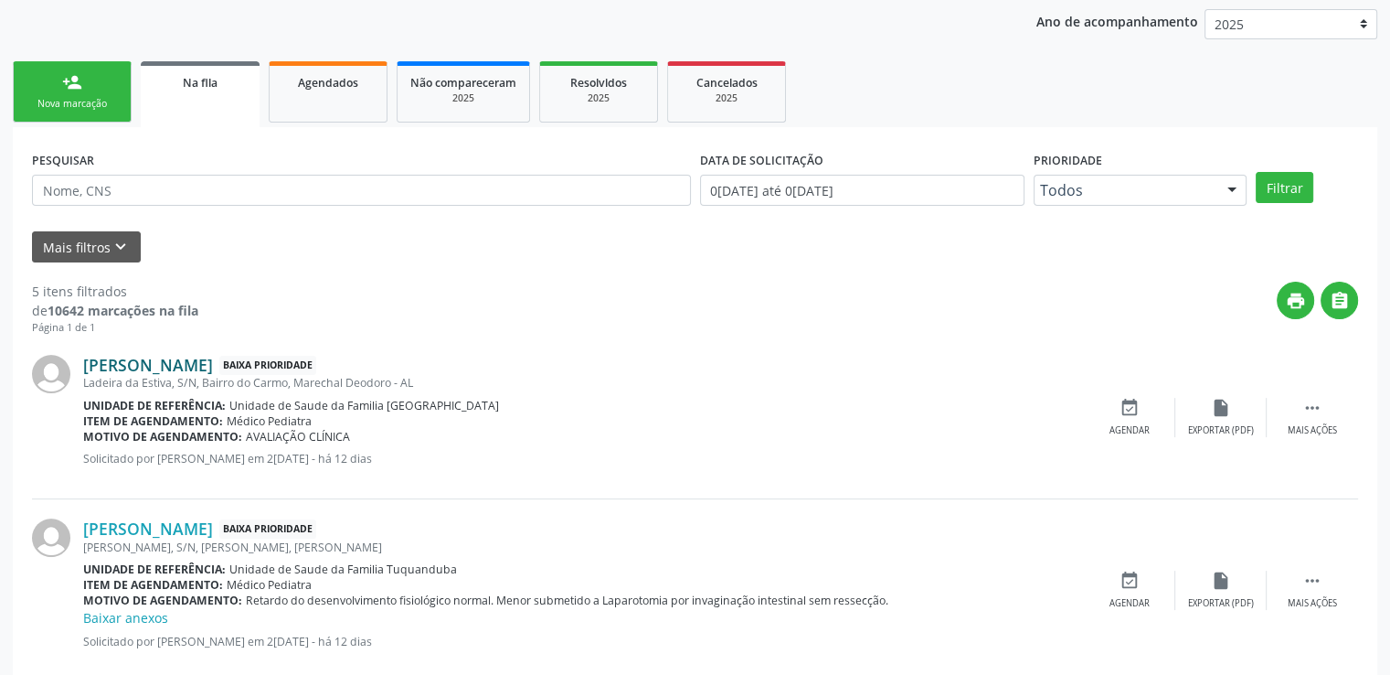
click at [139, 367] on link "[PERSON_NAME]" at bounding box center [148, 365] width 130 height 20
click at [165, 367] on link "[PERSON_NAME]" at bounding box center [148, 365] width 130 height 20
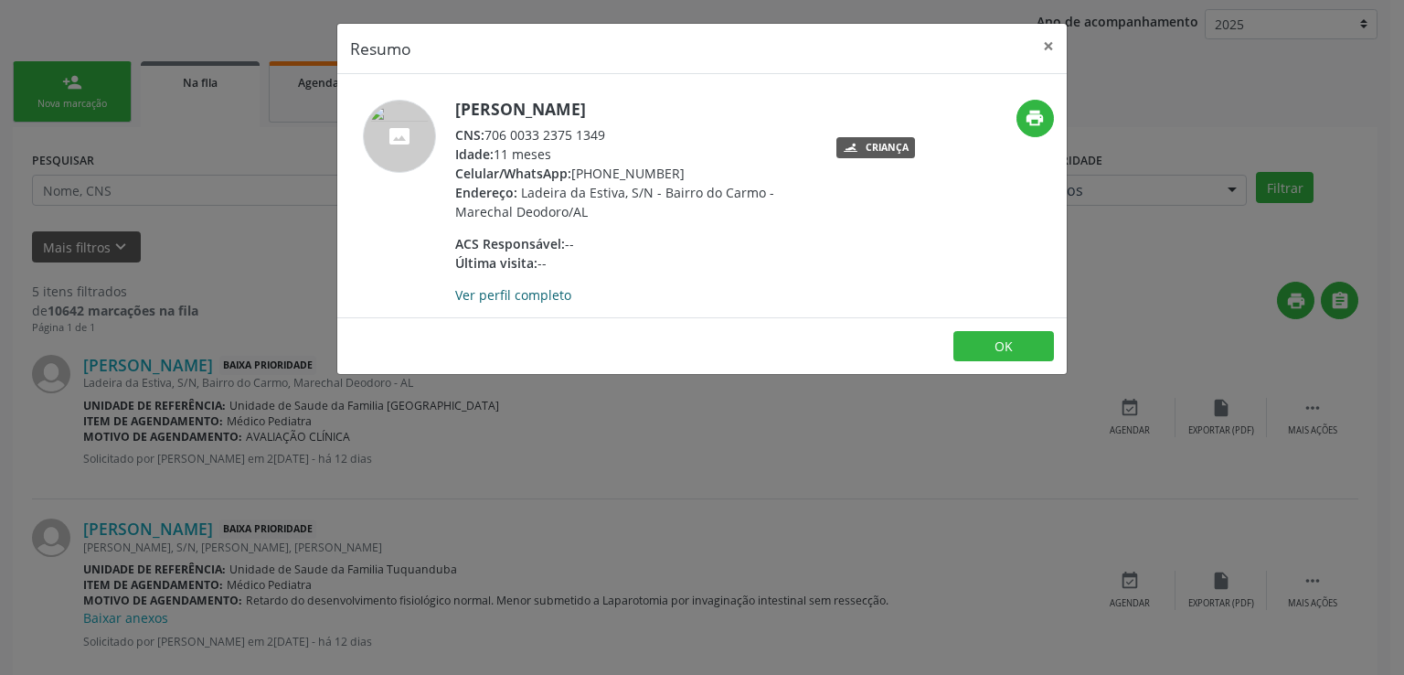
click at [531, 290] on link "Ver perfil completo" at bounding box center [513, 294] width 116 height 17
click at [1057, 48] on button "×" at bounding box center [1048, 46] width 37 height 45
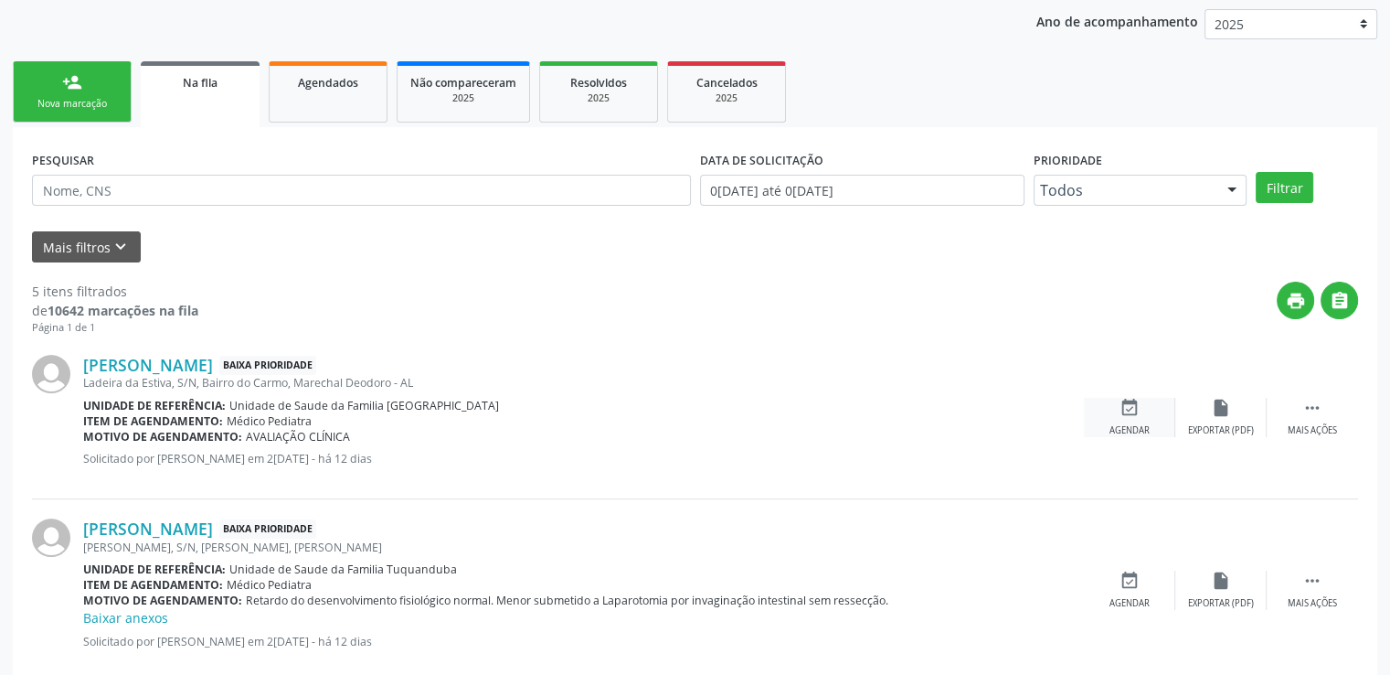
click at [1135, 407] on icon "event_available" at bounding box center [1130, 408] width 20 height 20
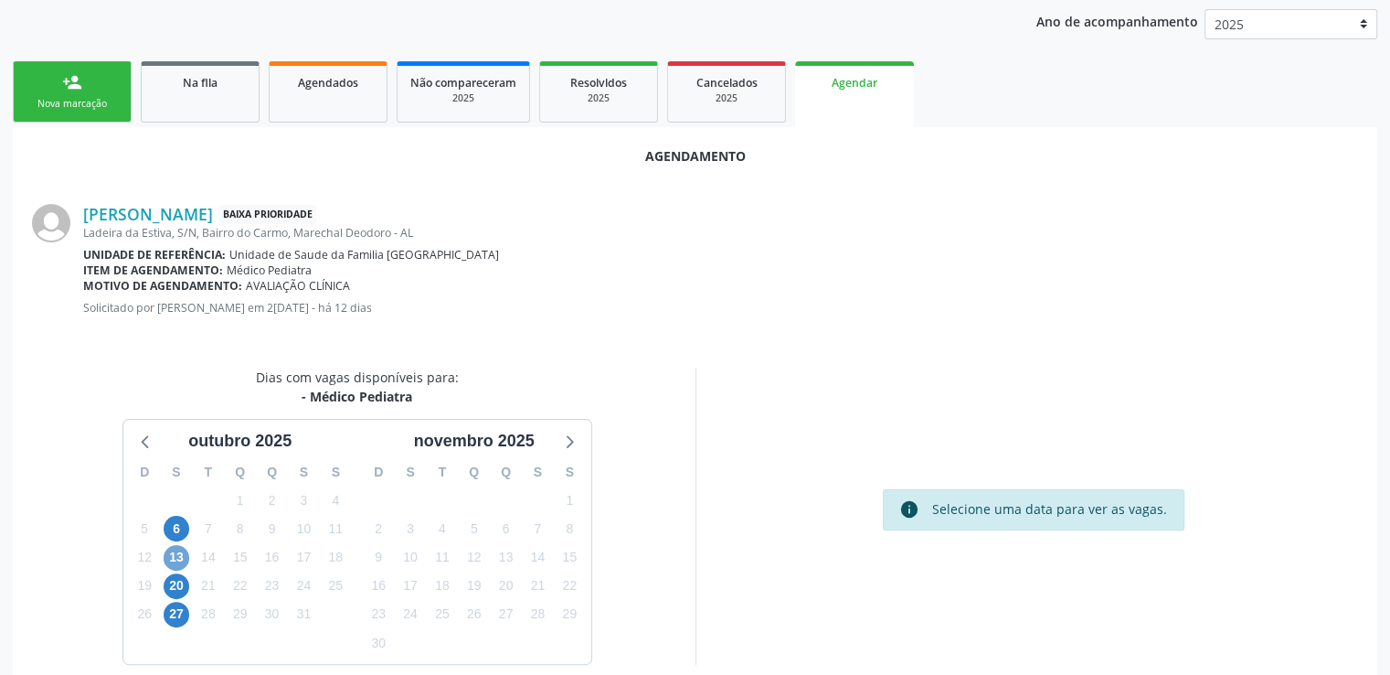
click at [180, 549] on span "13" at bounding box center [177, 558] width 26 height 26
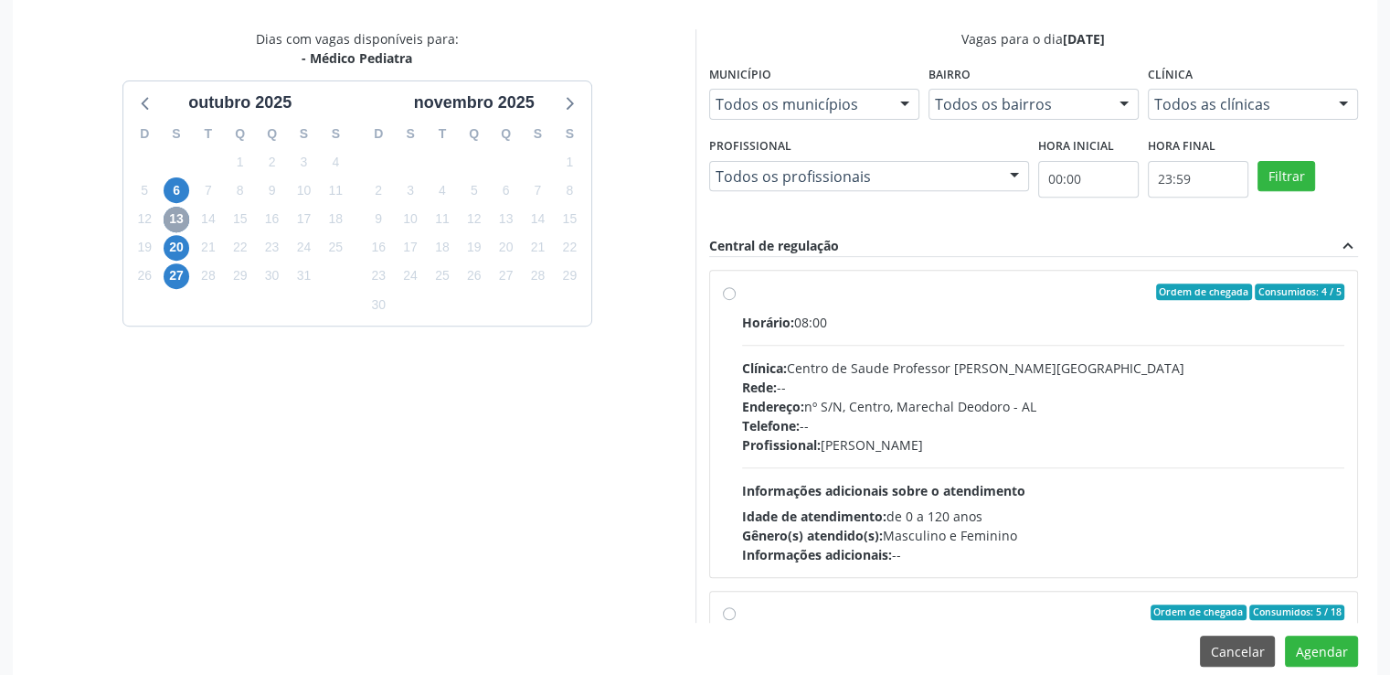
scroll to position [704, 0]
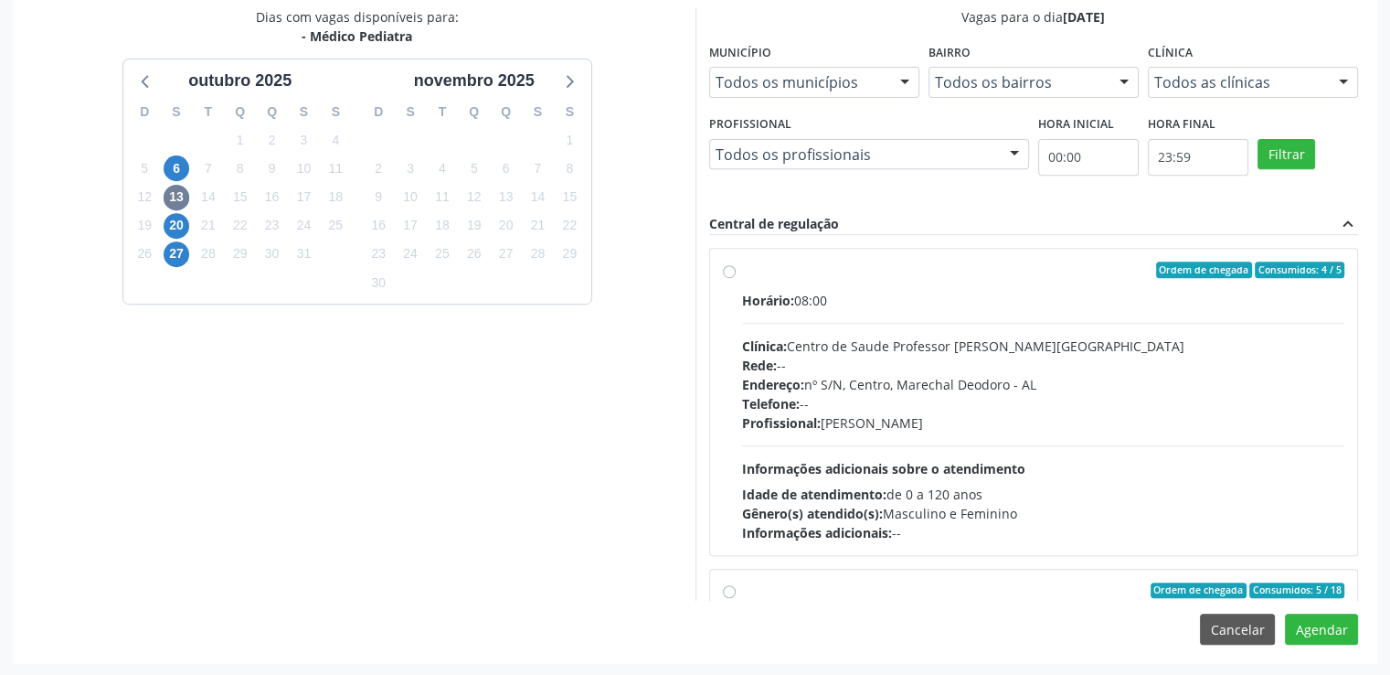
click at [742, 271] on label "Ordem de chegada Consumidos: 4 / 5 Horário: 08:00 Clínica: Centro de Saude Prof…" at bounding box center [1043, 401] width 603 height 281
click at [726, 271] on input "Ordem de chegada Consumidos: 4 / 5 Horário: 08:00 Clínica: Centro de Saude Prof…" at bounding box center [729, 269] width 13 height 16
radio input "true"
click at [1332, 623] on button "Agendar" at bounding box center [1321, 628] width 73 height 31
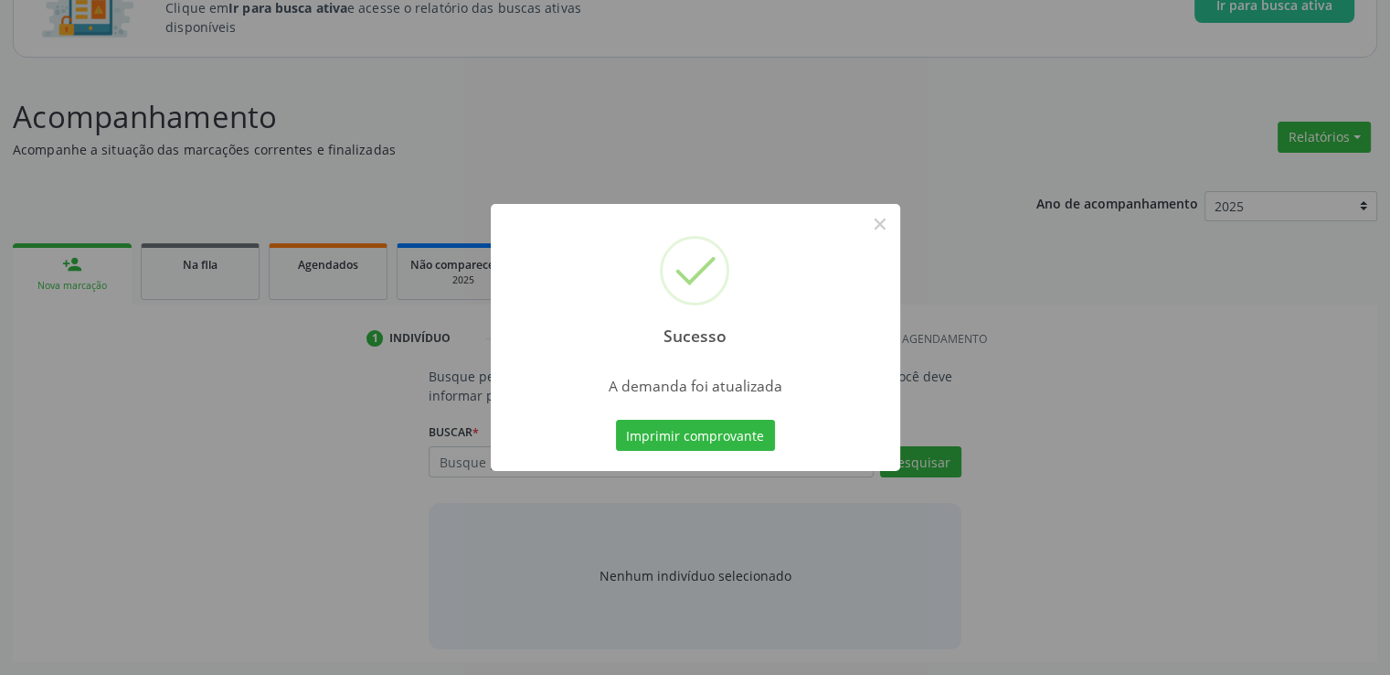
scroll to position [161, 0]
click at [881, 224] on button "×" at bounding box center [880, 223] width 31 height 31
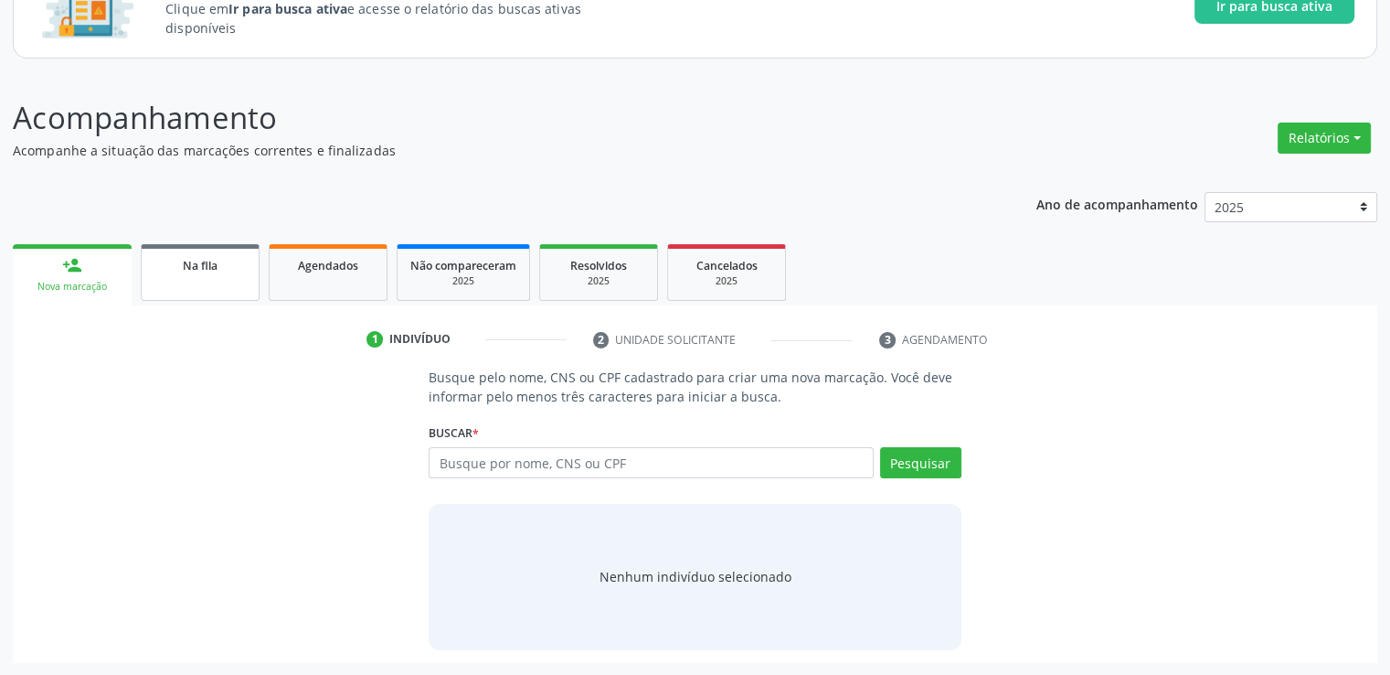
click at [203, 262] on span "Na fila" at bounding box center [200, 266] width 35 height 16
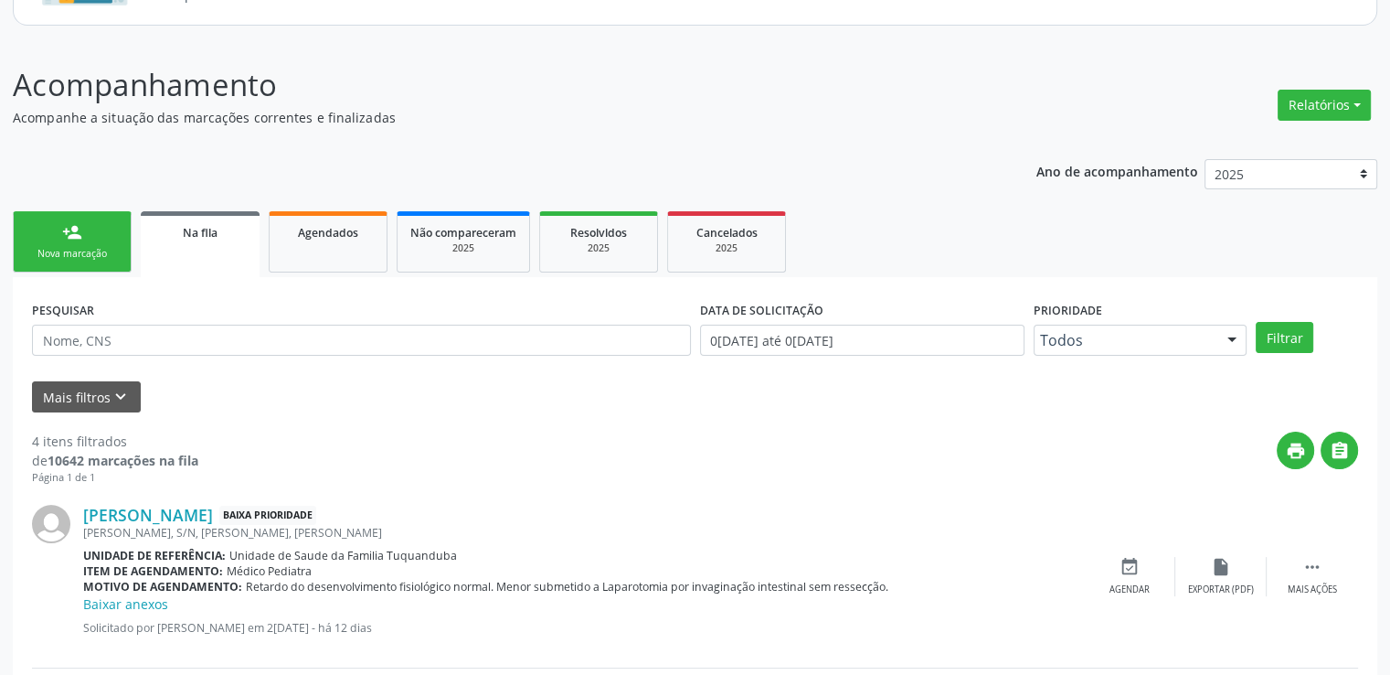
scroll to position [252, 0]
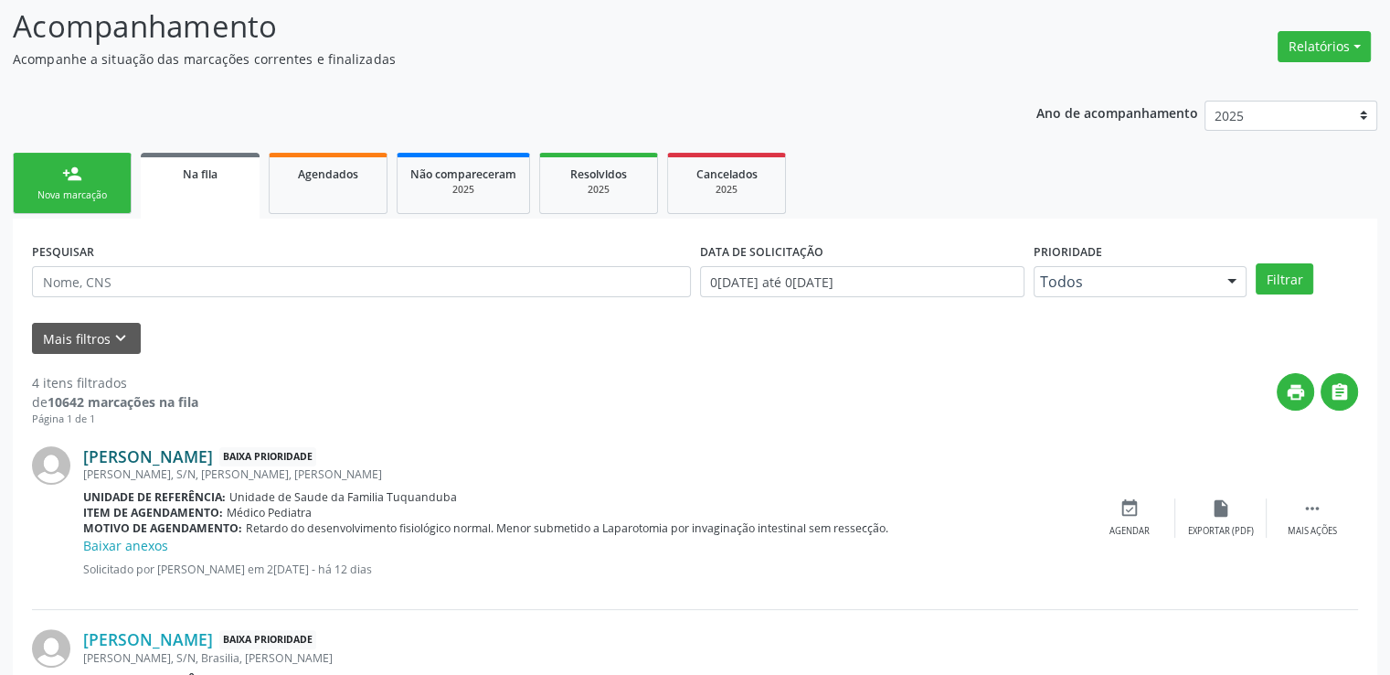
click at [186, 456] on link "[PERSON_NAME]" at bounding box center [148, 456] width 130 height 20
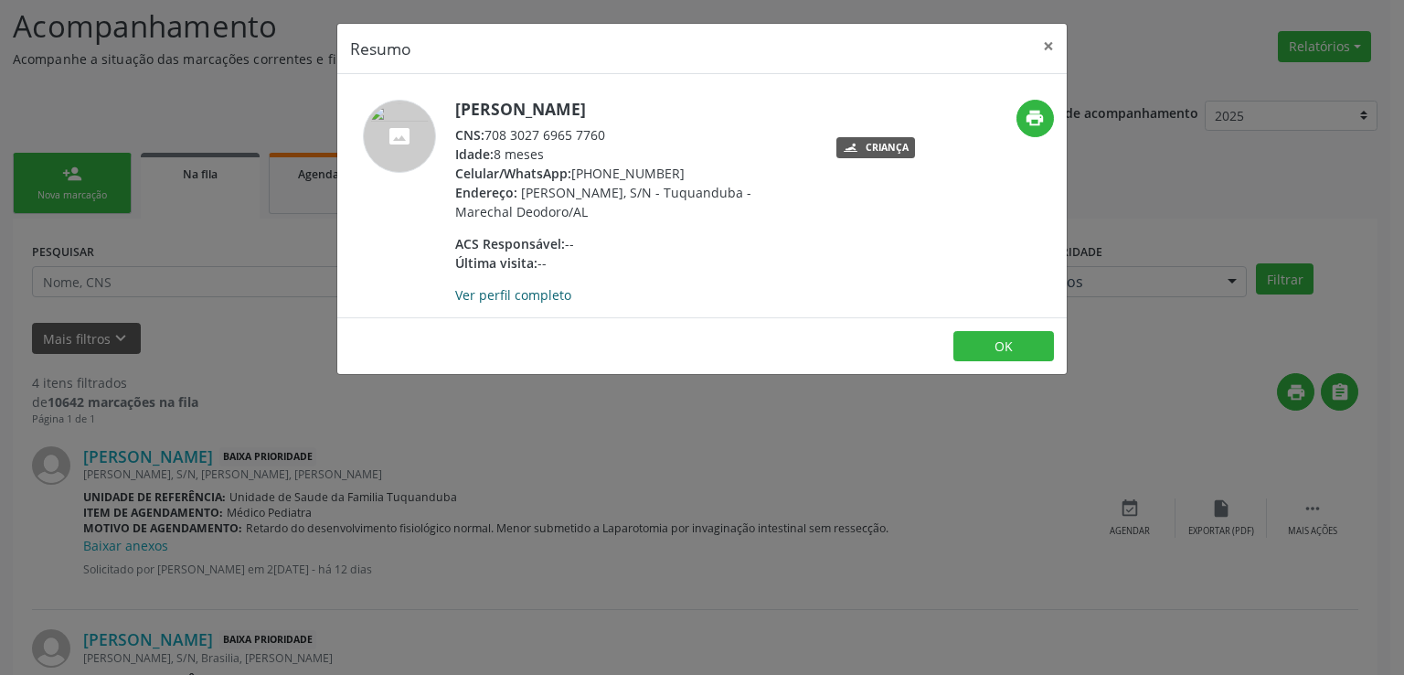
click at [520, 297] on link "Ver perfil completo" at bounding box center [513, 294] width 116 height 17
click at [1041, 44] on button "×" at bounding box center [1048, 46] width 37 height 45
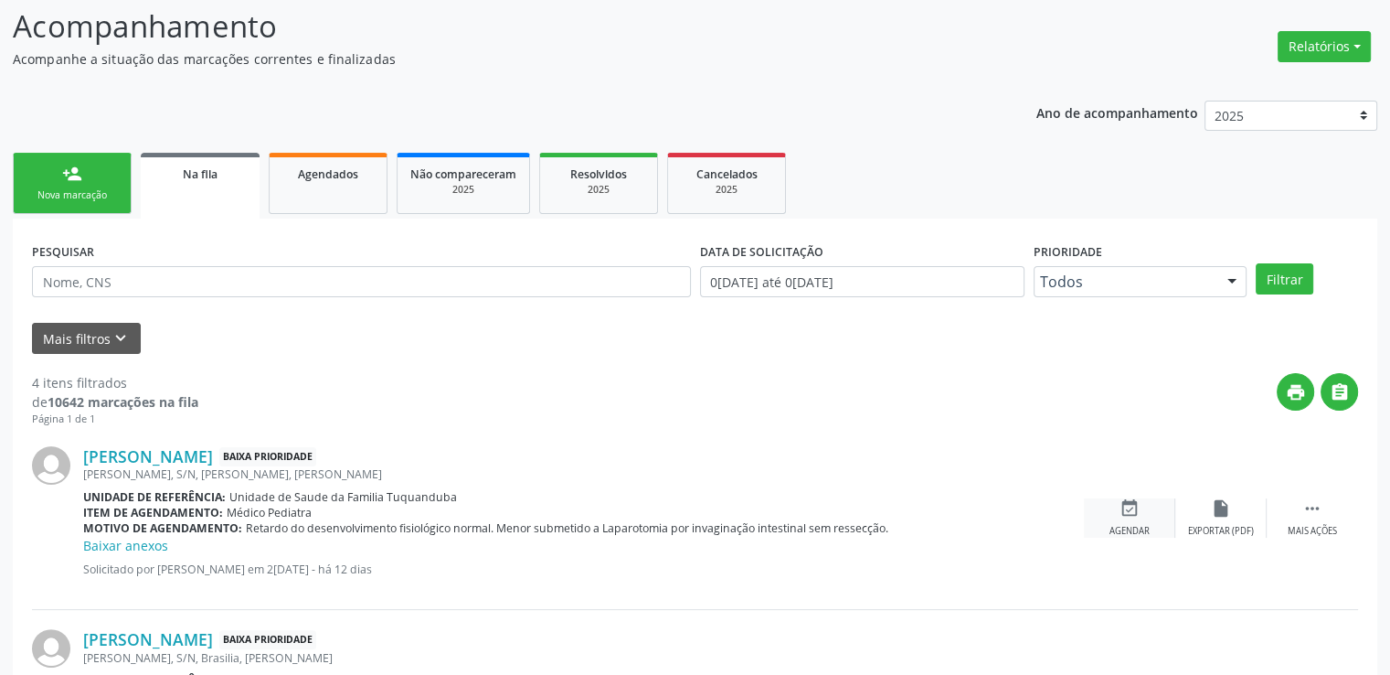
click at [1123, 517] on div "event_available Agendar" at bounding box center [1129, 517] width 91 height 39
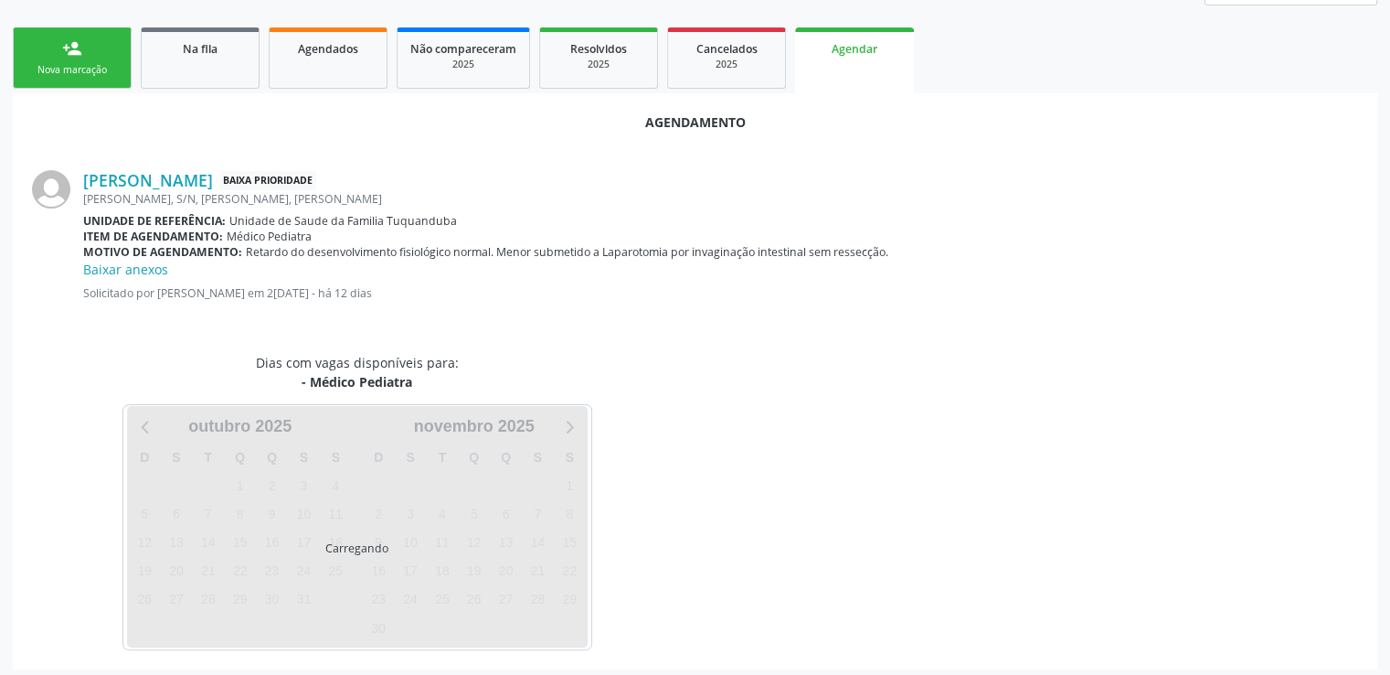
scroll to position [383, 0]
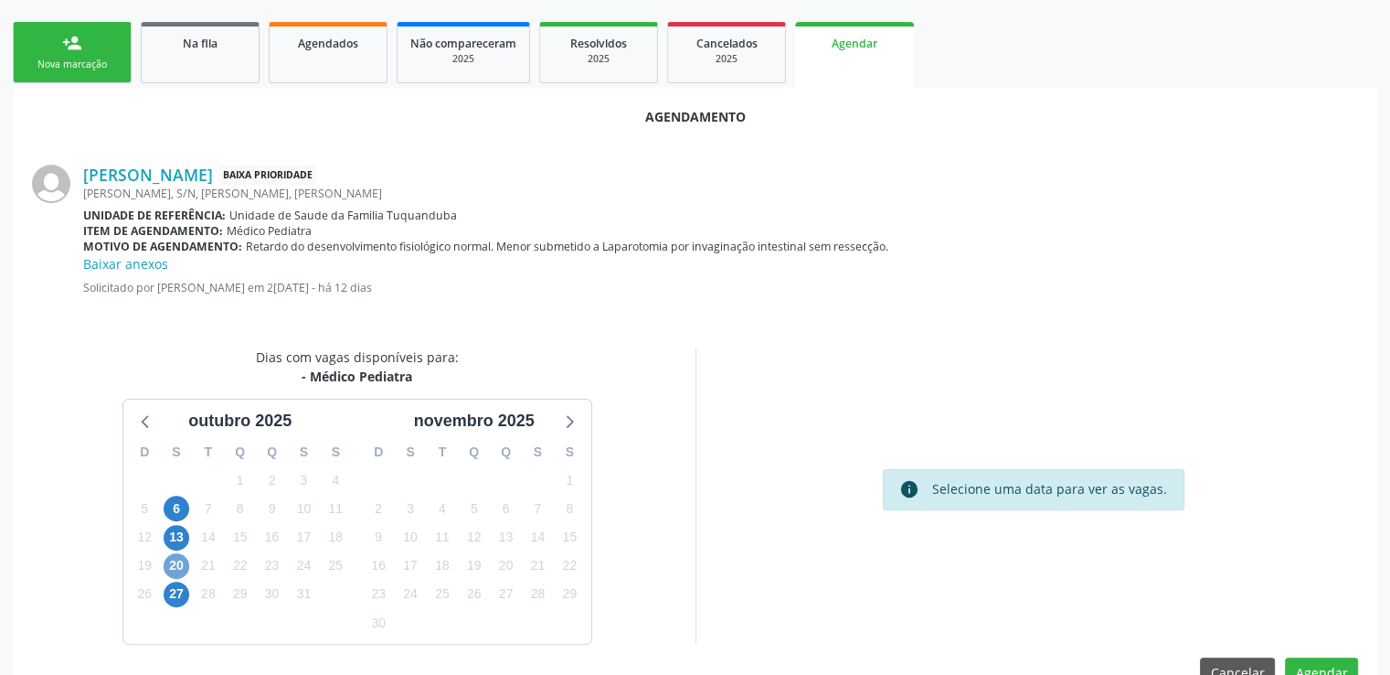
click at [174, 559] on span "20" at bounding box center [177, 566] width 26 height 26
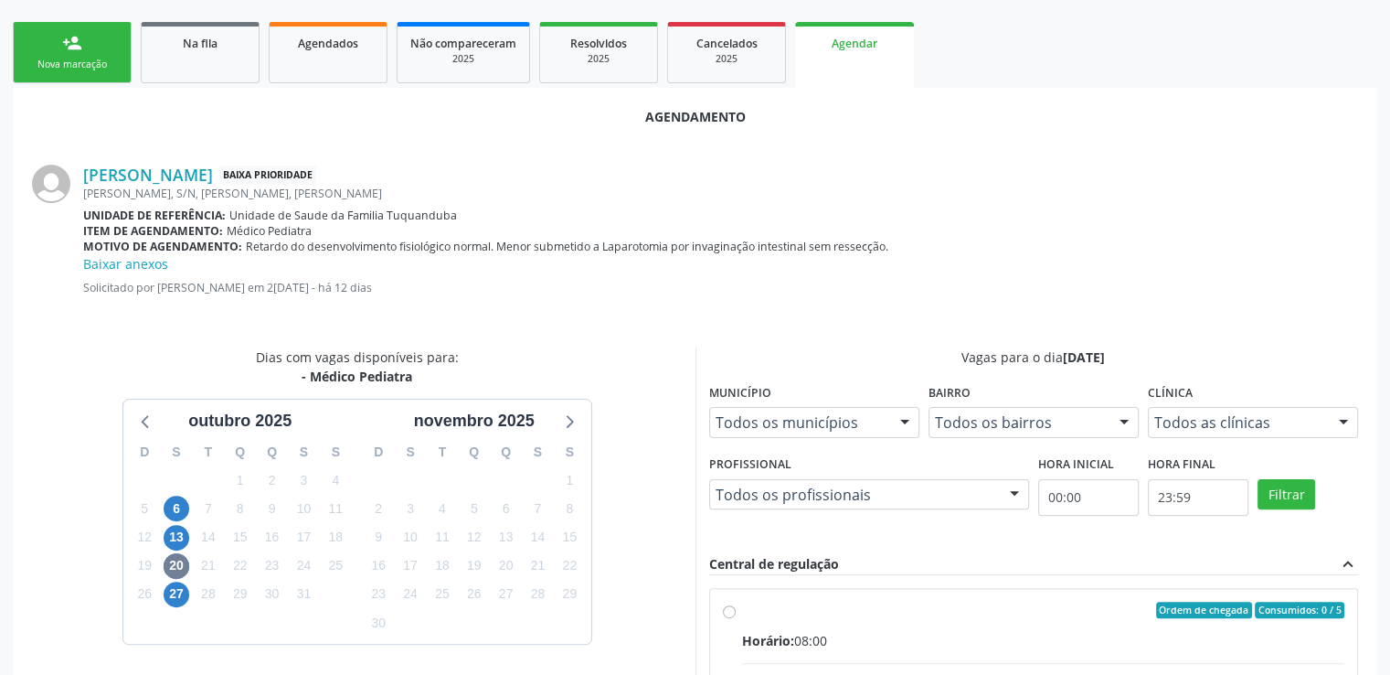
click at [728, 609] on input "Ordem de chegada Consumidos: 0 / 5 Horário: 08:00 Clínica: Centro de Saude Prof…" at bounding box center [729, 610] width 13 height 16
radio input "true"
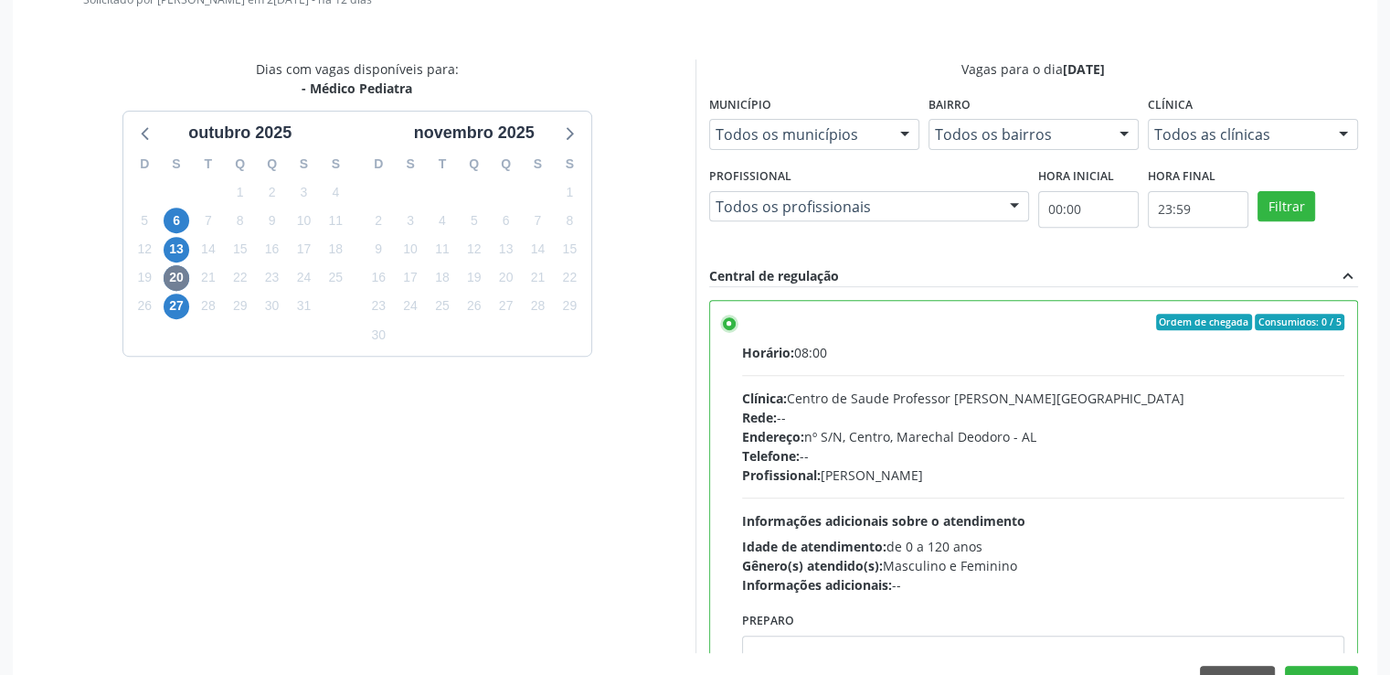
scroll to position [723, 0]
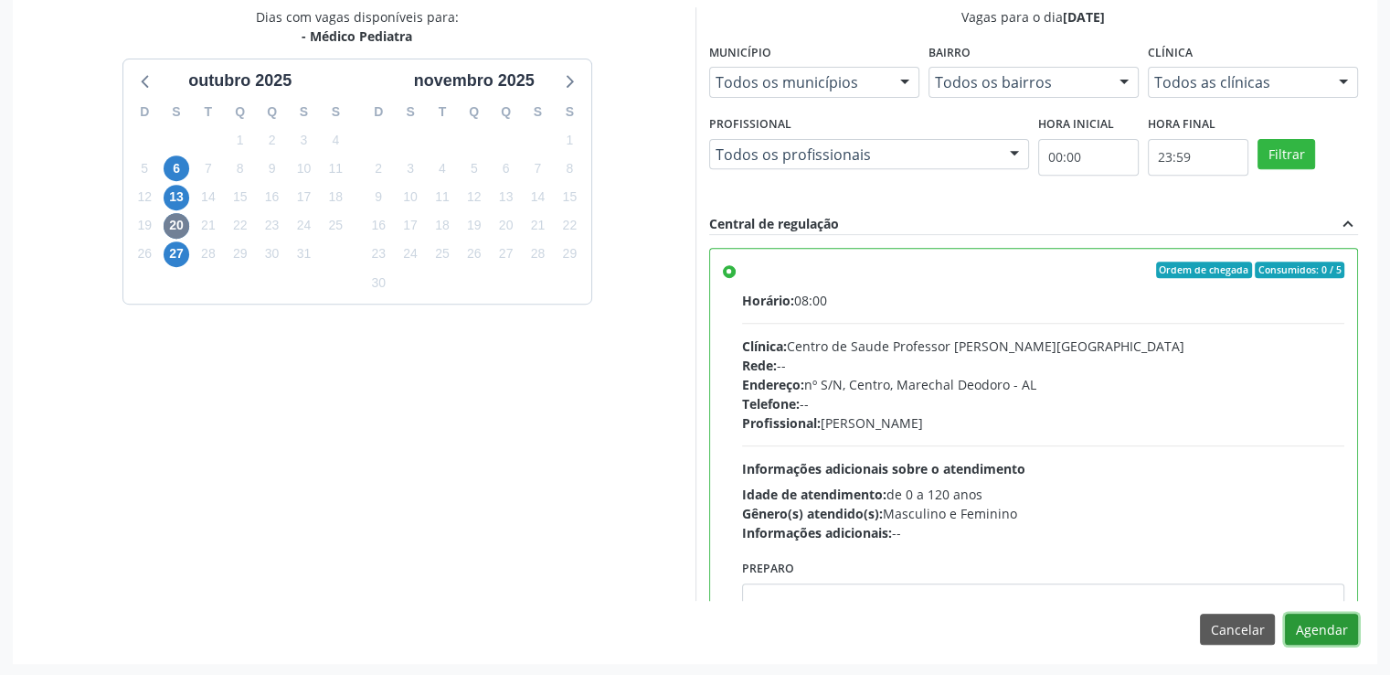
click at [1326, 628] on button "Agendar" at bounding box center [1321, 628] width 73 height 31
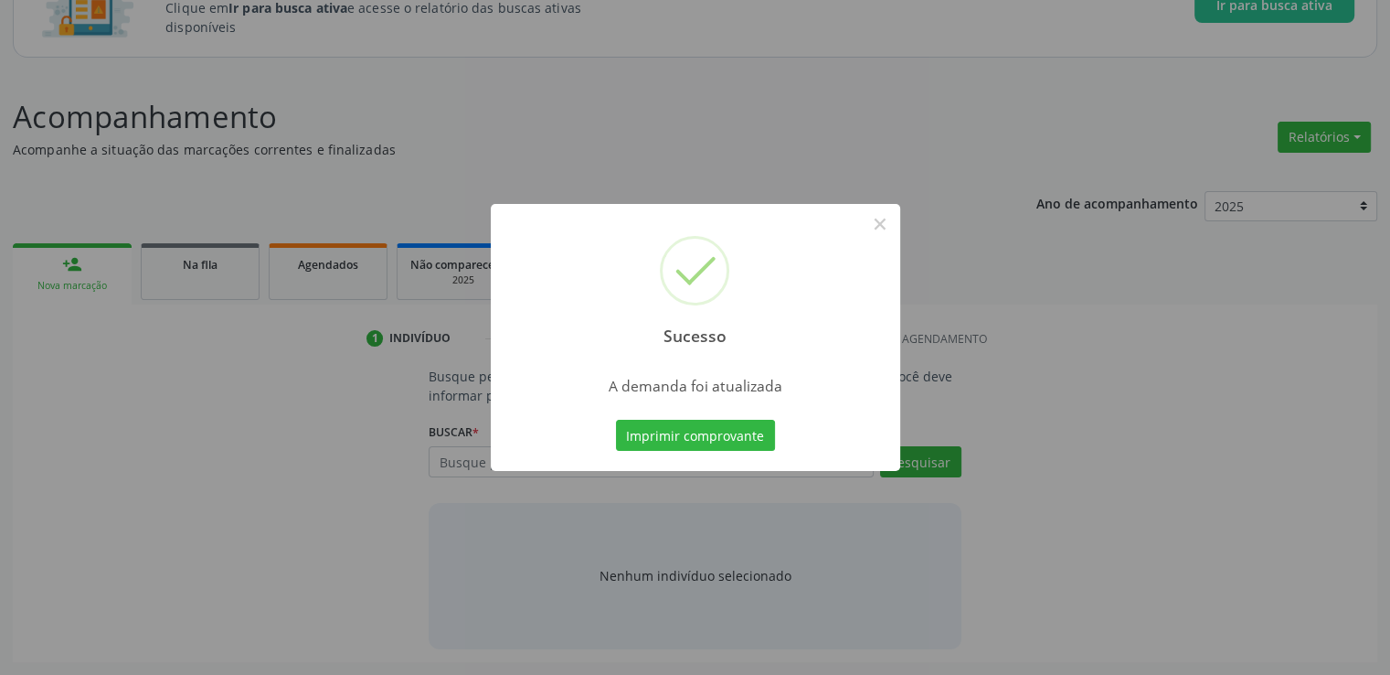
scroll to position [161, 0]
click at [875, 217] on button "×" at bounding box center [880, 223] width 31 height 31
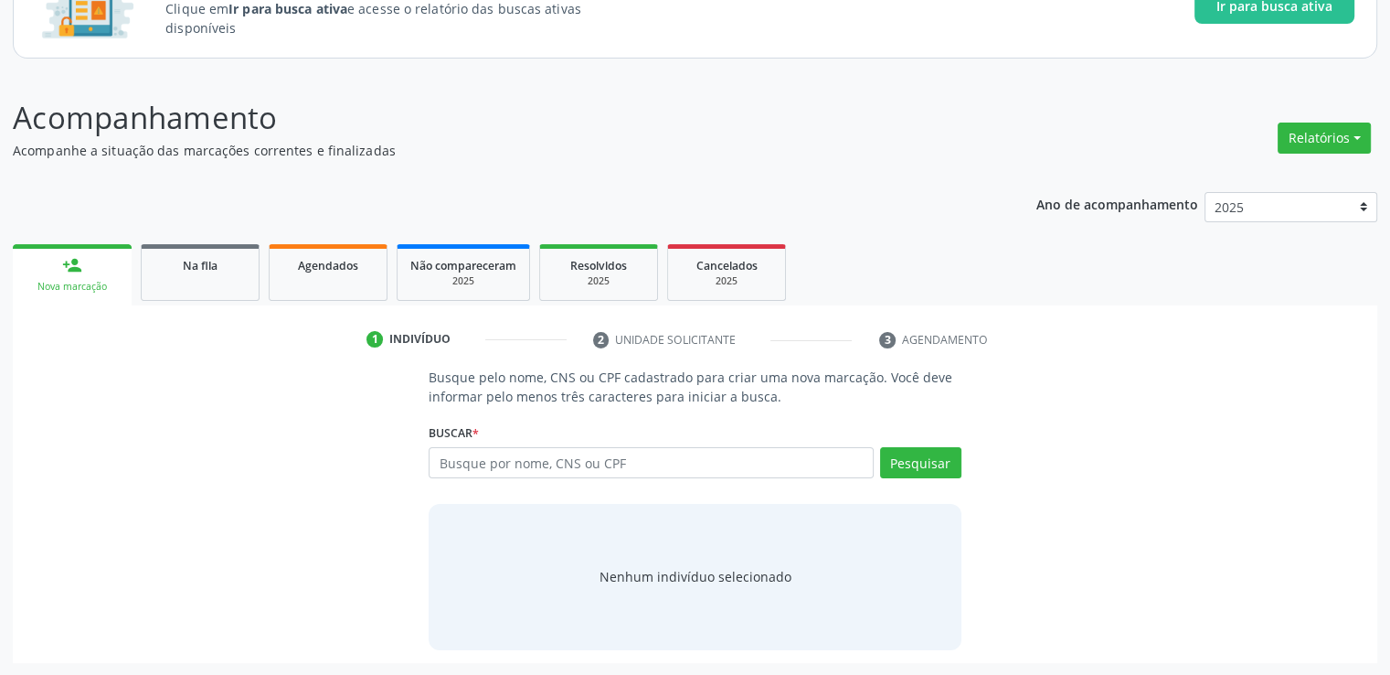
click at [174, 275] on link "Na fila" at bounding box center [200, 272] width 119 height 57
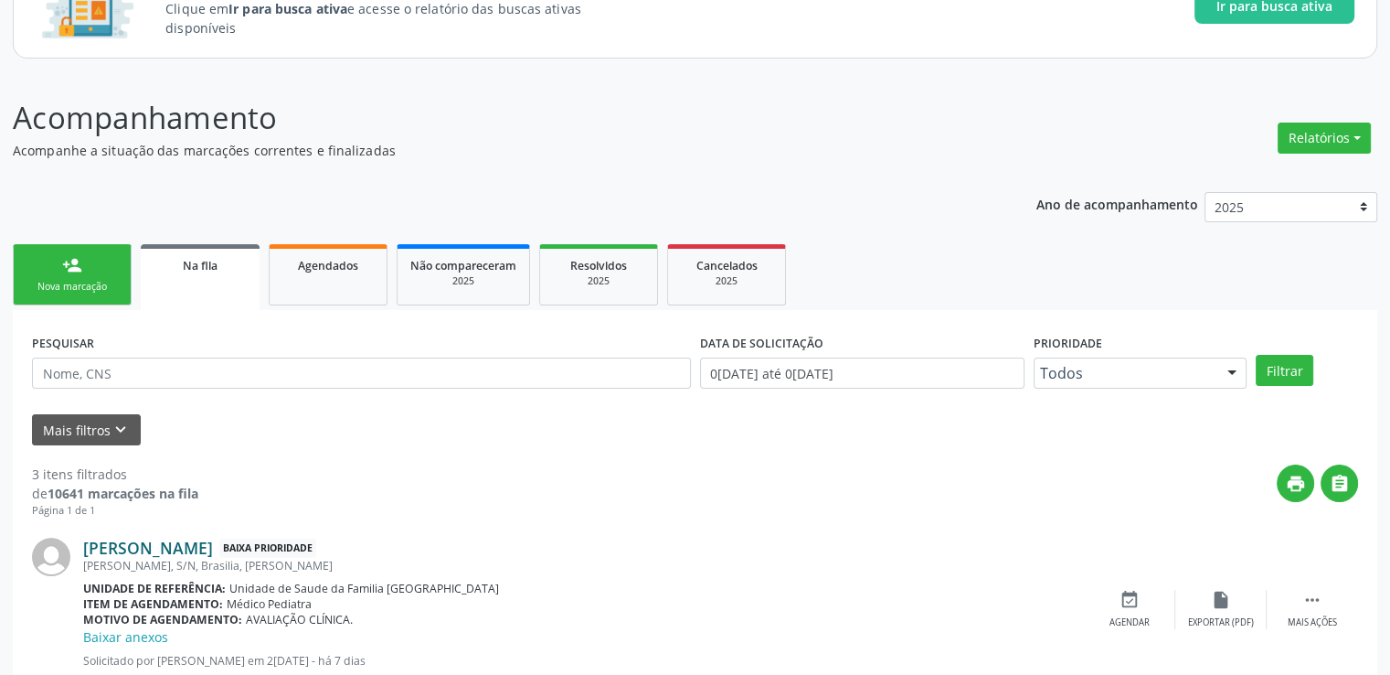
click at [143, 553] on link "[PERSON_NAME]" at bounding box center [148, 548] width 130 height 20
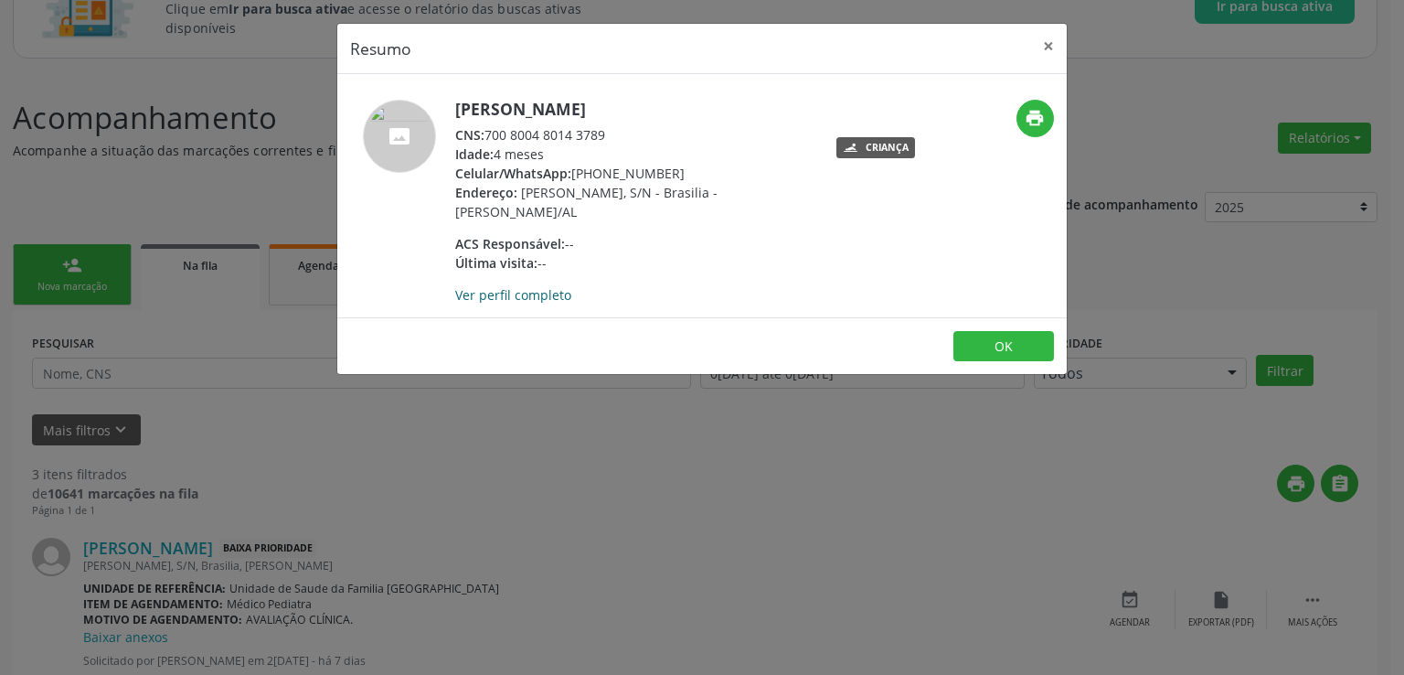
click at [517, 293] on link "Ver perfil completo" at bounding box center [513, 294] width 116 height 17
click at [1047, 37] on button "×" at bounding box center [1048, 46] width 37 height 45
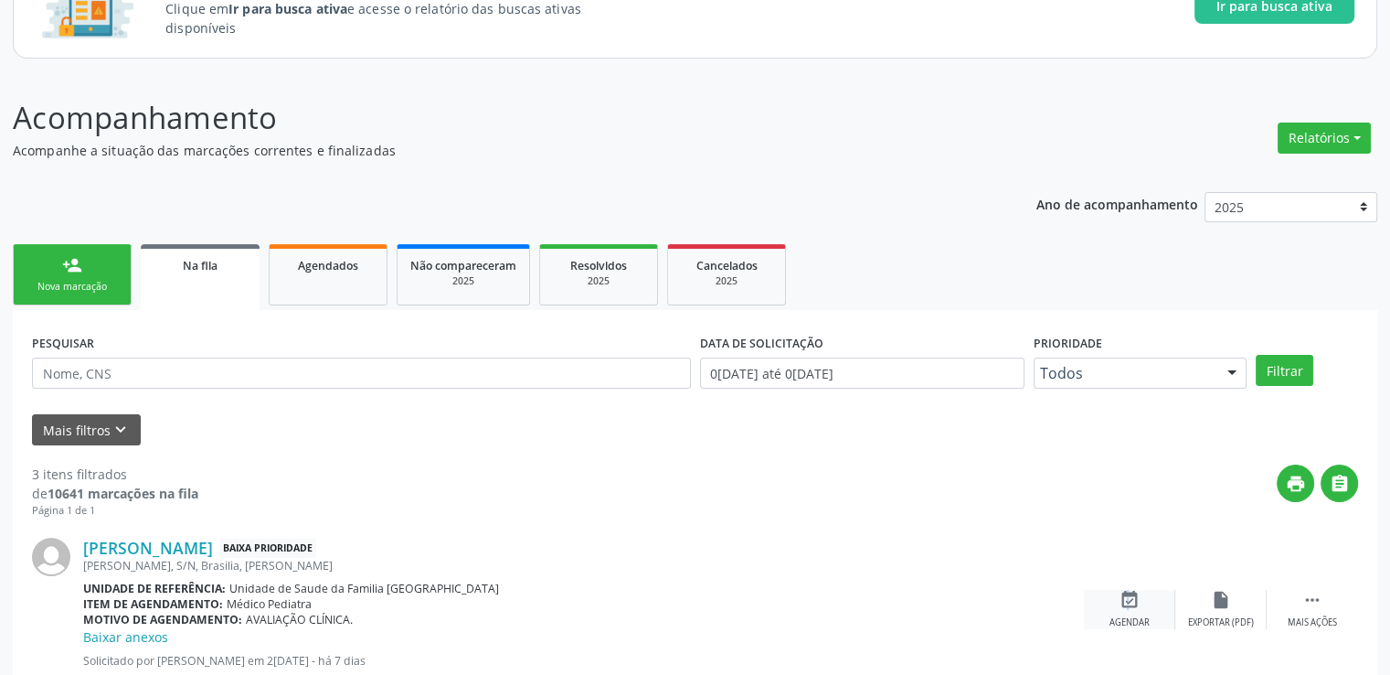
click at [1124, 596] on icon "event_available" at bounding box center [1130, 600] width 20 height 20
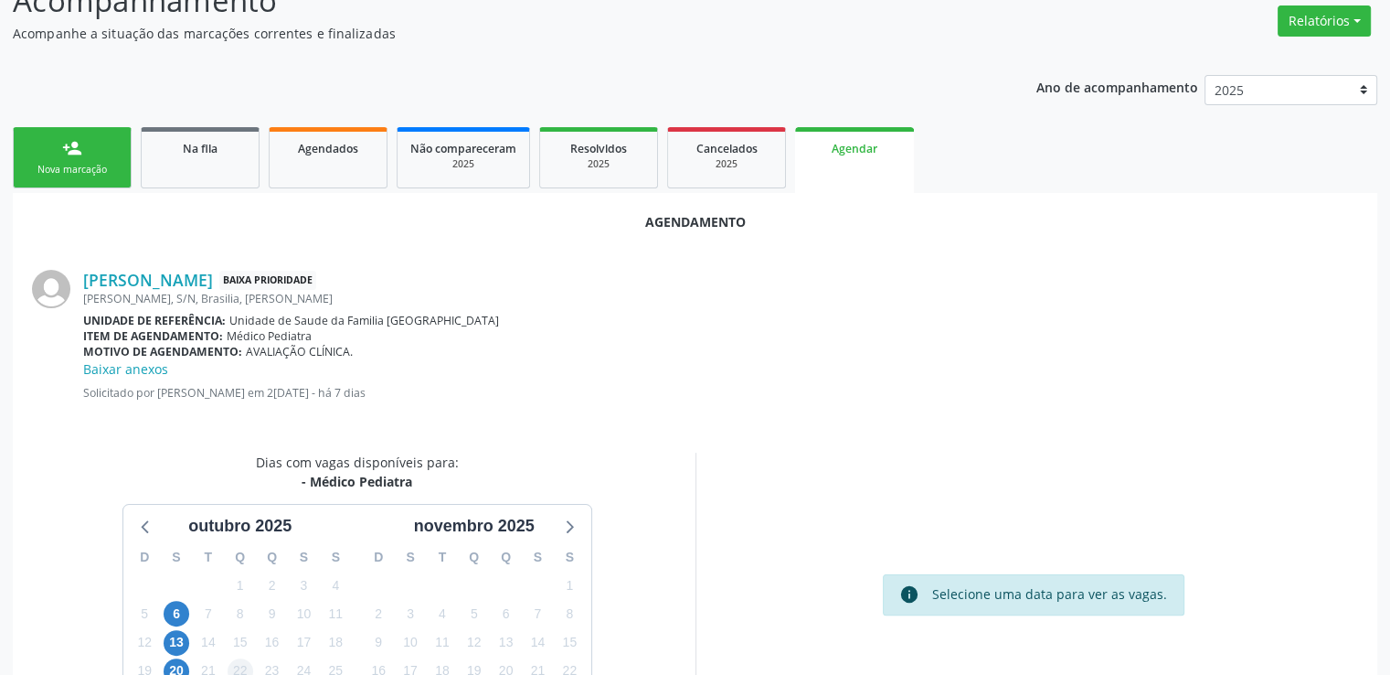
scroll to position [426, 0]
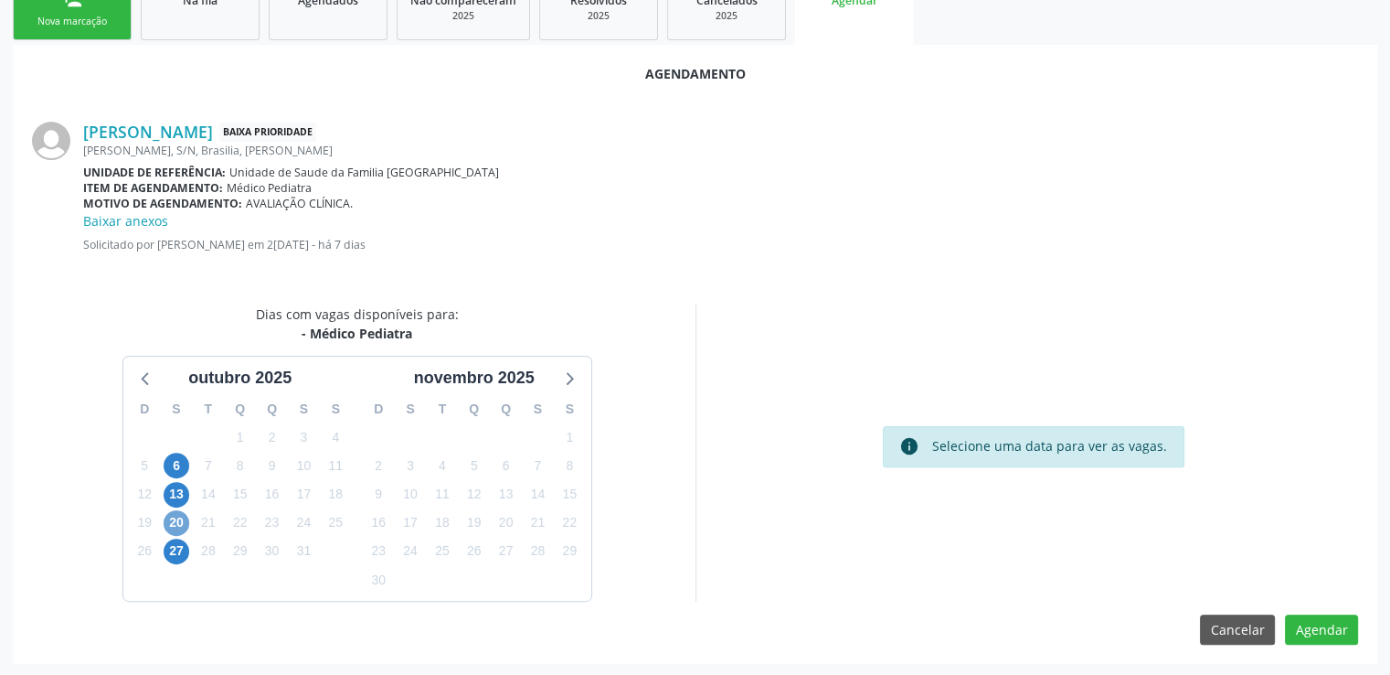
click at [173, 517] on span "20" at bounding box center [177, 523] width 26 height 26
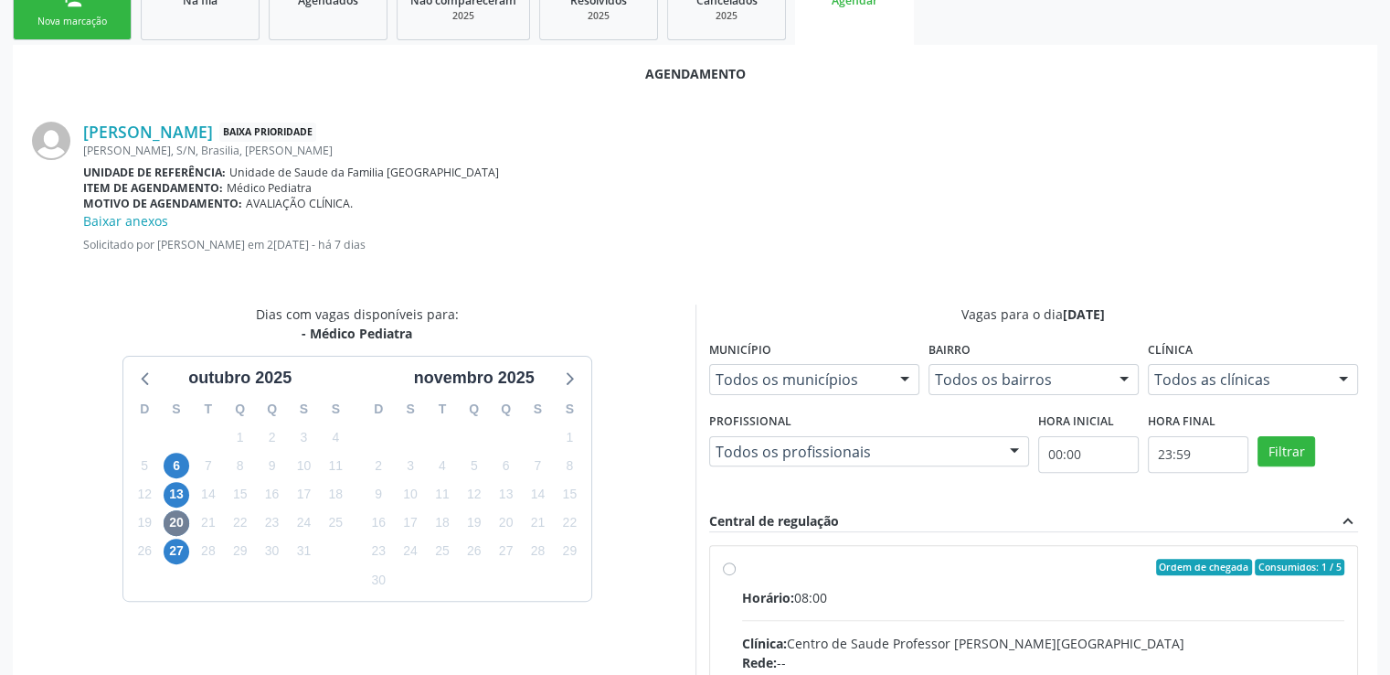
click at [727, 570] on input "Ordem de chegada Consumidos: 1 / 5 Horário: 08:00 Clínica: Centro de Saude Prof…" at bounding box center [729, 567] width 13 height 16
radio input "true"
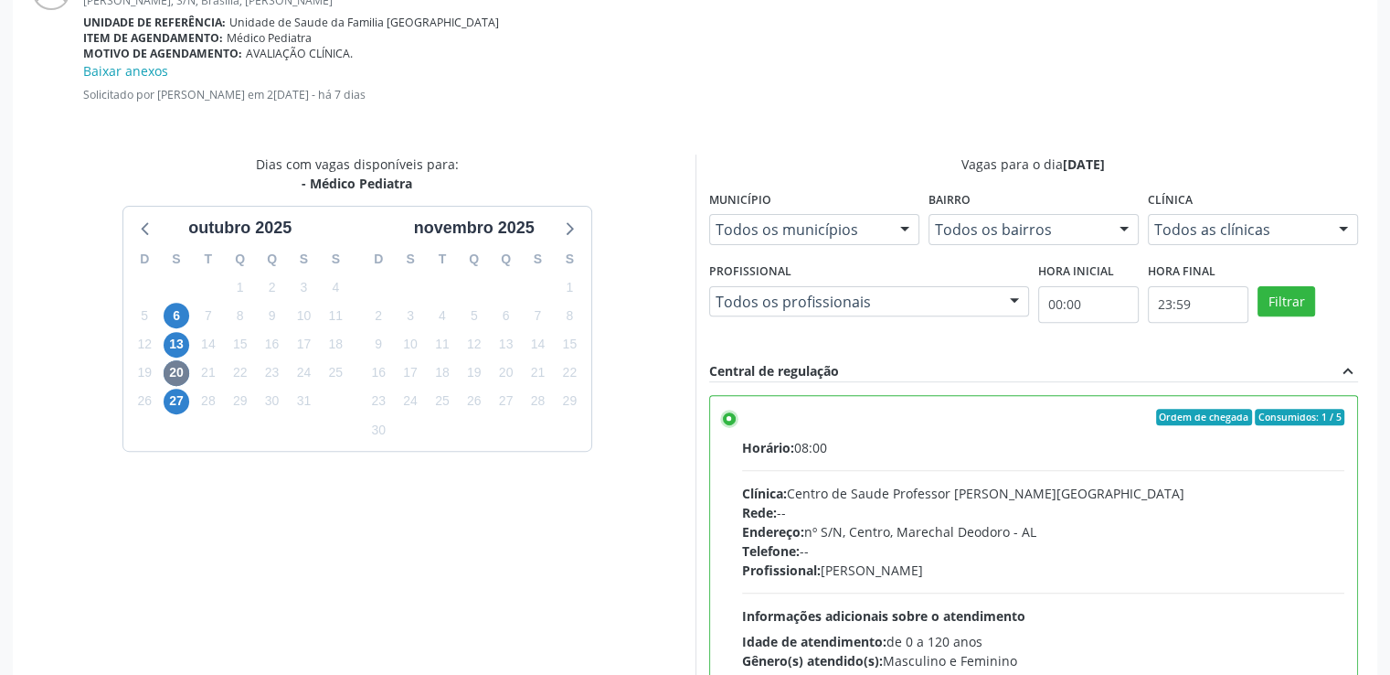
scroll to position [723, 0]
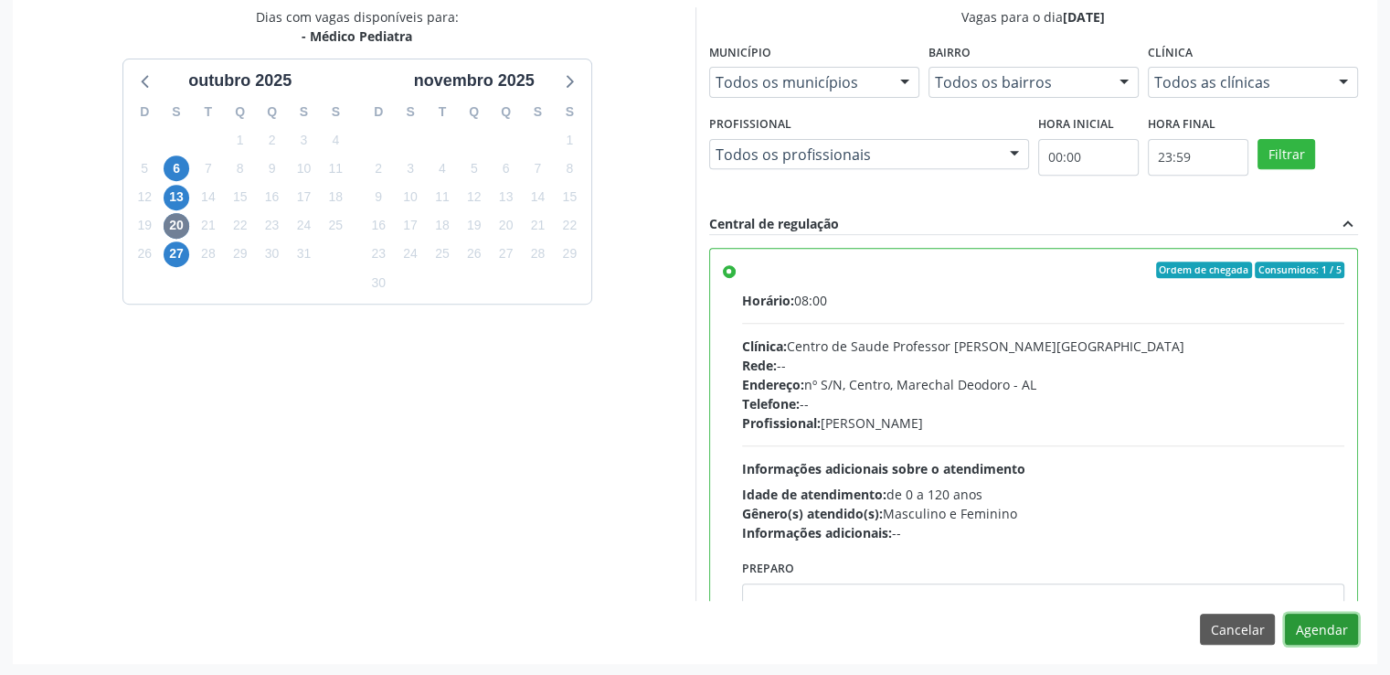
click at [1328, 629] on button "Agendar" at bounding box center [1321, 628] width 73 height 31
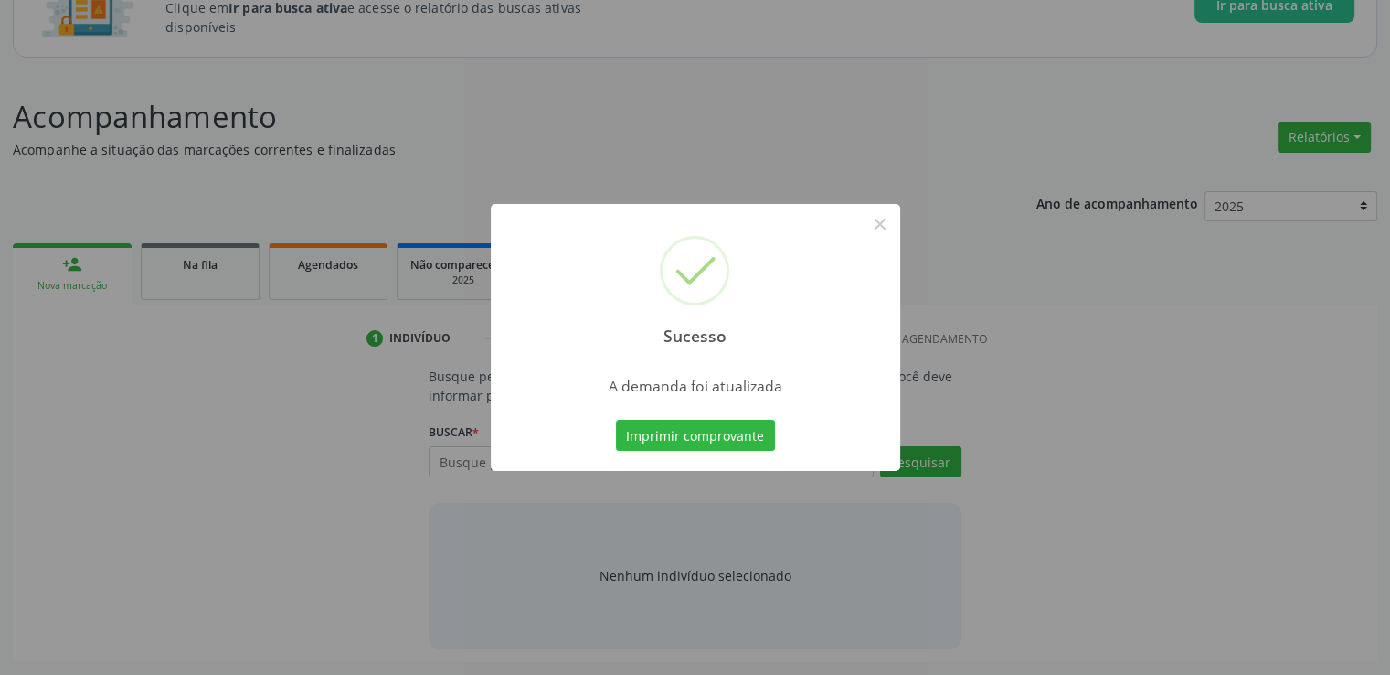
scroll to position [161, 0]
click at [884, 235] on button "×" at bounding box center [880, 223] width 31 height 31
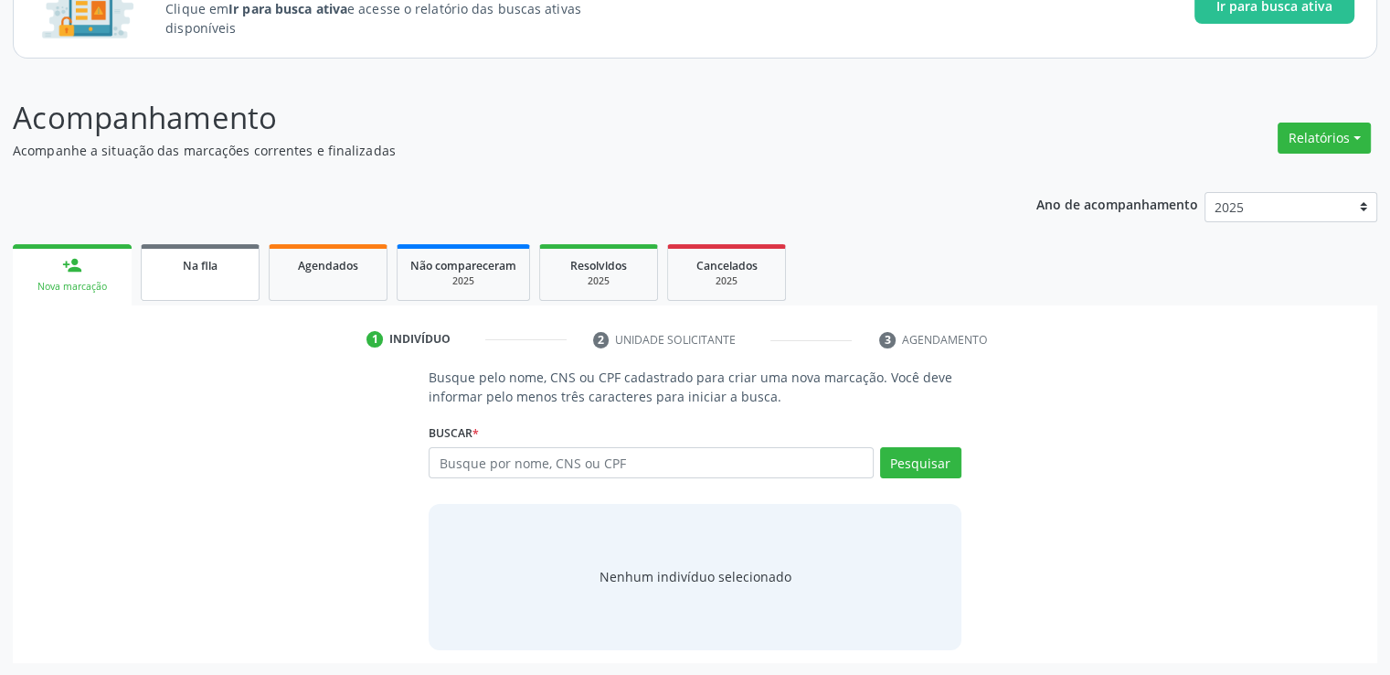
click at [204, 282] on link "Na fila" at bounding box center [200, 272] width 119 height 57
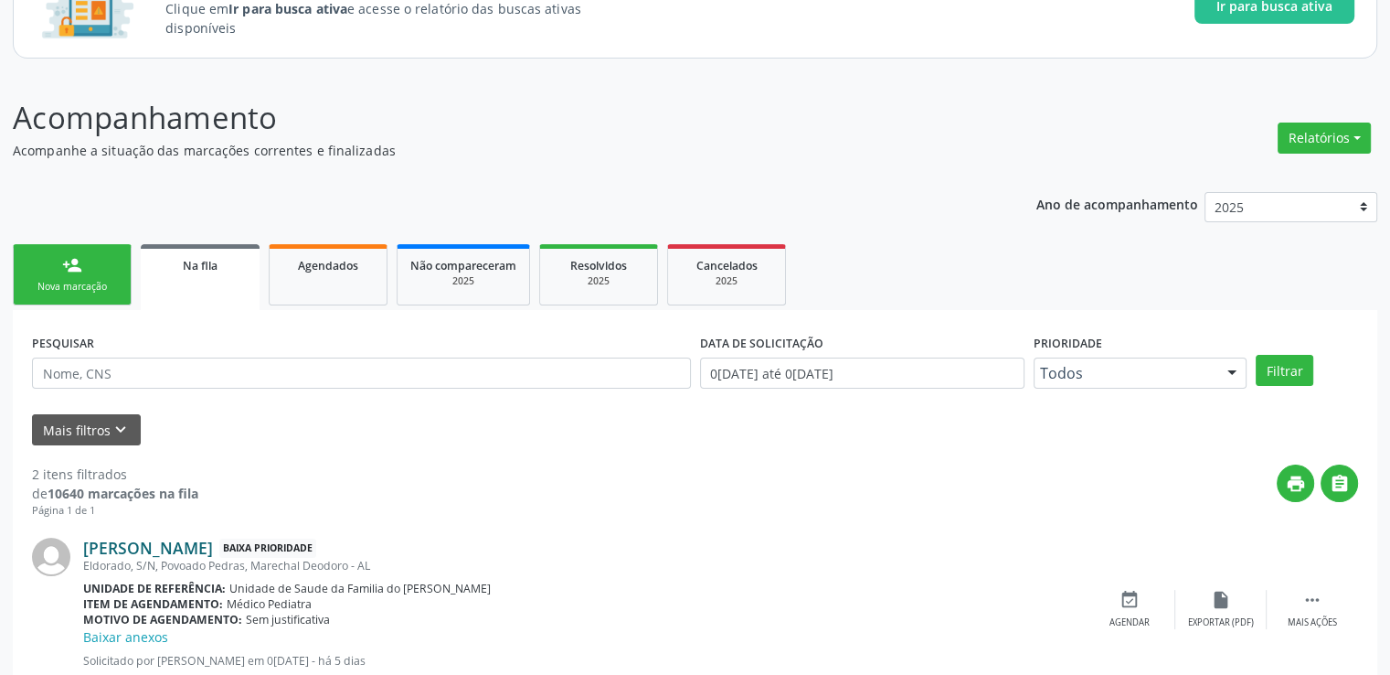
click at [175, 546] on link "[PERSON_NAME]" at bounding box center [148, 548] width 130 height 20
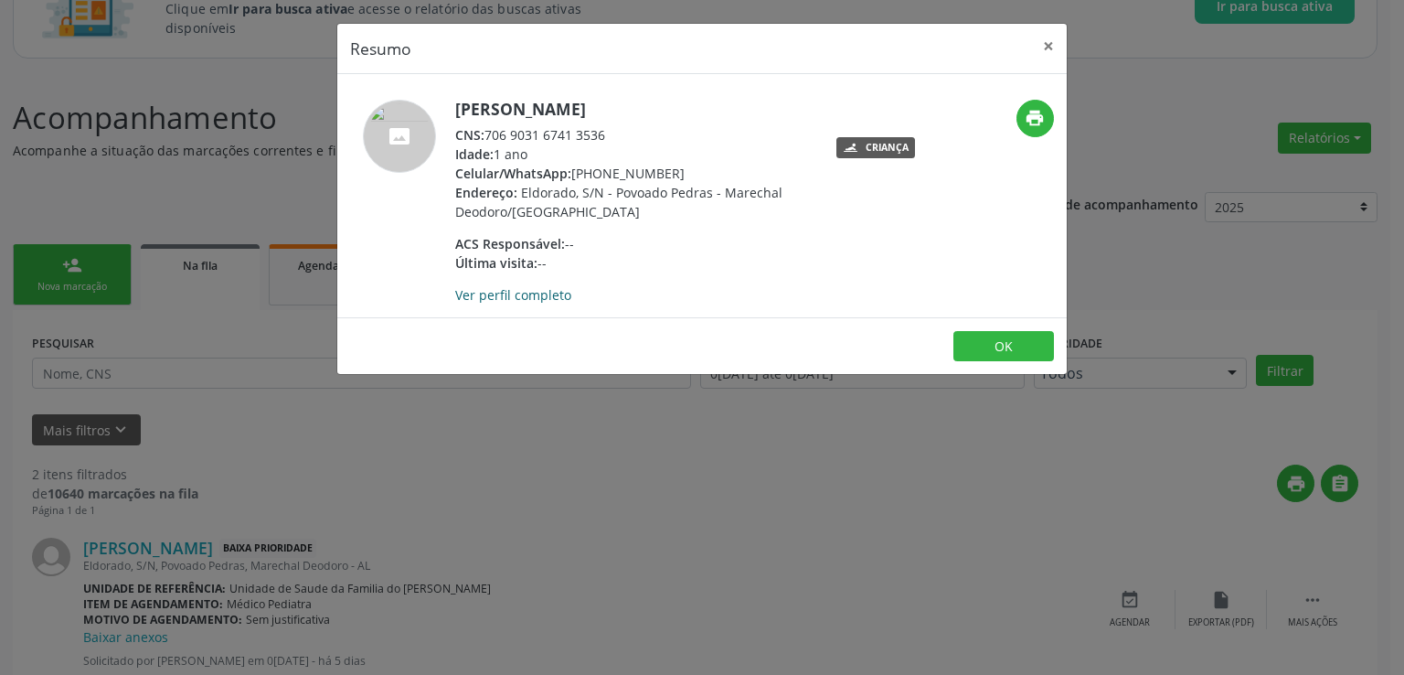
click at [537, 293] on link "Ver perfil completo" at bounding box center [513, 294] width 116 height 17
click at [1046, 48] on button "×" at bounding box center [1048, 46] width 37 height 45
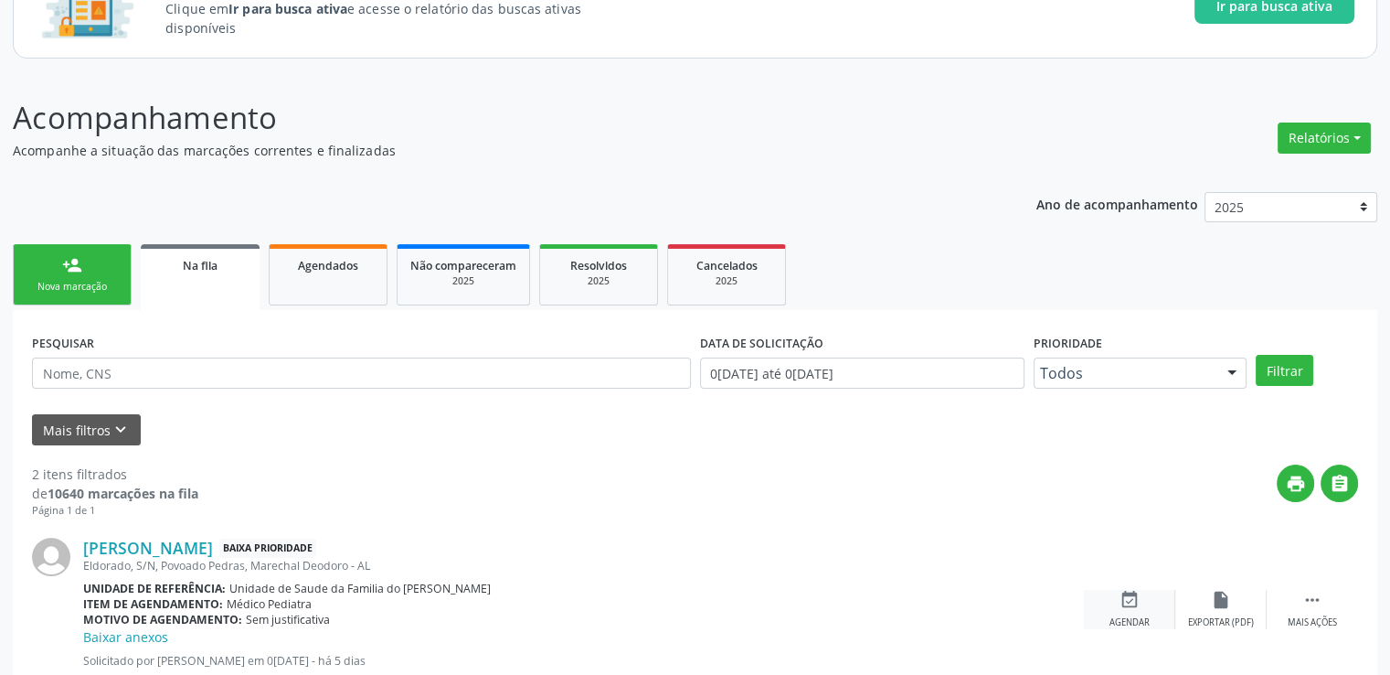
click at [1136, 601] on icon "event_available" at bounding box center [1130, 600] width 20 height 20
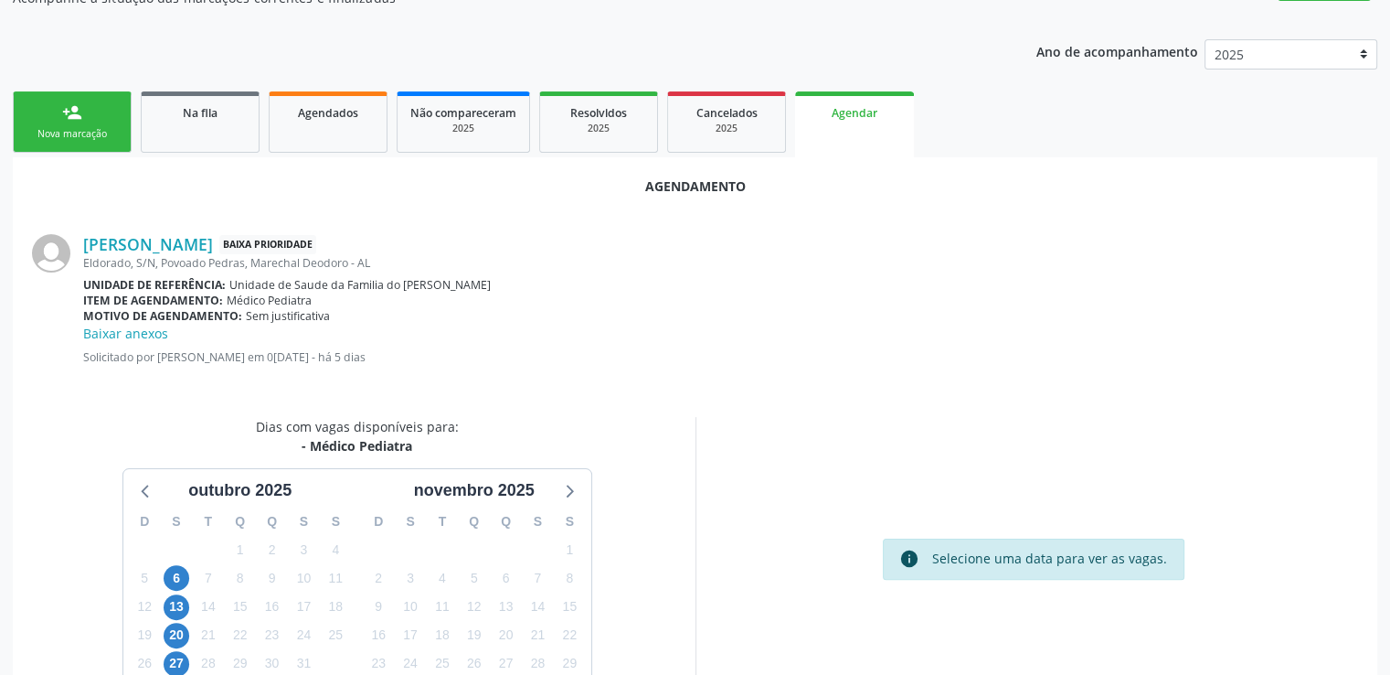
scroll to position [426, 0]
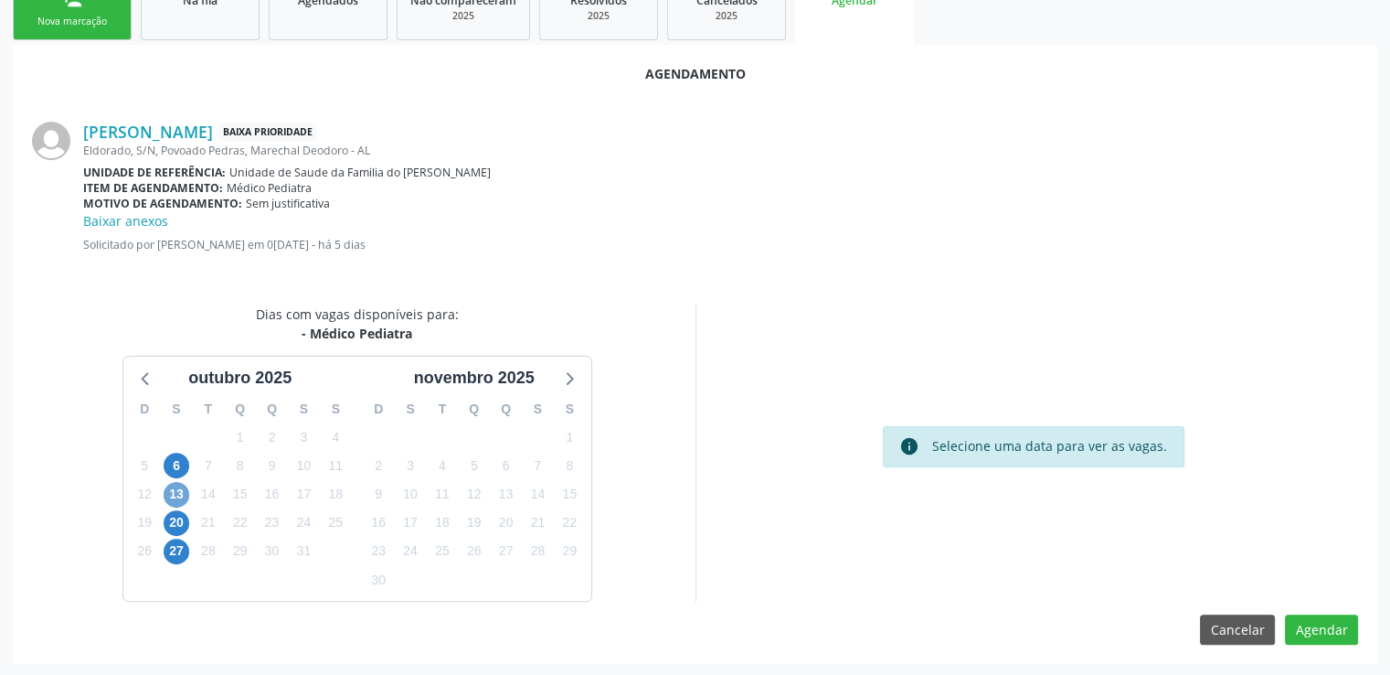
click at [172, 496] on span "13" at bounding box center [177, 495] width 26 height 26
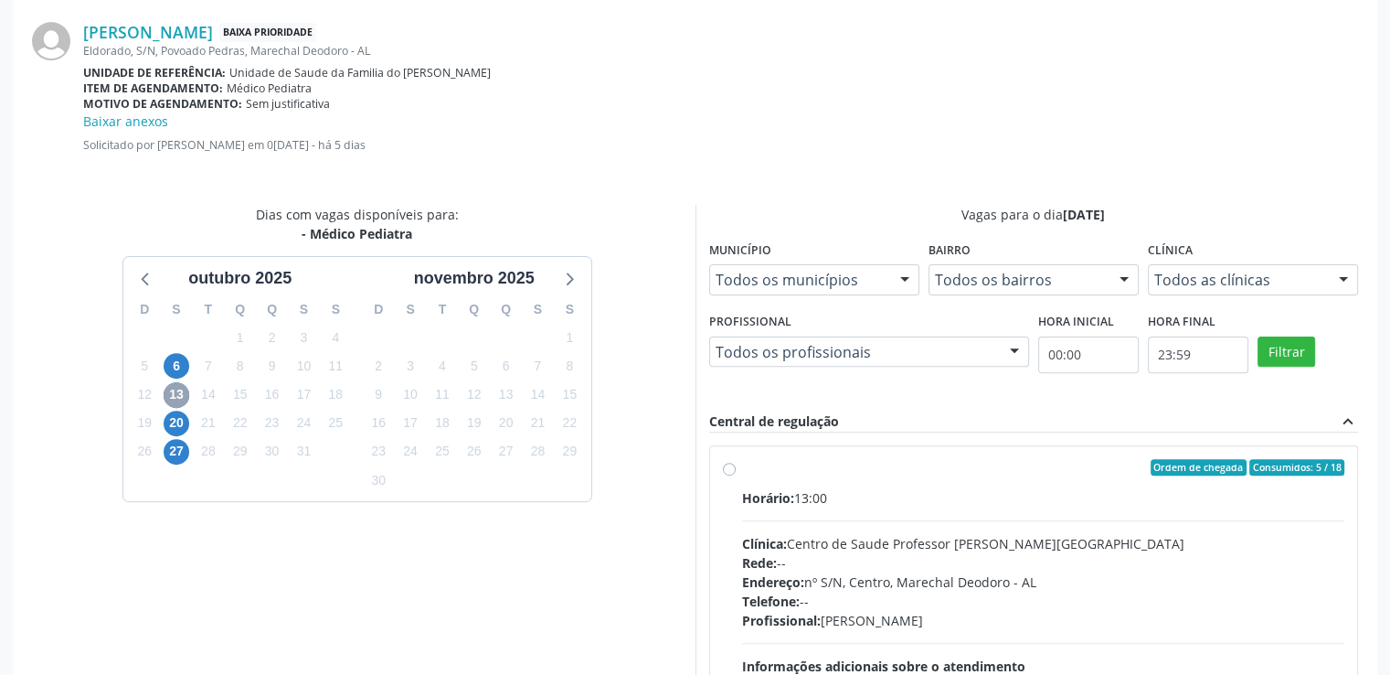
scroll to position [690, 0]
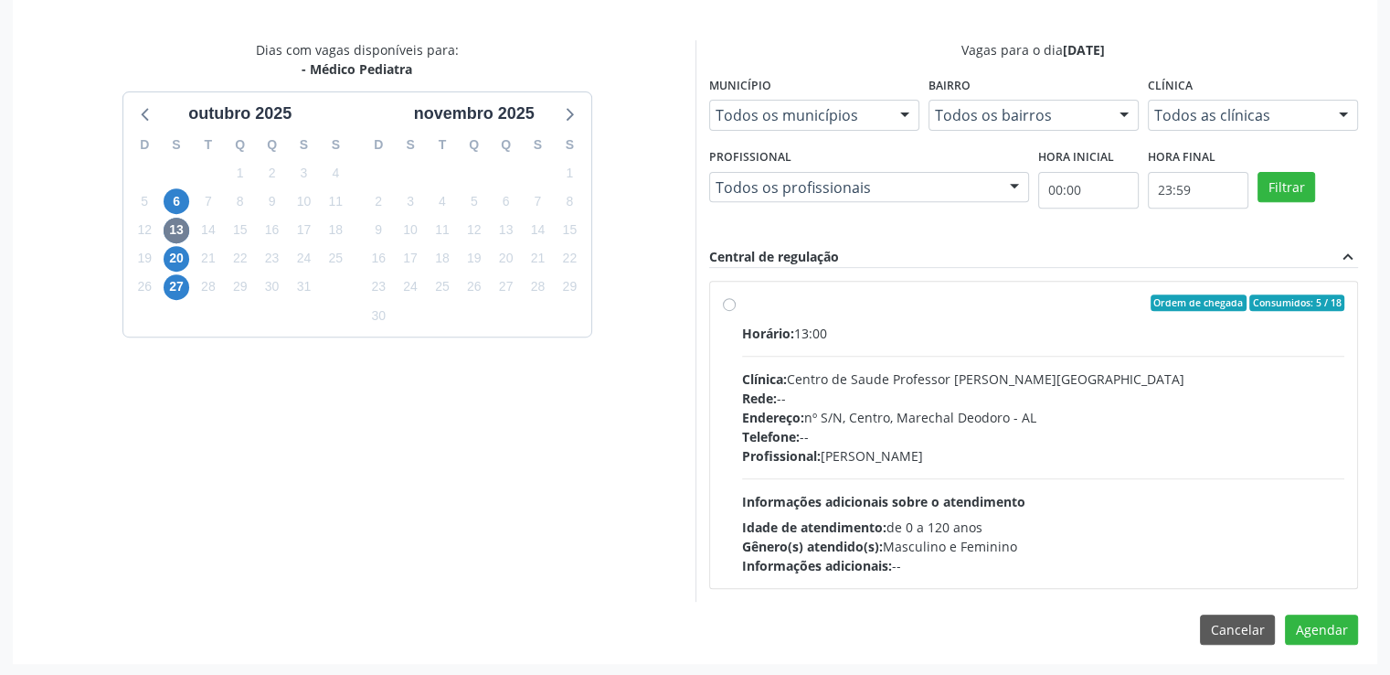
click at [742, 300] on label "Ordem de chegada Consumidos: 5 / 18 Horário: 13:00 Clínica: Centro de Saude Pro…" at bounding box center [1043, 434] width 603 height 281
click at [726, 300] on input "Ordem de chegada Consumidos: 5 / 18 Horário: 13:00 Clínica: Centro de Saude Pro…" at bounding box center [729, 302] width 13 height 16
radio input "true"
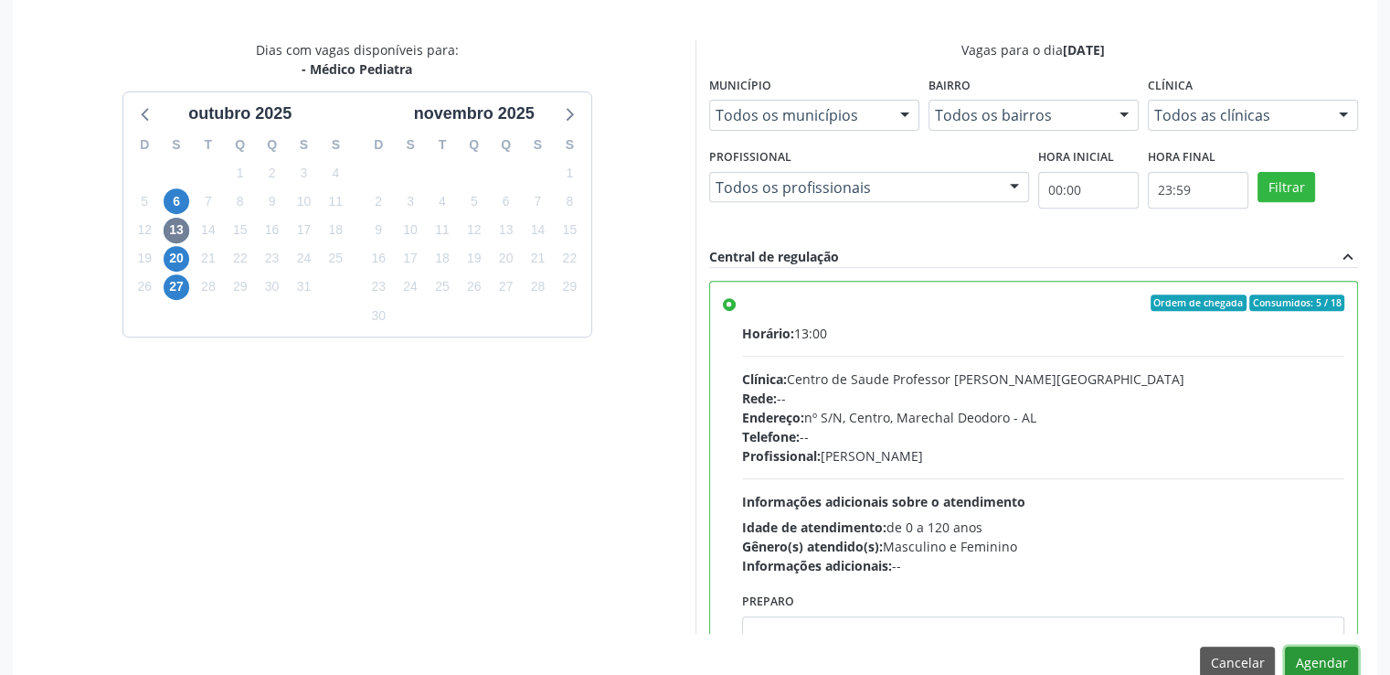
click at [1324, 653] on button "Agendar" at bounding box center [1321, 661] width 73 height 31
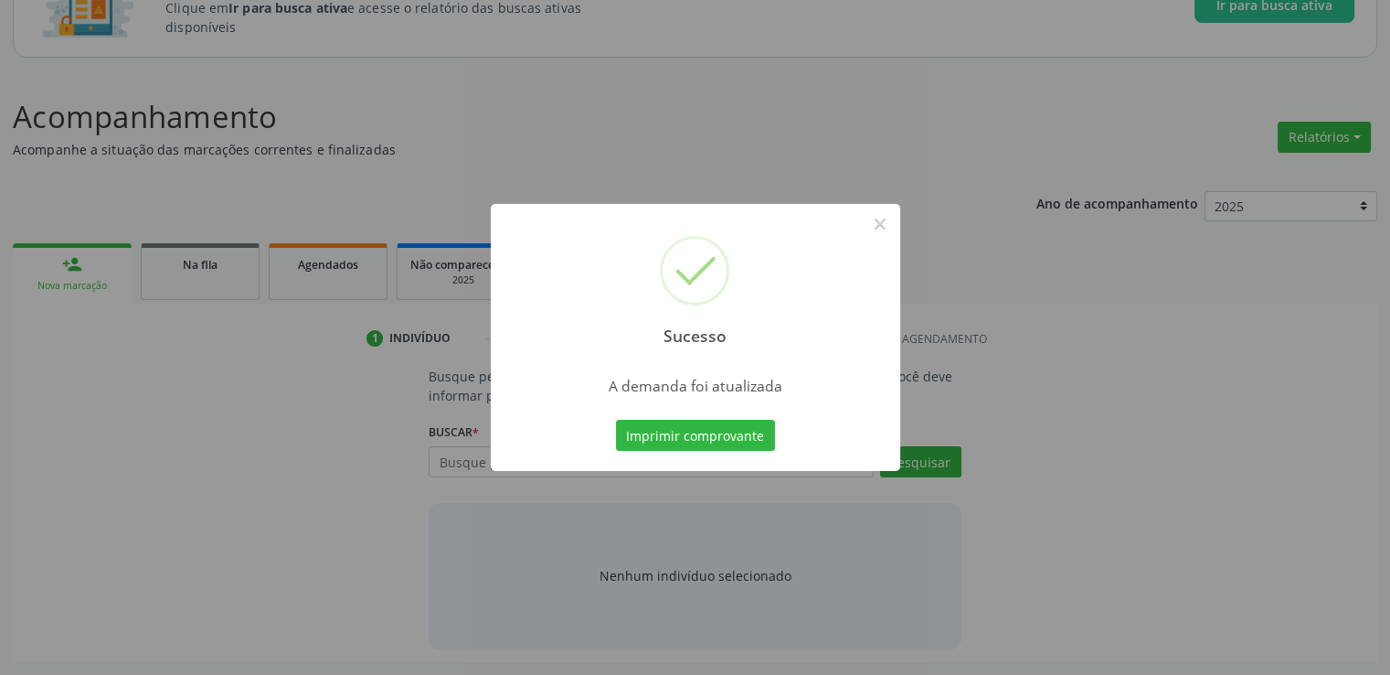
scroll to position [161, 0]
click at [883, 228] on button "×" at bounding box center [880, 223] width 31 height 31
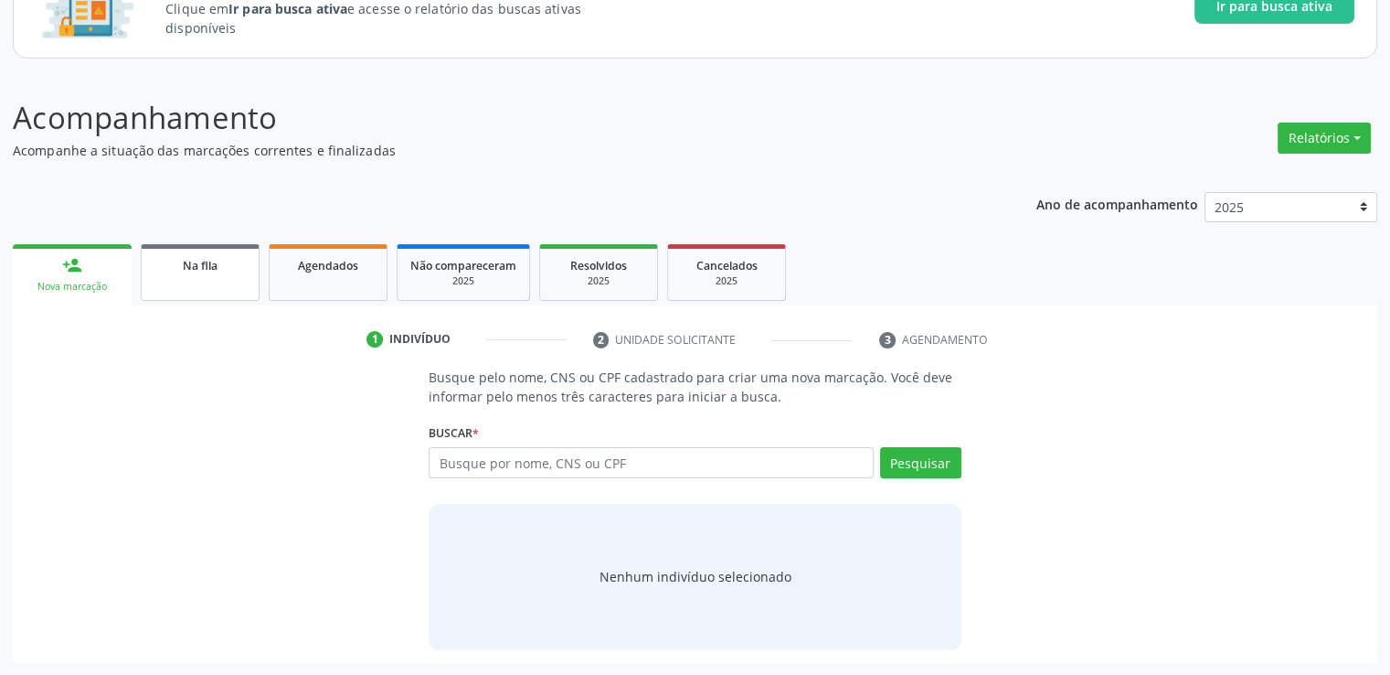
click at [205, 275] on link "Na fila" at bounding box center [200, 272] width 119 height 57
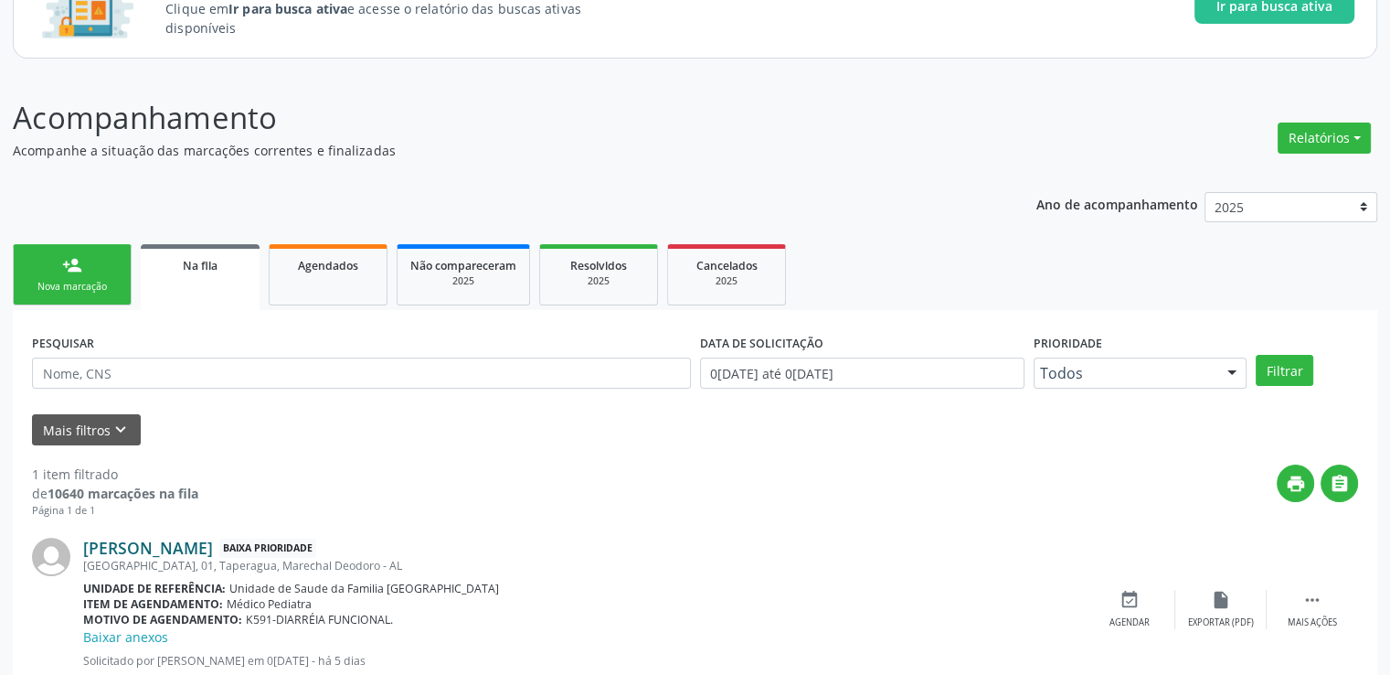
click at [147, 546] on link "[PERSON_NAME]" at bounding box center [148, 548] width 130 height 20
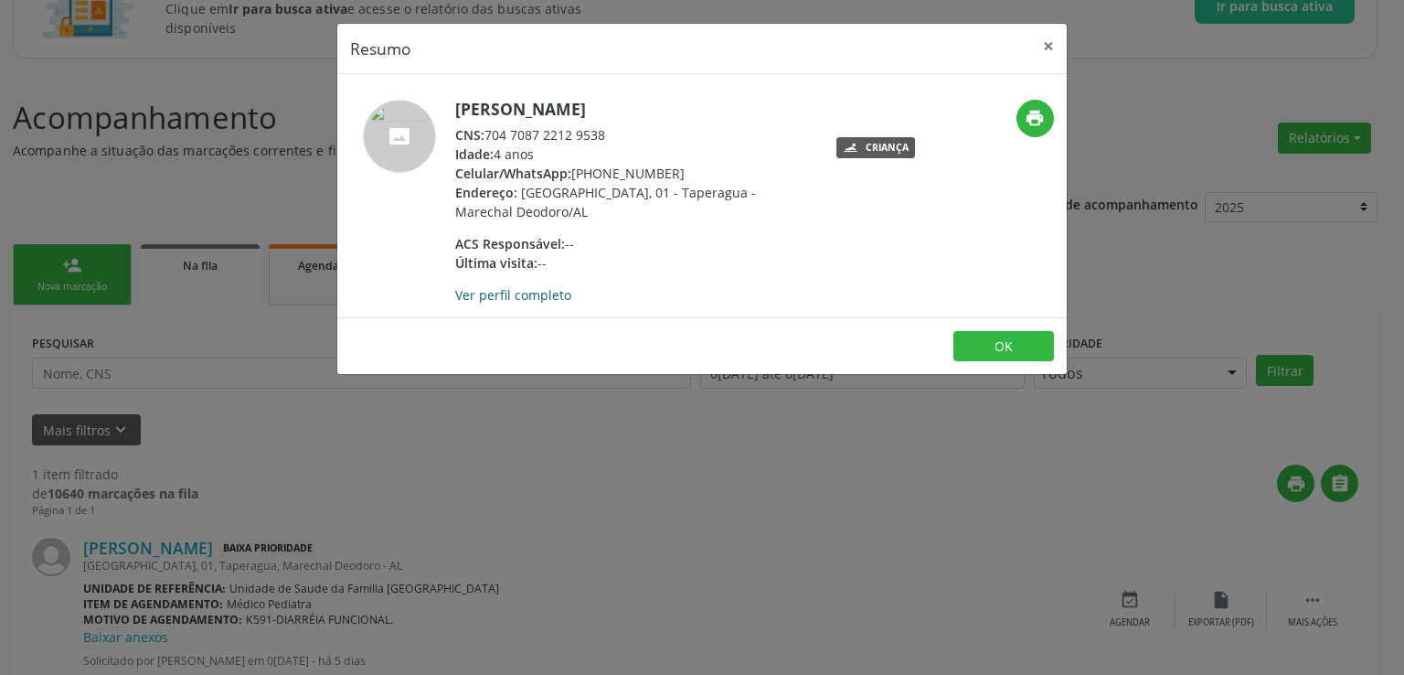
click at [512, 297] on link "Ver perfil completo" at bounding box center [513, 294] width 116 height 17
click at [1038, 43] on button "×" at bounding box center [1048, 46] width 37 height 45
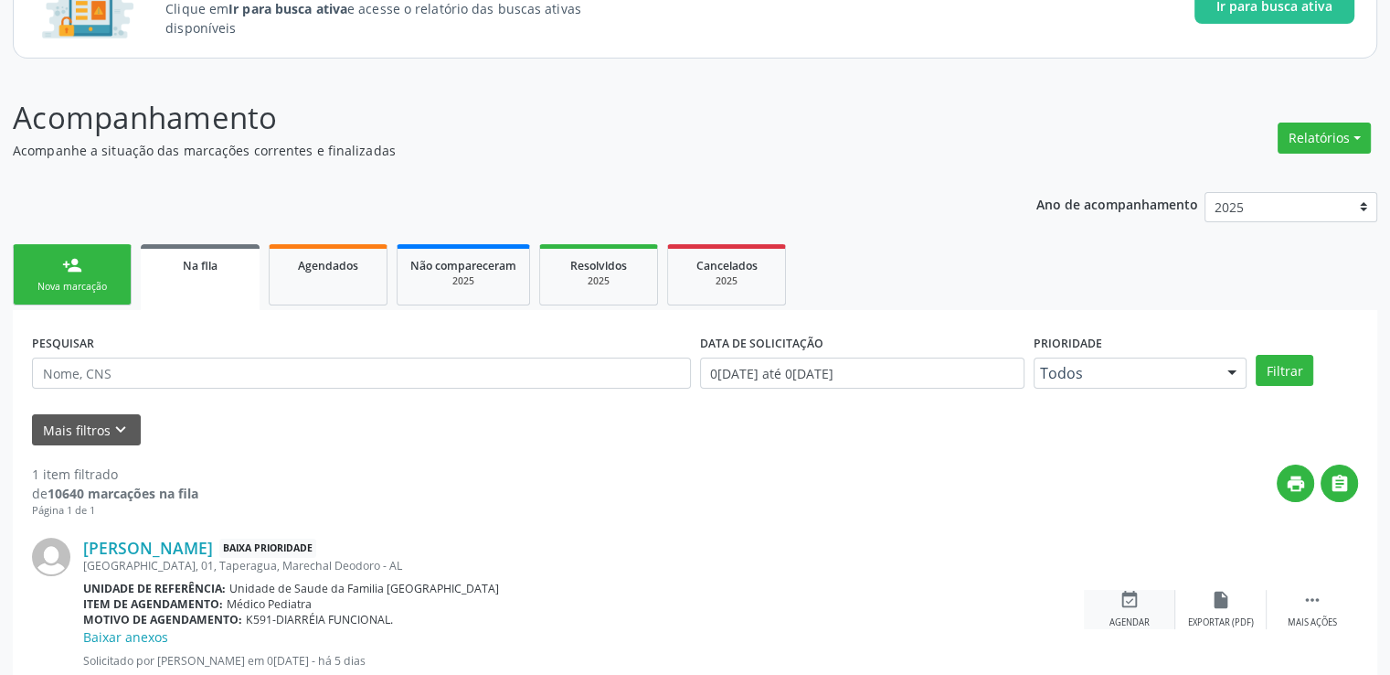
click at [1124, 601] on icon "event_available" at bounding box center [1130, 600] width 20 height 20
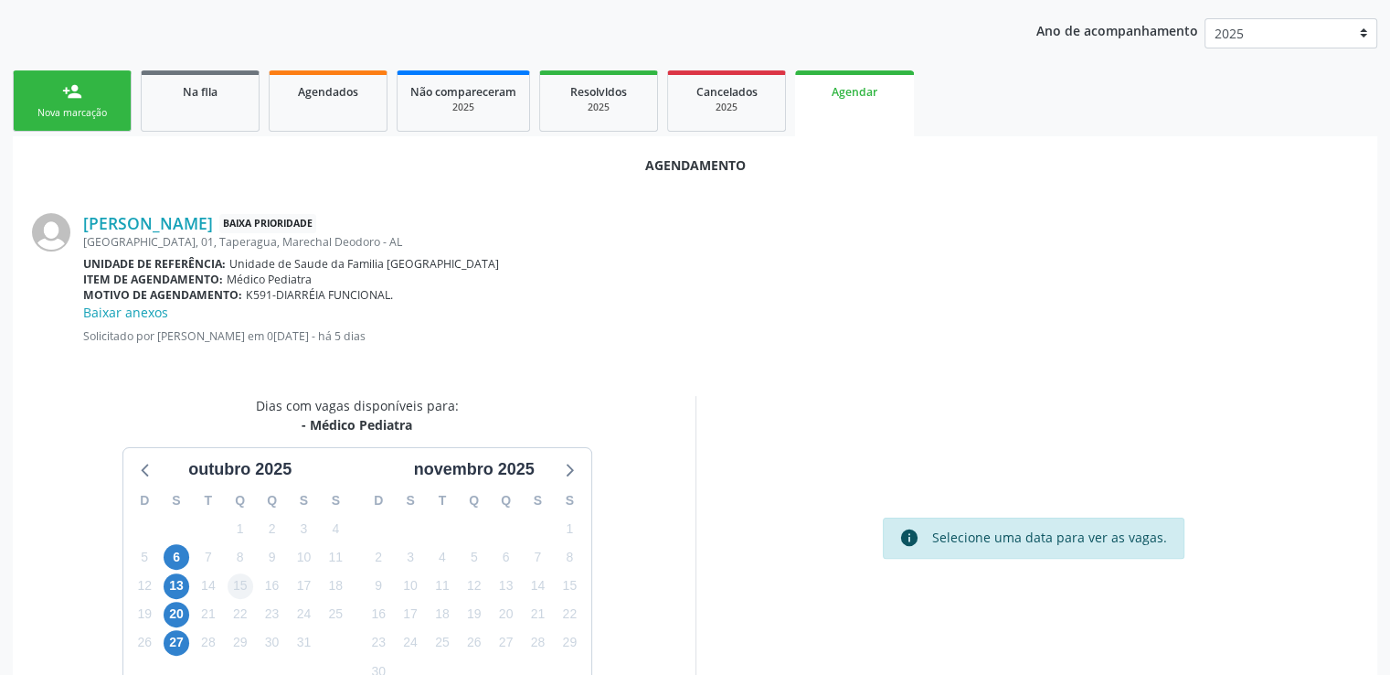
scroll to position [426, 0]
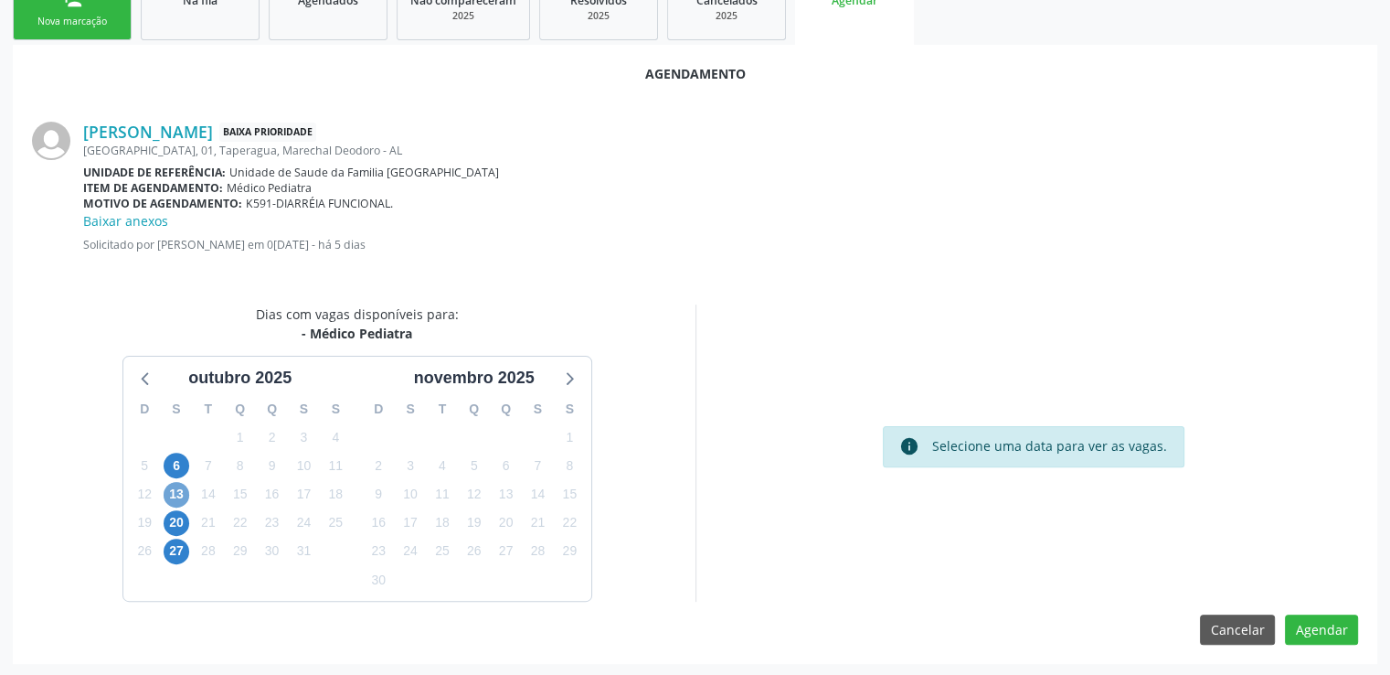
click at [177, 491] on span "13" at bounding box center [177, 495] width 26 height 26
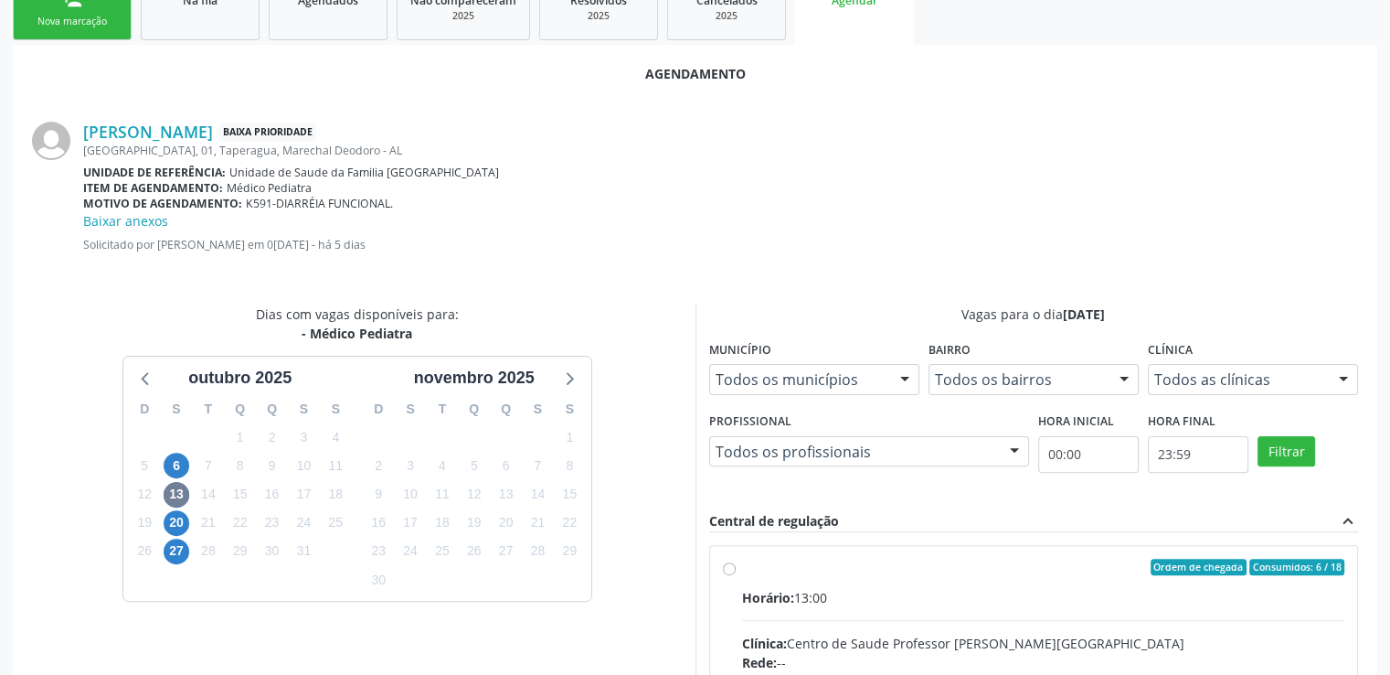
click at [723, 563] on input "Ordem de chegada Consumidos: 6 / 18 Horário: 13:00 Clínica: Centro de Saude Pro…" at bounding box center [729, 567] width 13 height 16
radio input "true"
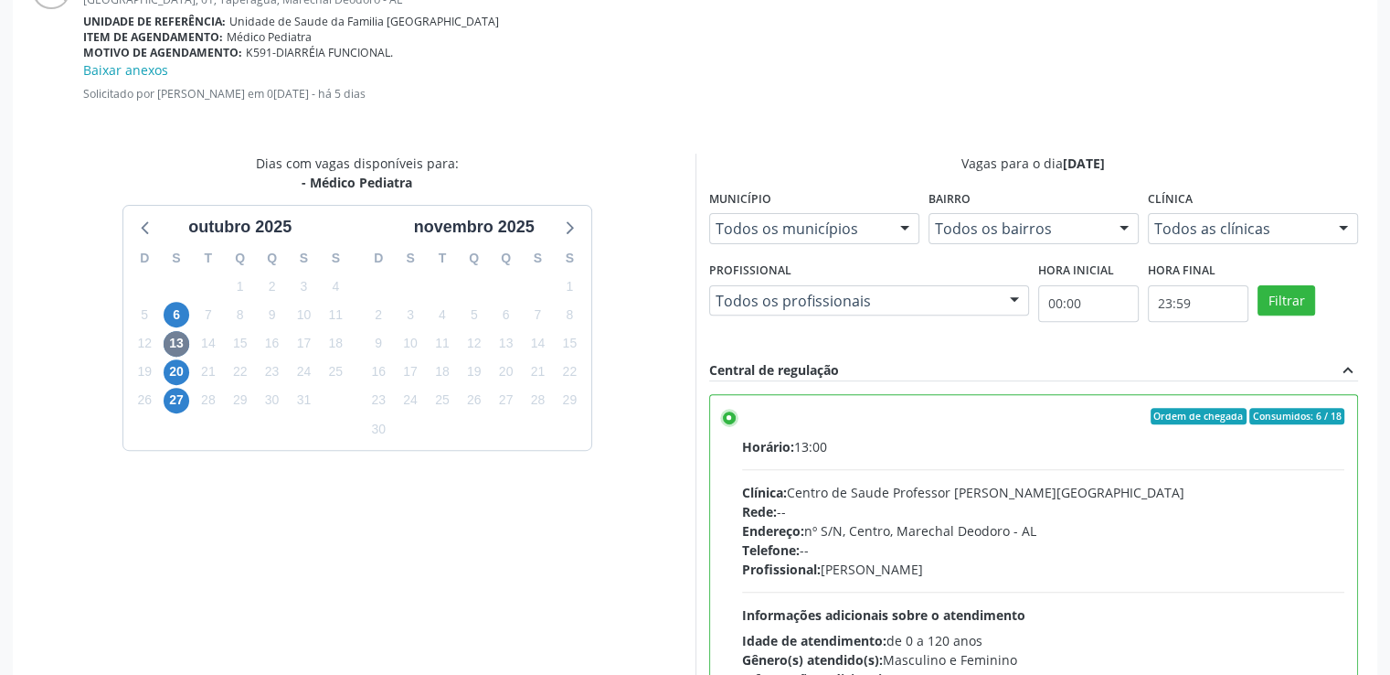
scroll to position [723, 0]
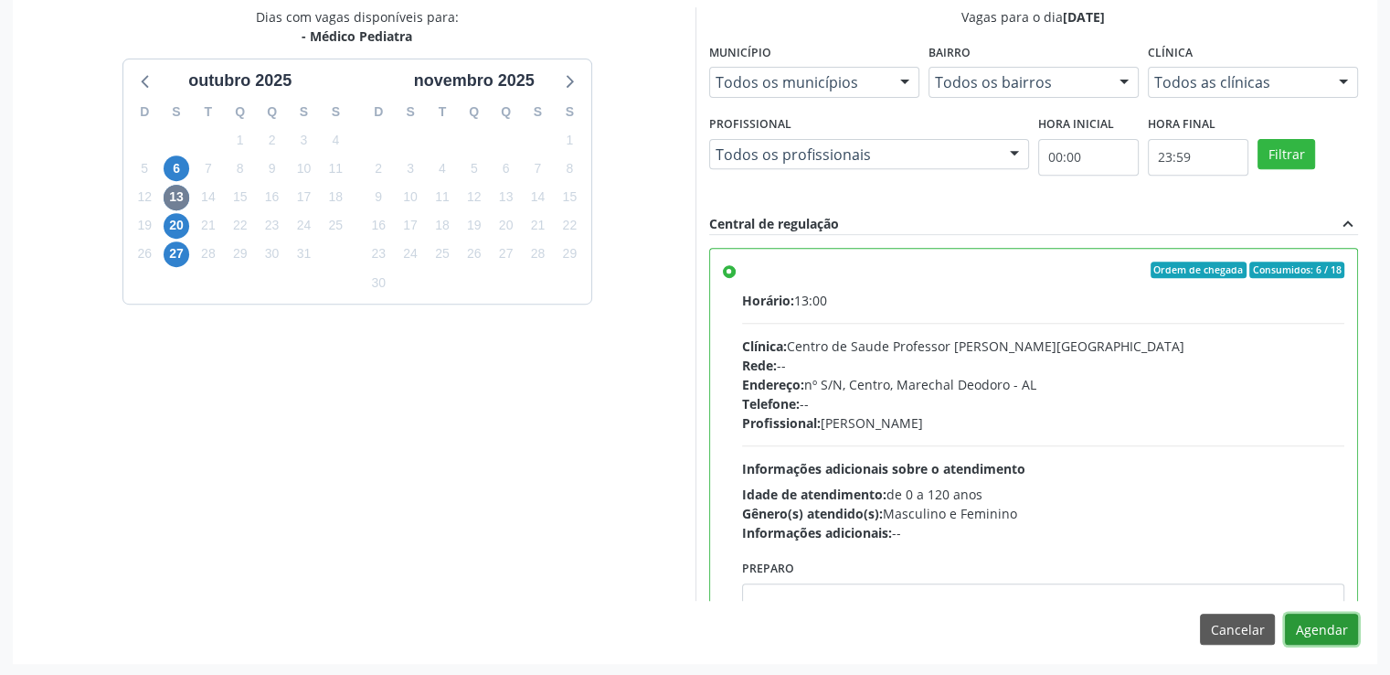
click at [1329, 637] on button "Agendar" at bounding box center [1321, 628] width 73 height 31
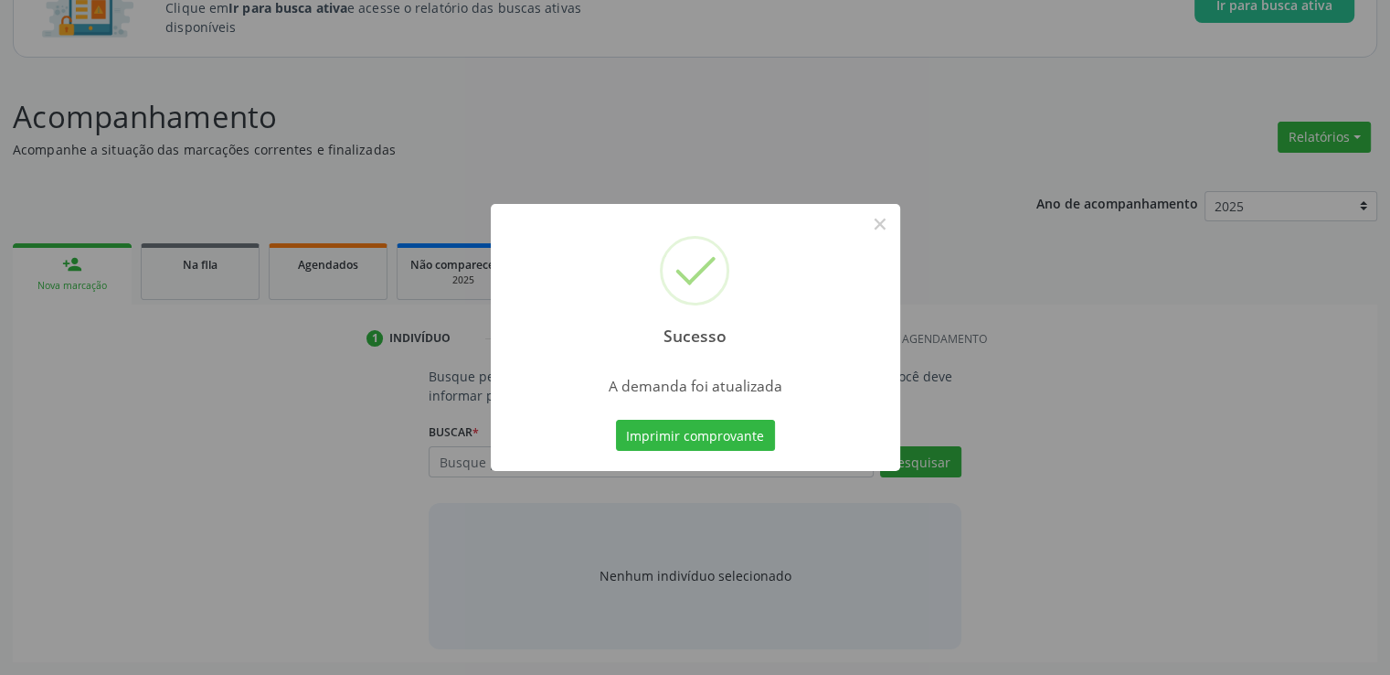
scroll to position [161, 0]
click at [888, 218] on button "×" at bounding box center [880, 223] width 31 height 31
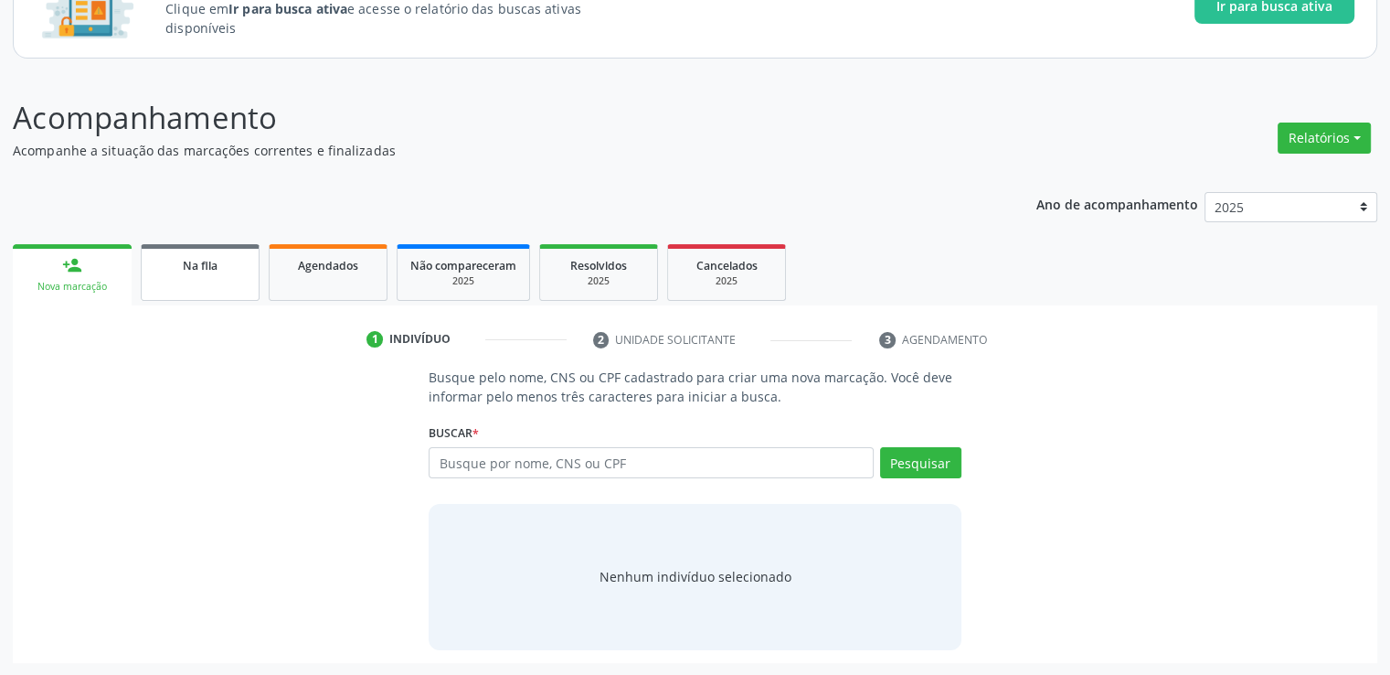
click at [208, 272] on span "Na fila" at bounding box center [200, 266] width 35 height 16
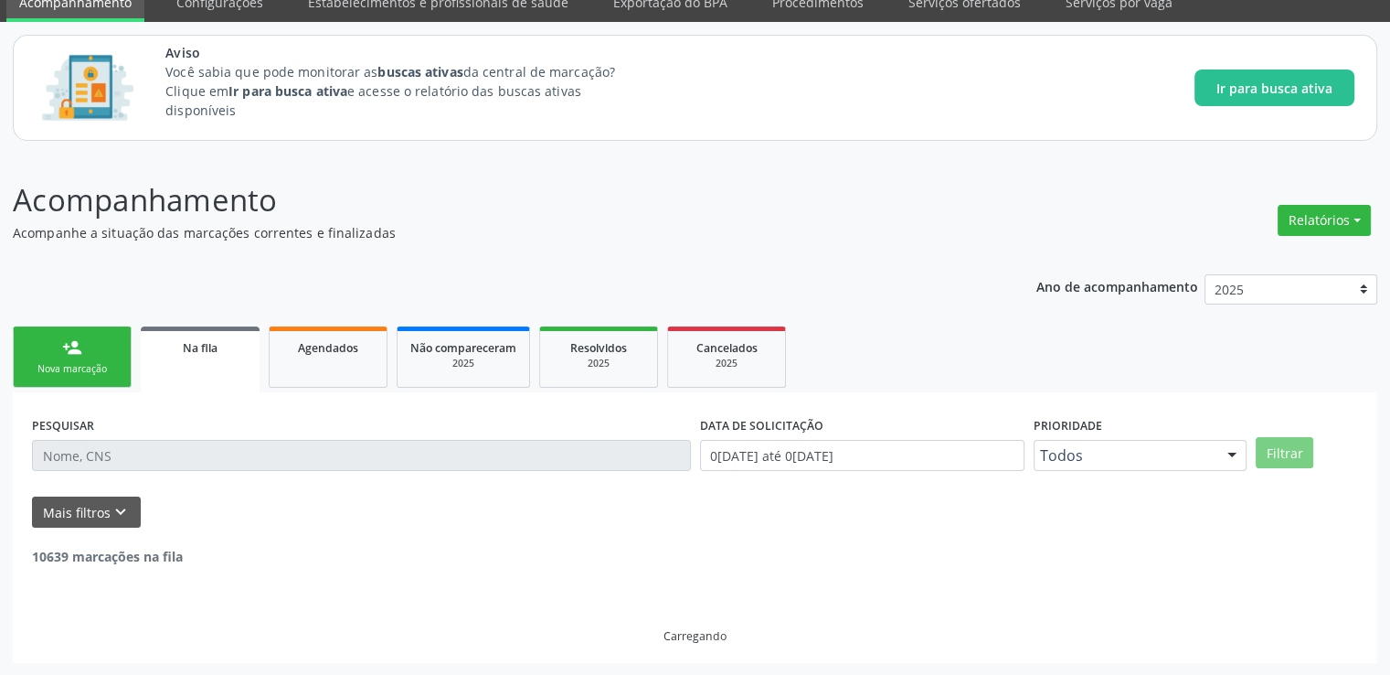
scroll to position [20, 0]
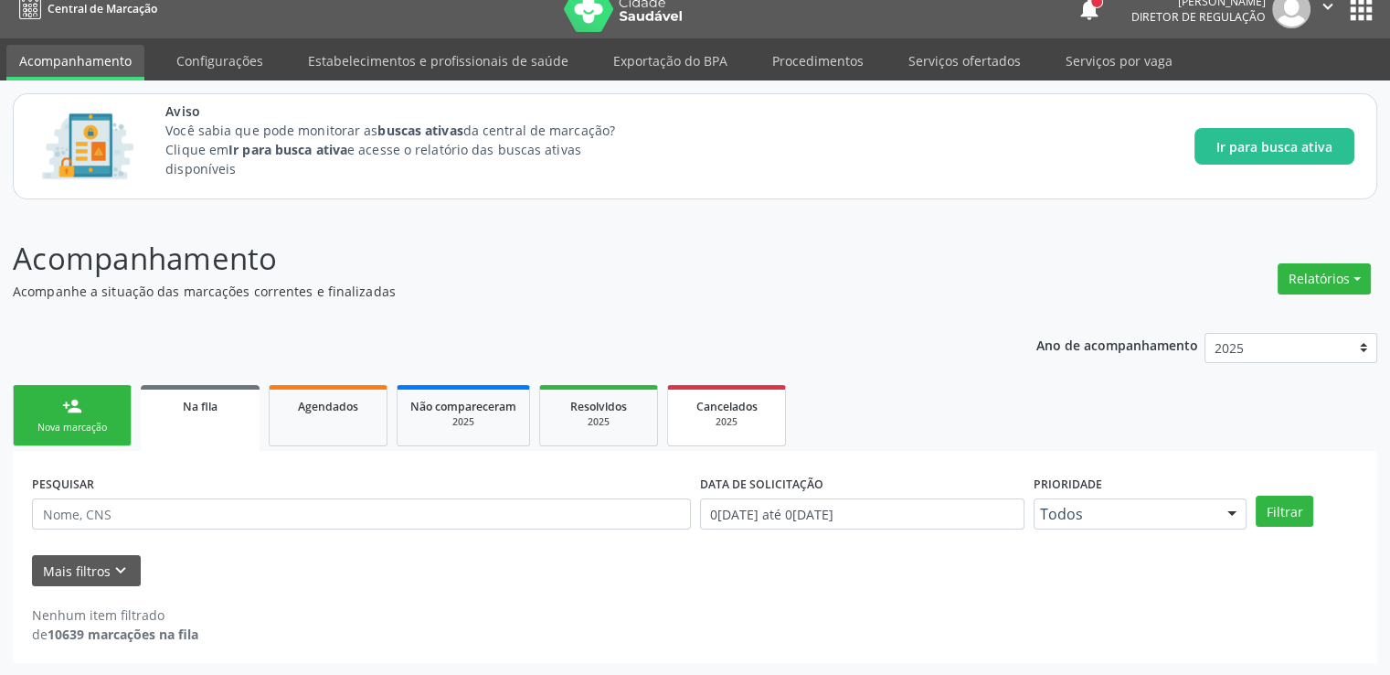
click at [742, 429] on link "Cancelados 2025" at bounding box center [726, 415] width 119 height 61
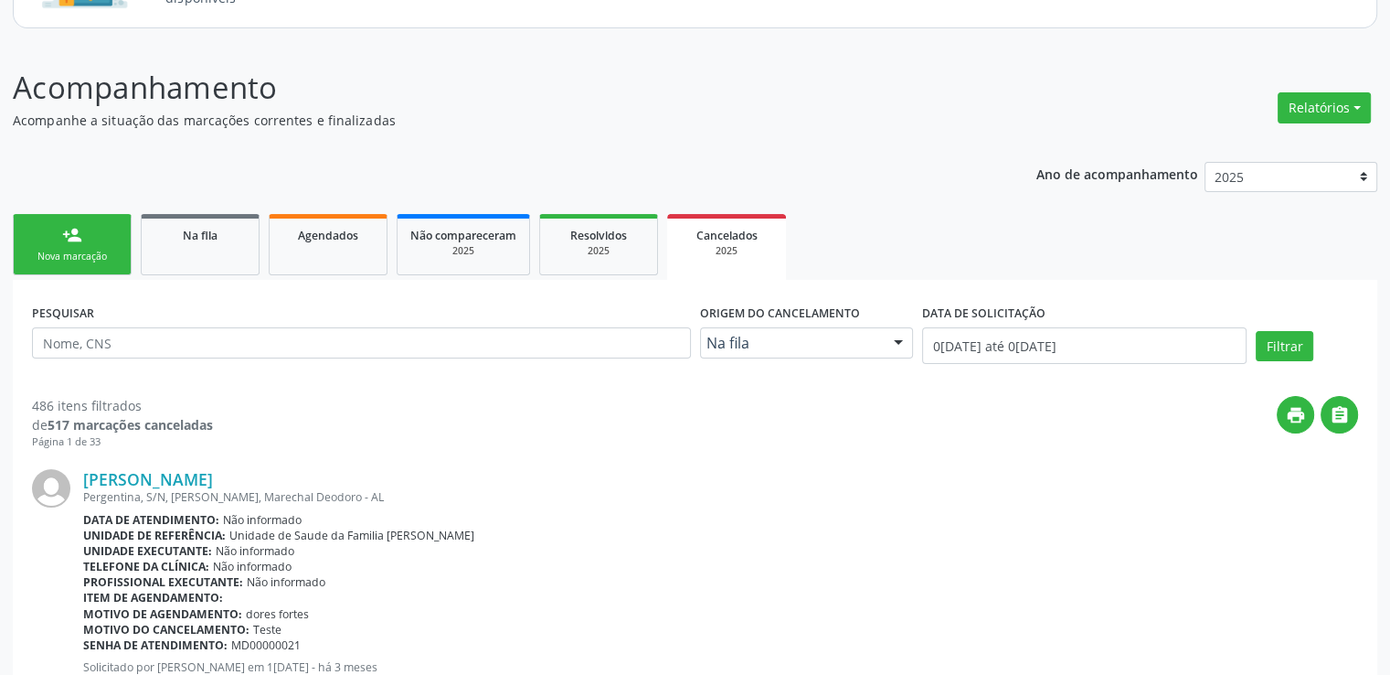
scroll to position [294, 0]
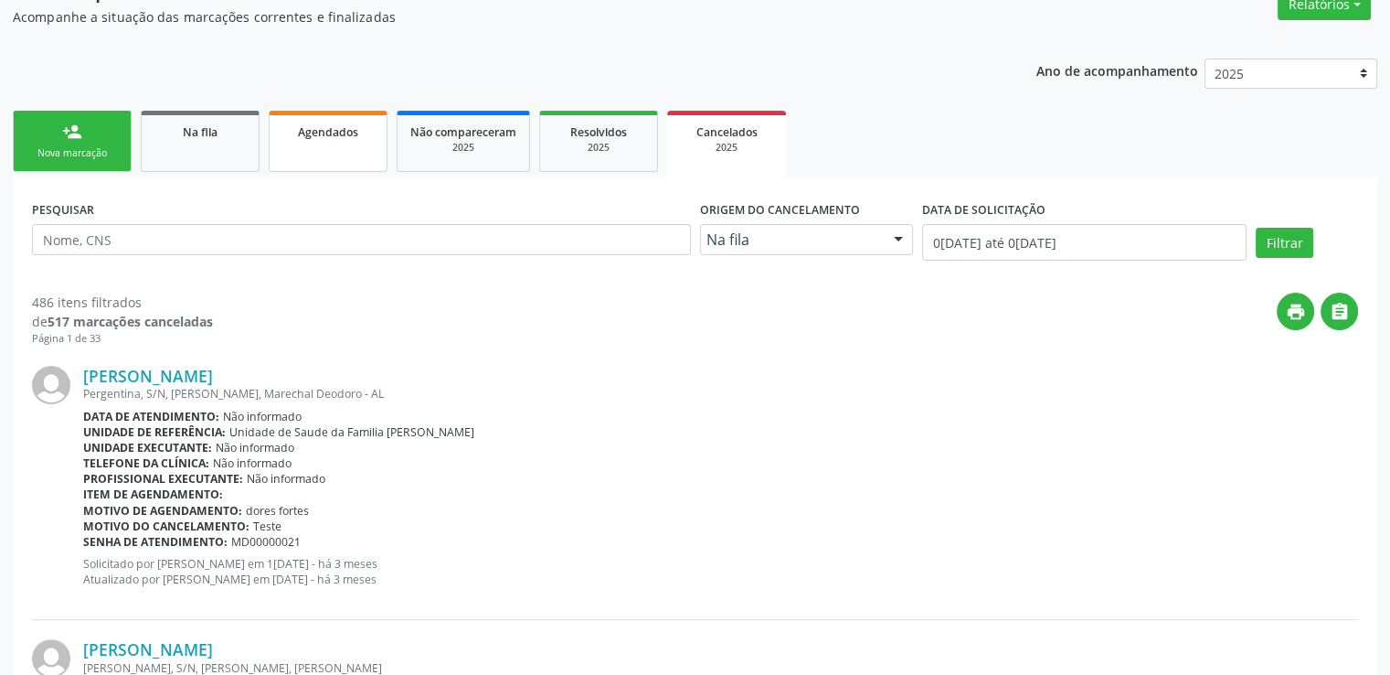
click at [331, 147] on link "Agendados" at bounding box center [328, 141] width 119 height 61
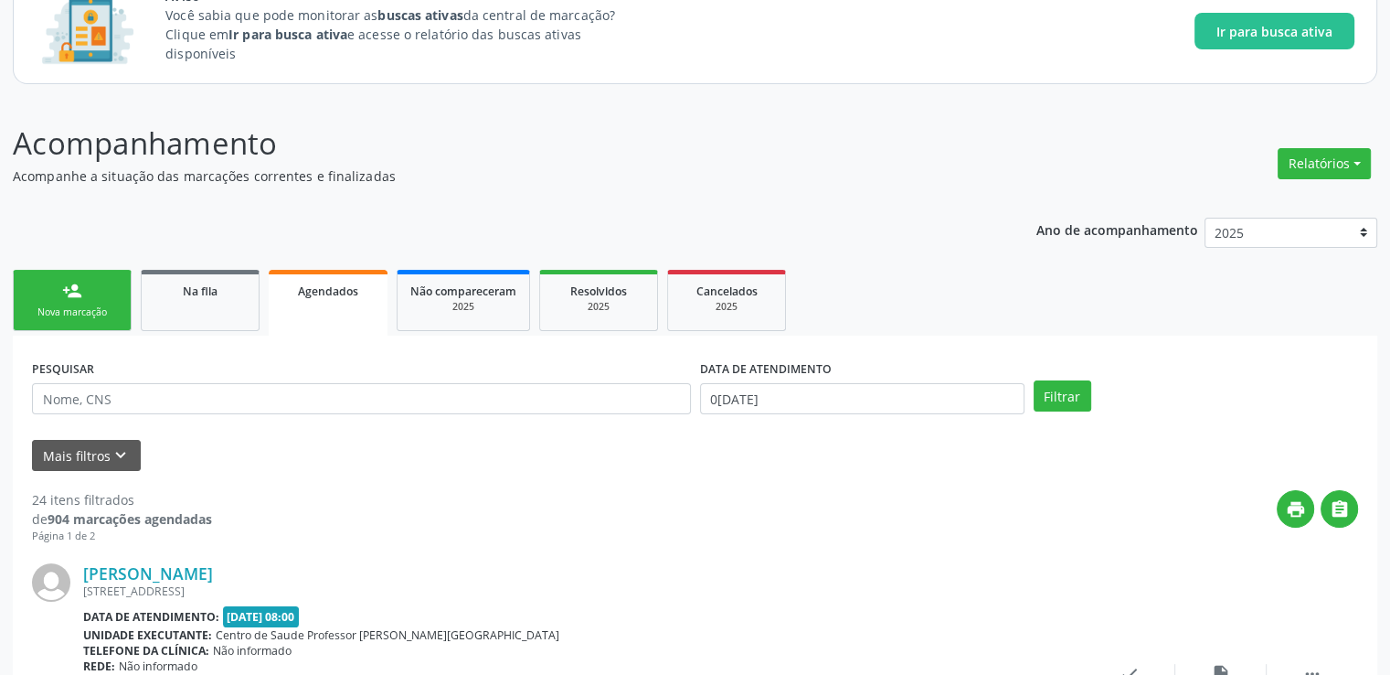
scroll to position [0, 0]
